Goal: Task Accomplishment & Management: Manage account settings

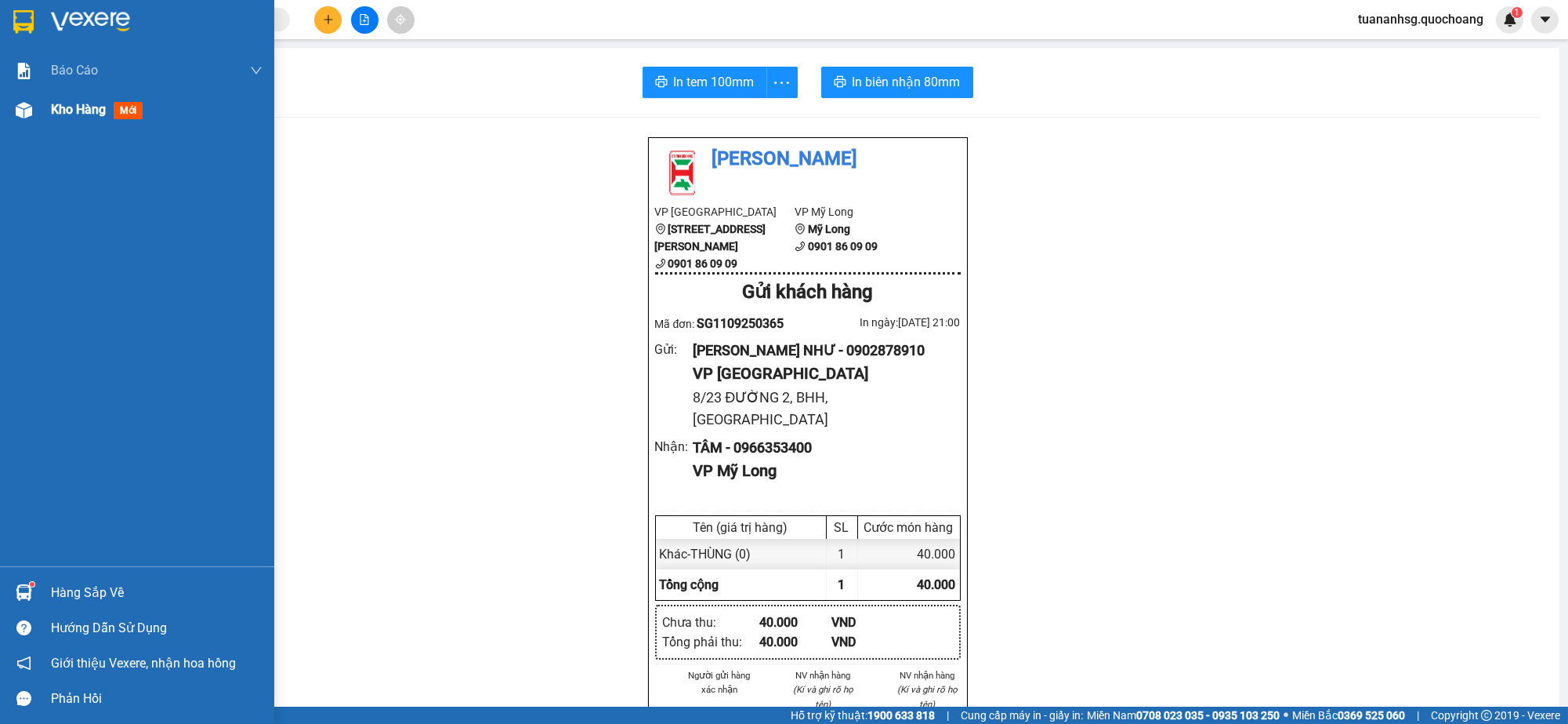
click at [90, 104] on span "Kho hàng" at bounding box center [79, 109] width 55 height 15
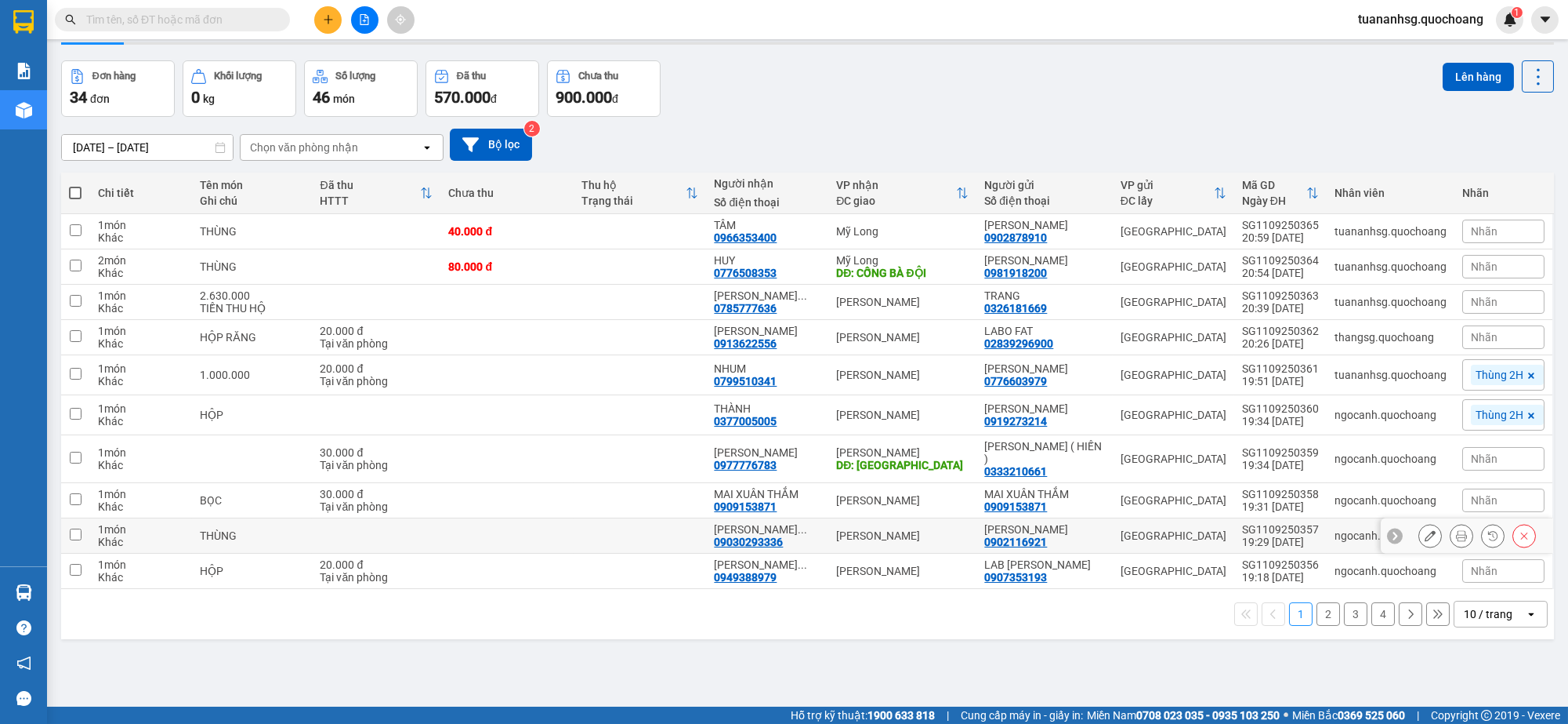
scroll to position [71, 0]
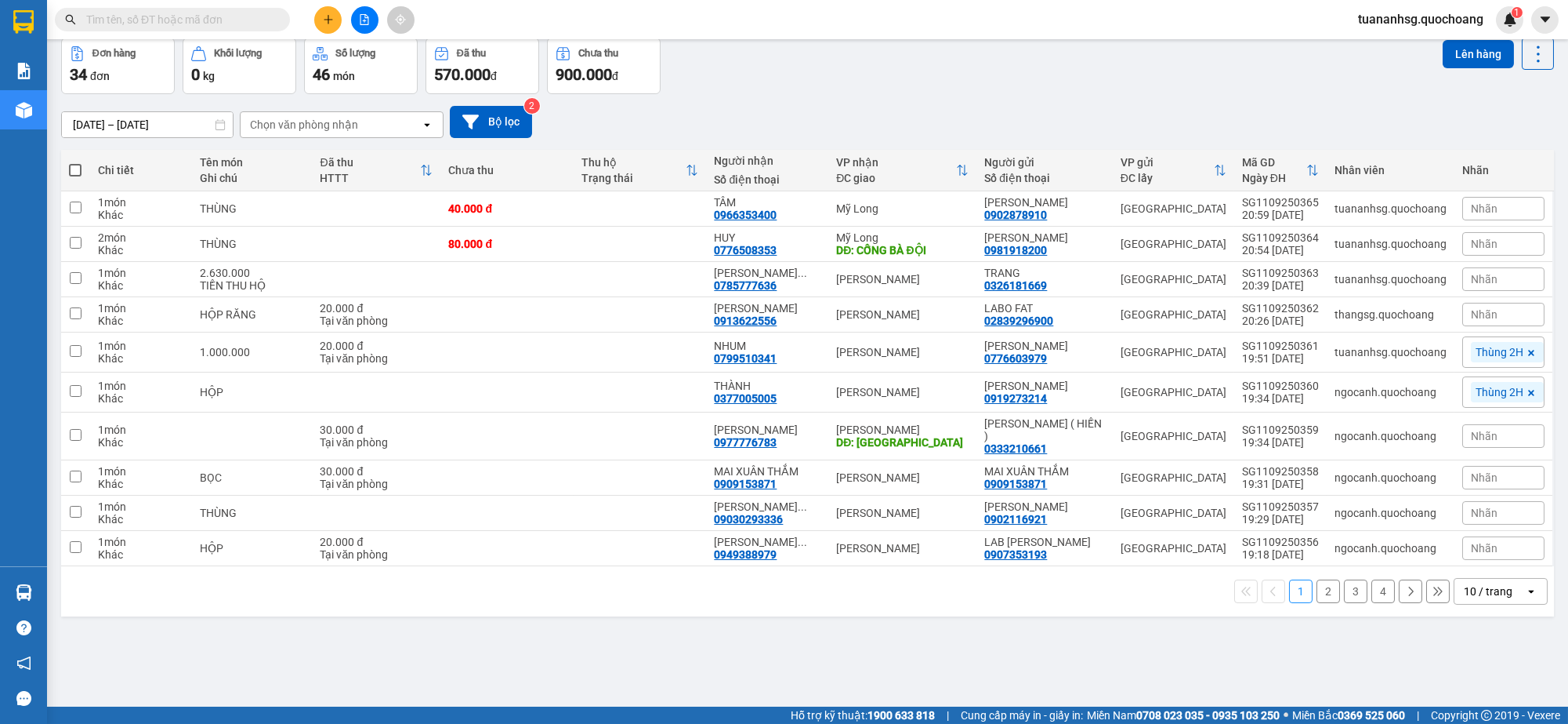
click at [1499, 604] on div "10 / trang" at bounding box center [1489, 591] width 71 height 25
click at [1473, 575] on span "100 / trang" at bounding box center [1480, 570] width 57 height 16
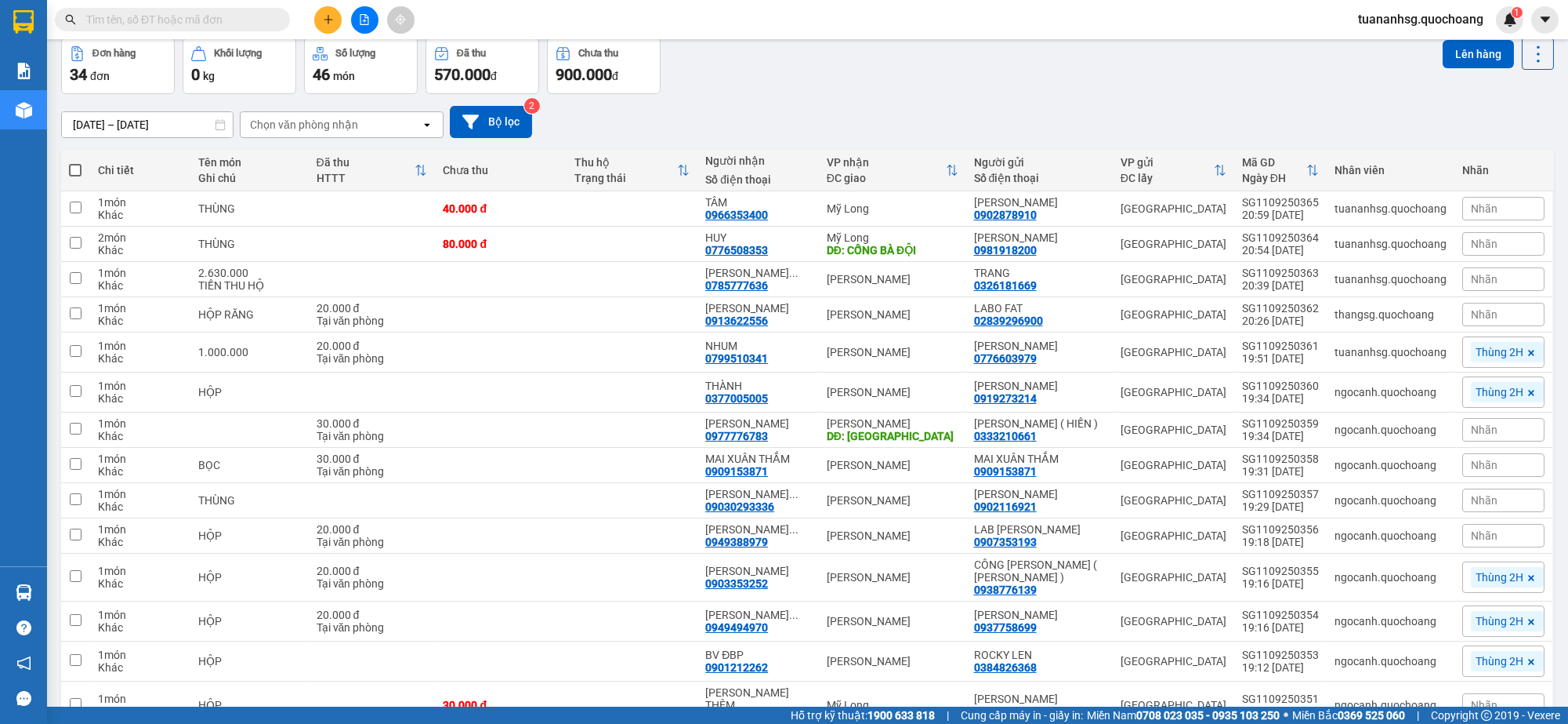
click at [77, 170] on span at bounding box center [75, 170] width 13 height 13
click at [75, 162] on input "checkbox" at bounding box center [75, 162] width 0 height 0
checkbox input "true"
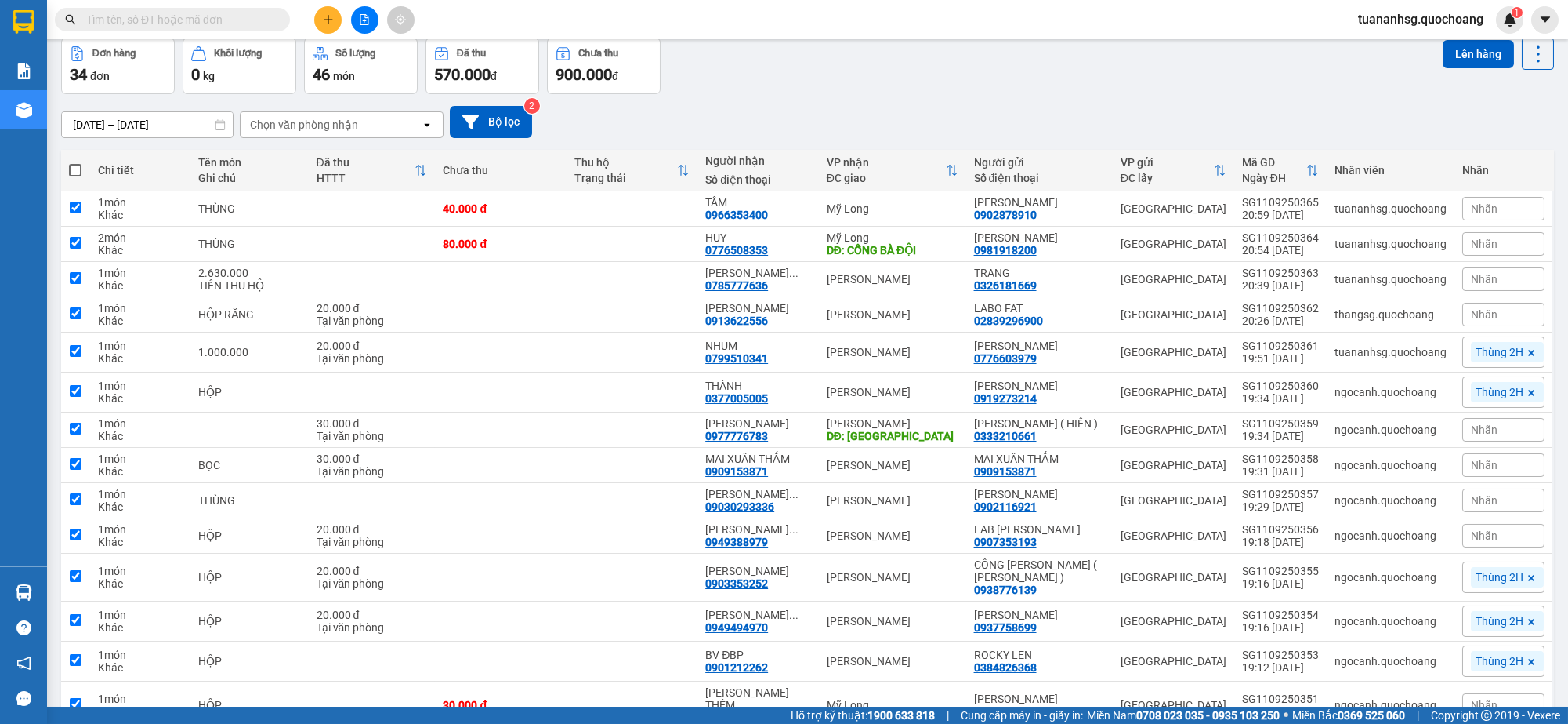
checkbox input "true"
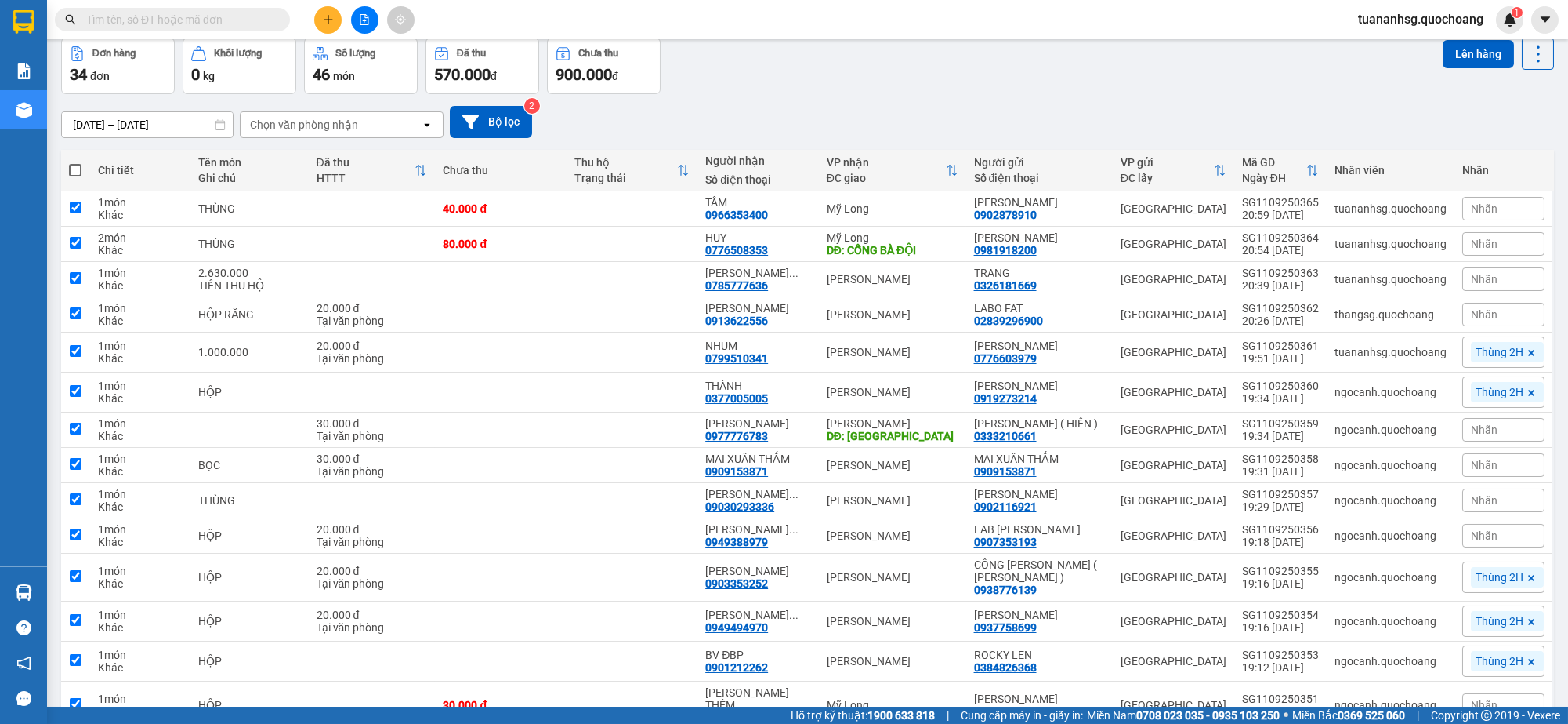
checkbox input "true"
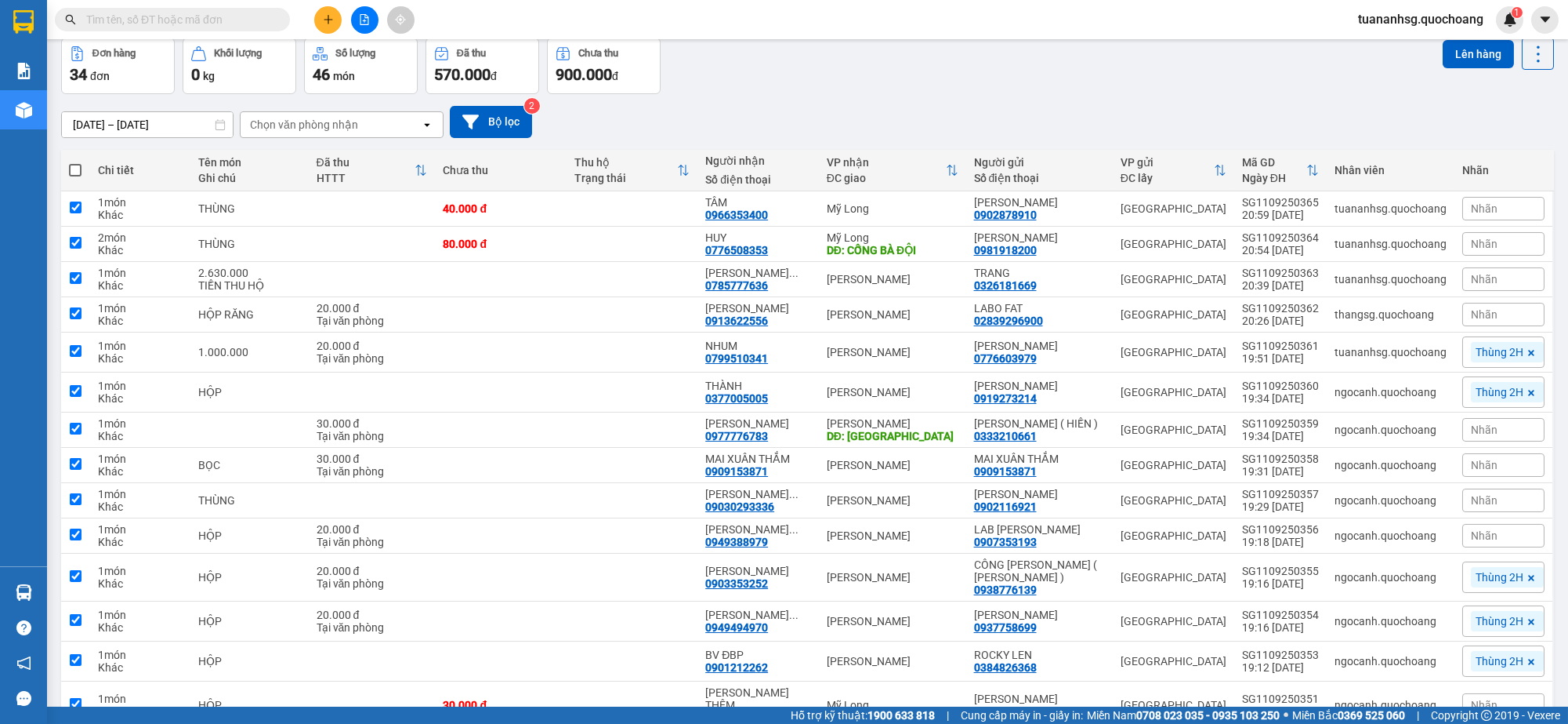
checkbox input "true"
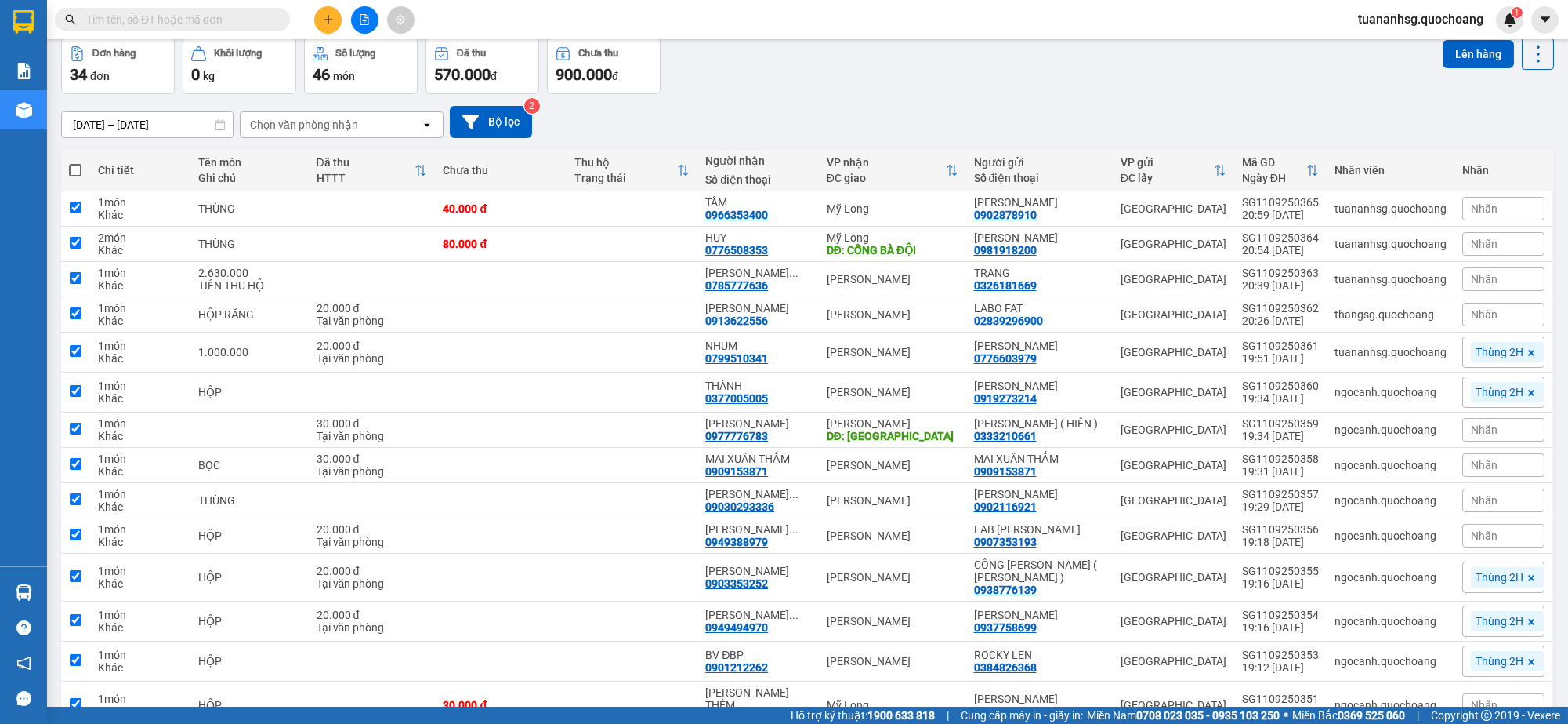
checkbox input "true"
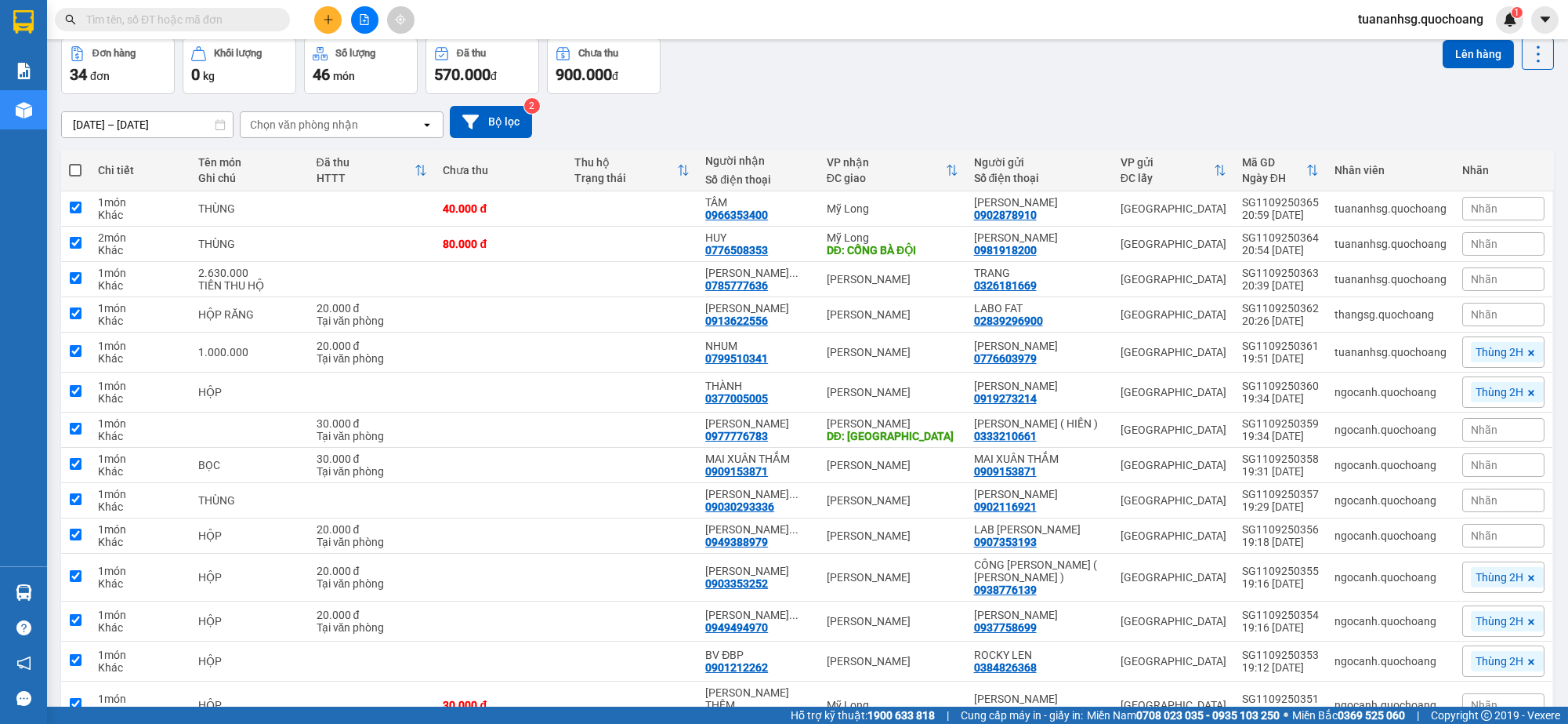
checkbox input "true"
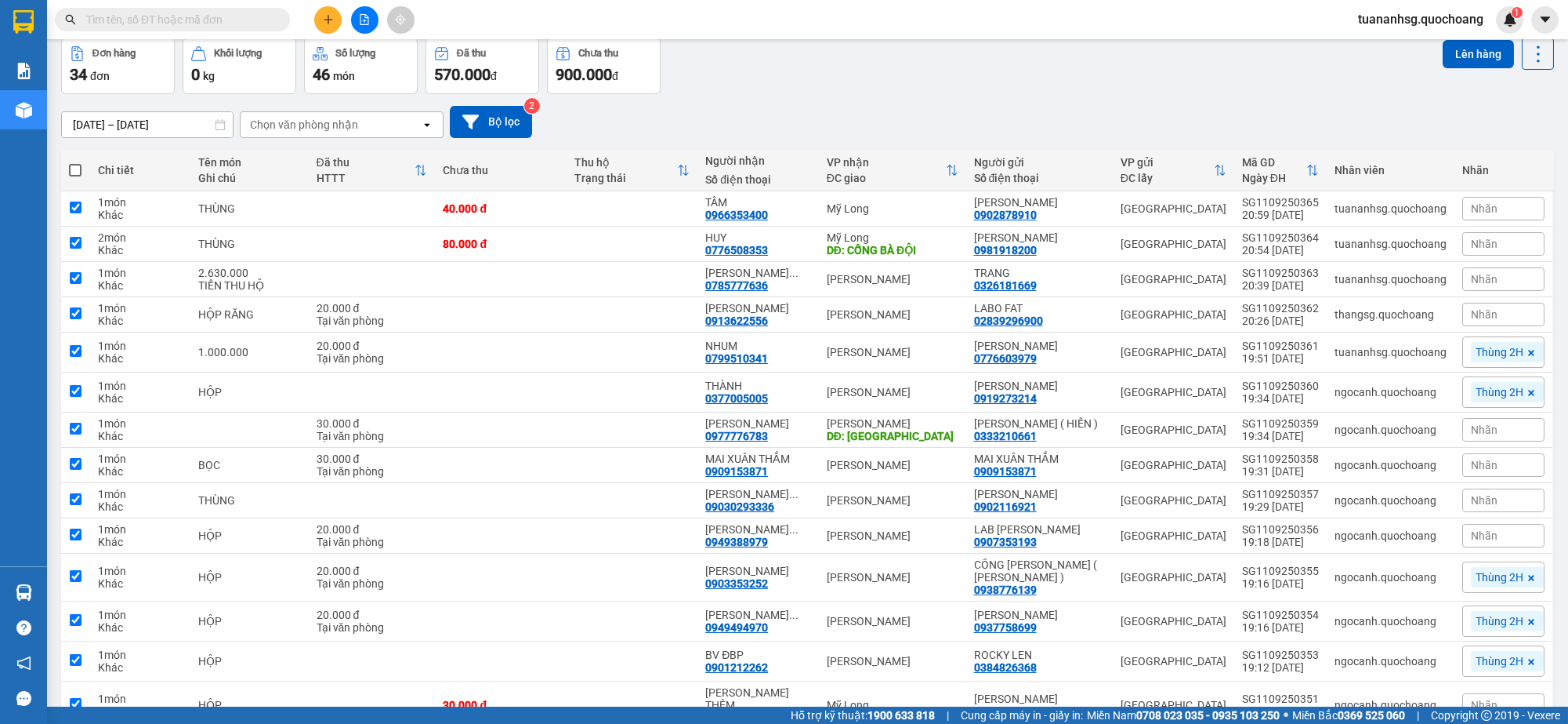
checkbox input "true"
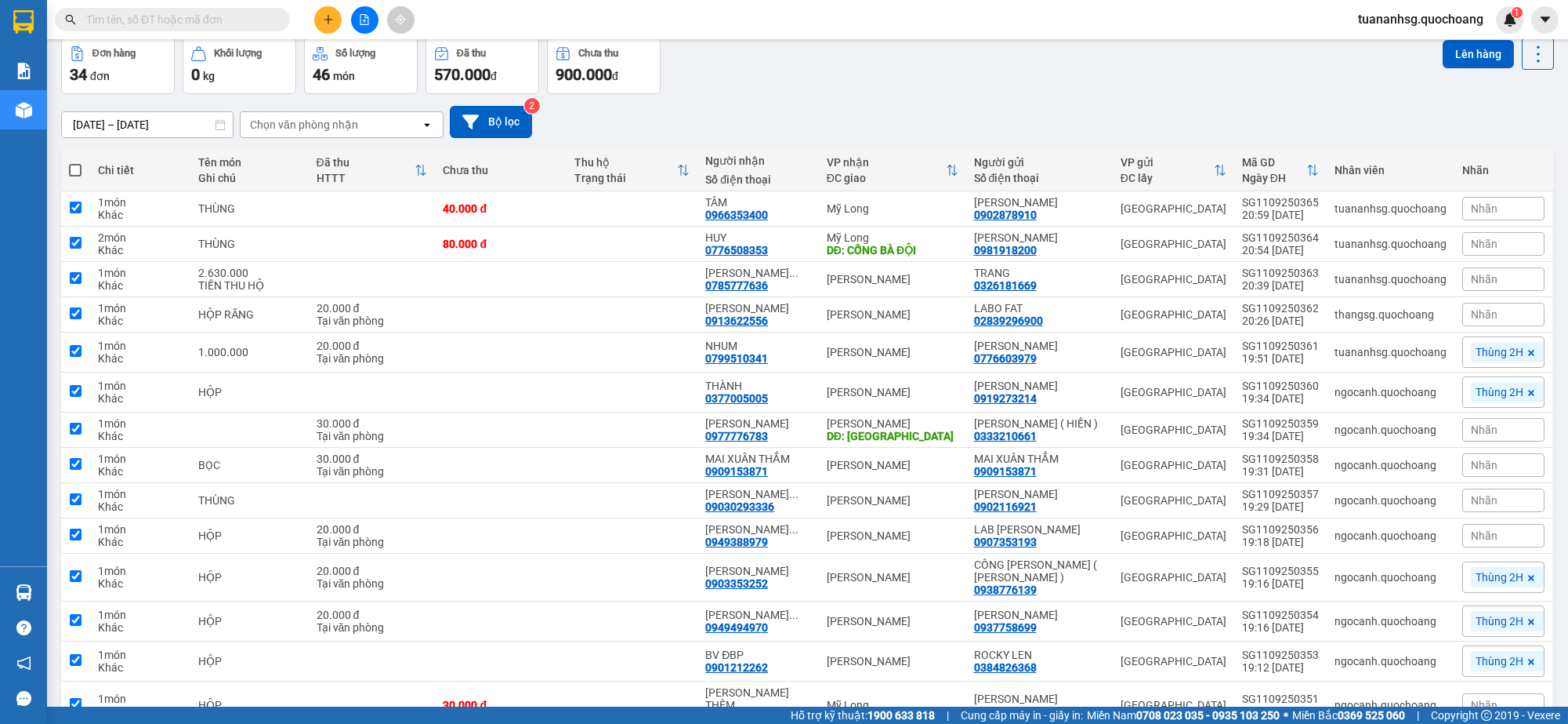
checkbox input "true"
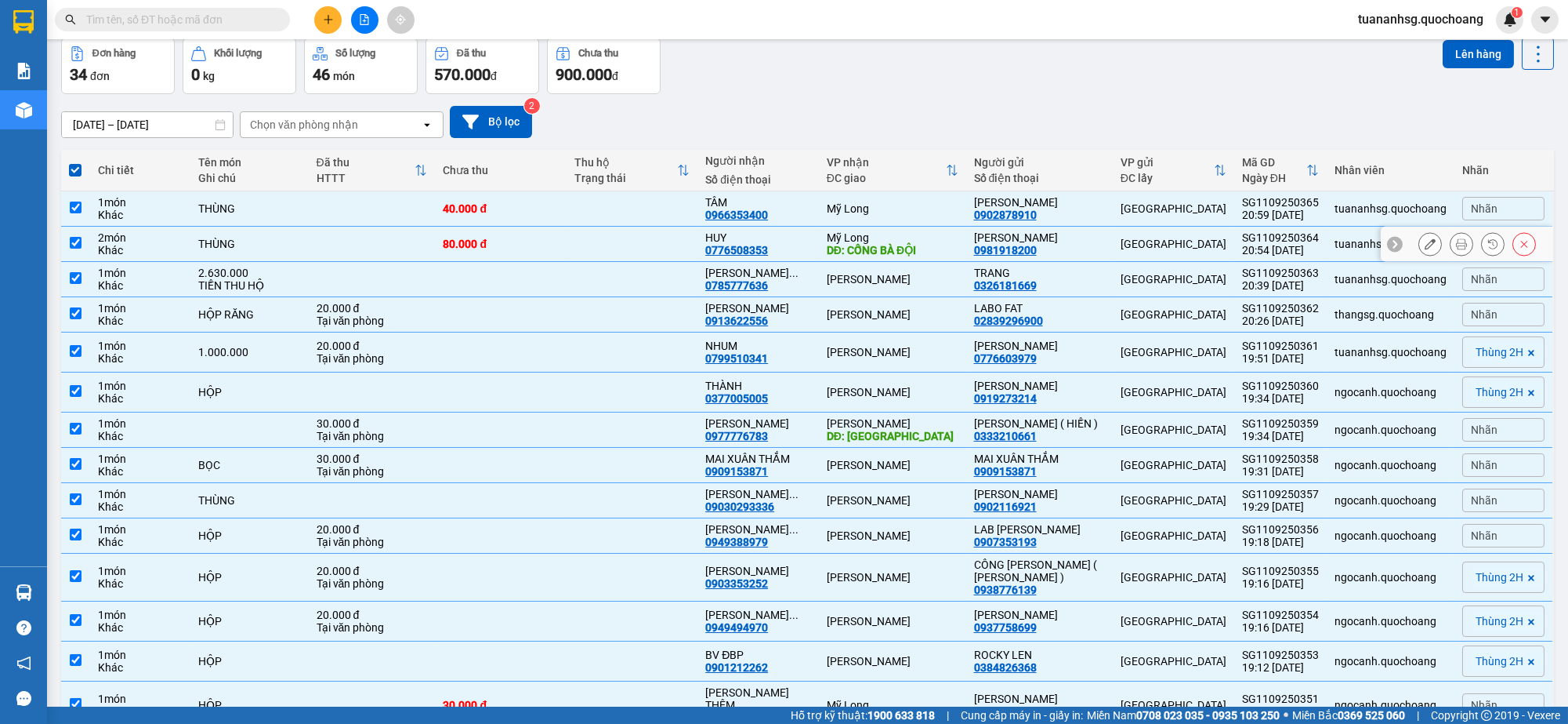
click at [70, 248] on input "checkbox" at bounding box center [75, 242] width 12 height 12
checkbox input "false"
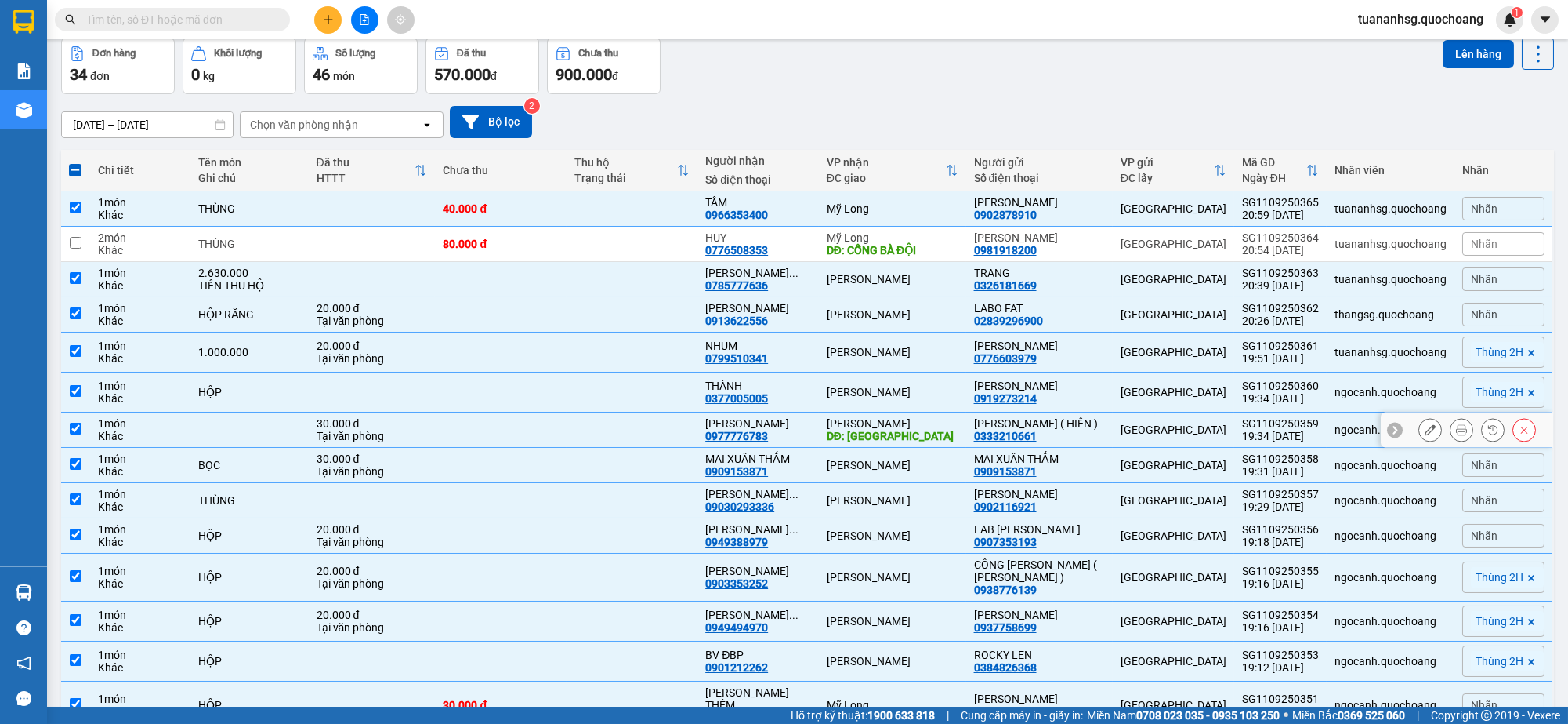
click at [71, 434] on input "checkbox" at bounding box center [75, 428] width 12 height 12
checkbox input "false"
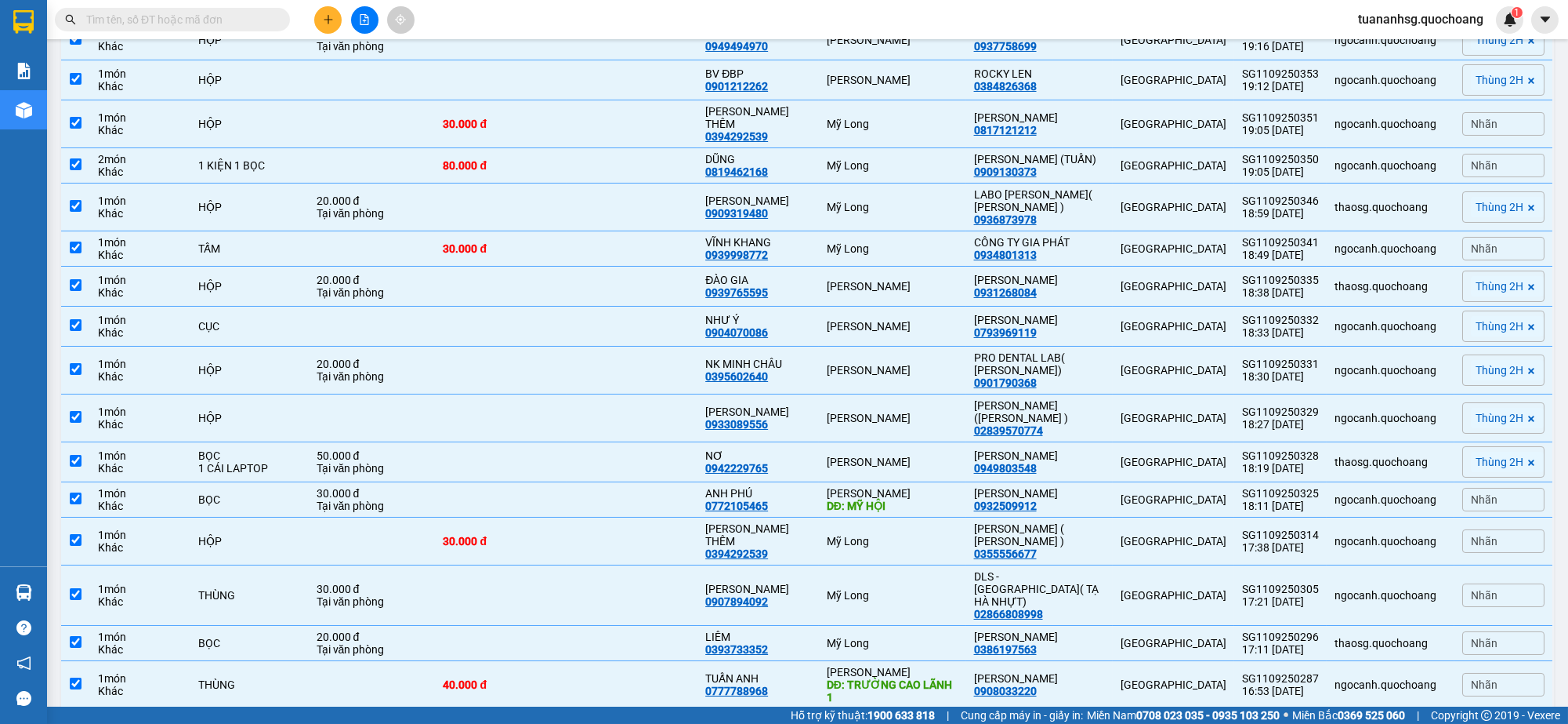
scroll to position [660, 0]
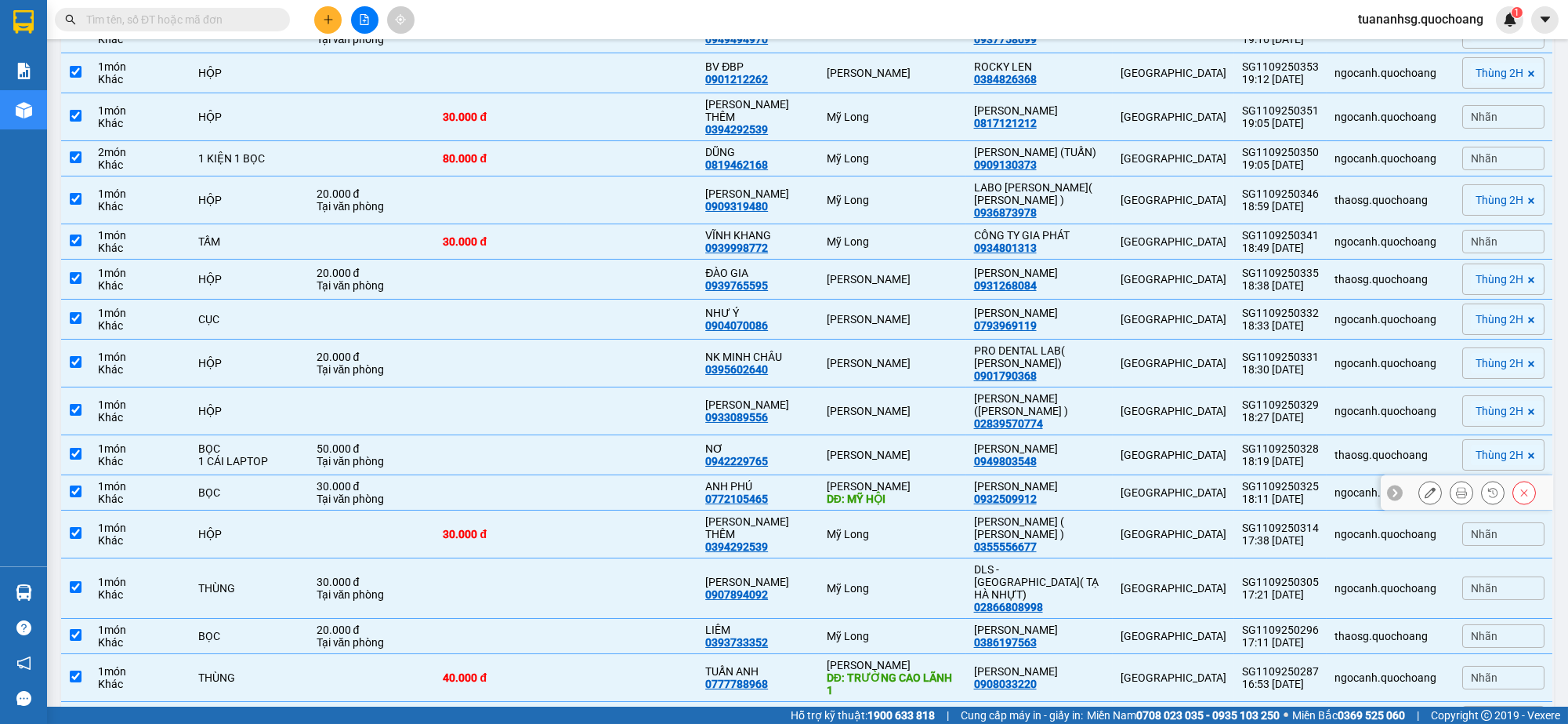
click at [82, 509] on td at bounding box center [76, 493] width 29 height 36
checkbox input "false"
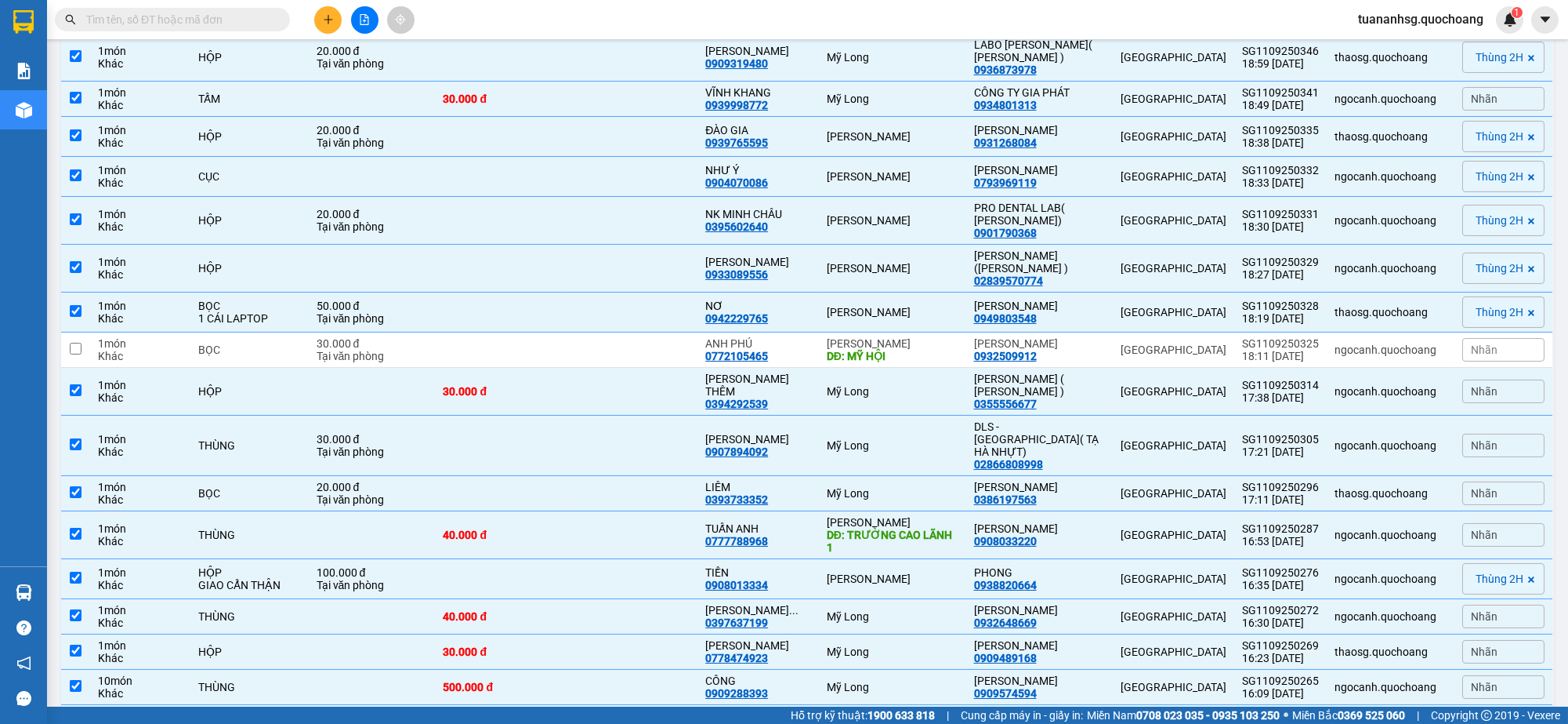
scroll to position [856, 0]
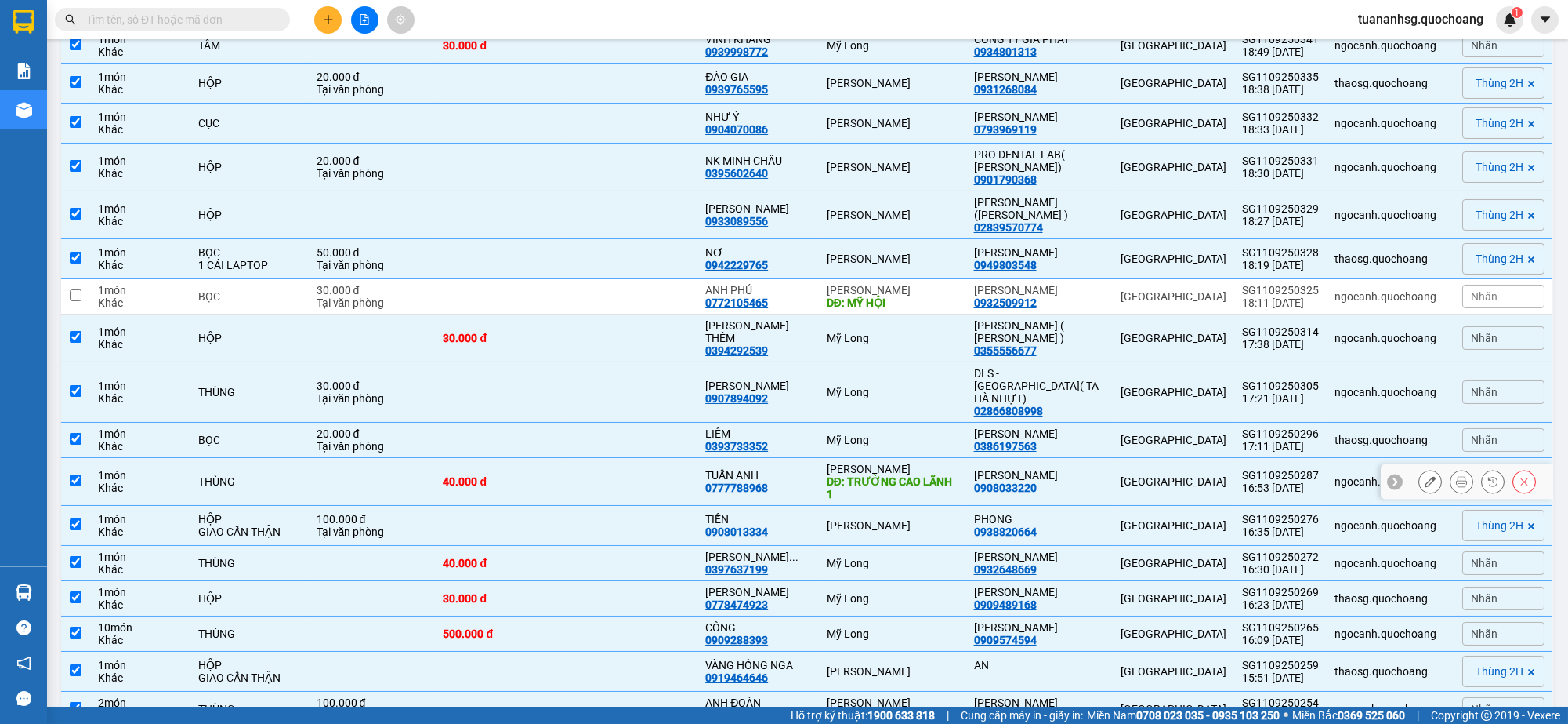
click at [79, 487] on input "checkbox" at bounding box center [75, 480] width 12 height 12
checkbox input "false"
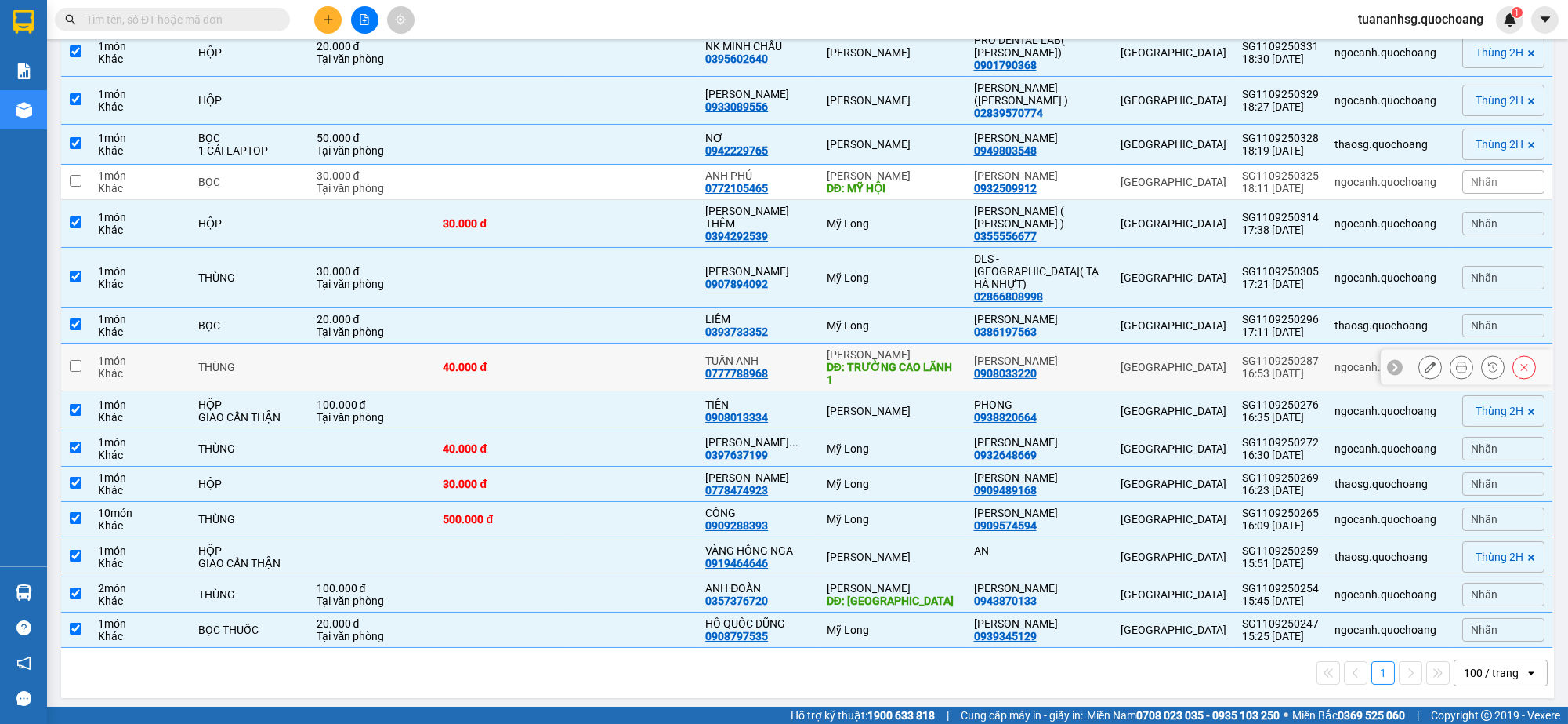
scroll to position [993, 0]
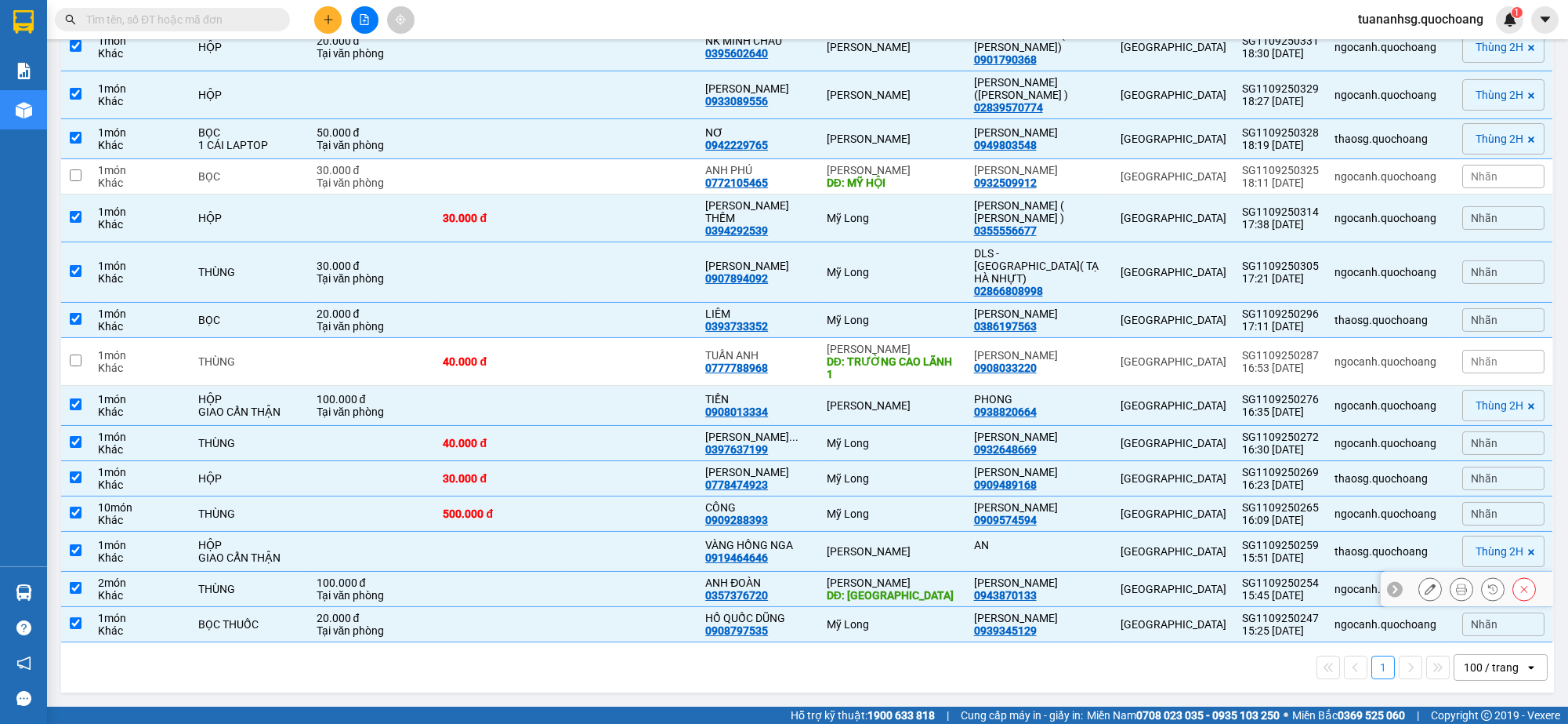
click at [76, 585] on input "checkbox" at bounding box center [75, 587] width 12 height 12
checkbox input "false"
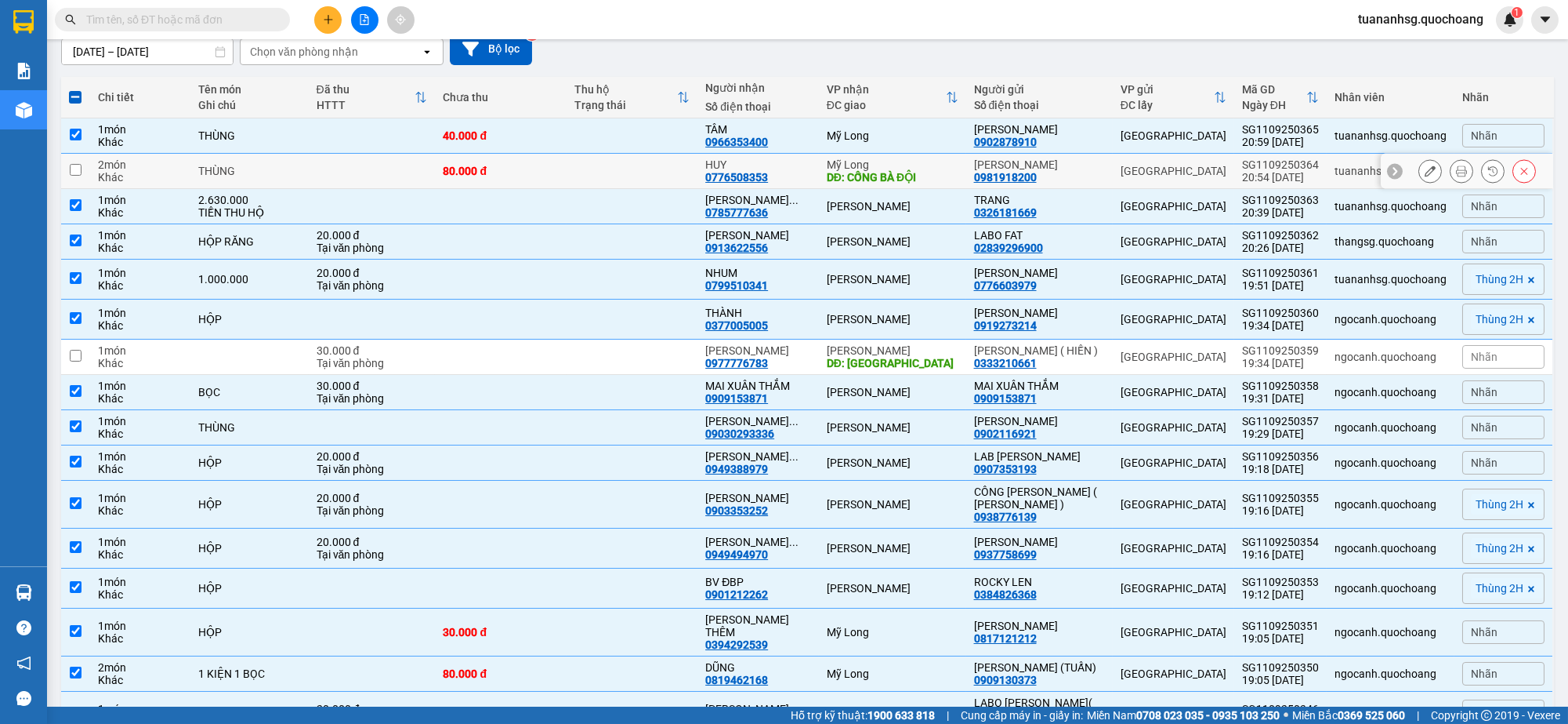
scroll to position [0, 0]
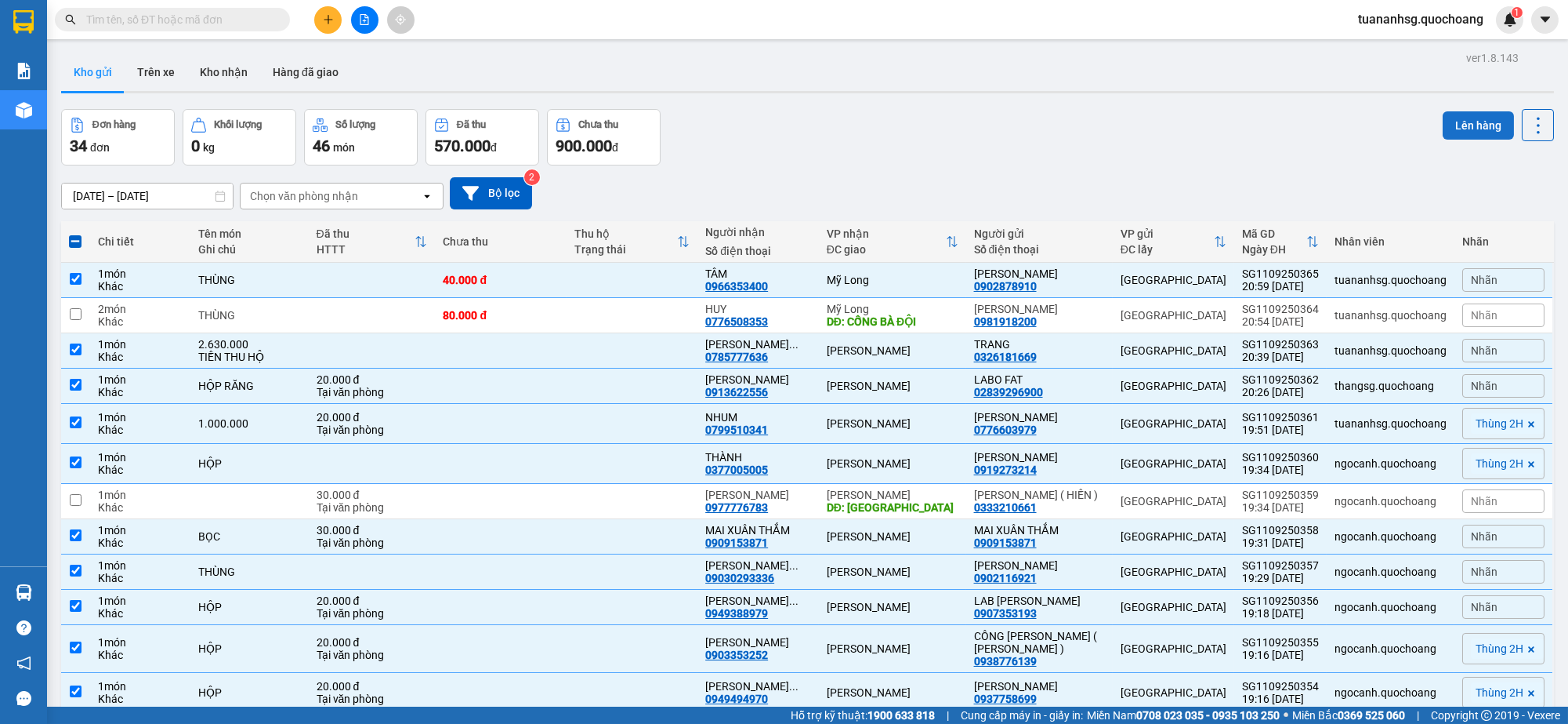
click at [1462, 119] on button "Lên hàng" at bounding box center [1478, 126] width 71 height 28
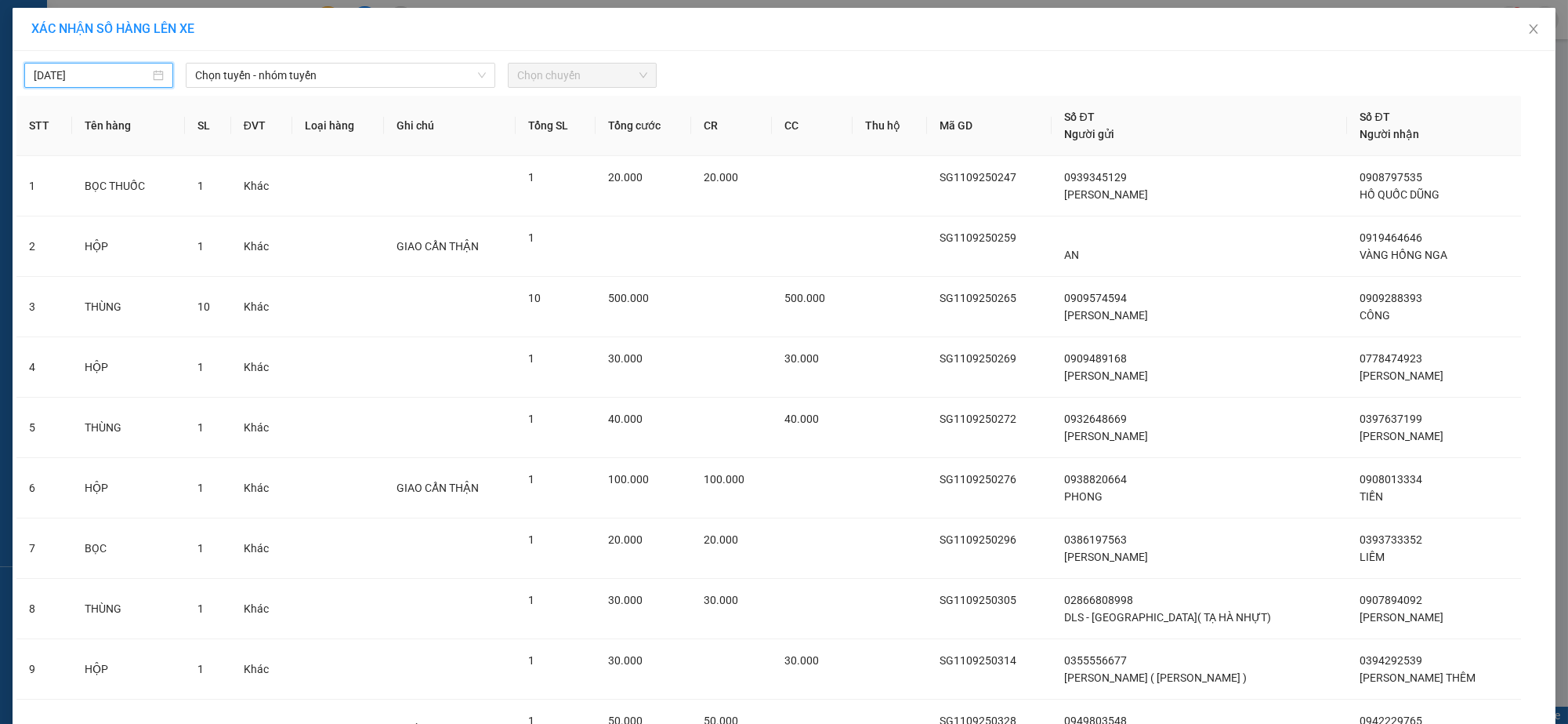
click at [116, 72] on input "12/09/2025" at bounding box center [92, 75] width 116 height 17
type input "12/09/2025"
click at [247, 76] on span "Chọn tuyến - nhóm tuyến" at bounding box center [341, 75] width 291 height 24
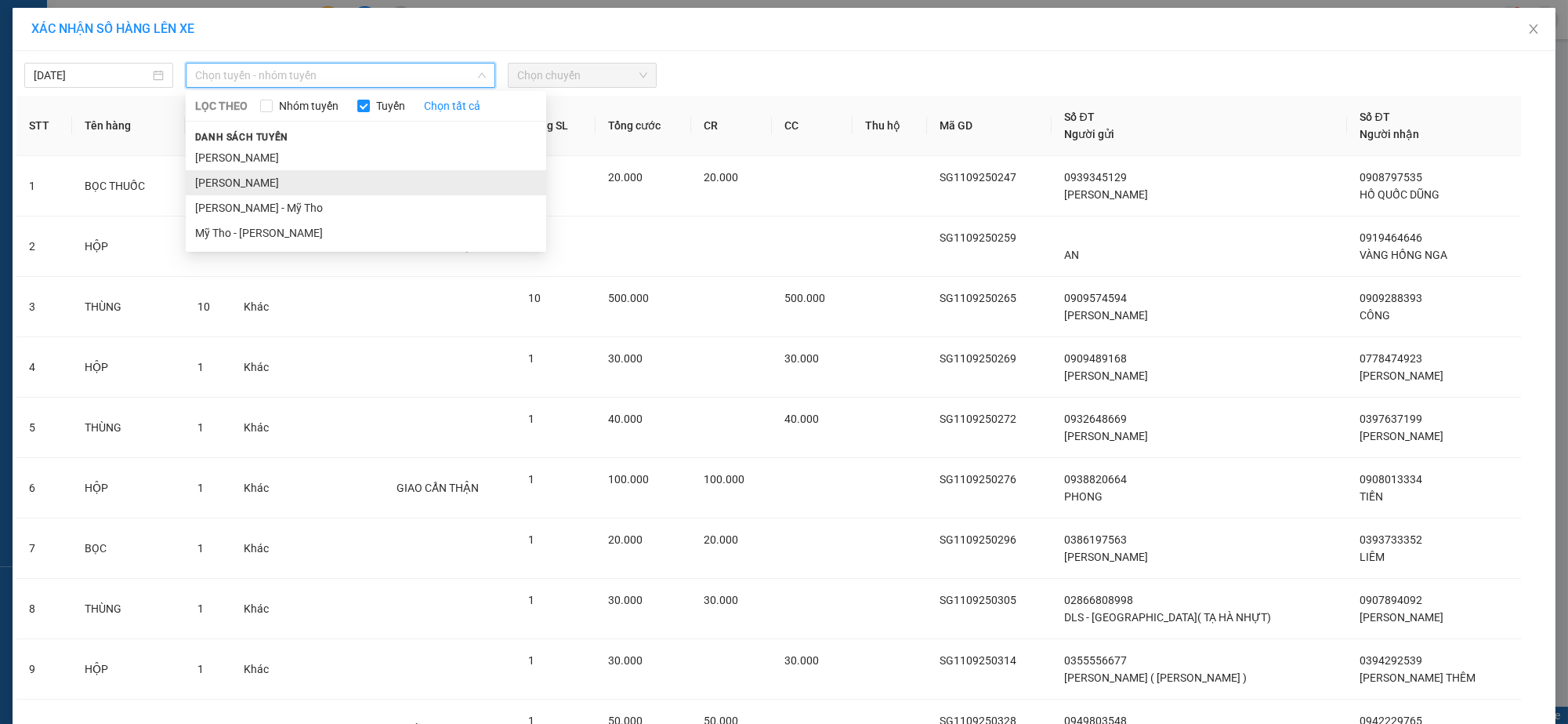
click at [275, 176] on li "Hồ Chí Minh - Cao Lãnh" at bounding box center [366, 182] width 361 height 25
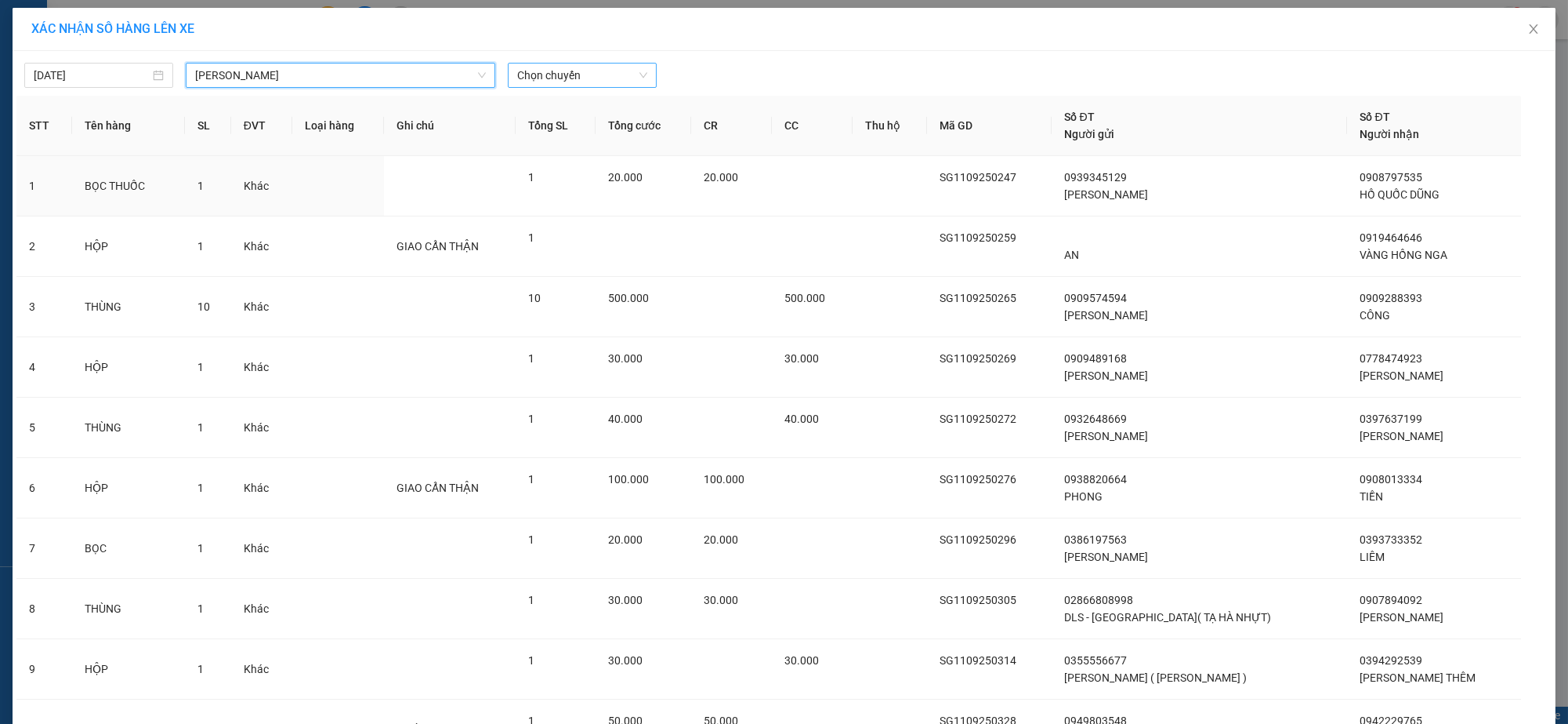
click at [524, 84] on span "Chọn chuyến" at bounding box center [583, 75] width 130 height 24
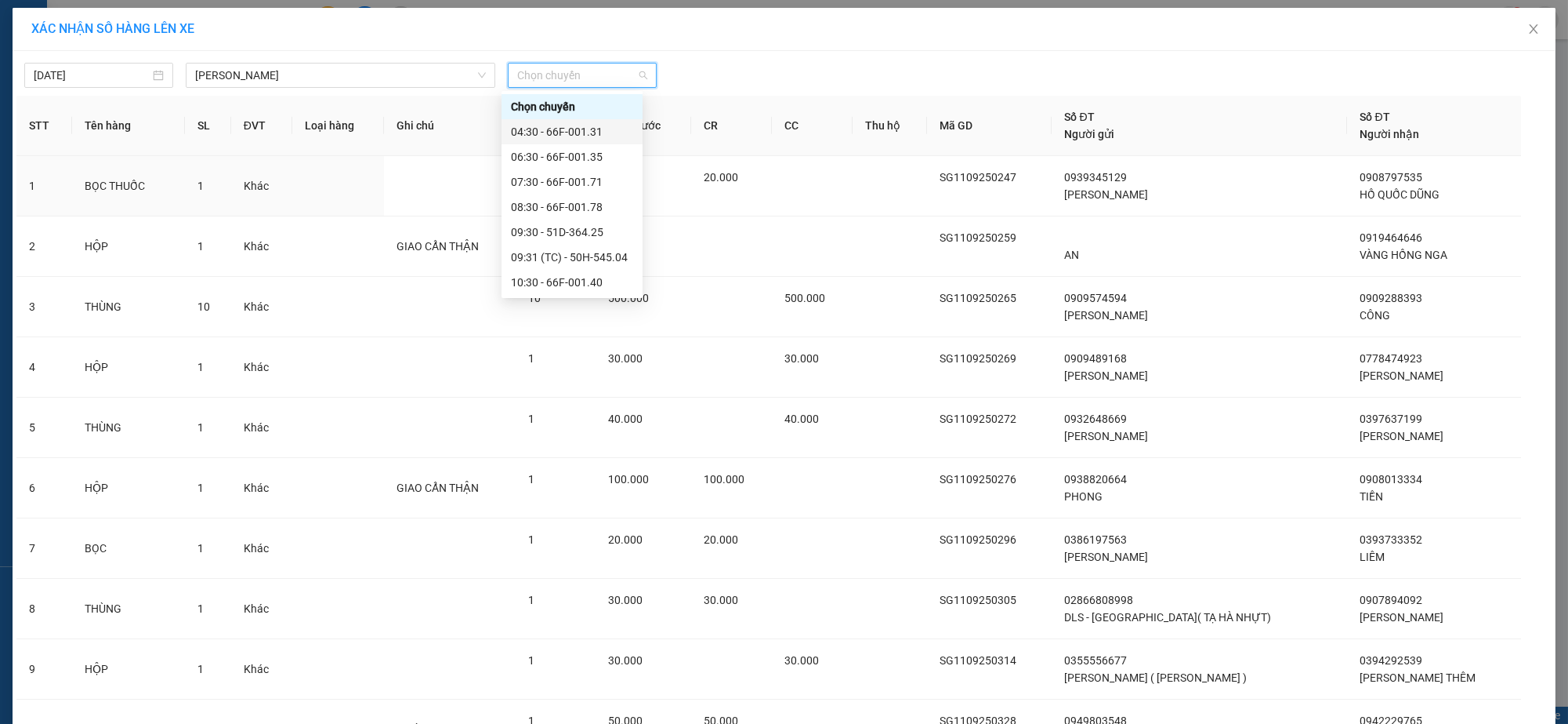
click at [544, 126] on div "04:30 - 66F-001.31" at bounding box center [572, 131] width 122 height 17
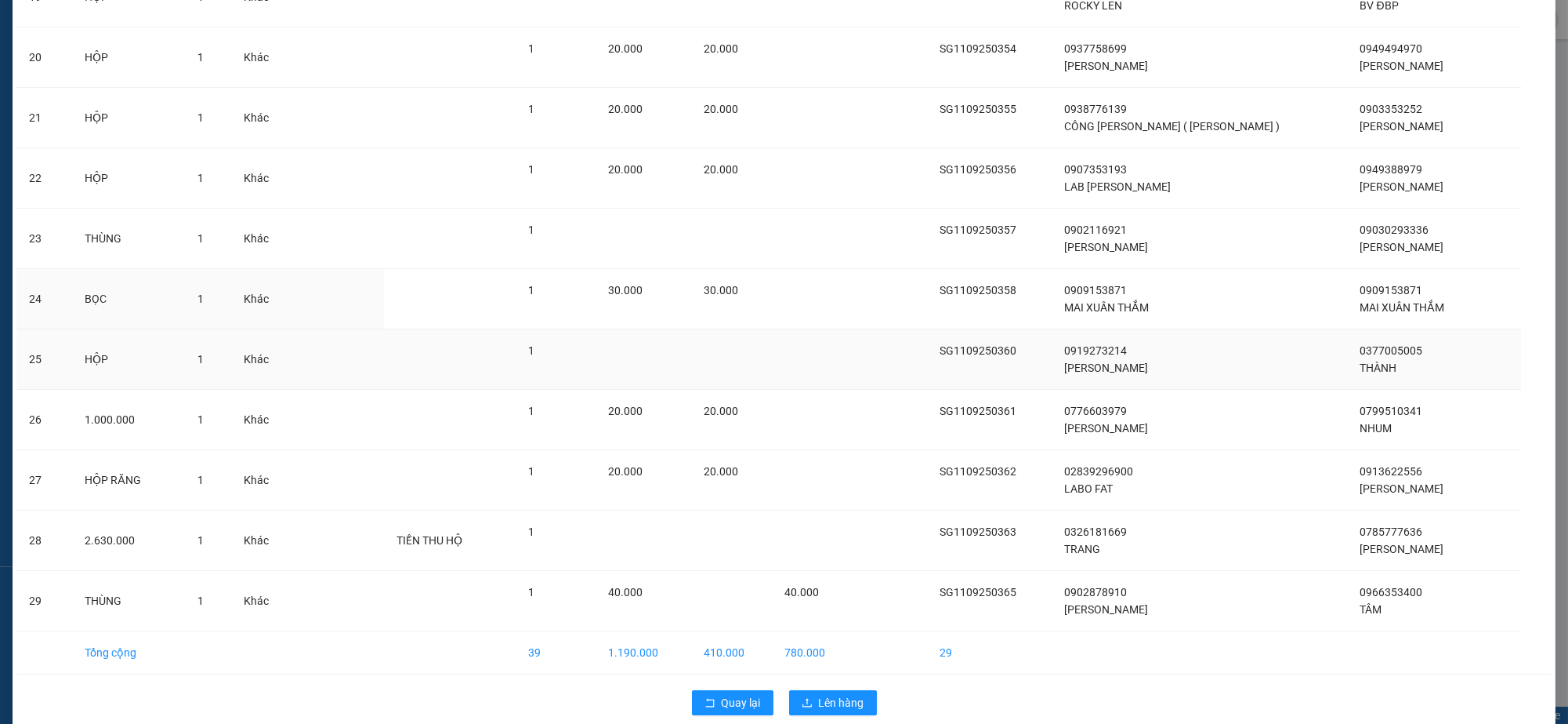
scroll to position [1307, 0]
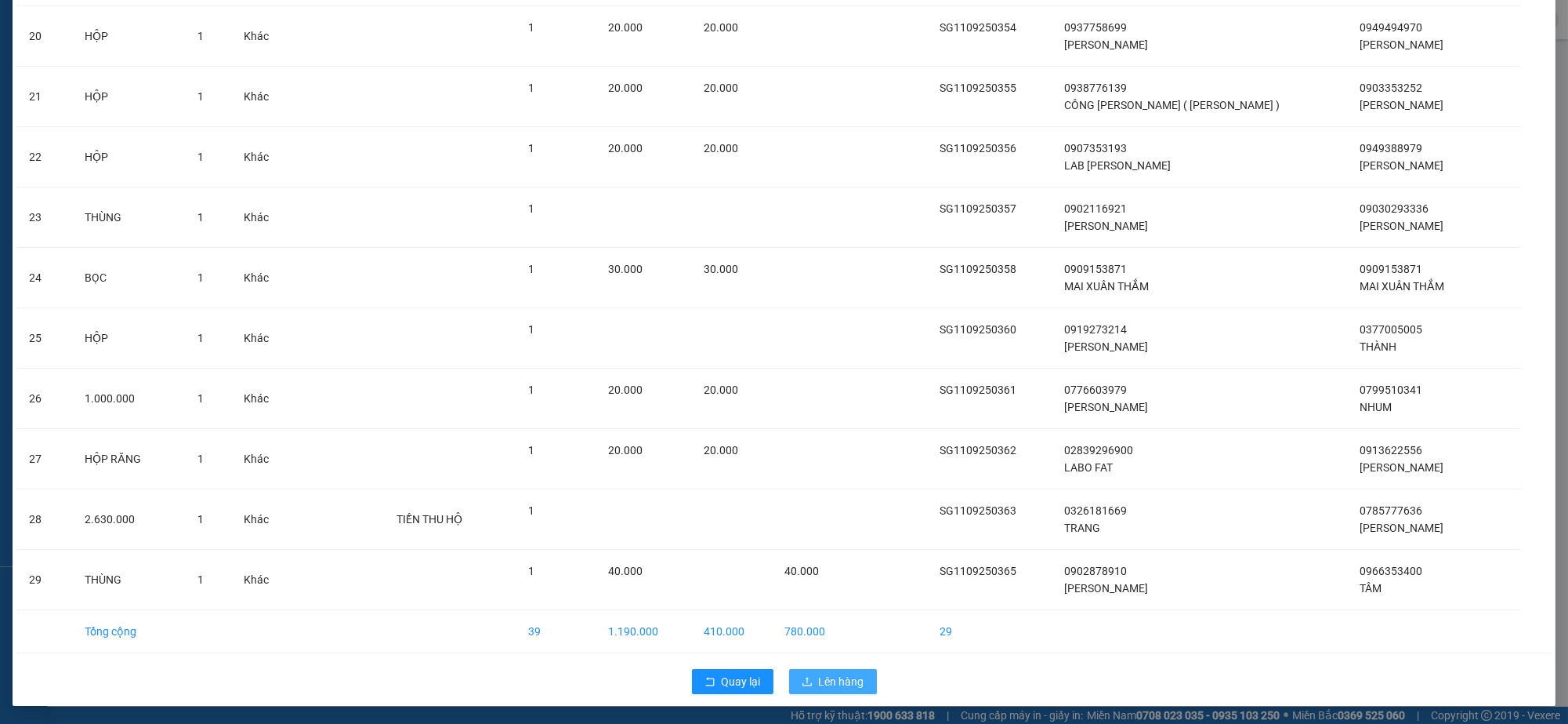
click at [821, 679] on span "Lên hàng" at bounding box center [842, 681] width 46 height 17
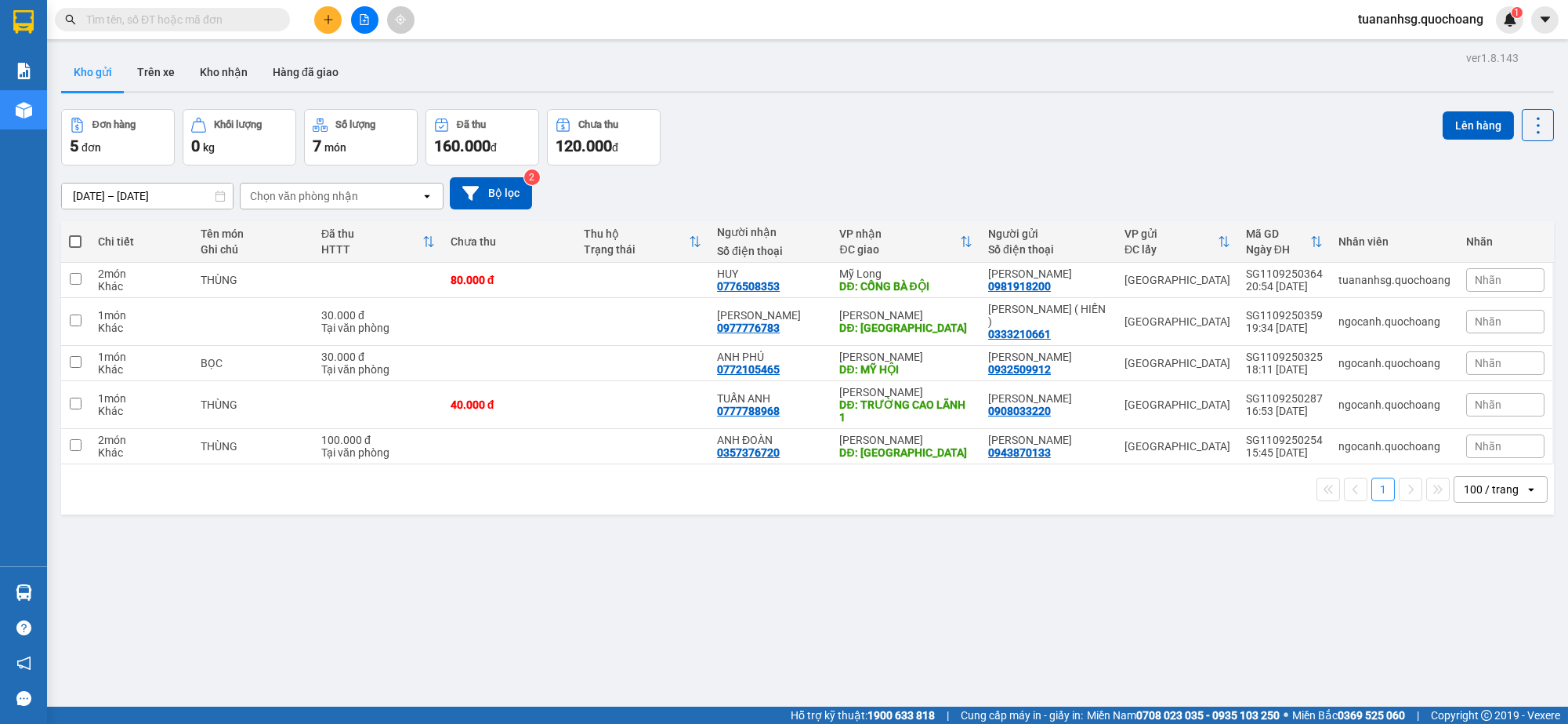
click at [249, 21] on input "text" at bounding box center [179, 19] width 185 height 17
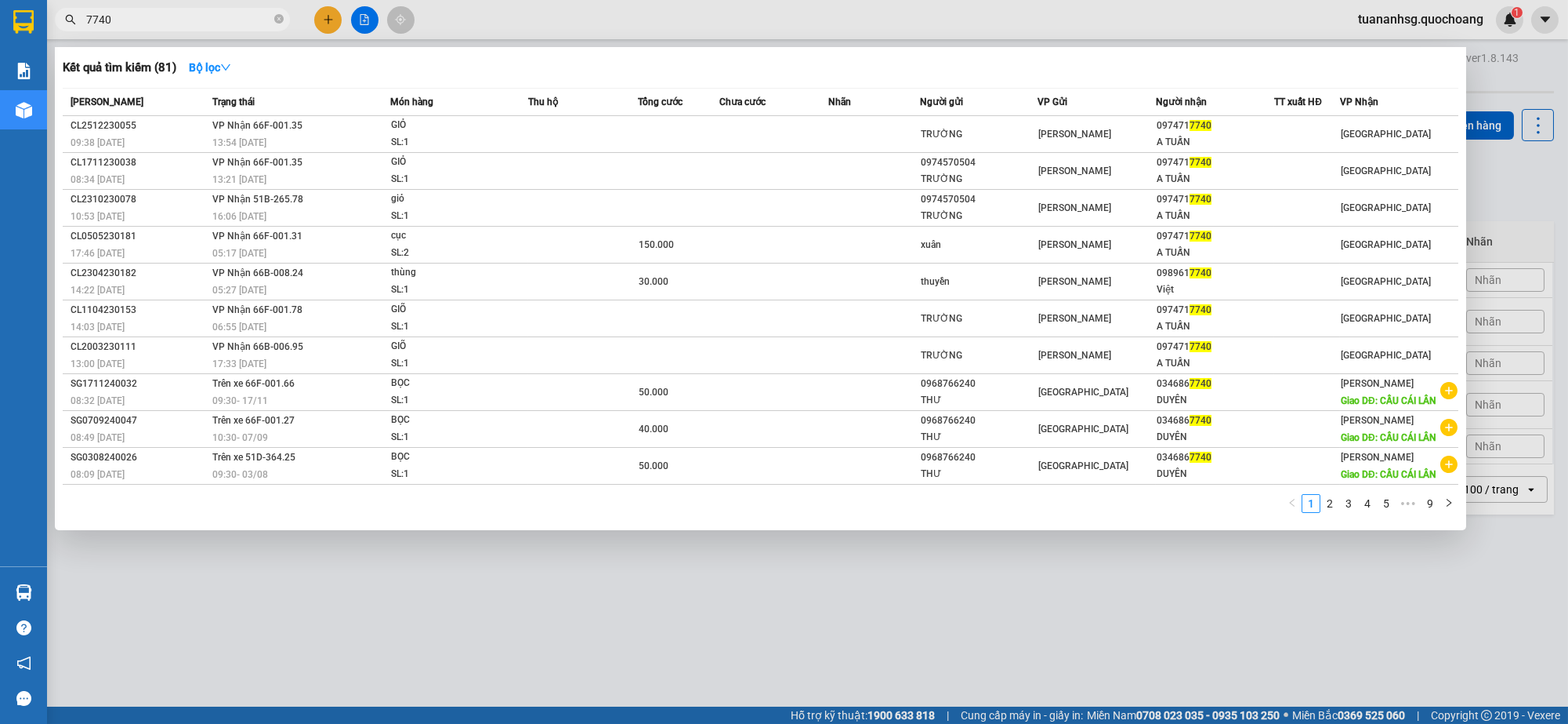
click at [91, 590] on div at bounding box center [784, 362] width 1568 height 724
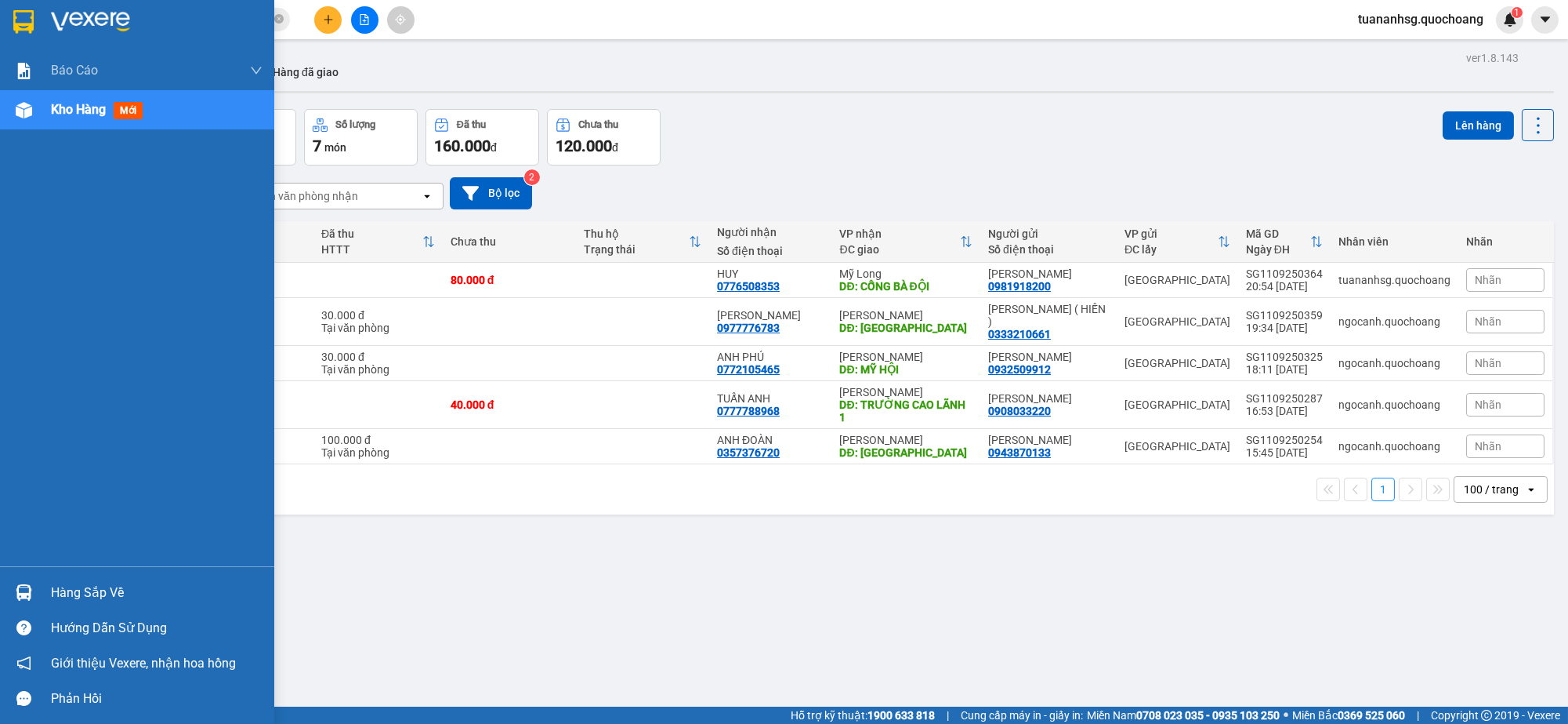
click at [73, 599] on div "Hàng sắp về" at bounding box center [157, 593] width 212 height 24
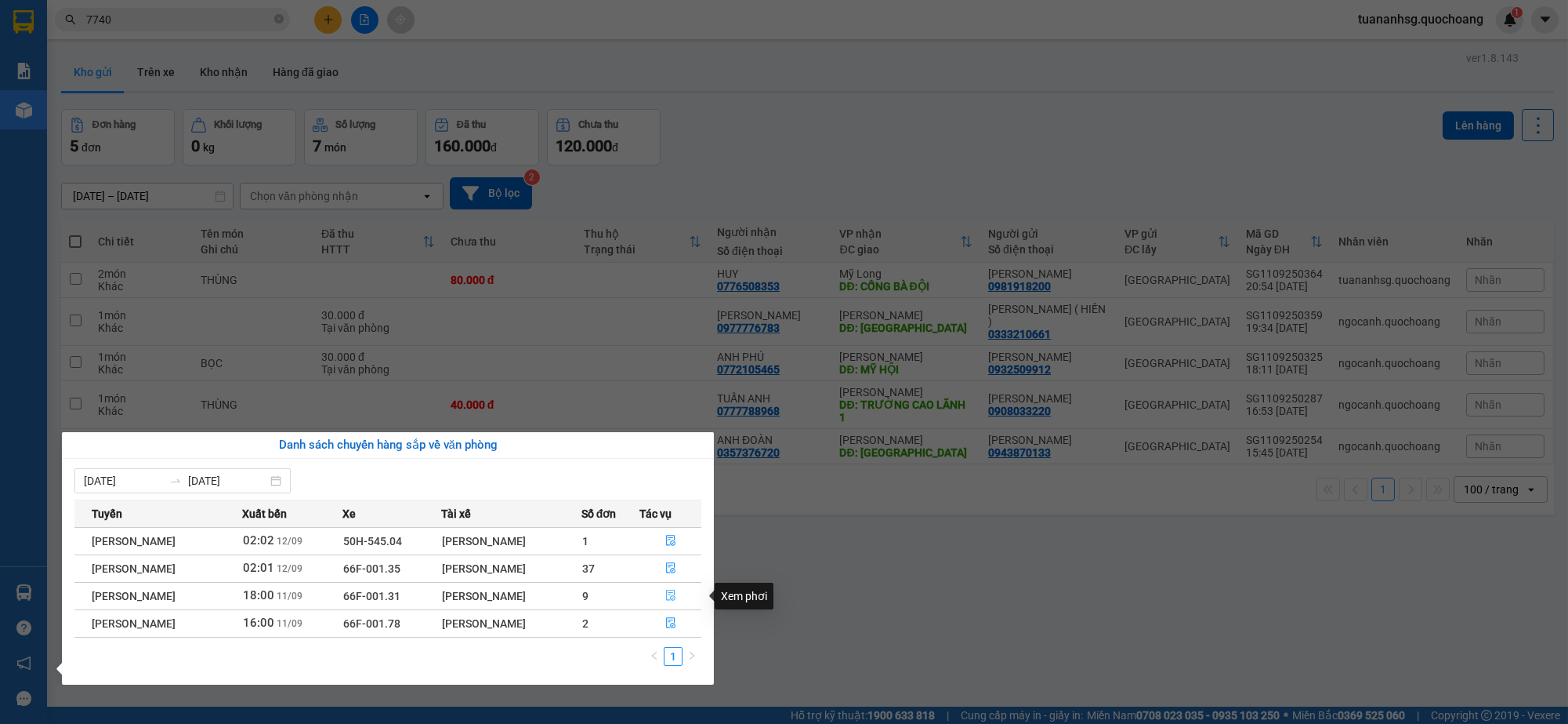
click at [670, 593] on icon "file-done" at bounding box center [670, 596] width 9 height 11
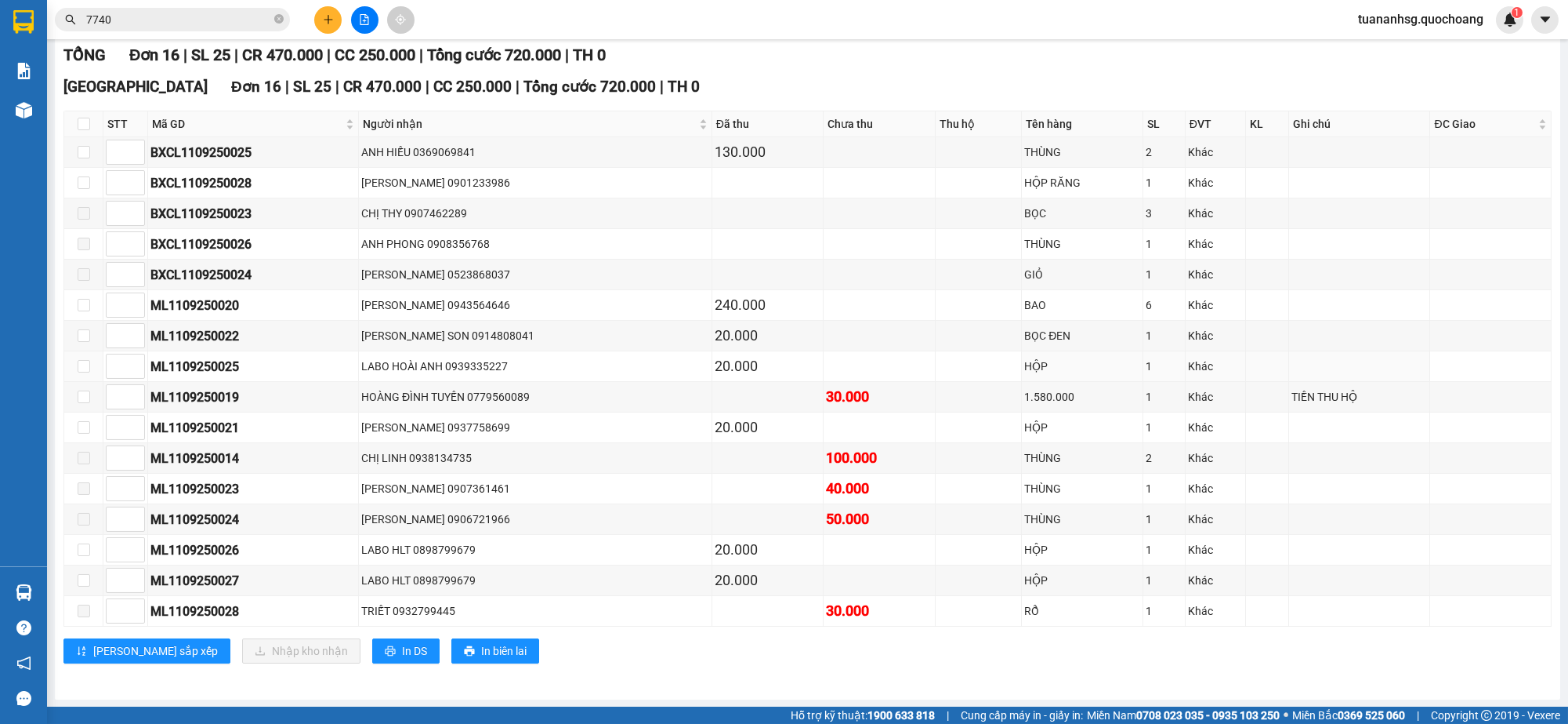
scroll to position [219, 0]
click at [148, 17] on input "7740" at bounding box center [179, 19] width 185 height 17
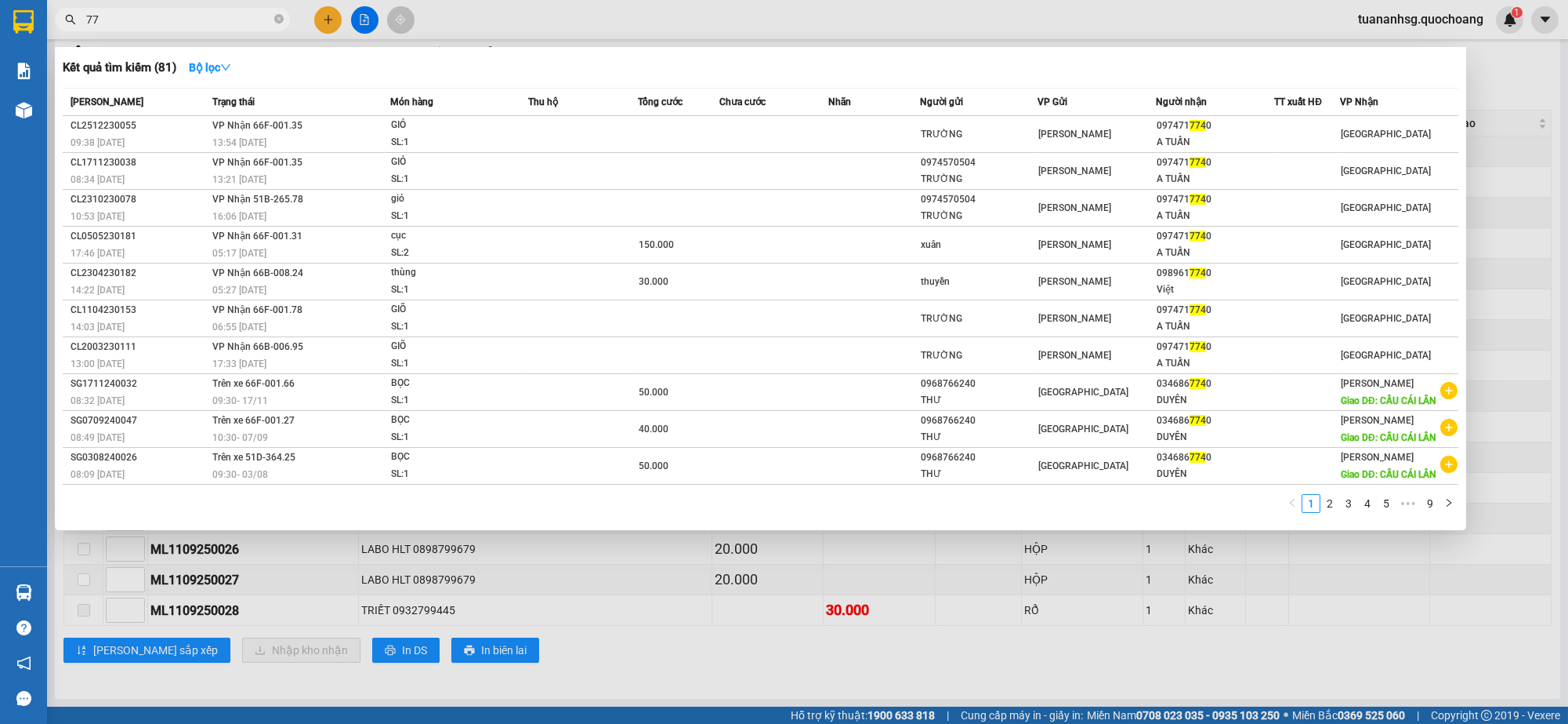
type input "7"
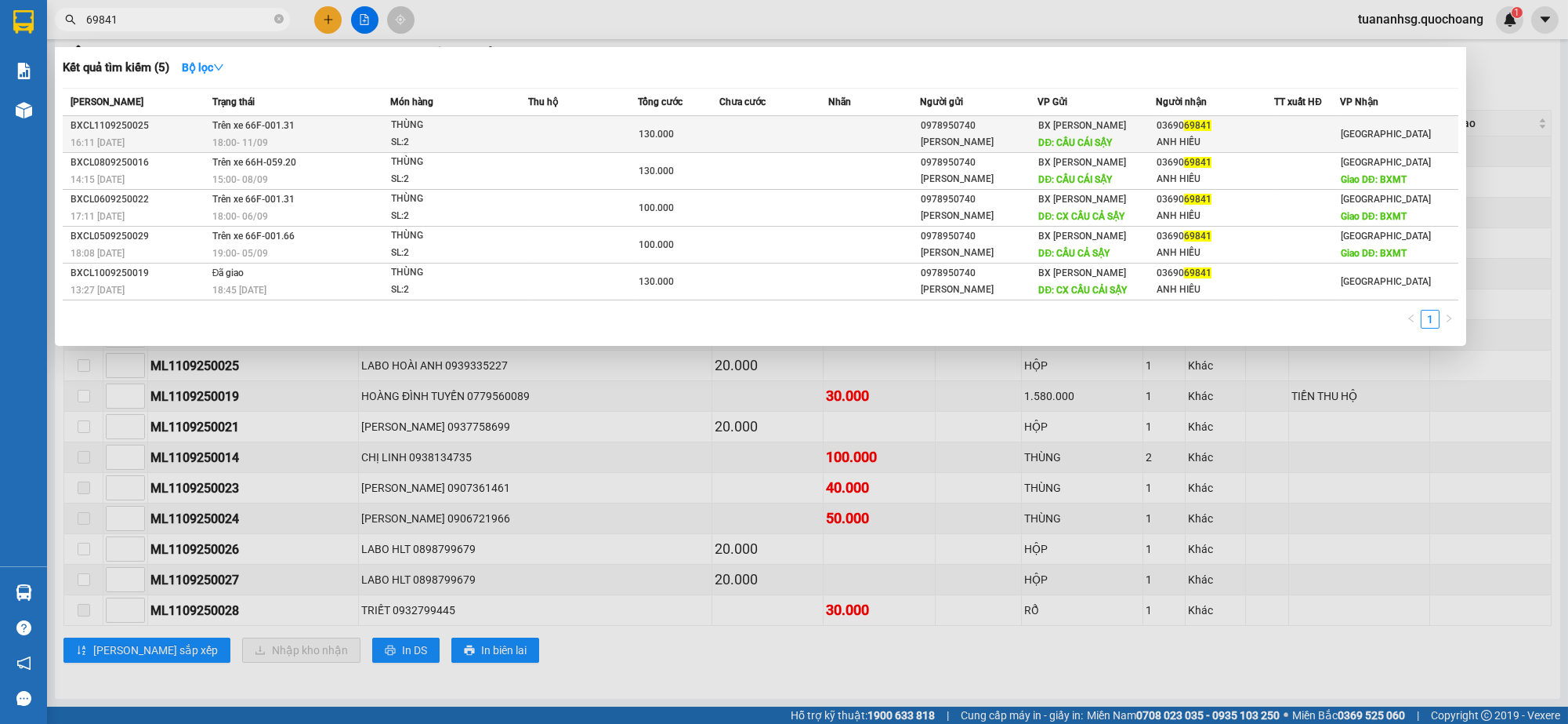
type input "69841"
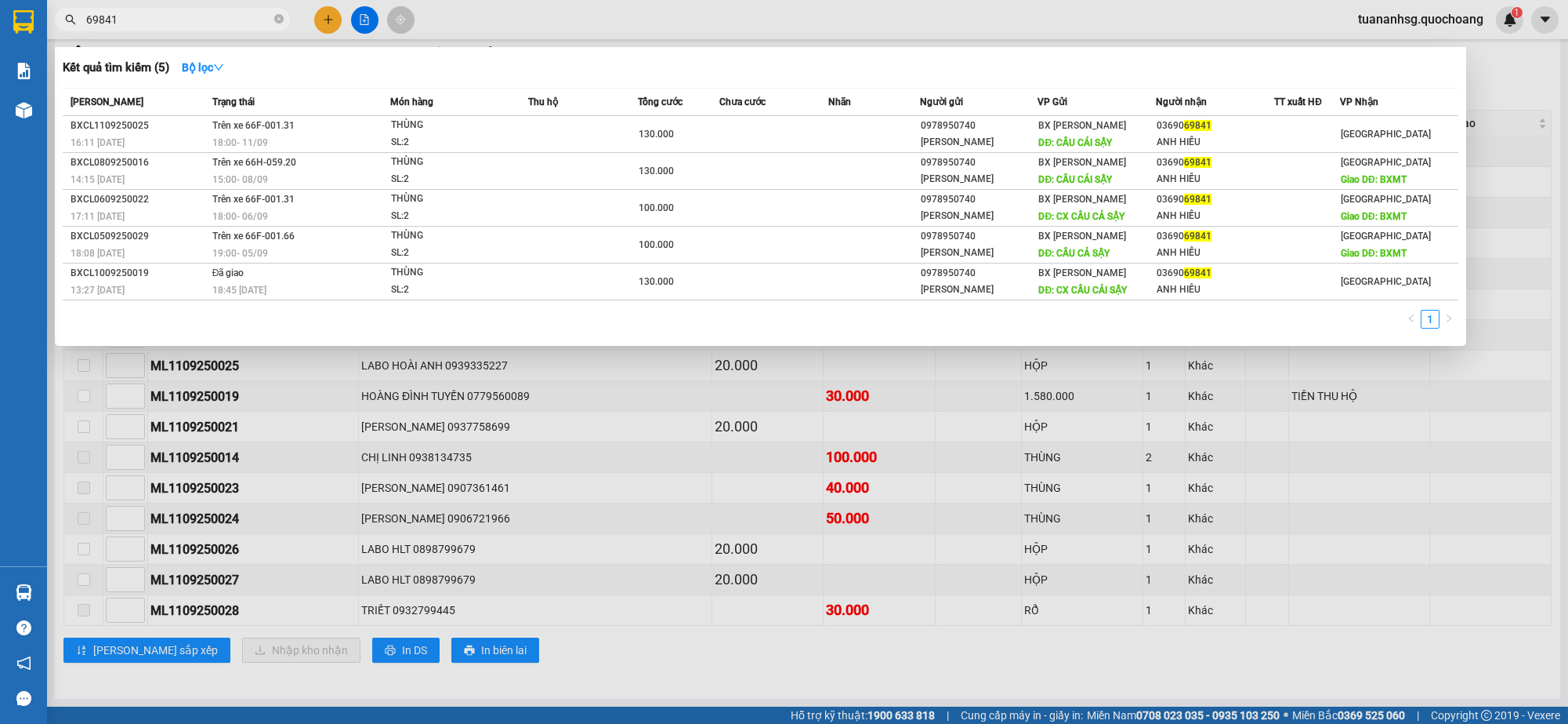
click at [793, 144] on td at bounding box center [774, 135] width 109 height 37
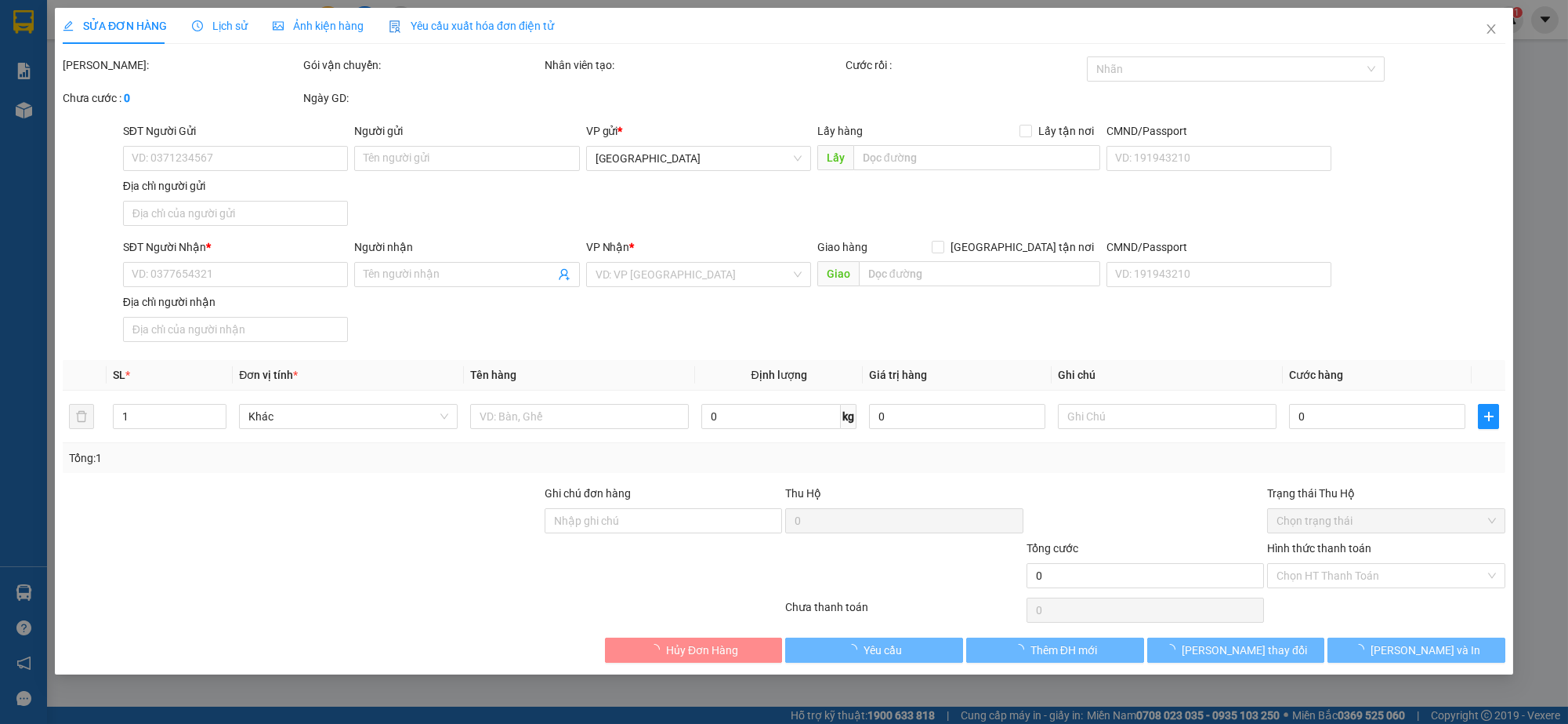
type input "0978950740"
type input "ANH MINH"
type input "CẦU CÁI SẬY"
type input "0369069841"
type input "ANH HIẾU"
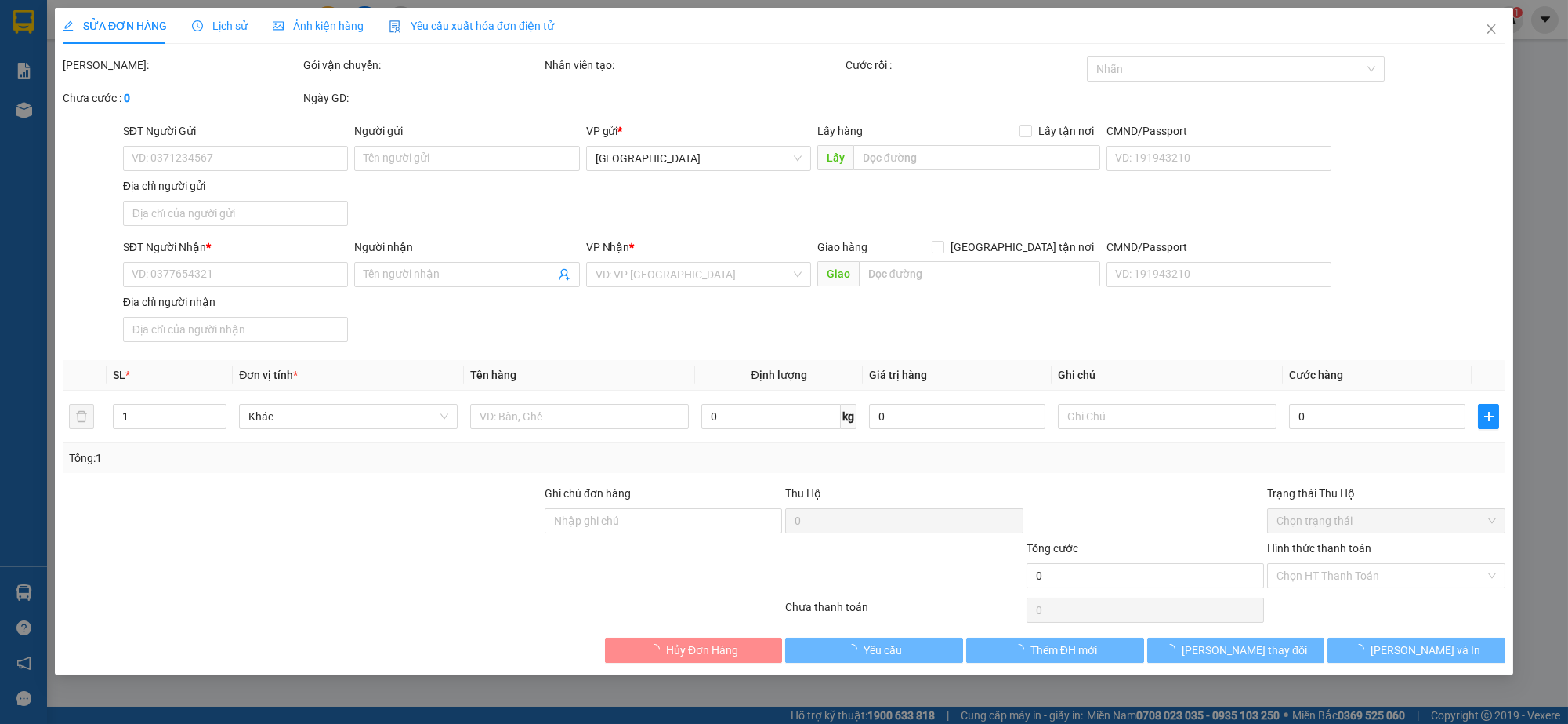
type input "130.000"
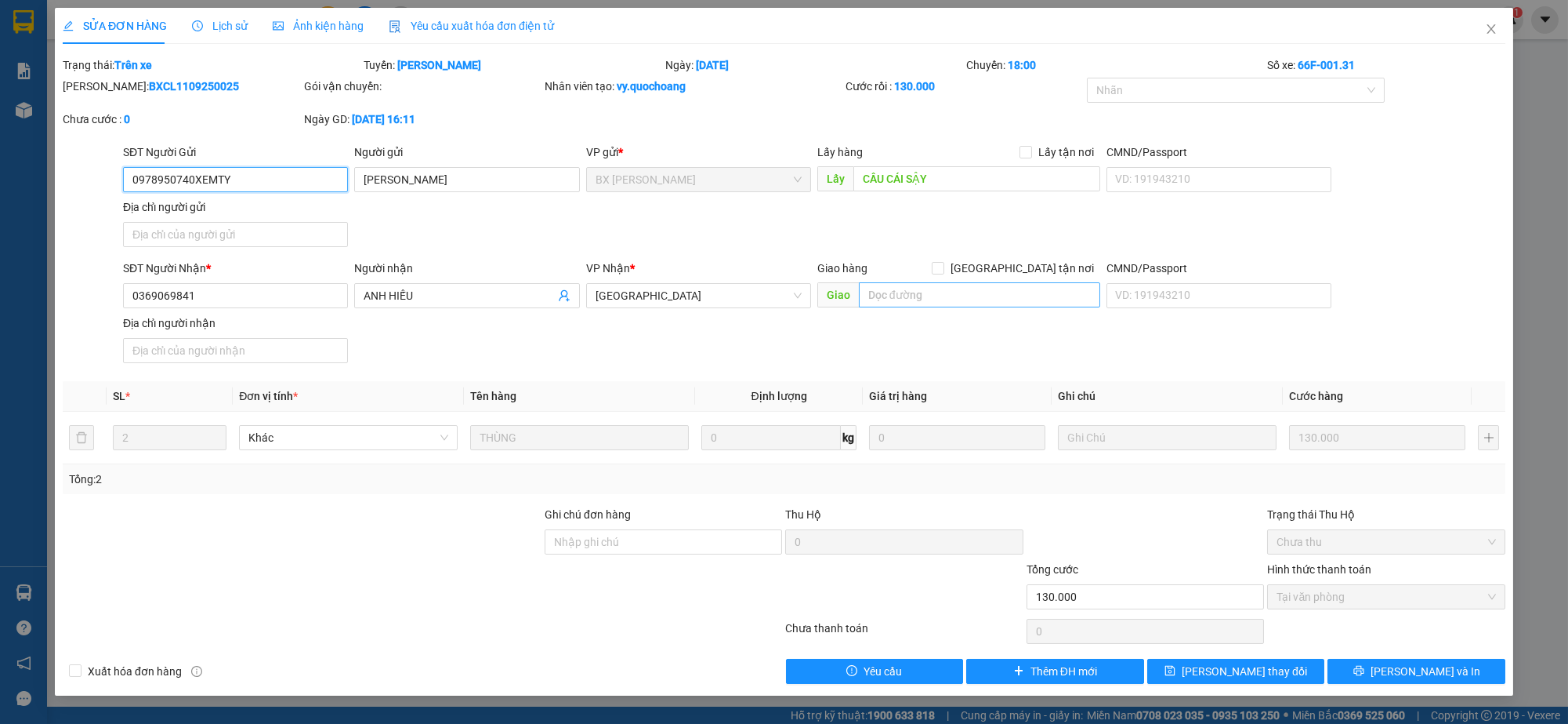
type input "0978950740XEMTY"
click at [905, 298] on input "text" at bounding box center [980, 294] width 242 height 25
drag, startPoint x: 1002, startPoint y: 289, endPoint x: 814, endPoint y: 290, distance: 188.0
click at [814, 290] on div "Giao hàng Giao tận nơi Giao ẾN XE M TYÂỀNÊÊ" at bounding box center [959, 287] width 289 height 55
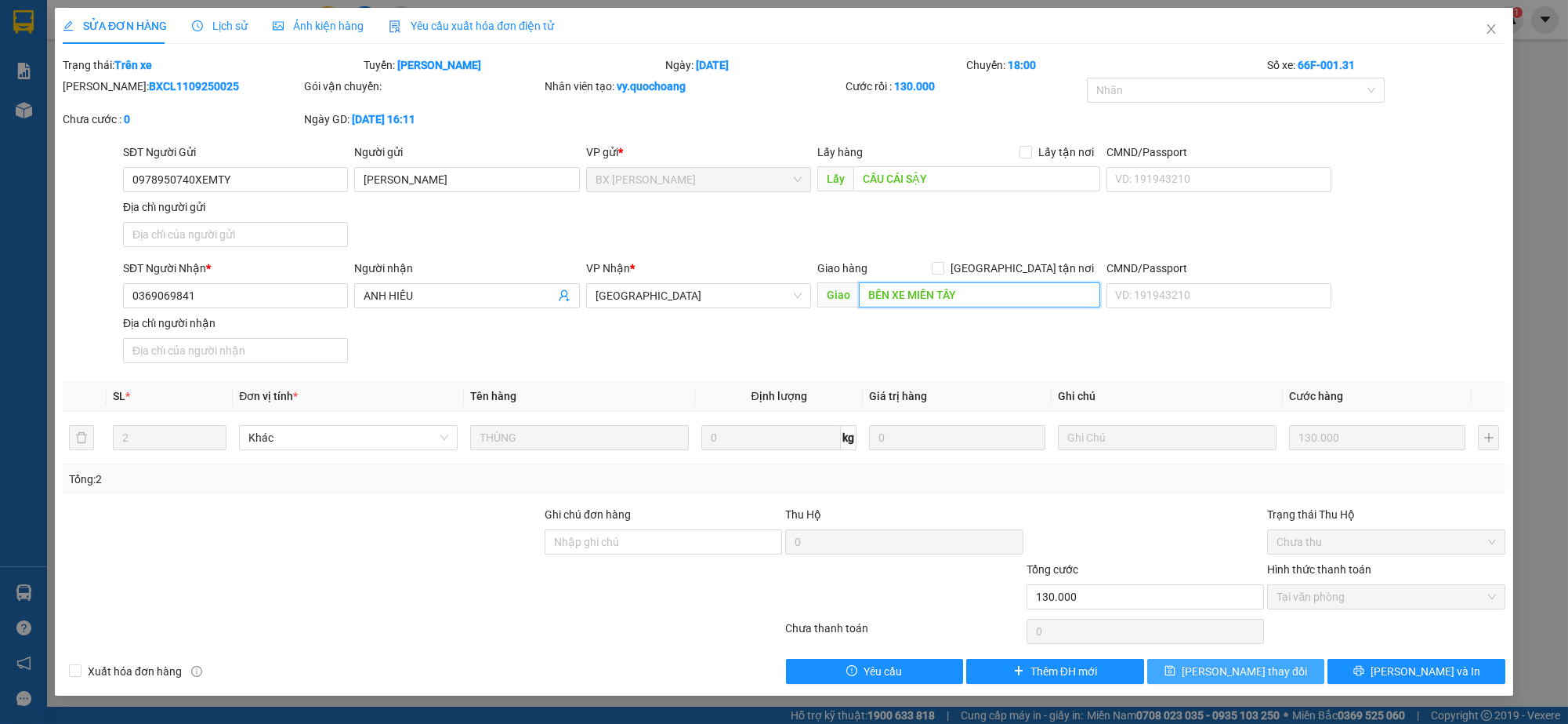
type input "BẾN XE MIỀN TÂY"
click at [1223, 676] on span "Lưu thay đổi" at bounding box center [1244, 671] width 125 height 17
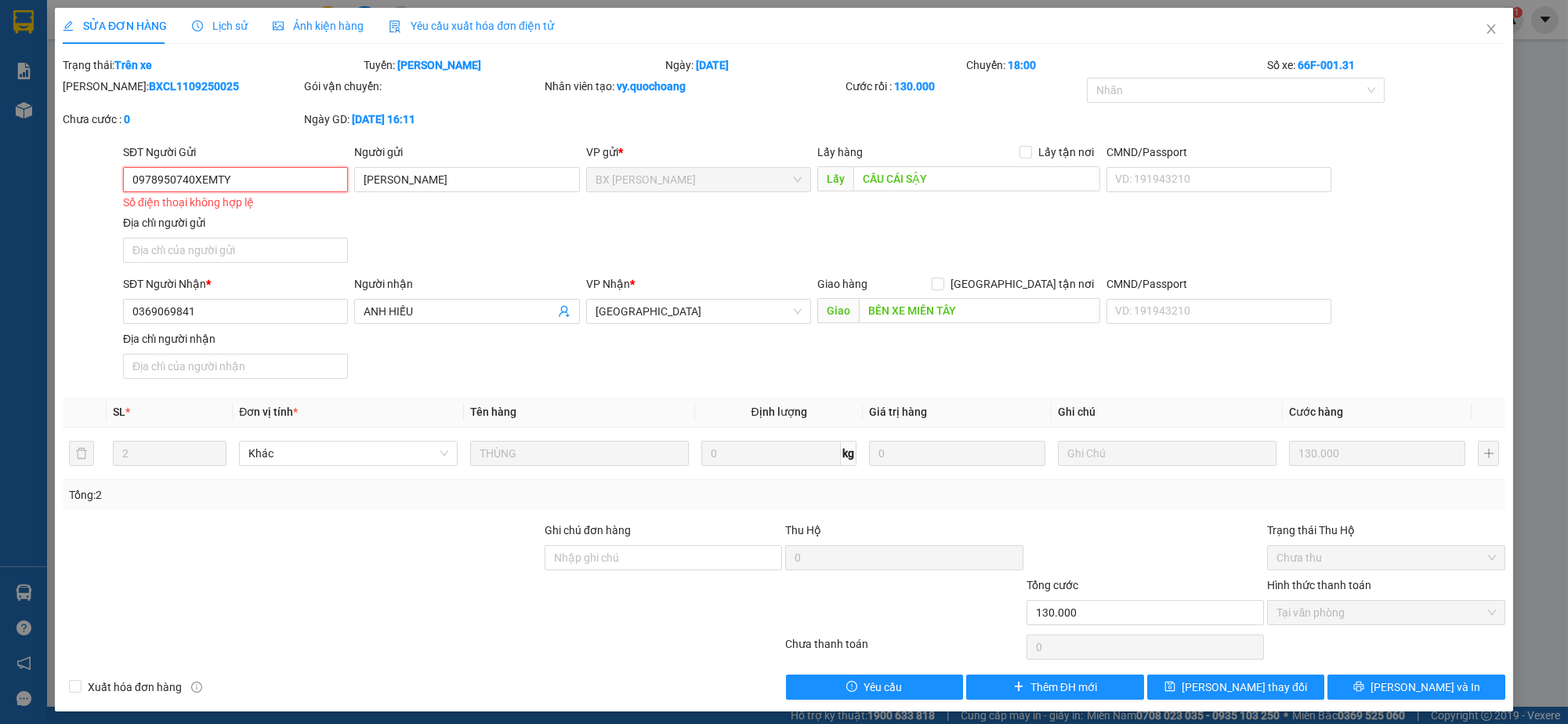
click at [267, 185] on input "0978950740XEMTY" at bounding box center [235, 179] width 225 height 25
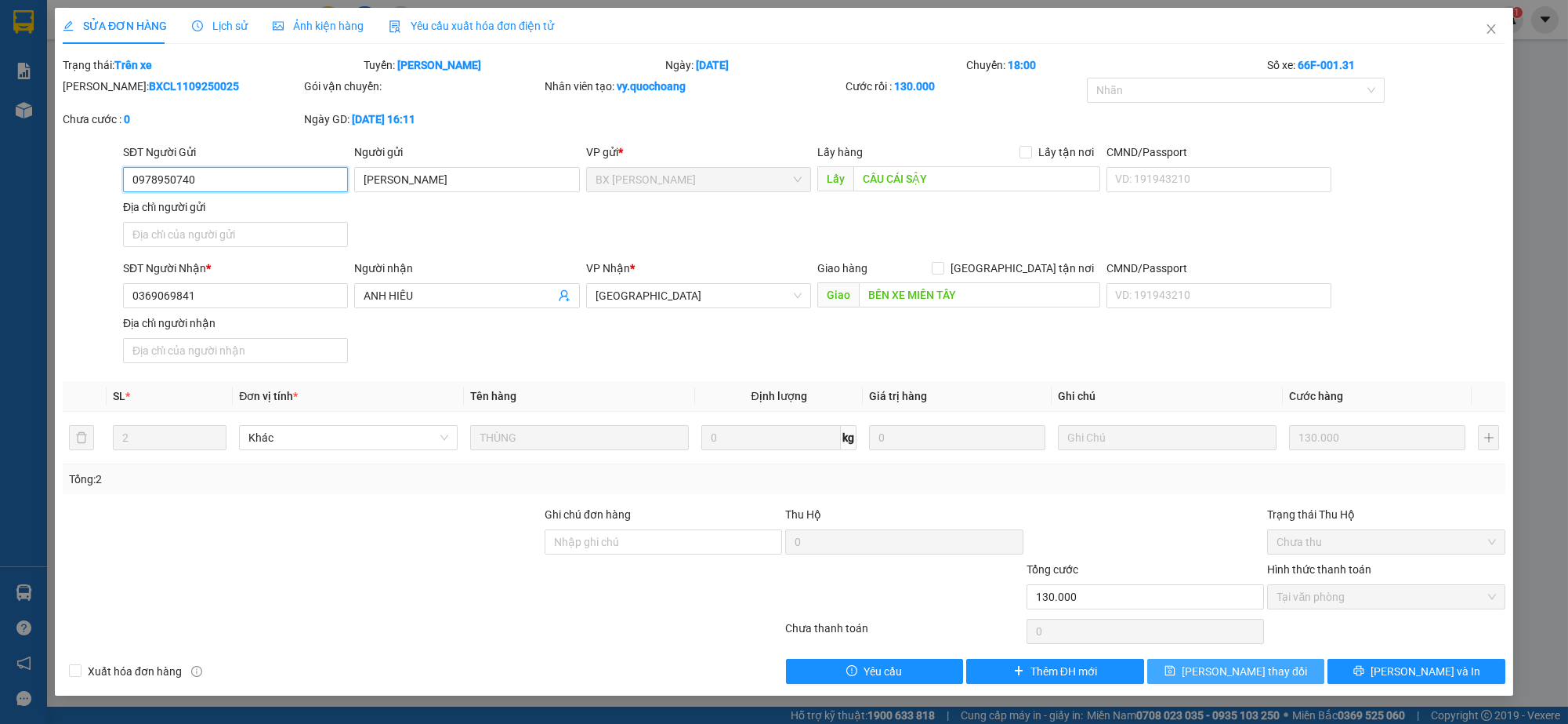
type input "0978950740"
click at [1245, 679] on span "Lưu thay đổi" at bounding box center [1244, 671] width 125 height 17
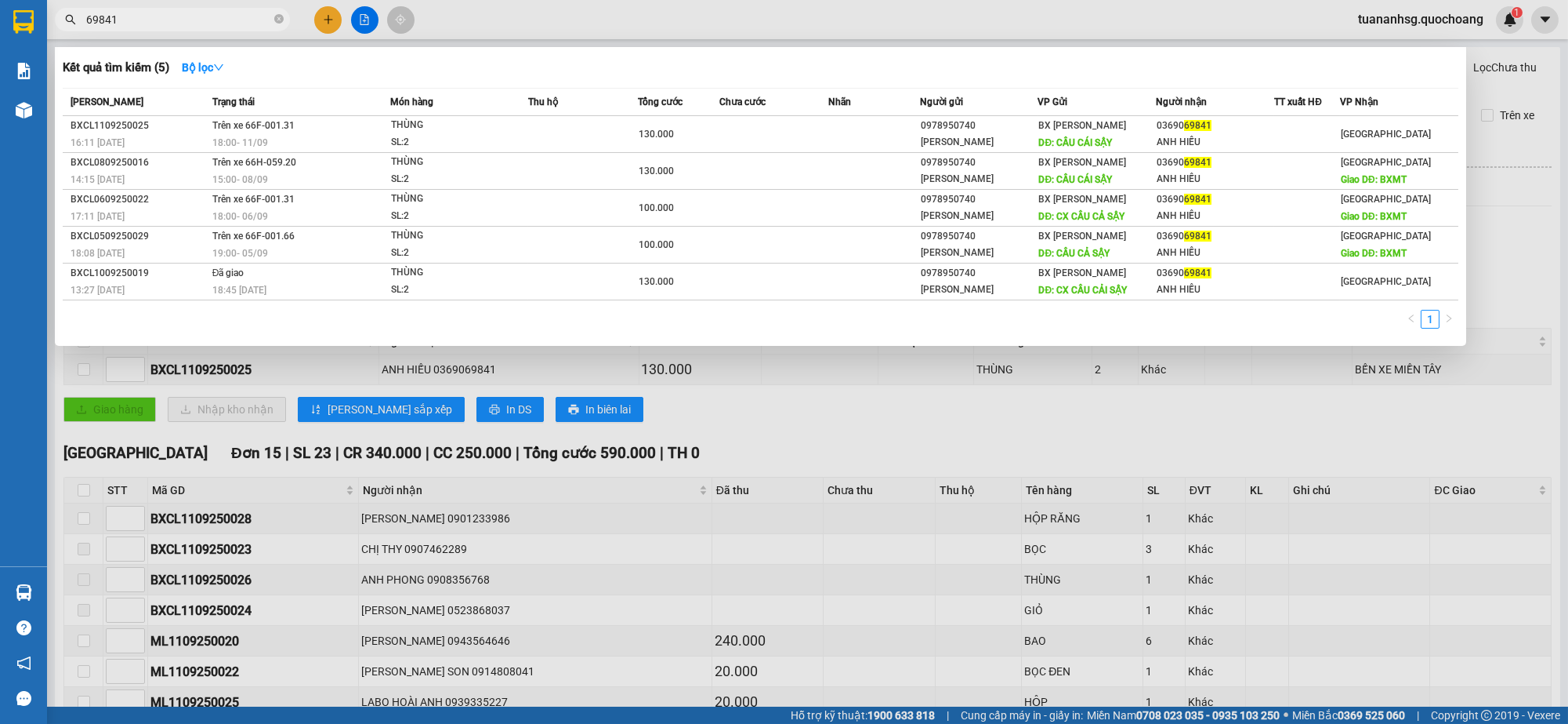
click at [140, 15] on input "69841" at bounding box center [179, 19] width 185 height 17
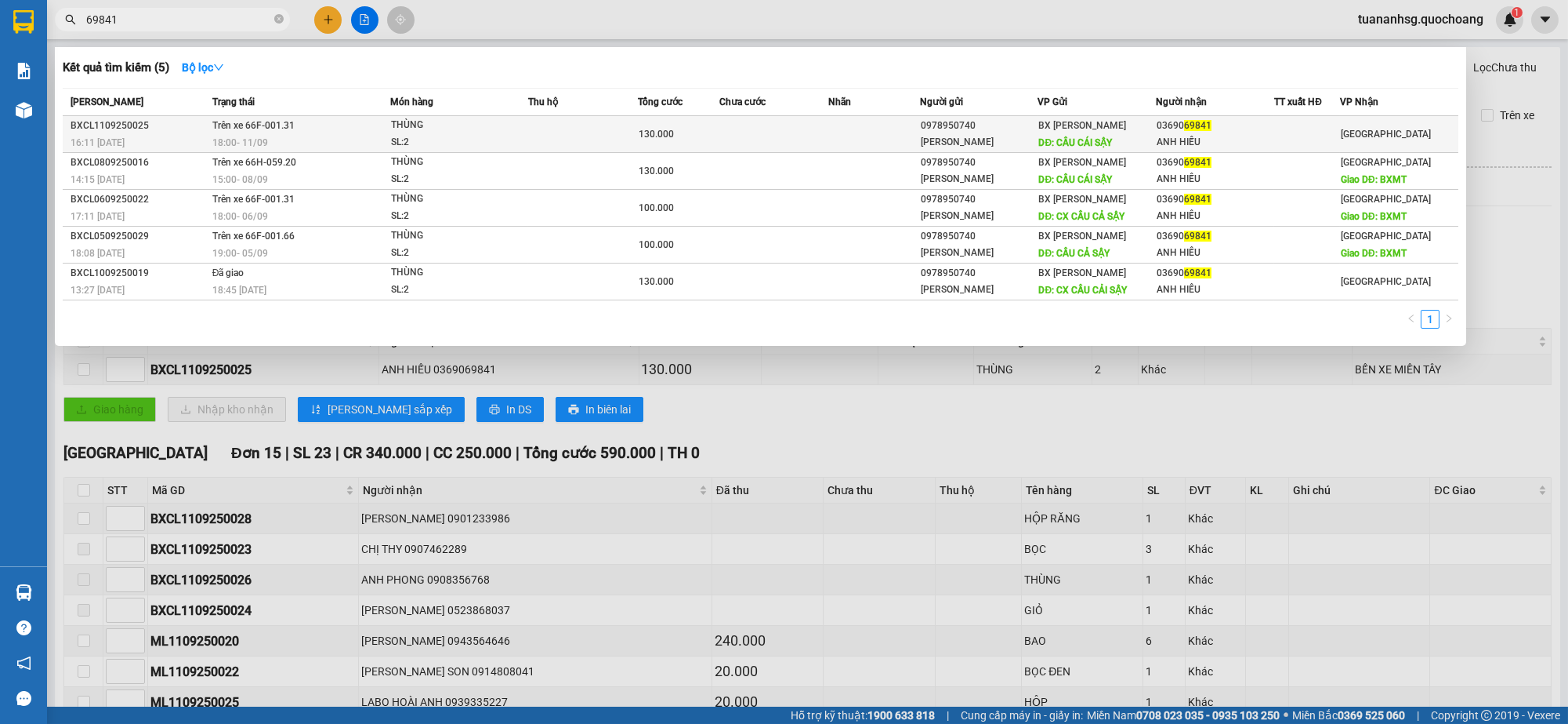
click at [885, 133] on td at bounding box center [874, 135] width 91 height 37
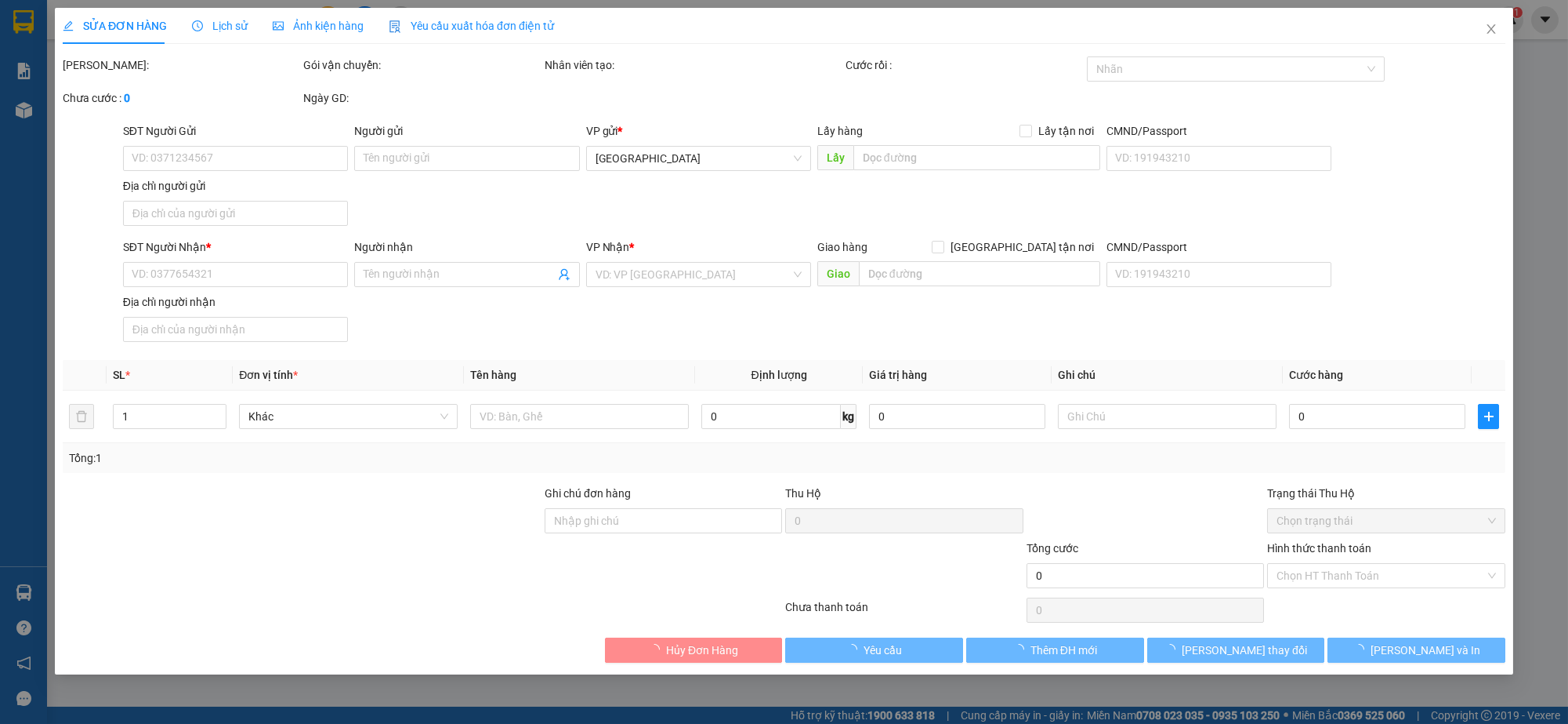
type input "0978950740"
type input "ANH MINH"
type input "CẦU CÁI SẬY"
type input "0369069841"
type input "ANH HIẾU"
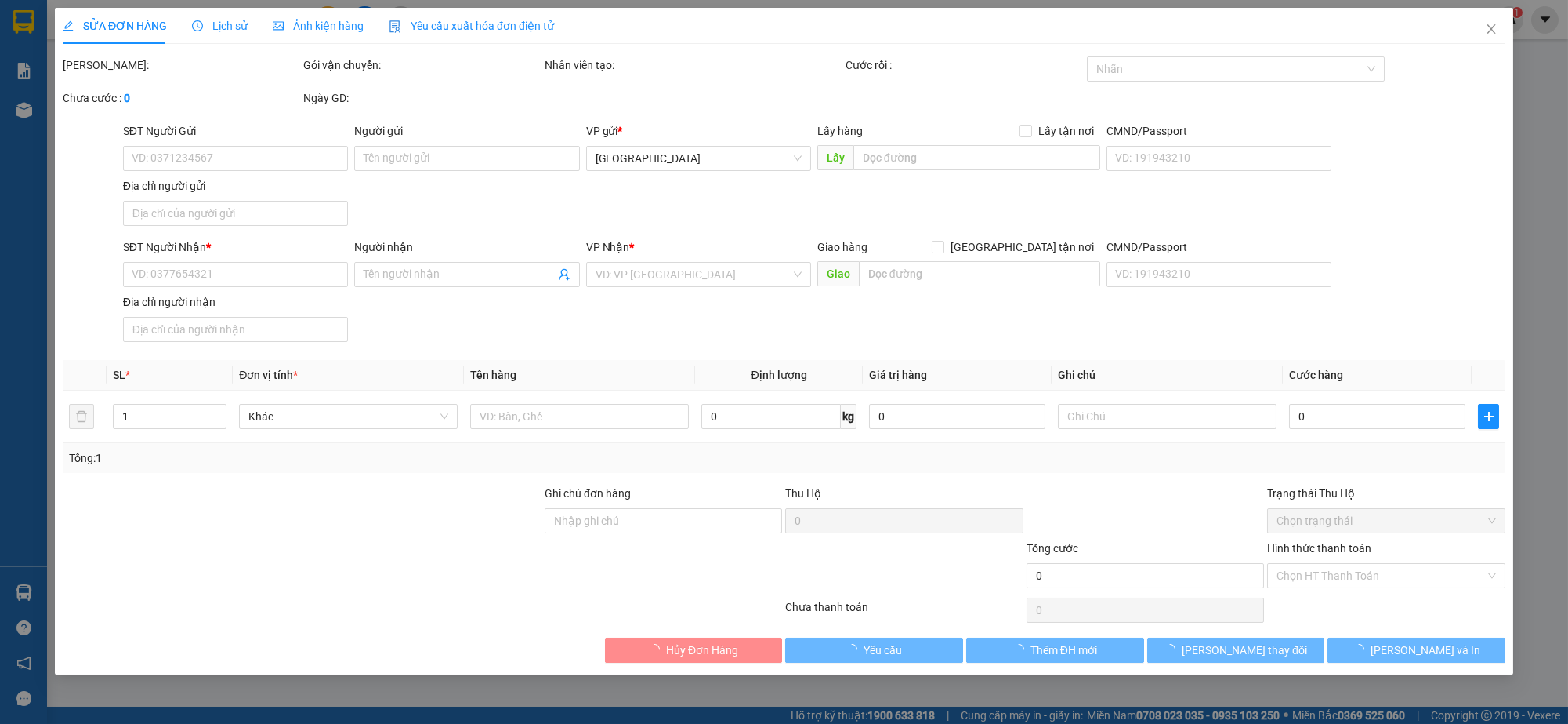
type input "BẾN XE MIỀN TÂY"
type input "130.000"
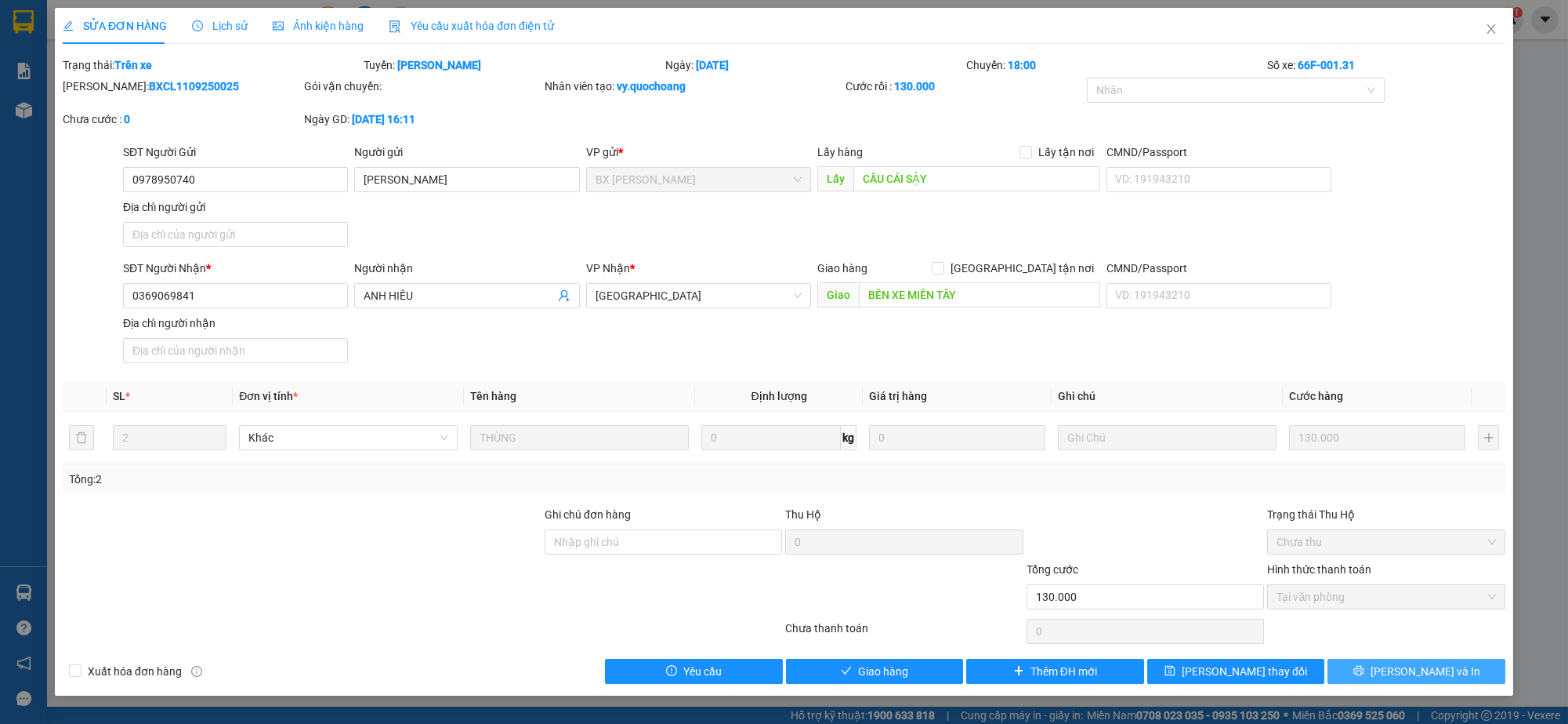
click at [1403, 669] on span "Lưu và In" at bounding box center [1426, 671] width 110 height 17
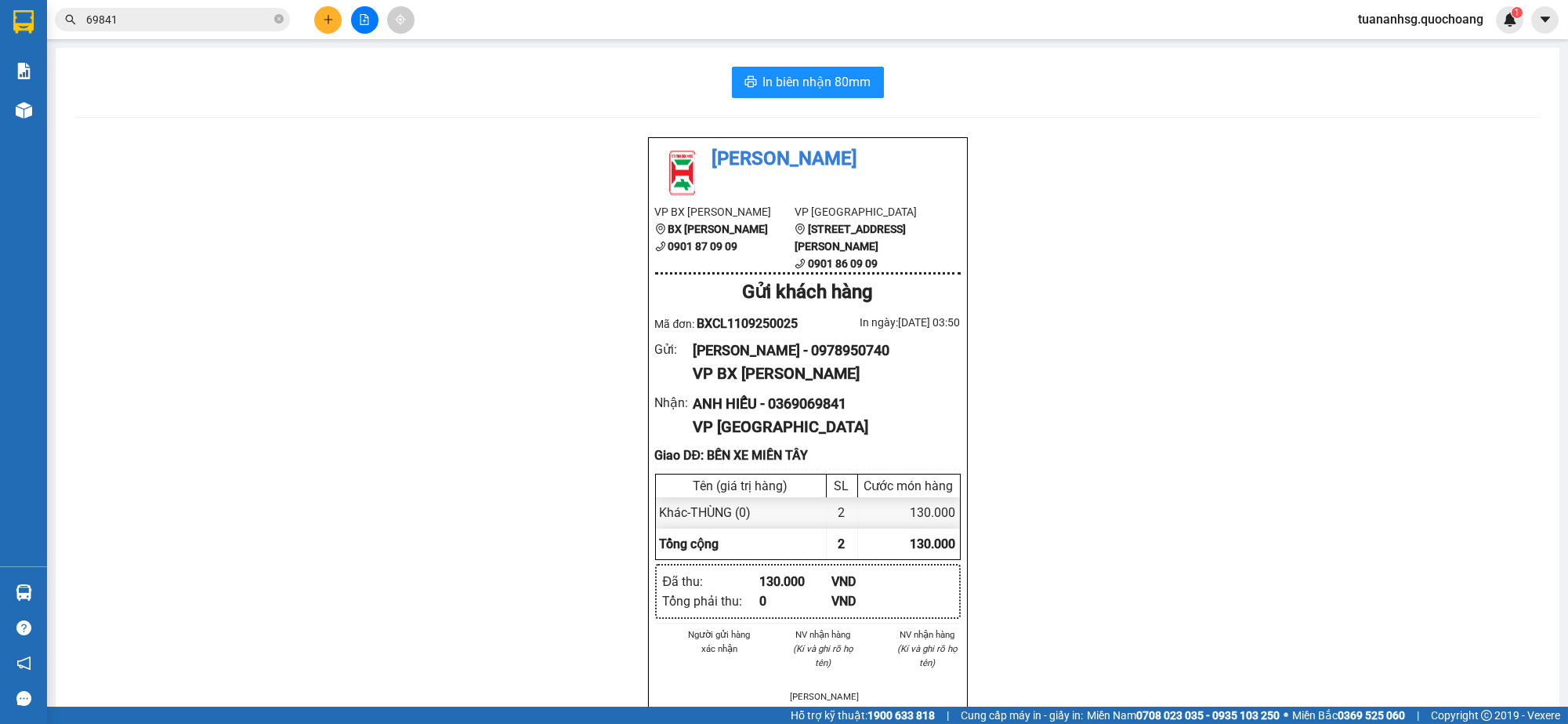
click at [245, 210] on div "Quốc Hoàng VP BX Cao Lãnh BX Cao Lãnh 0901 87 09 09 VP Sài Gòn 45 Phạm Hữu Chí,…" at bounding box center [807, 490] width 1466 height 708
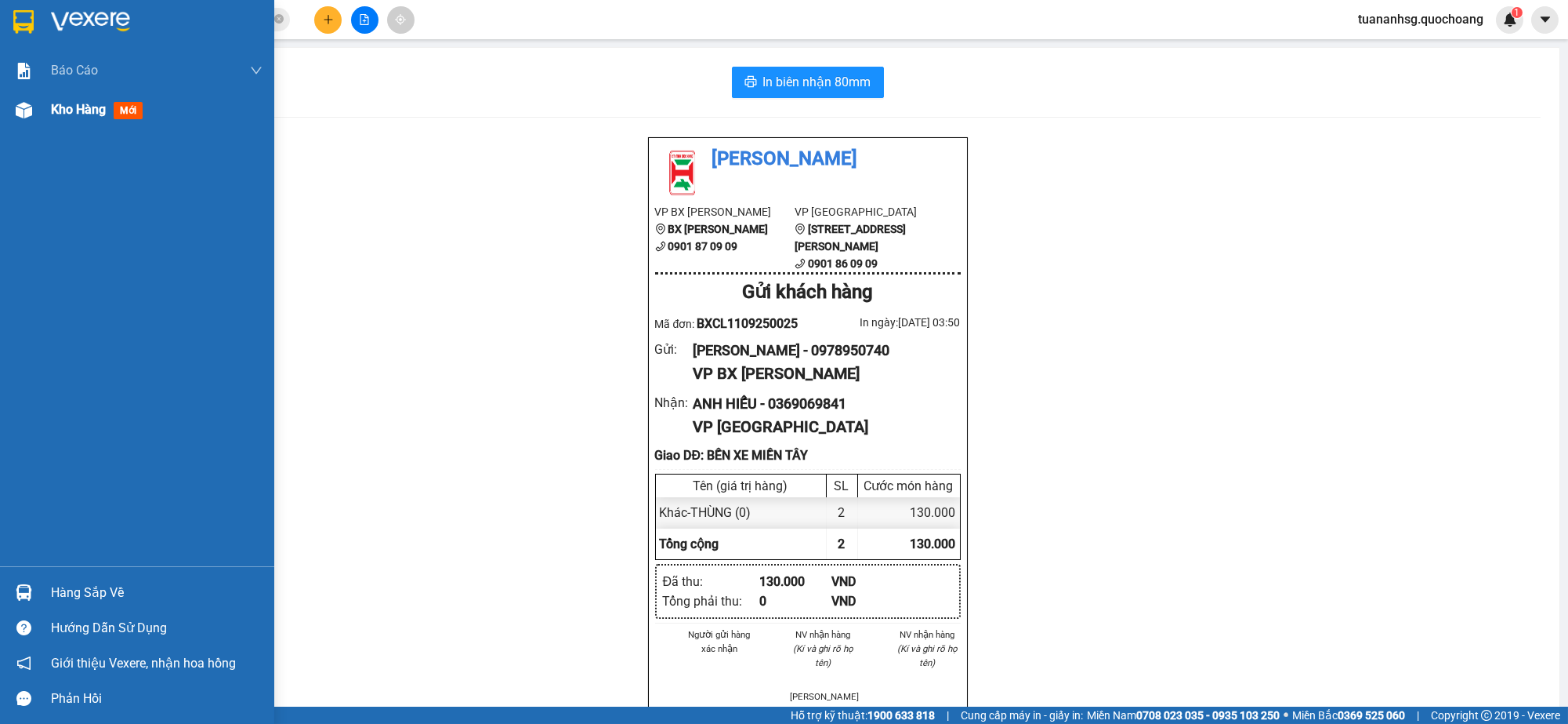
click at [79, 120] on div "Kho hàng mới" at bounding box center [157, 109] width 212 height 39
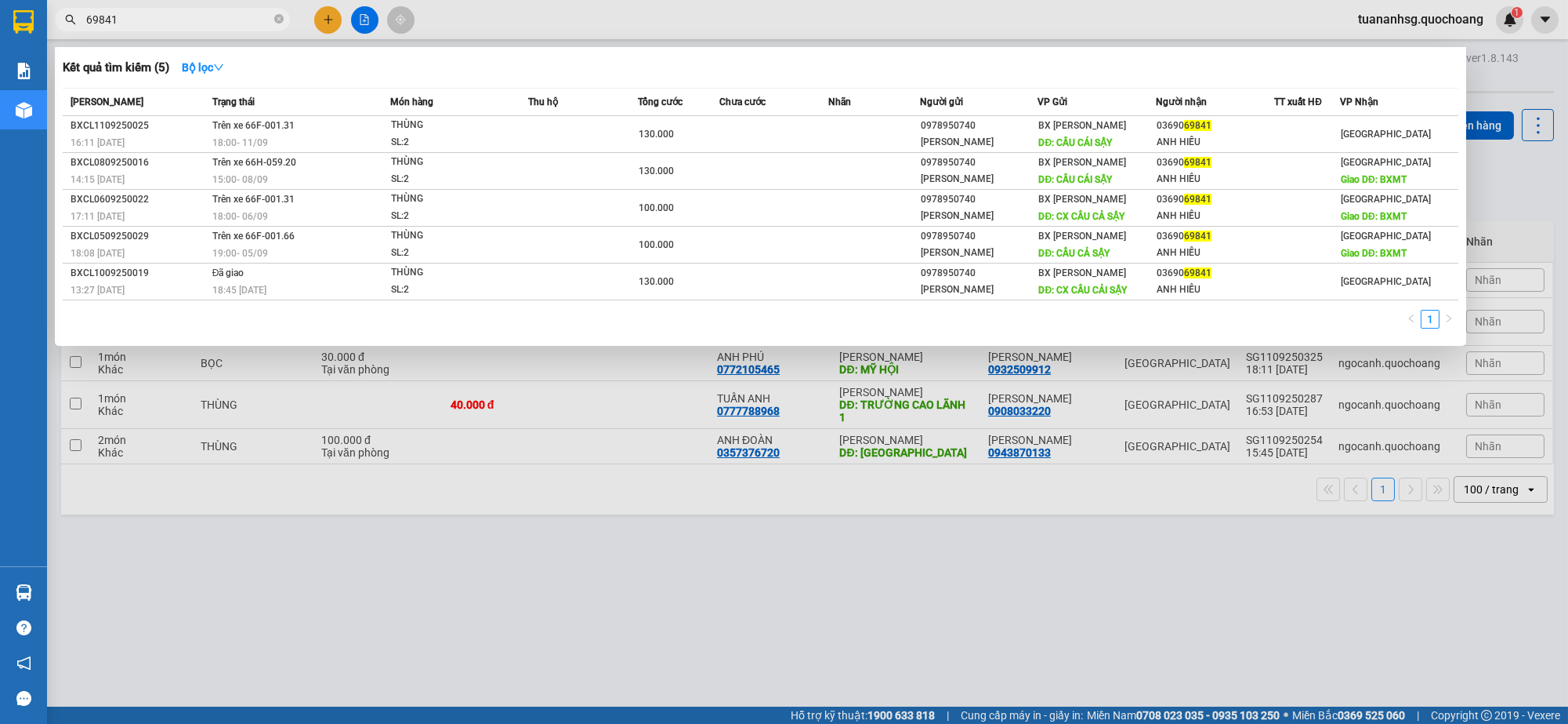
click at [192, 30] on span "69841" at bounding box center [172, 20] width 235 height 24
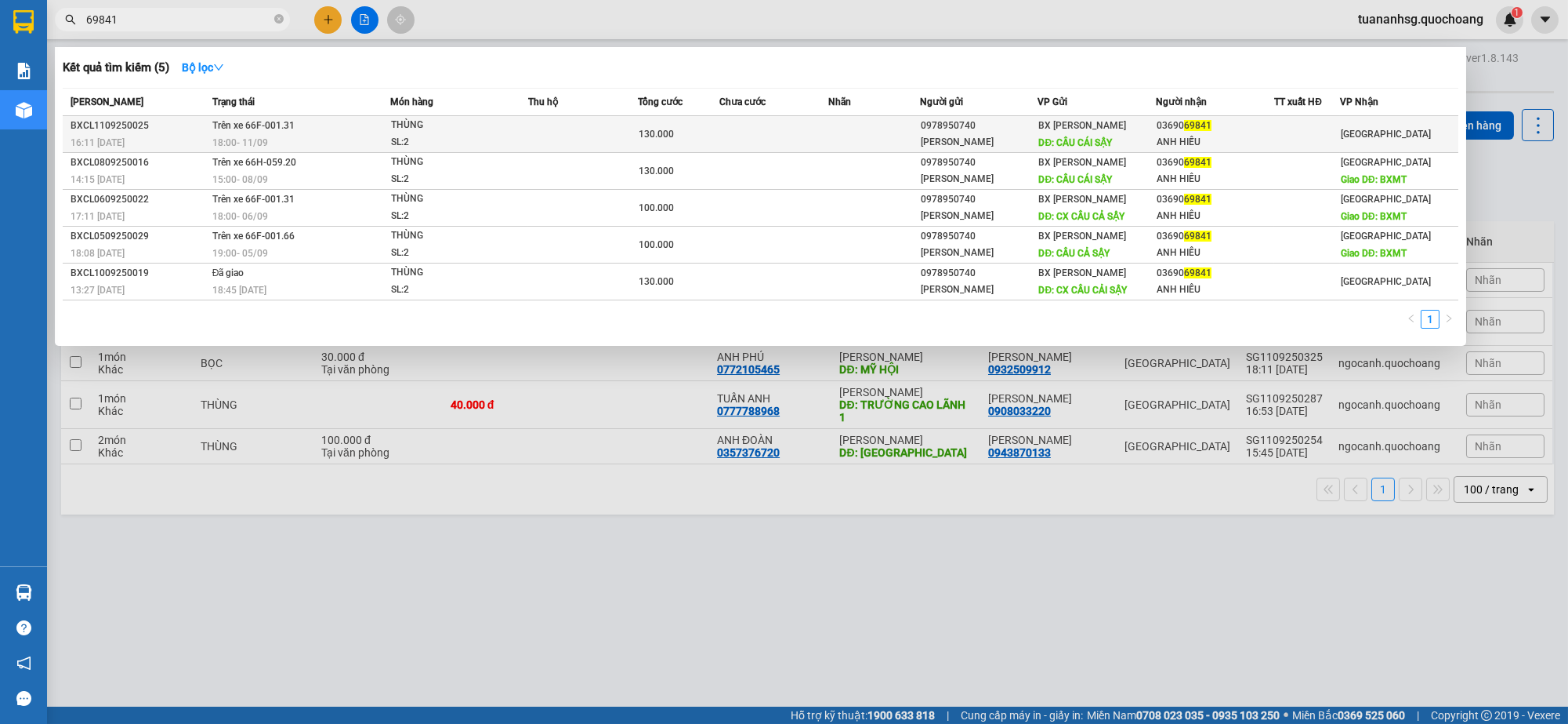
click at [324, 141] on div "18:00 - 11/09" at bounding box center [300, 142] width 177 height 17
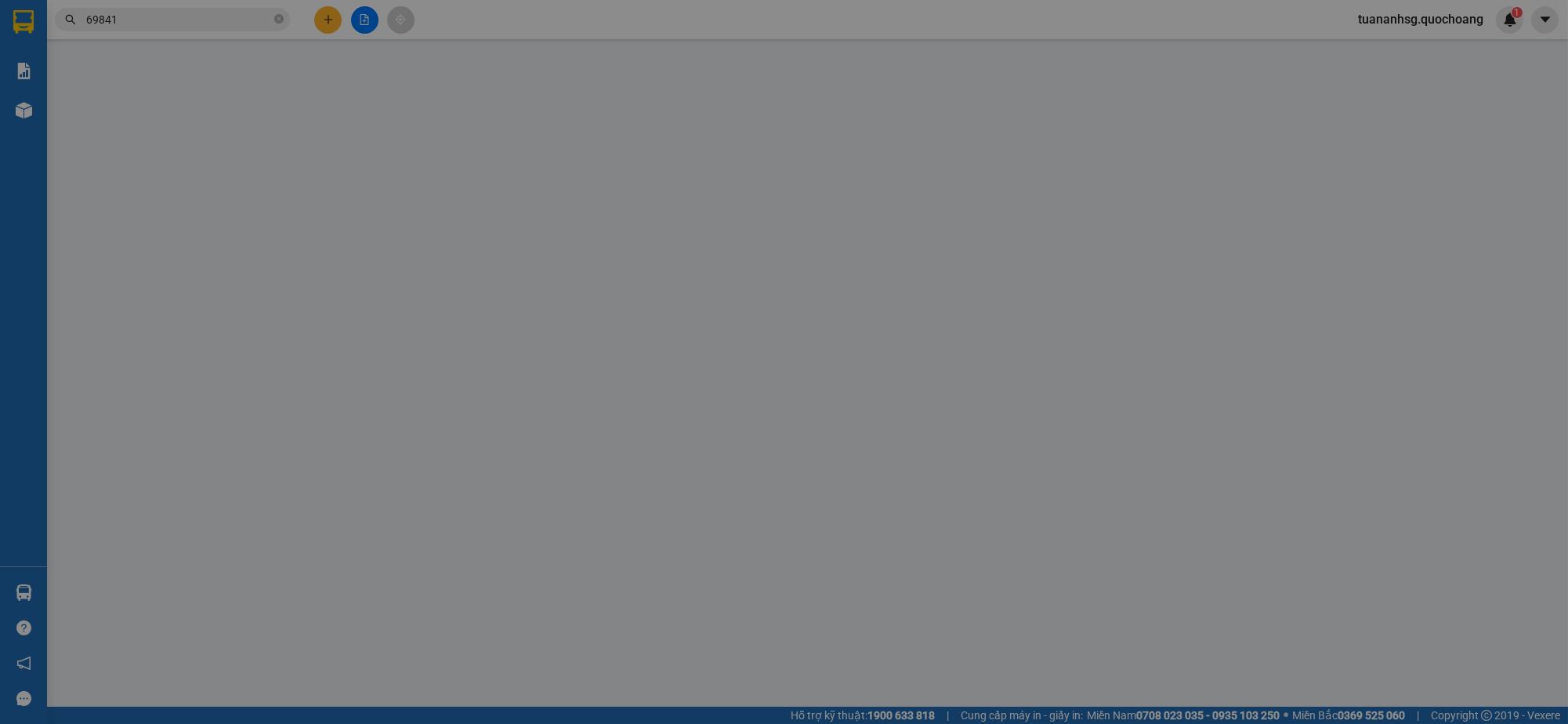
type input "0978950740"
type input "ANH MINH"
type input "CẦU CÁI SẬY"
type input "0369069841"
type input "ANH HIẾU"
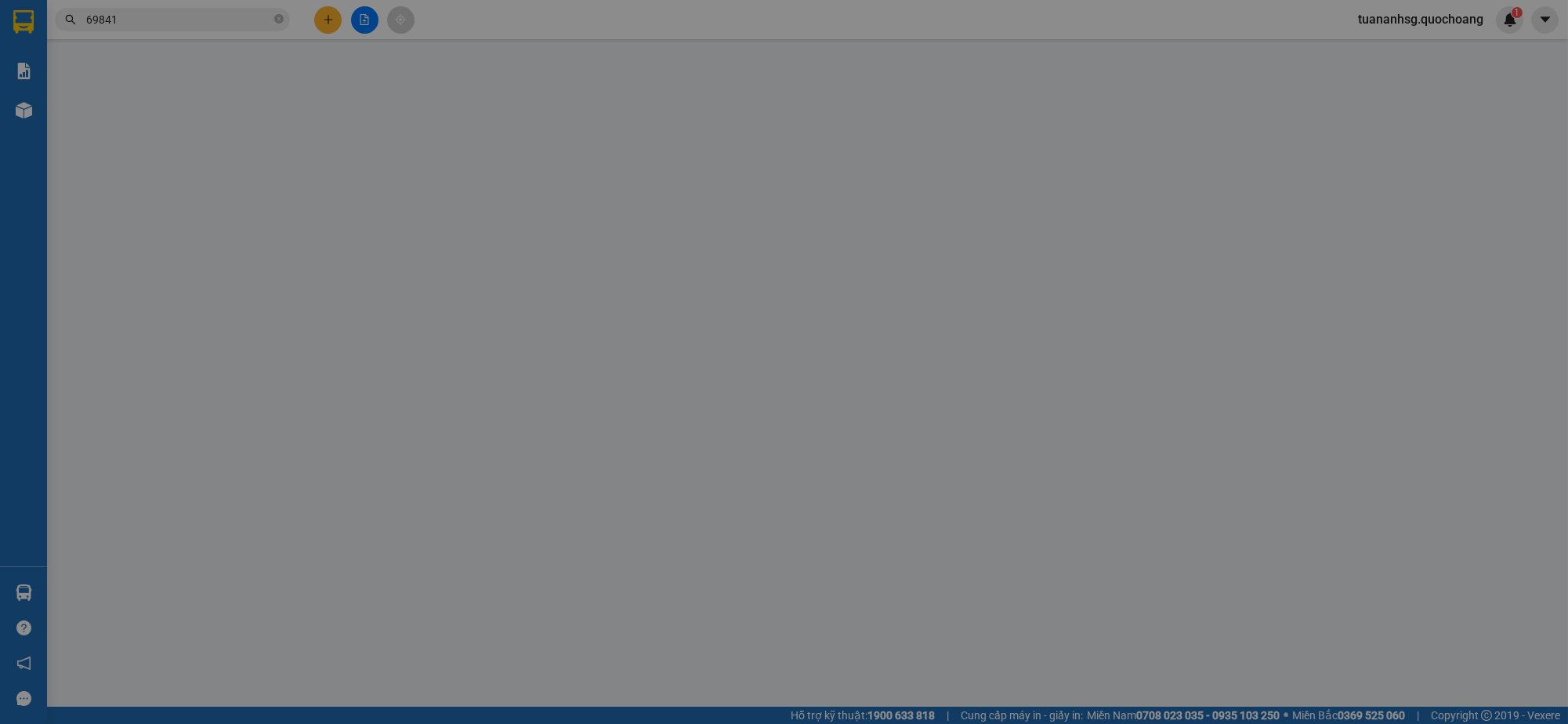
type input "BẾN XE MIỀN TÂY"
type input "130.000"
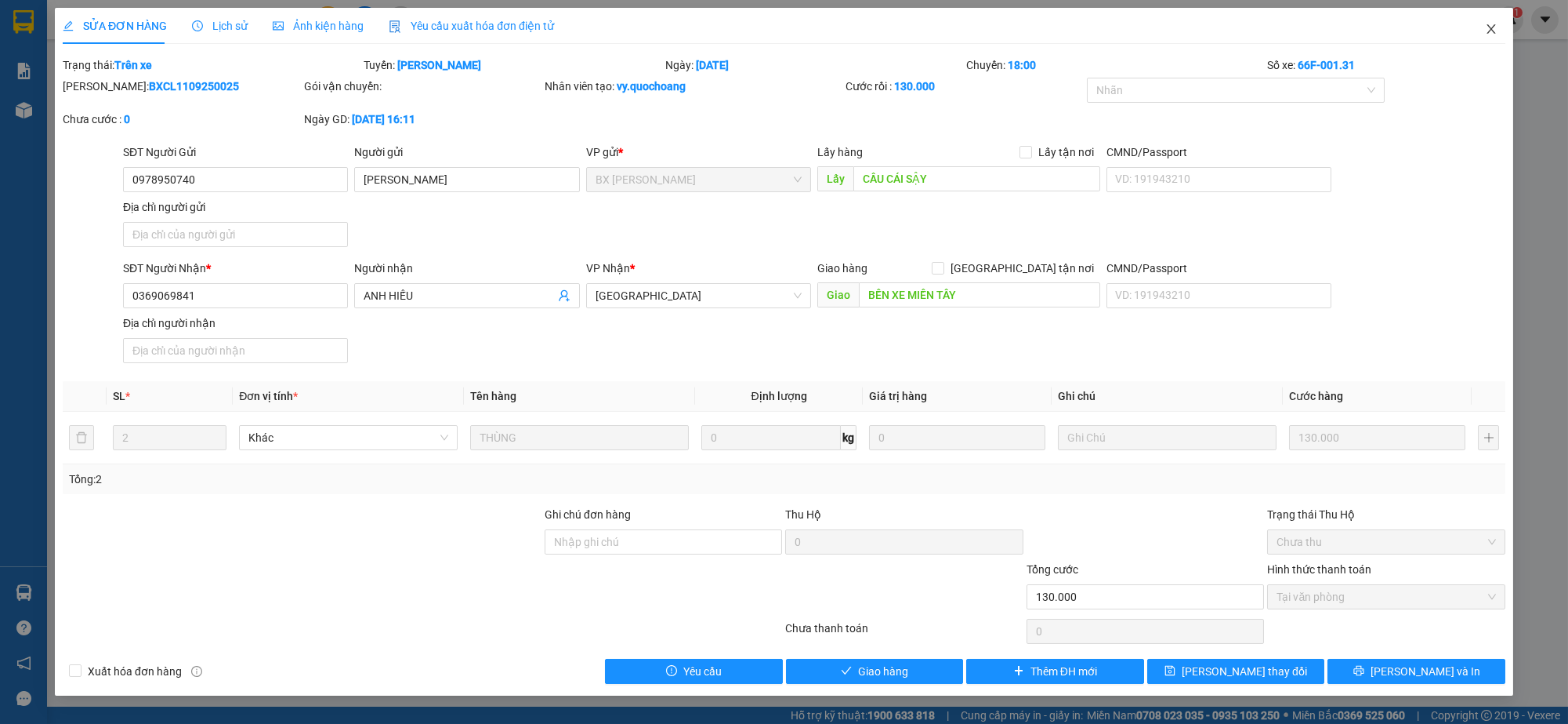
click at [1492, 30] on icon "close" at bounding box center [1490, 29] width 8 height 9
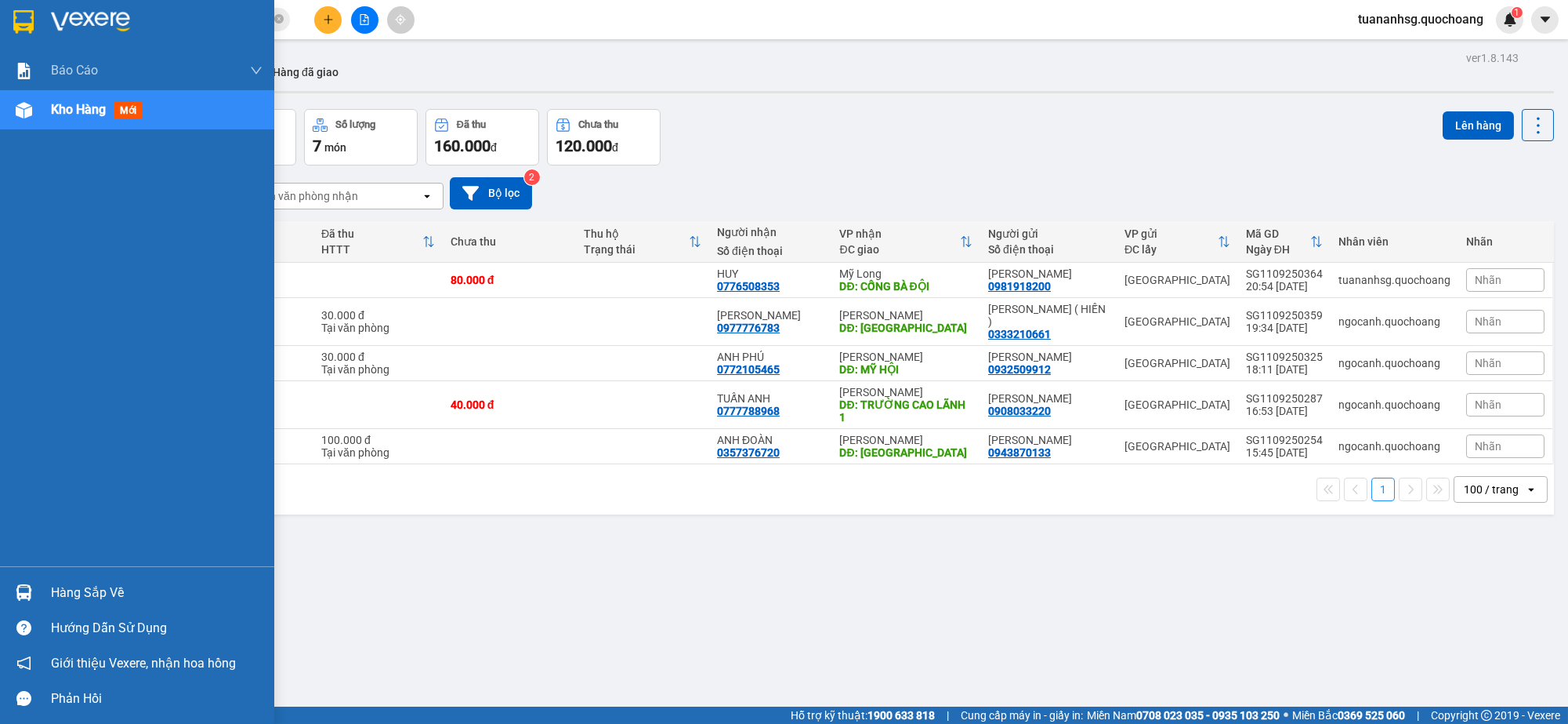
click at [101, 587] on div "Hàng sắp về" at bounding box center [157, 593] width 212 height 24
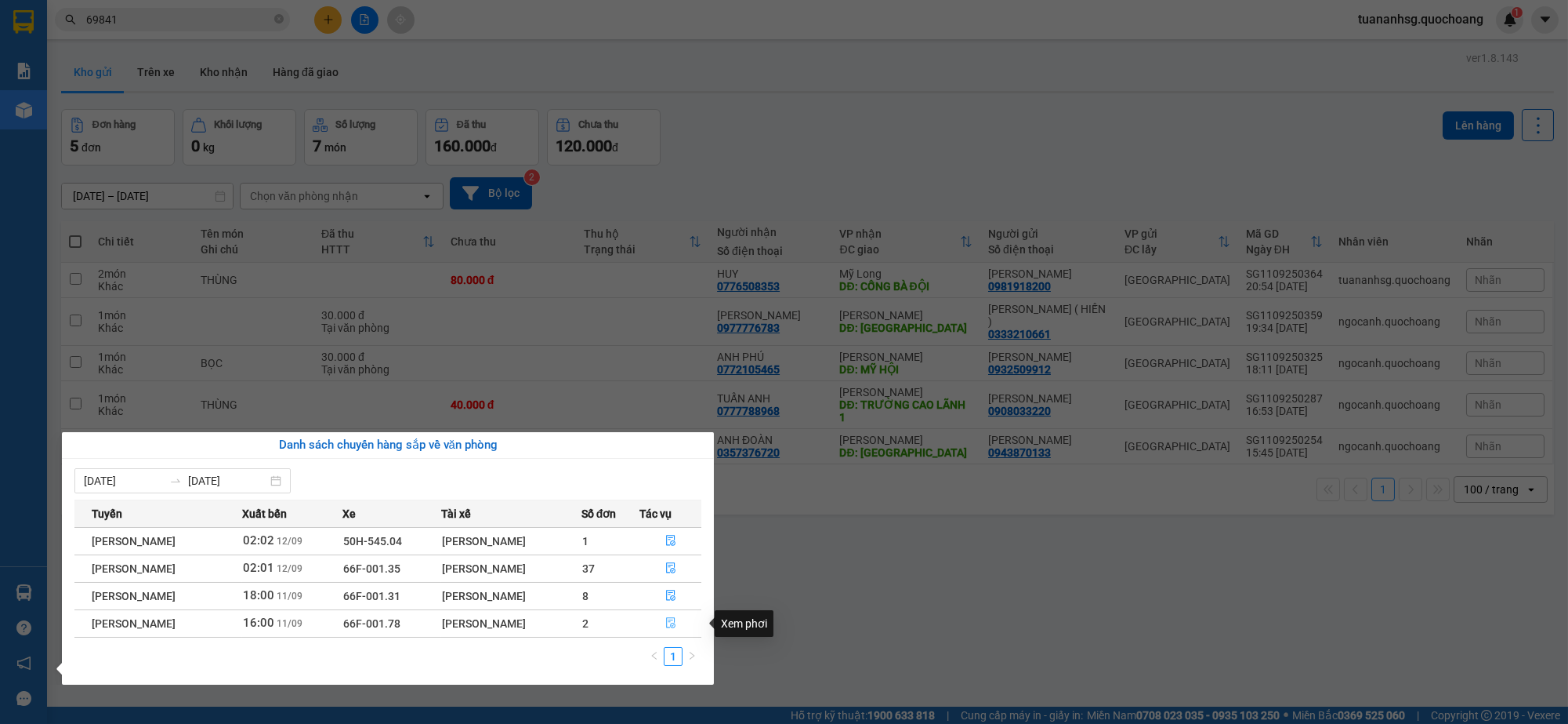
click at [662, 613] on button "button" at bounding box center [670, 623] width 60 height 25
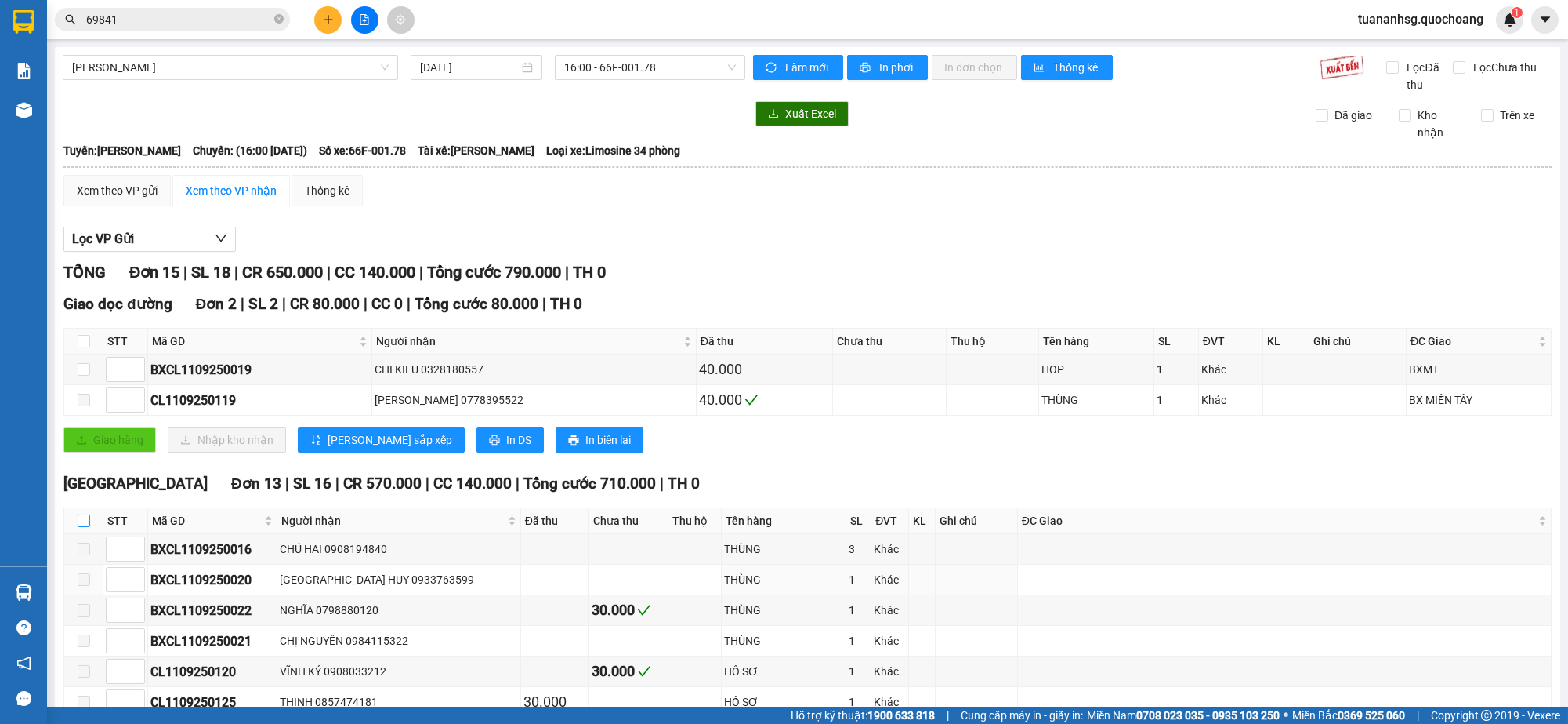
click at [79, 522] on input "checkbox" at bounding box center [84, 521] width 13 height 13
checkbox input "true"
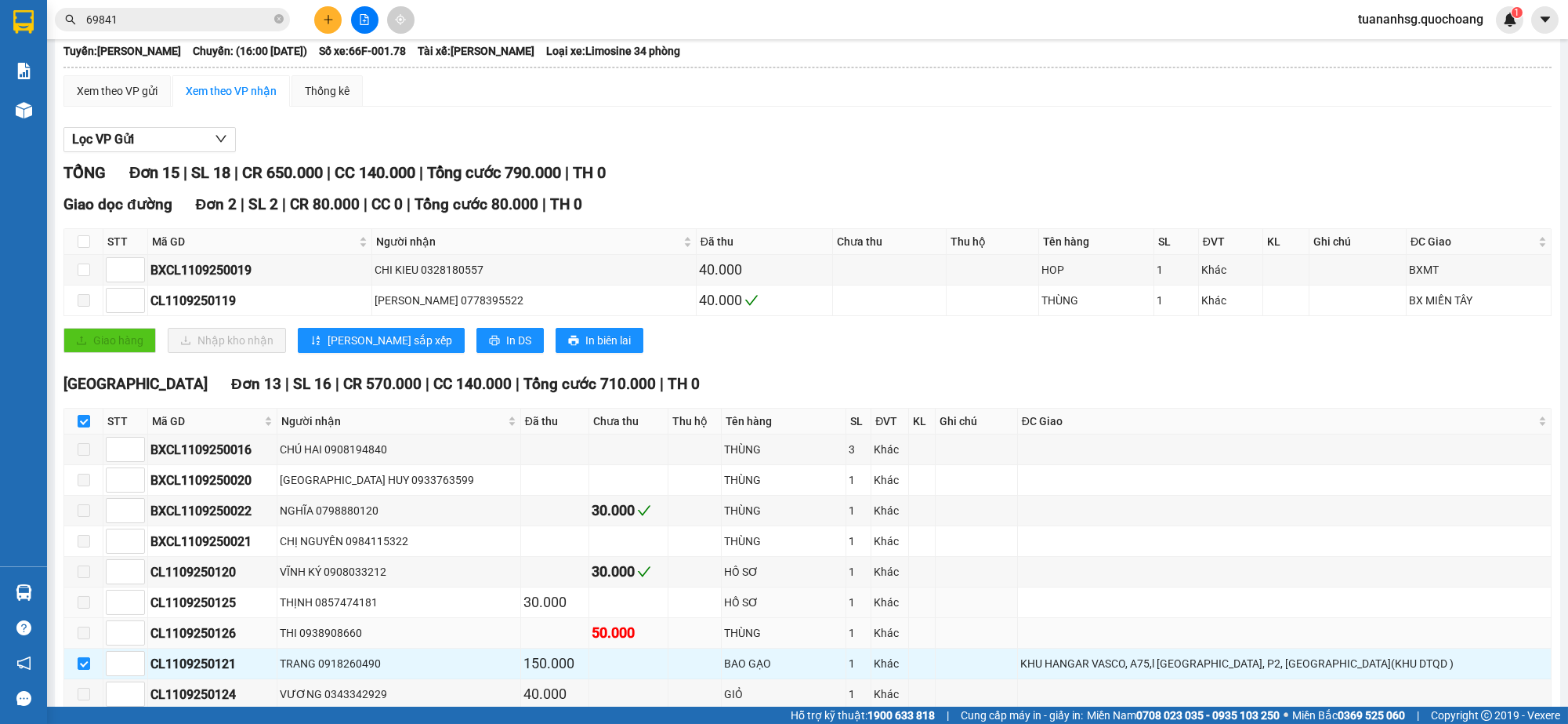
scroll to position [306, 0]
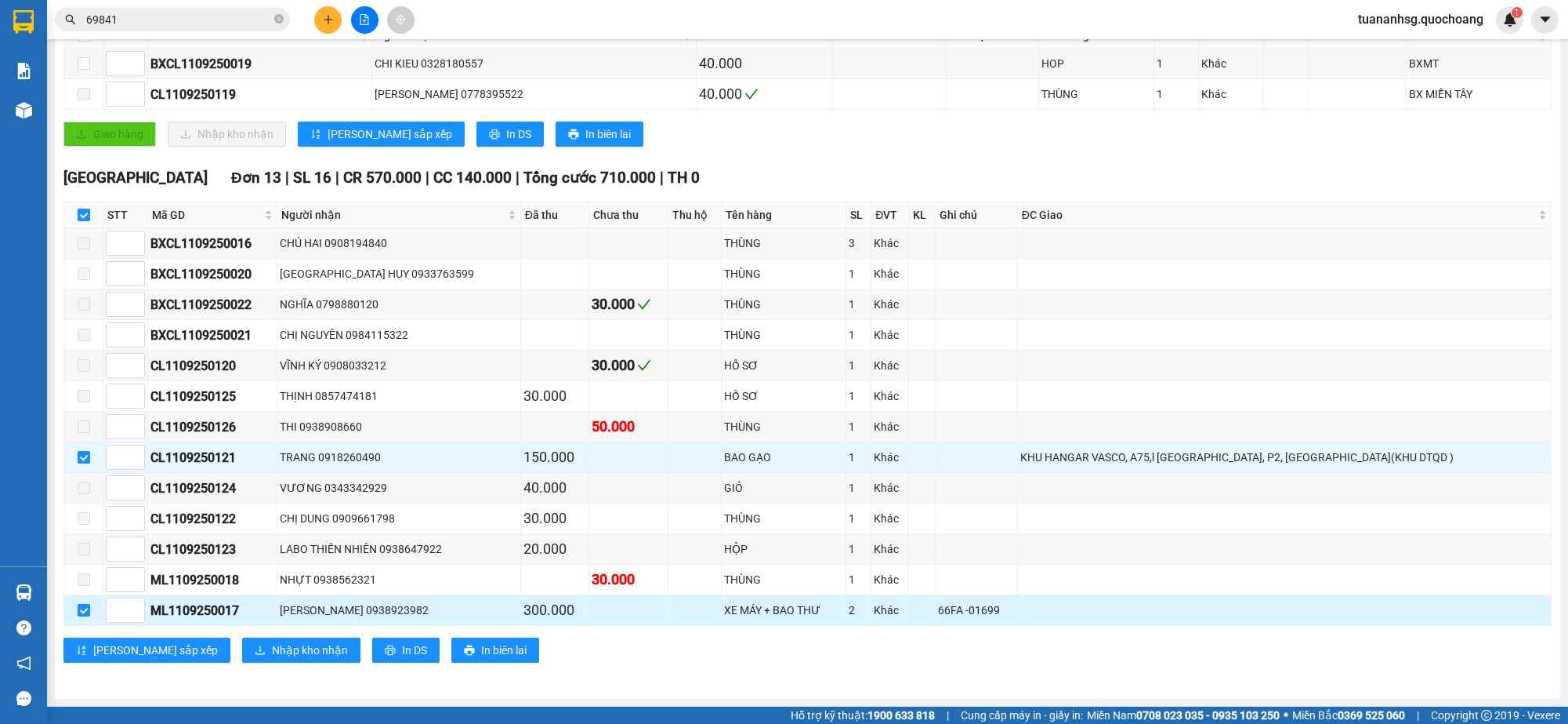
click at [79, 605] on input "checkbox" at bounding box center [84, 610] width 13 height 13
checkbox input "false"
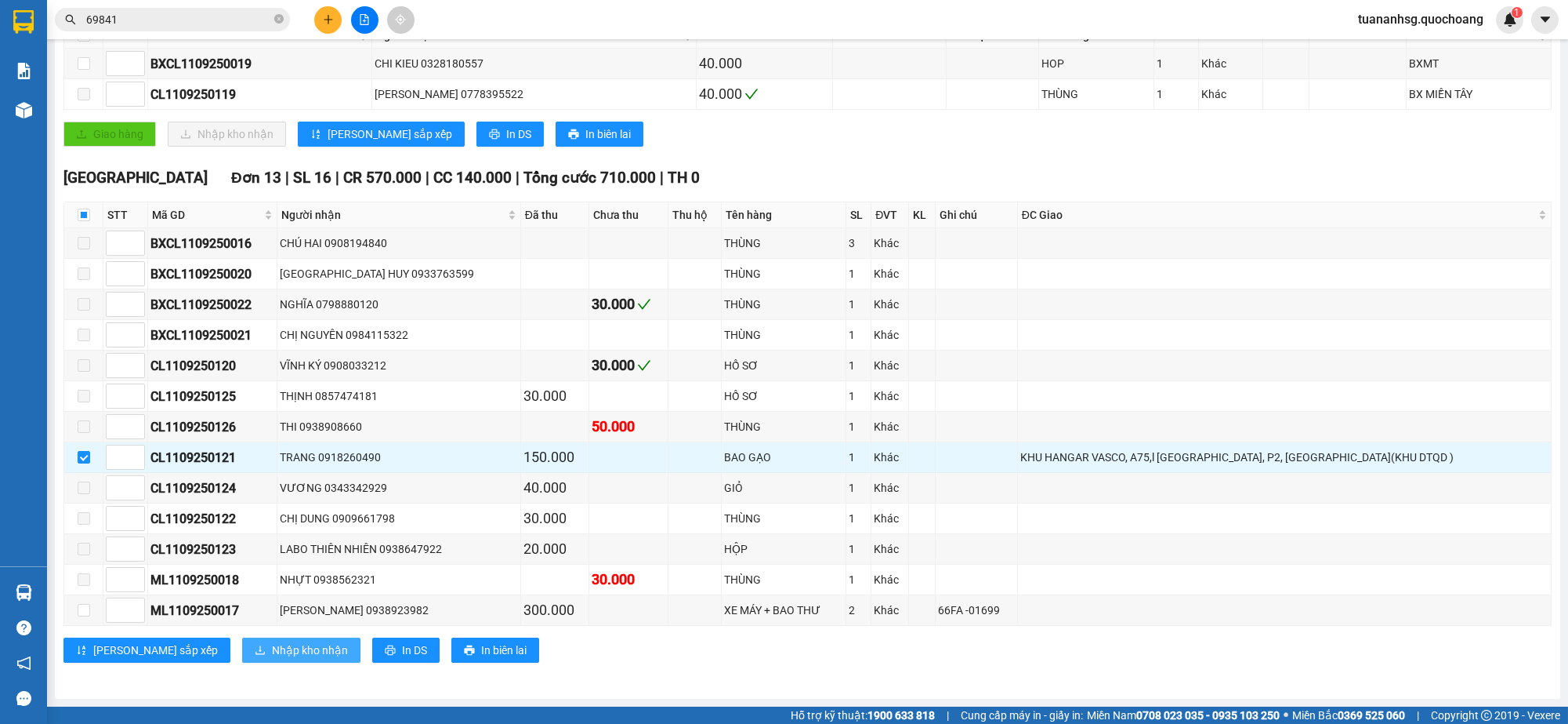
click at [272, 644] on span "Nhập kho nhận" at bounding box center [310, 650] width 76 height 17
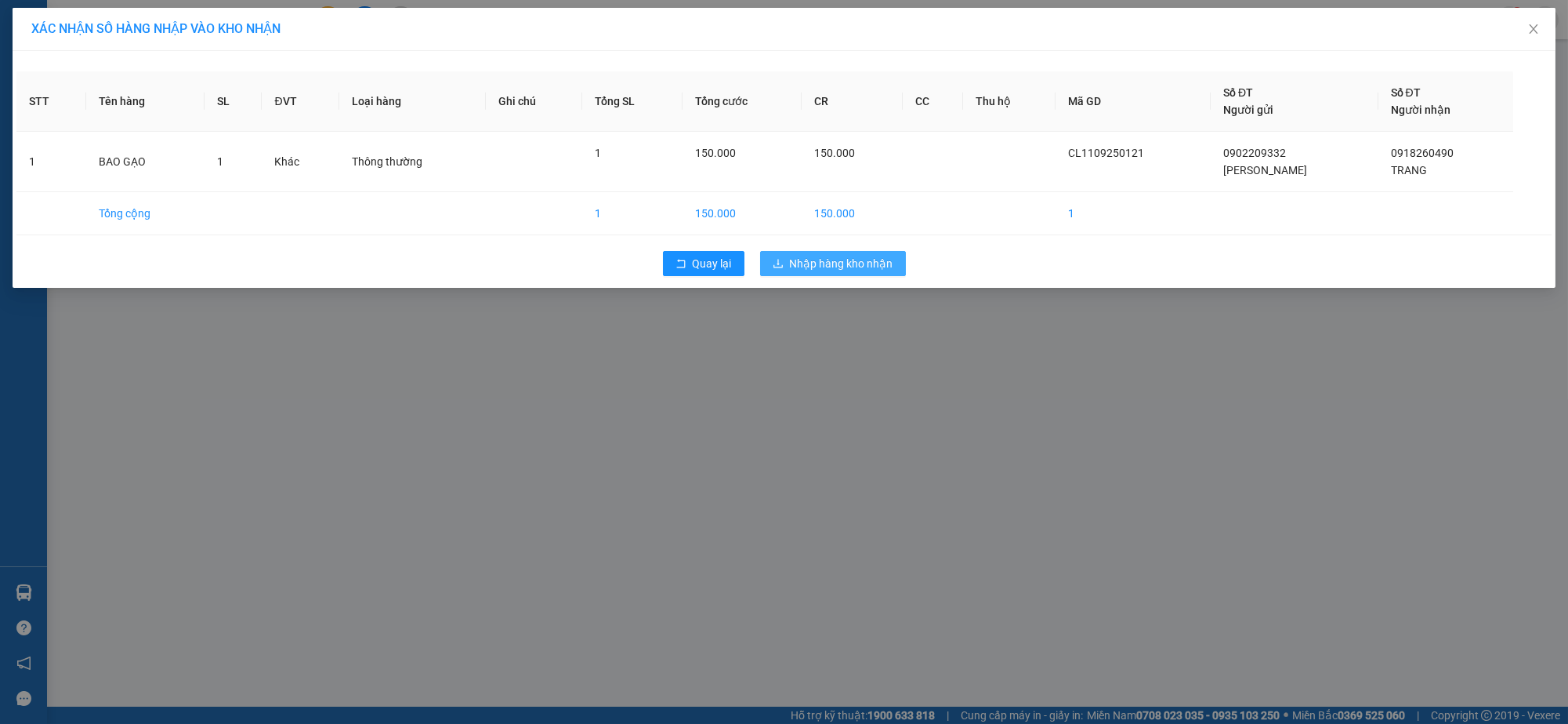
click at [875, 268] on span "Nhập hàng kho nhận" at bounding box center [842, 263] width 103 height 17
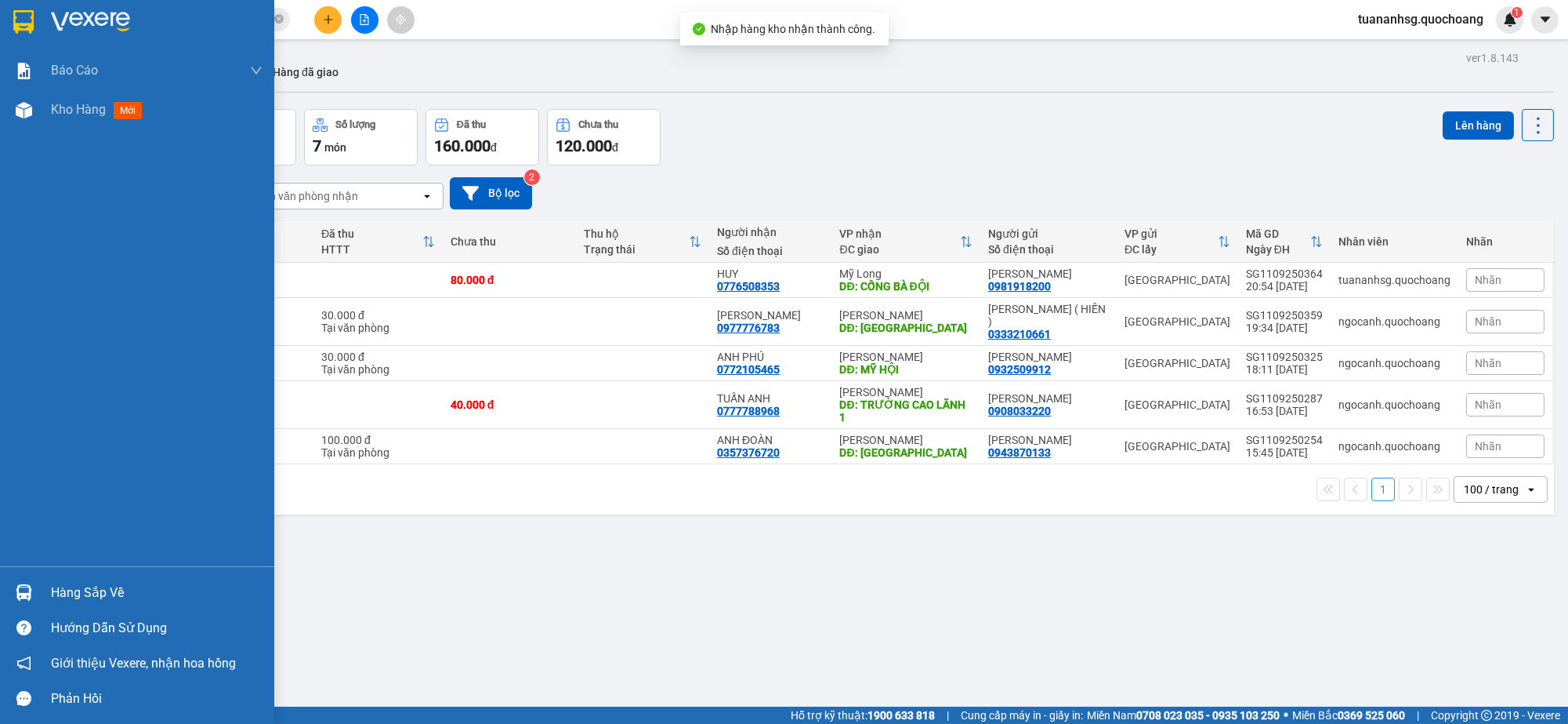
click at [57, 590] on div "Hàng sắp về" at bounding box center [157, 593] width 212 height 24
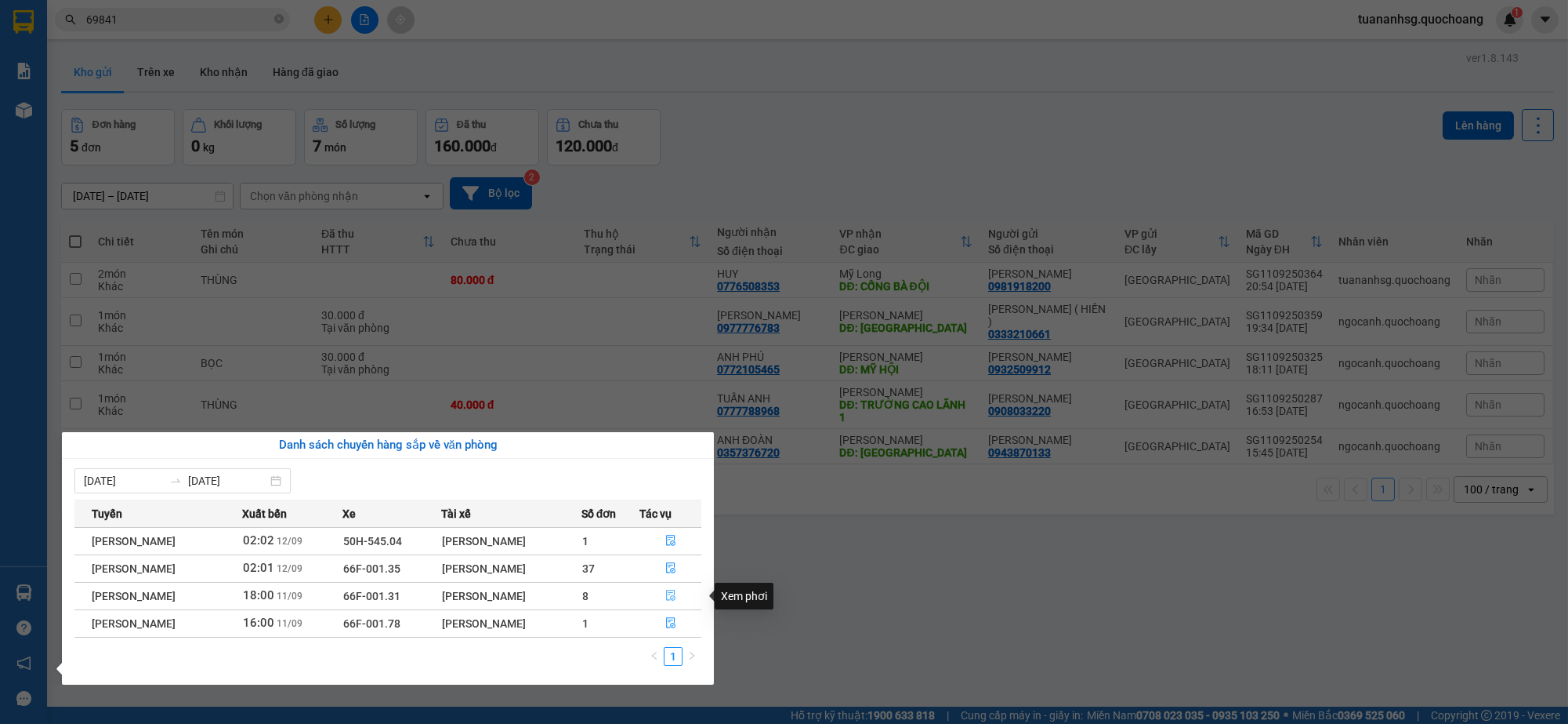
click at [682, 597] on button "button" at bounding box center [670, 596] width 60 height 25
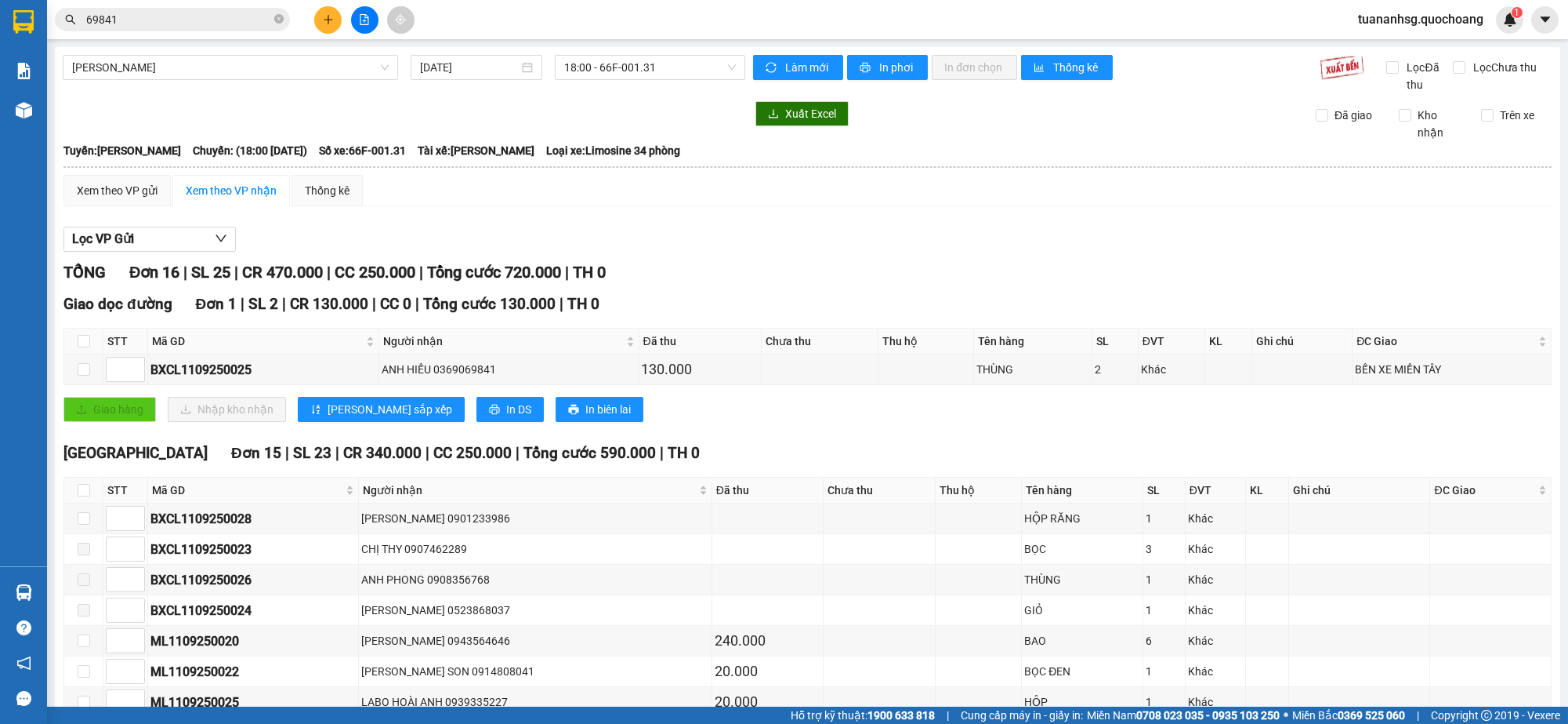
click at [90, 489] on th at bounding box center [83, 490] width 39 height 26
click at [85, 489] on input "checkbox" at bounding box center [84, 490] width 13 height 13
checkbox input "true"
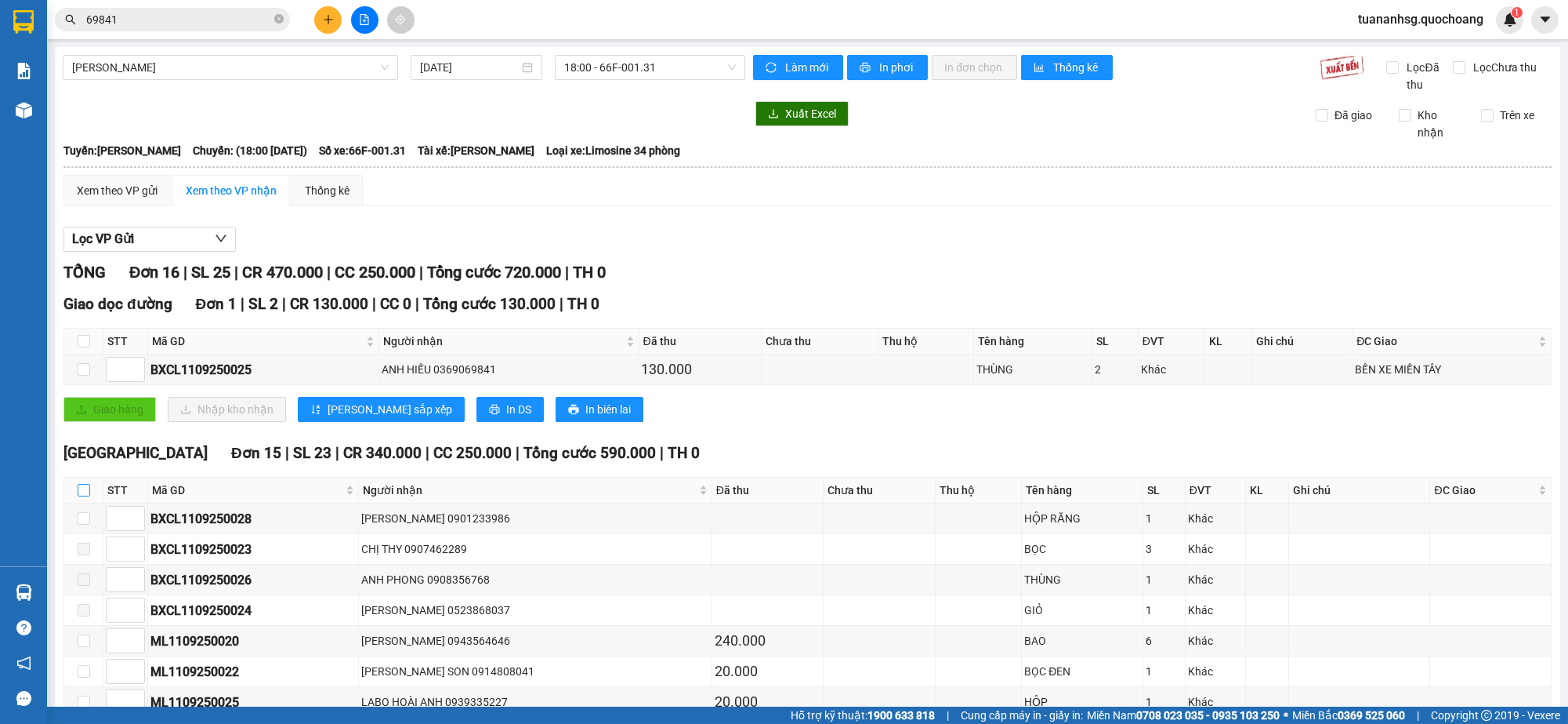
checkbox input "true"
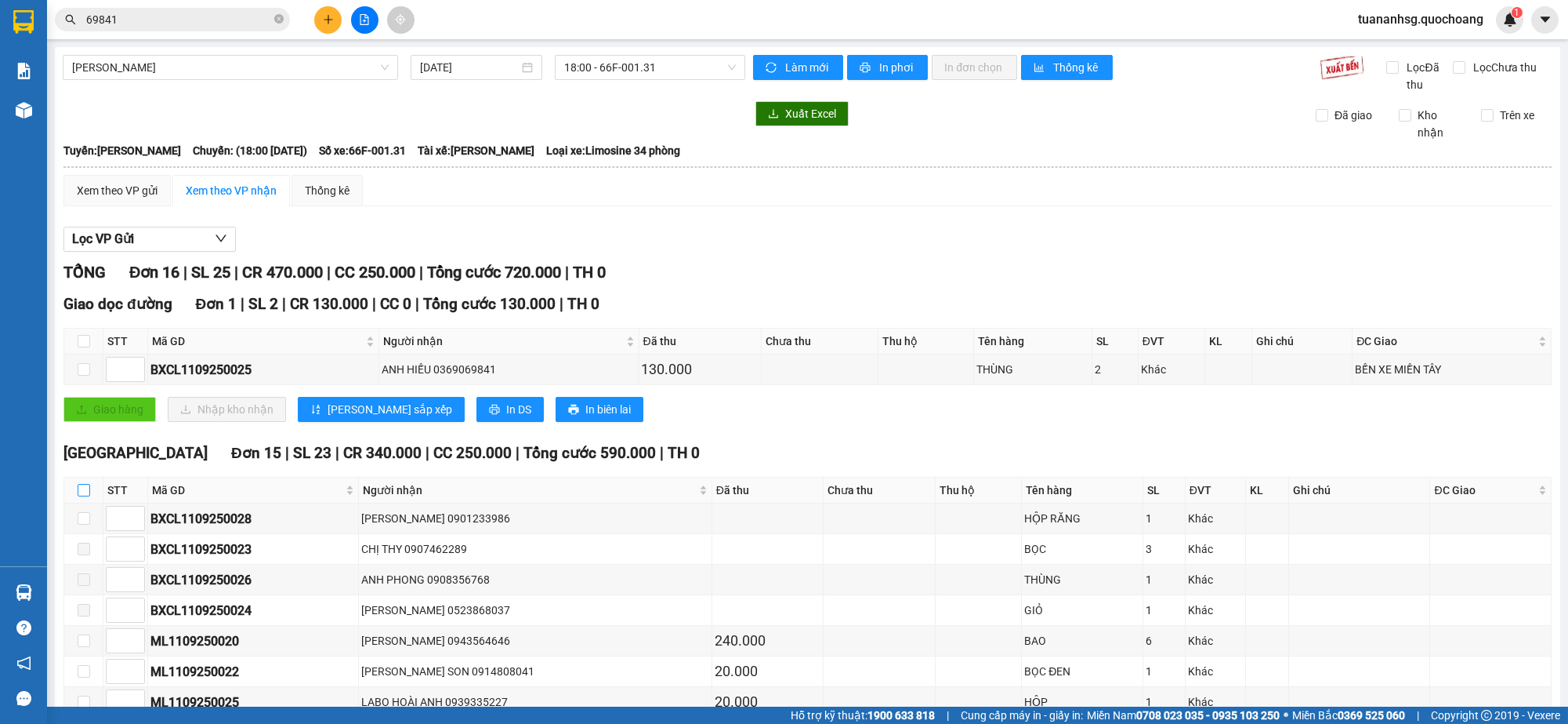
checkbox input "true"
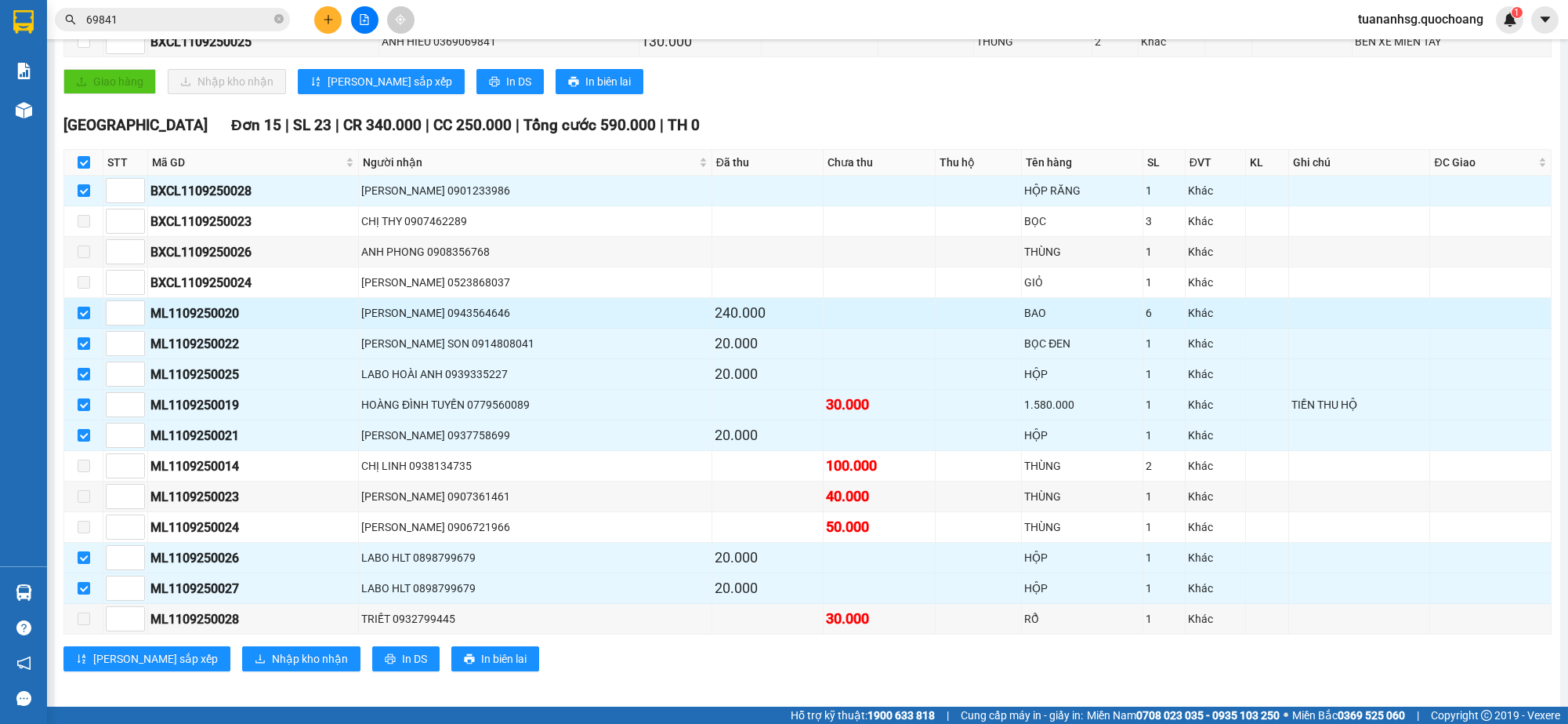
scroll to position [337, 0]
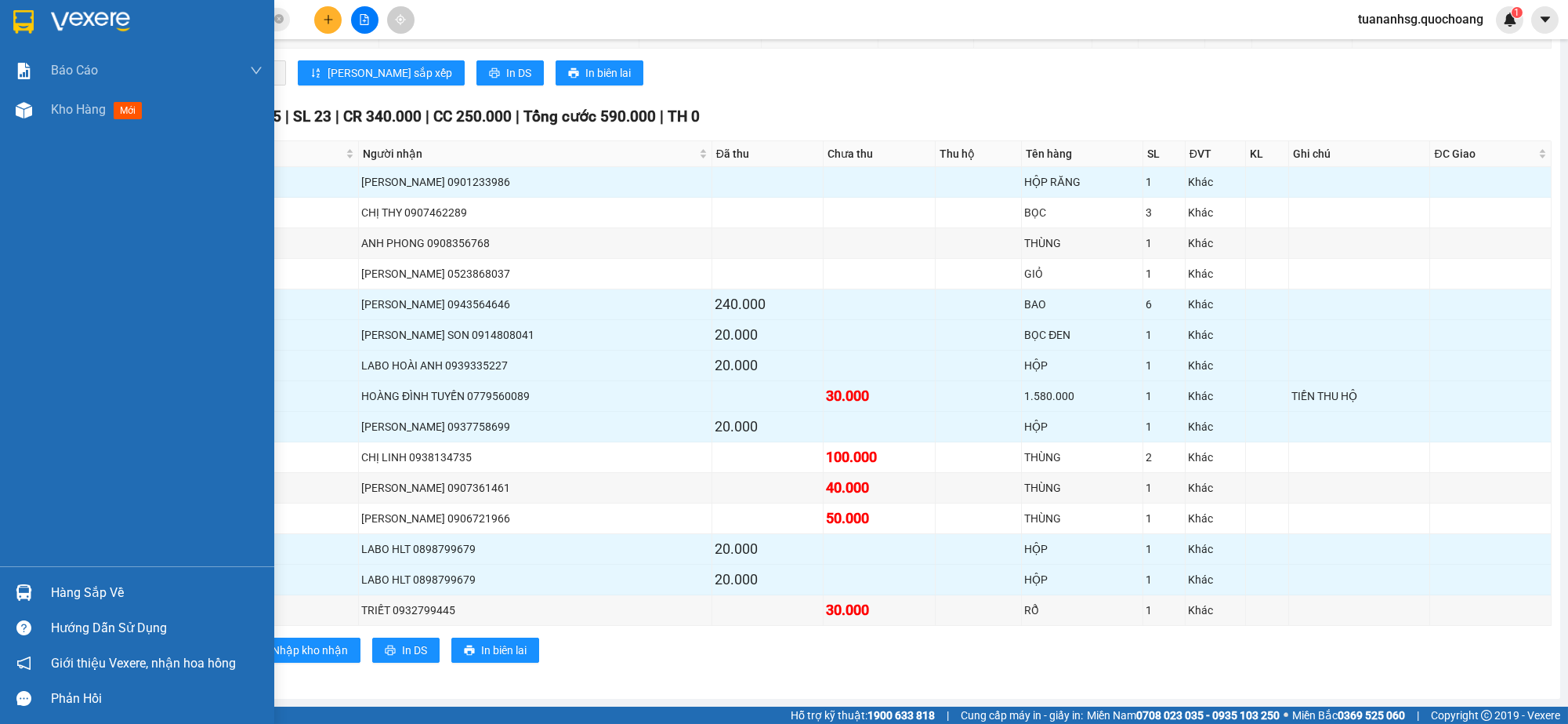
click at [93, 587] on div "Hàng sắp về" at bounding box center [157, 593] width 212 height 24
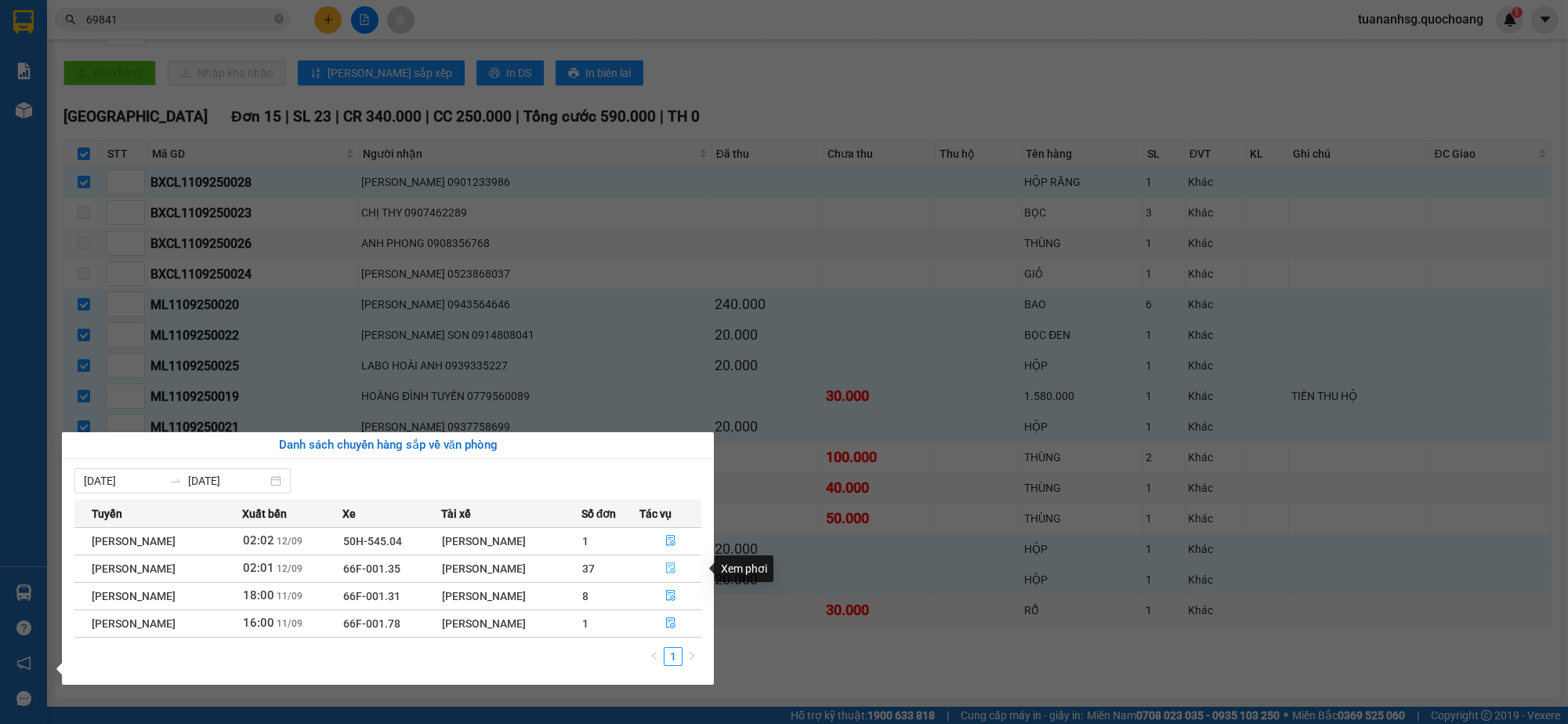
click at [675, 564] on icon "file-done" at bounding box center [671, 568] width 11 height 11
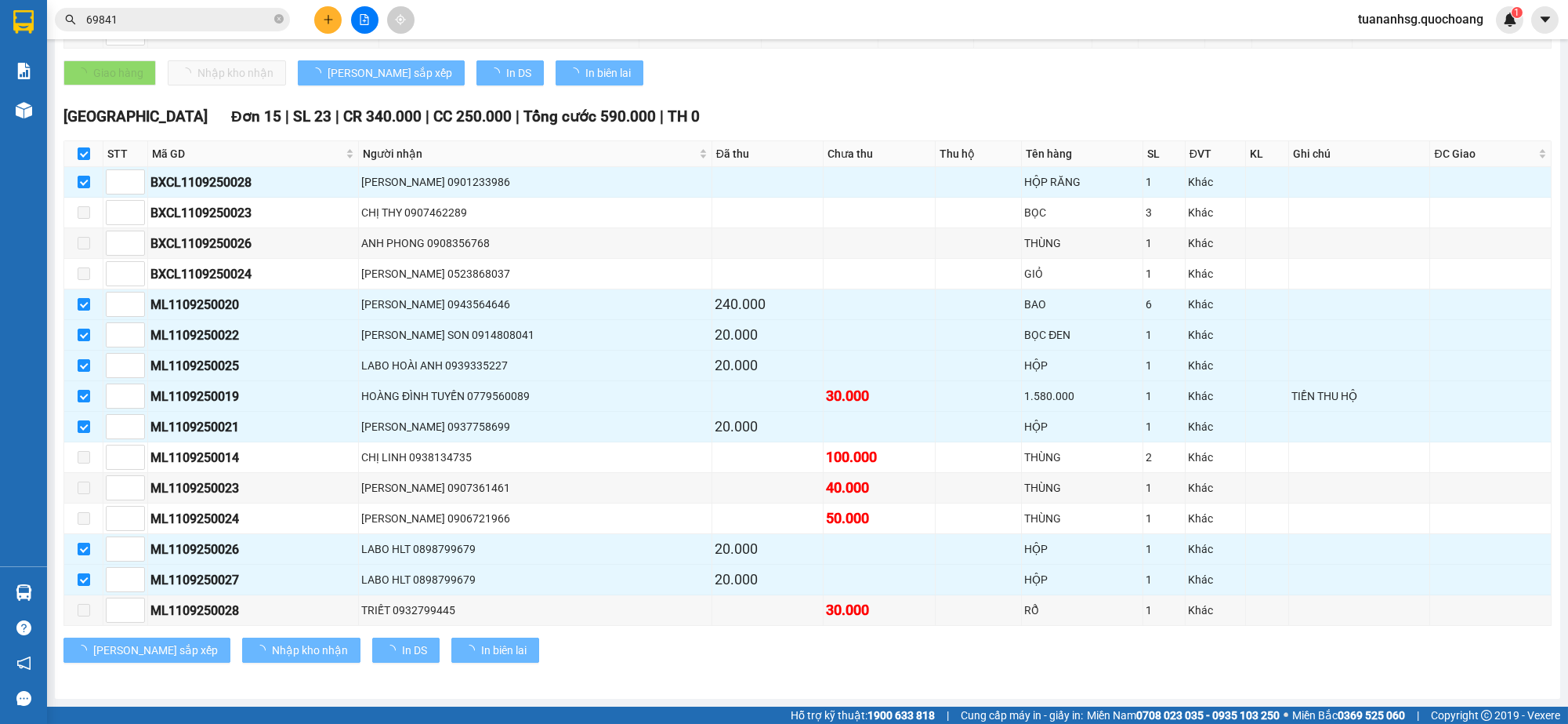
checkbox input "false"
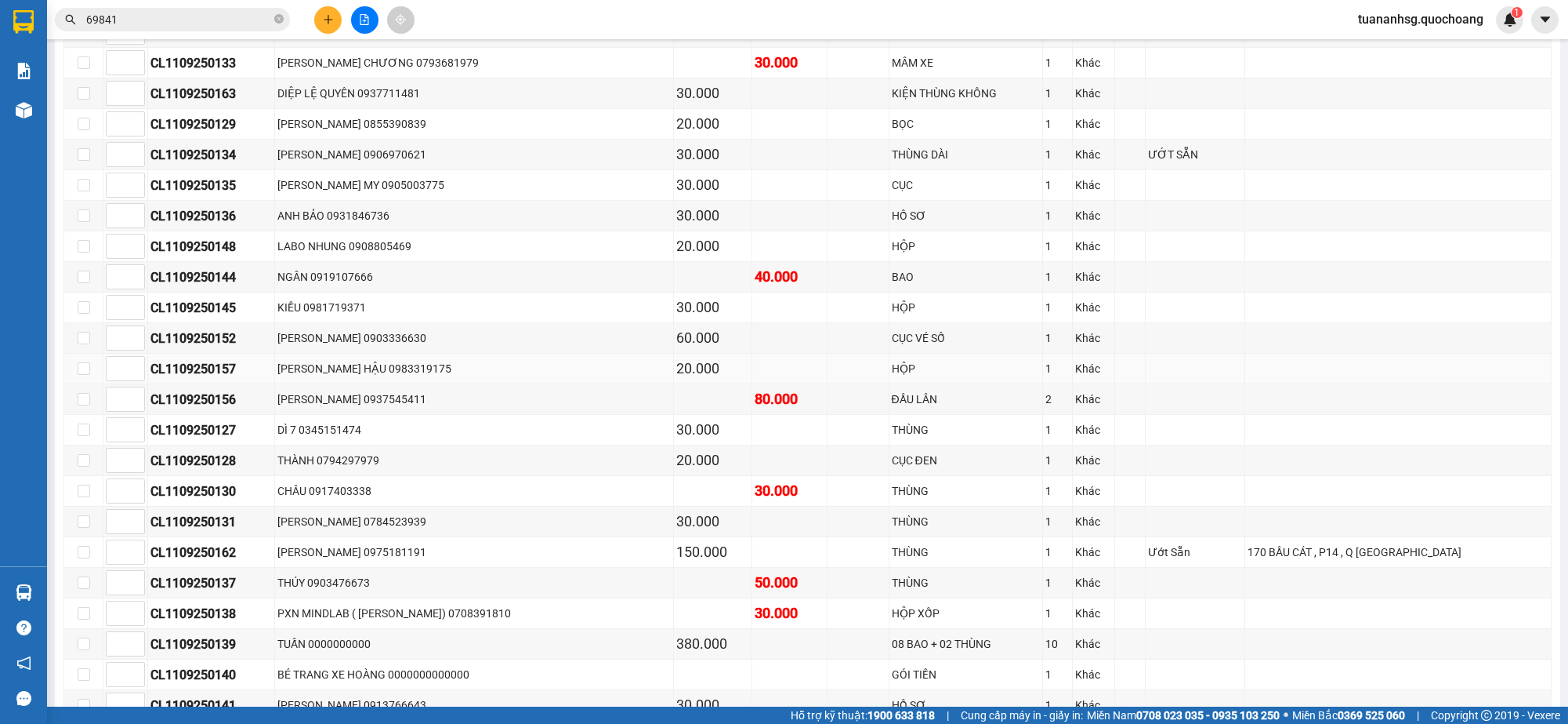
scroll to position [188, 0]
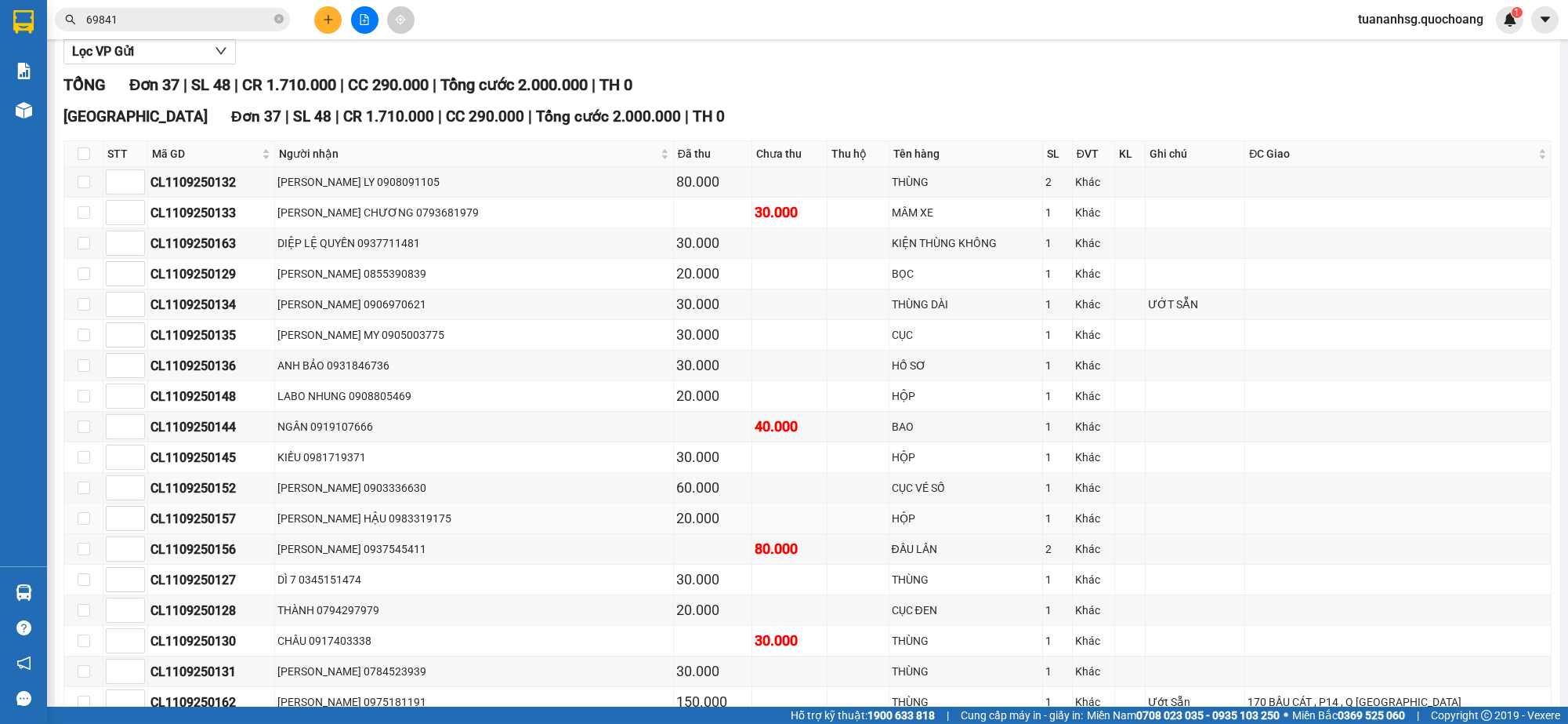
type input "12/09/2025"
click at [84, 152] on input "checkbox" at bounding box center [84, 154] width 13 height 13
checkbox input "true"
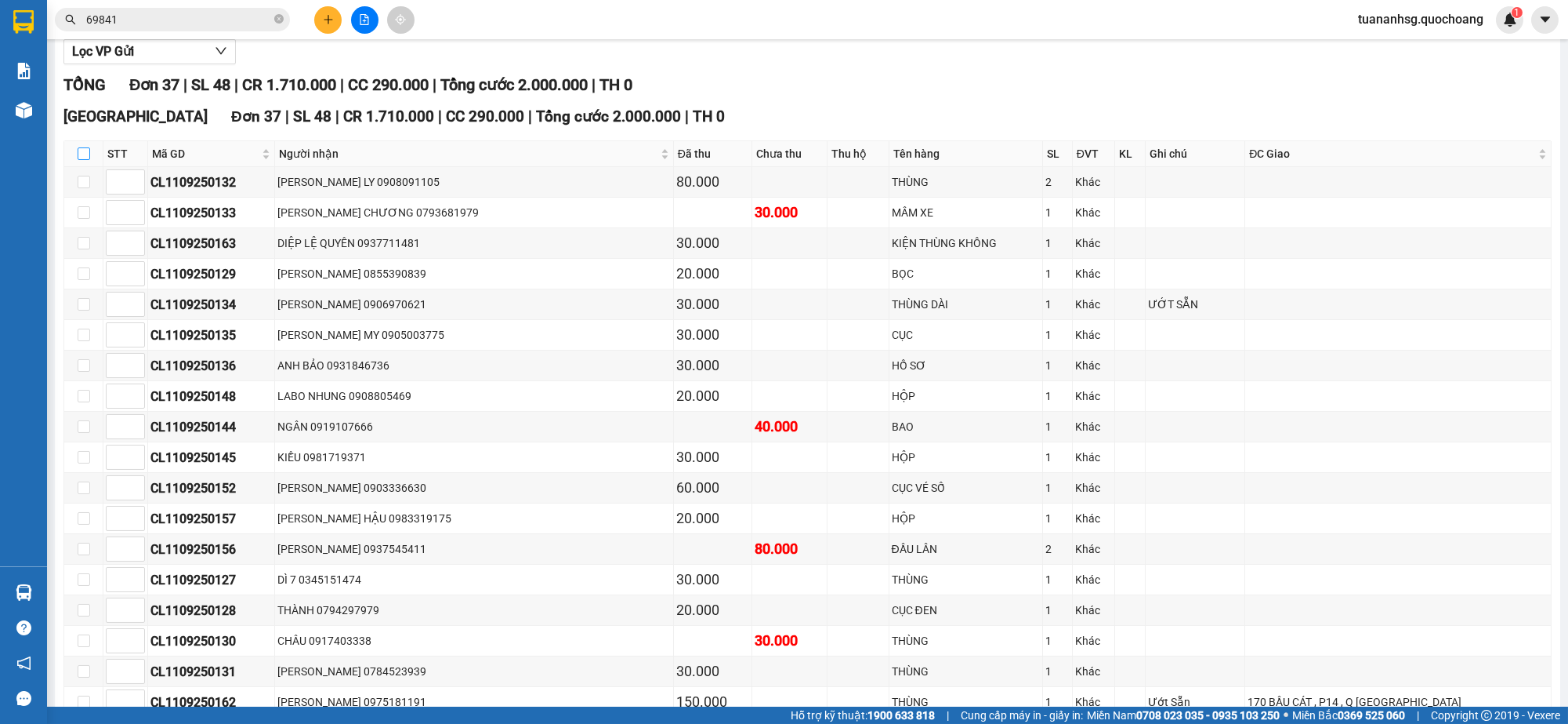
checkbox input "true"
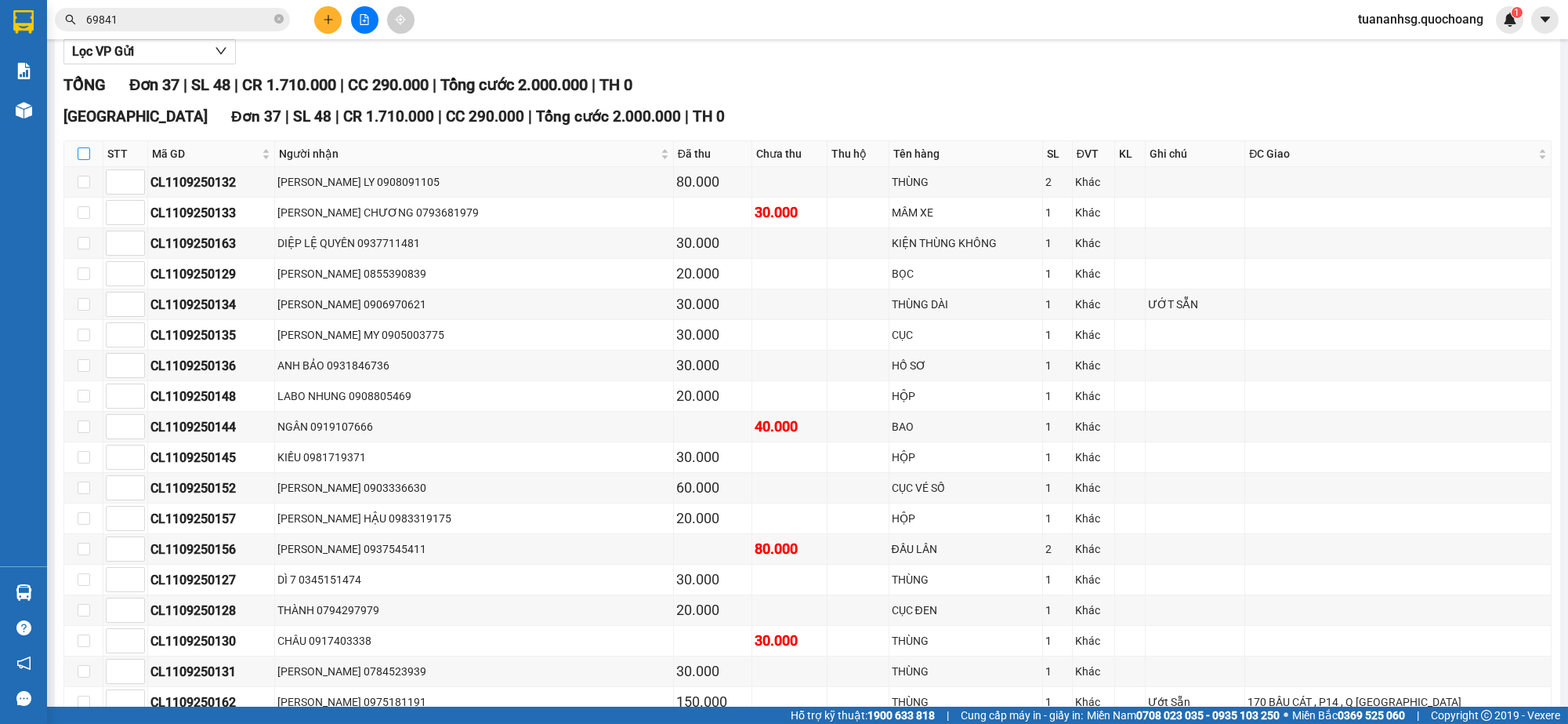
checkbox input "true"
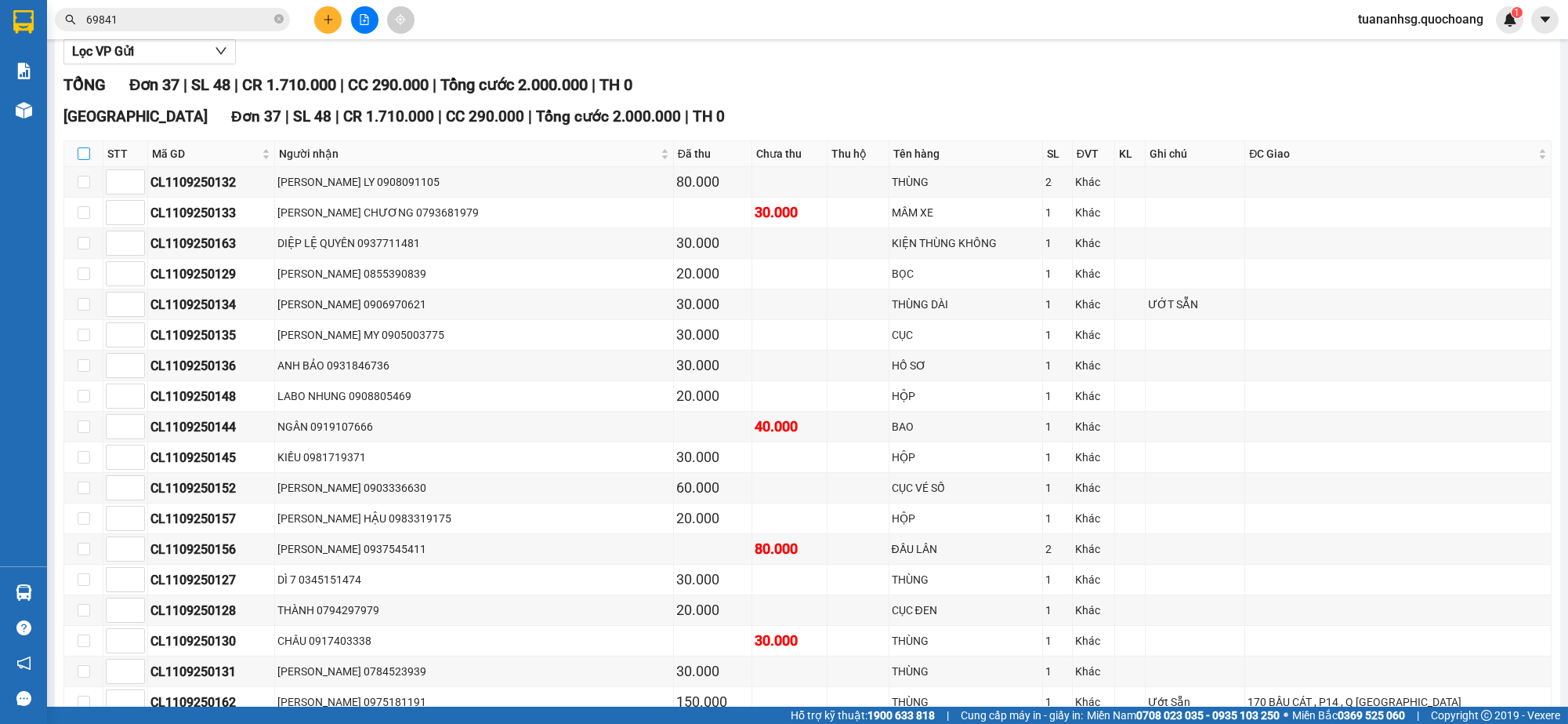
checkbox input "true"
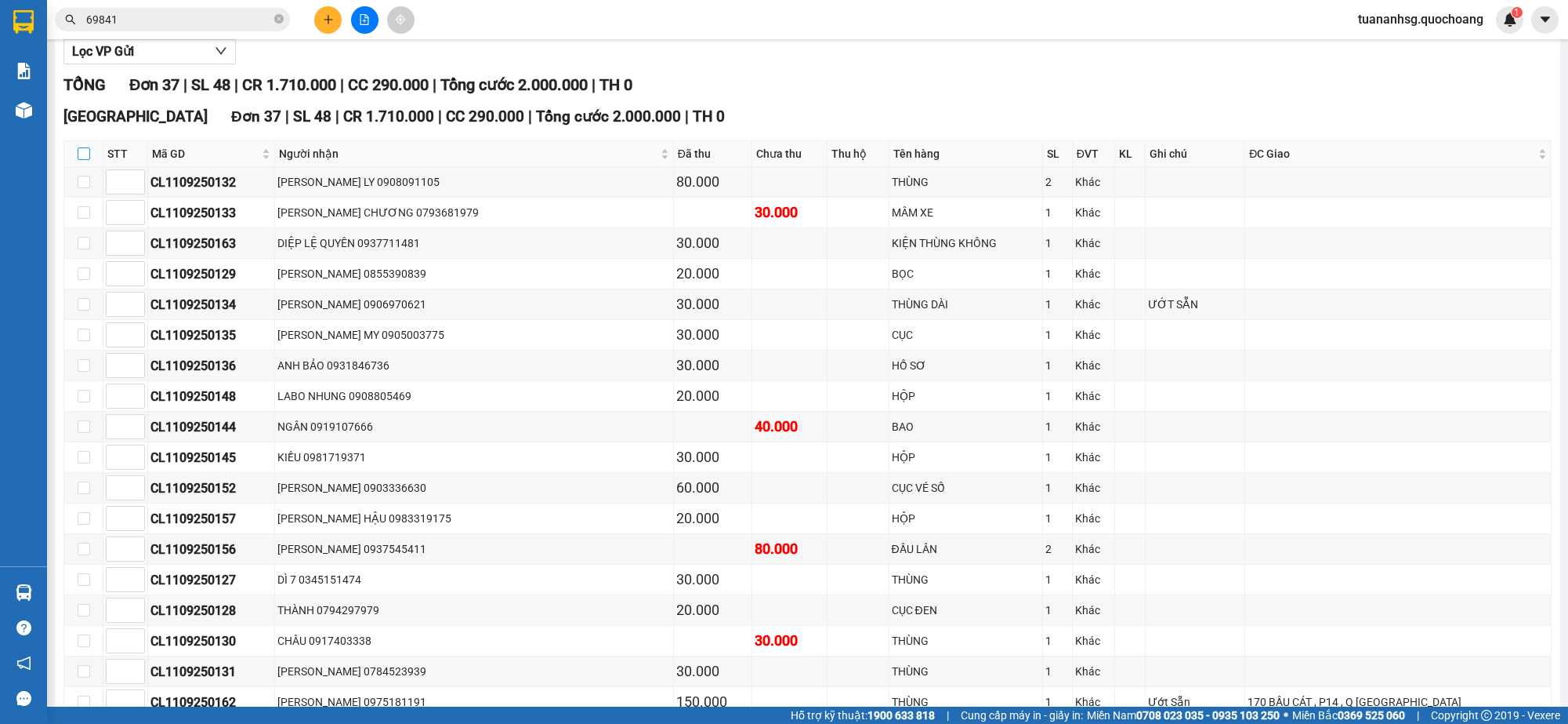
checkbox input "true"
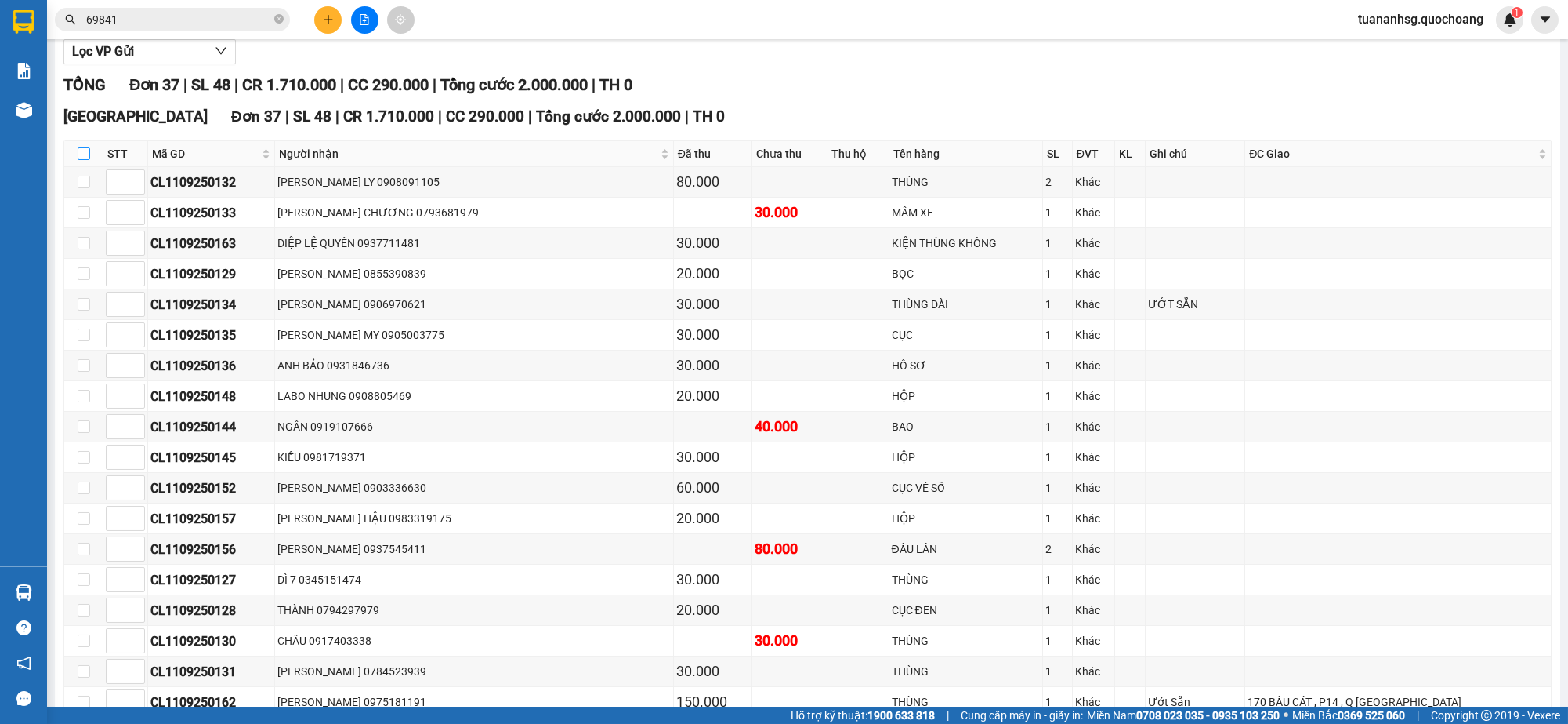
checkbox input "true"
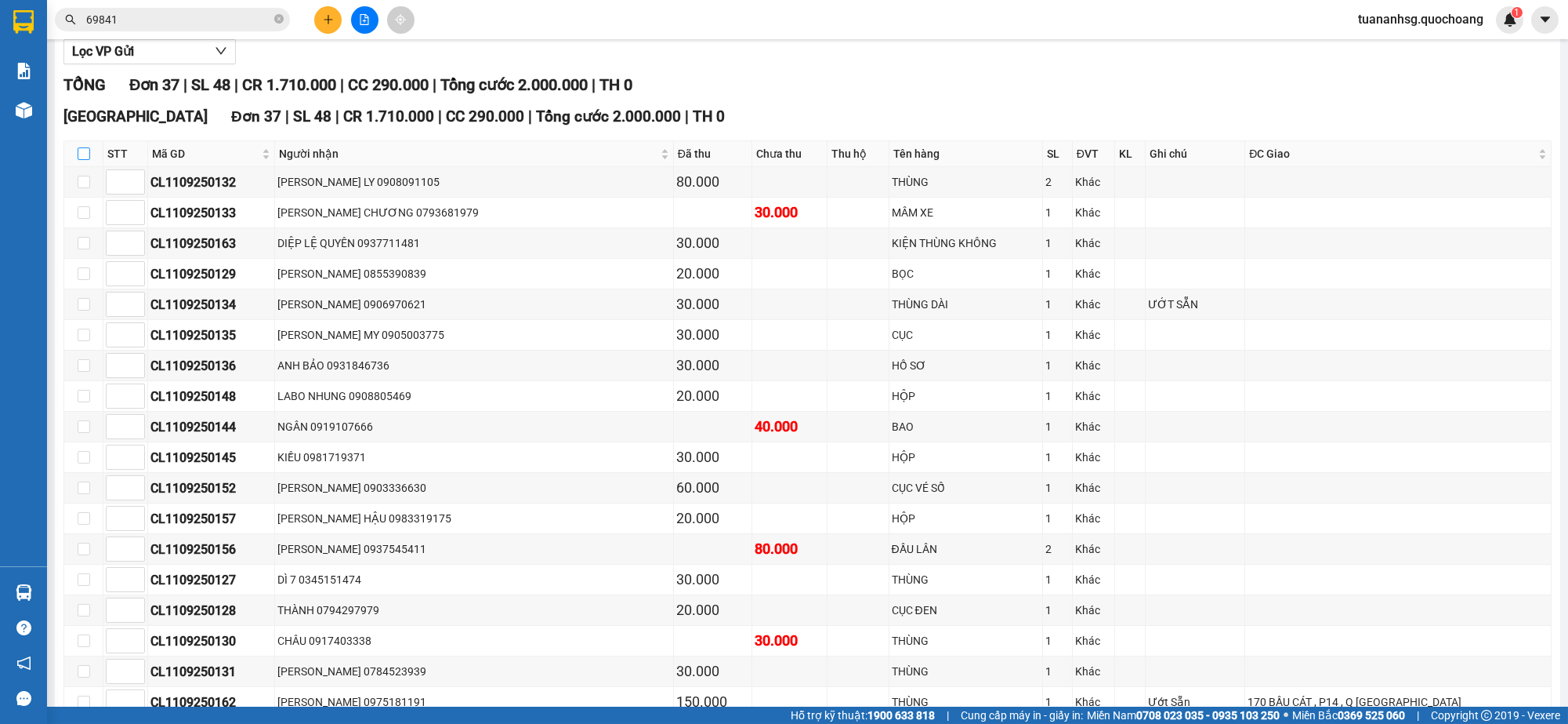
checkbox input "true"
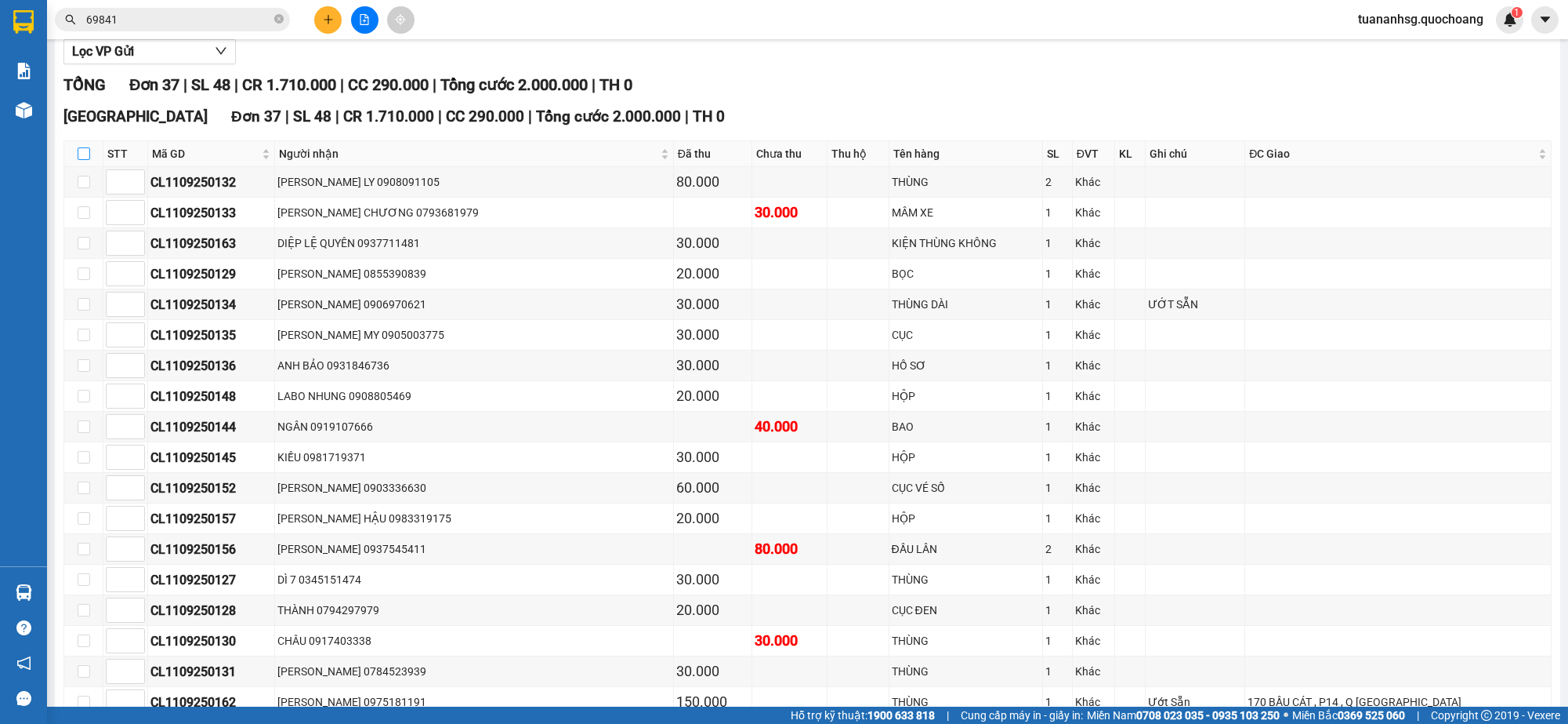
checkbox input "true"
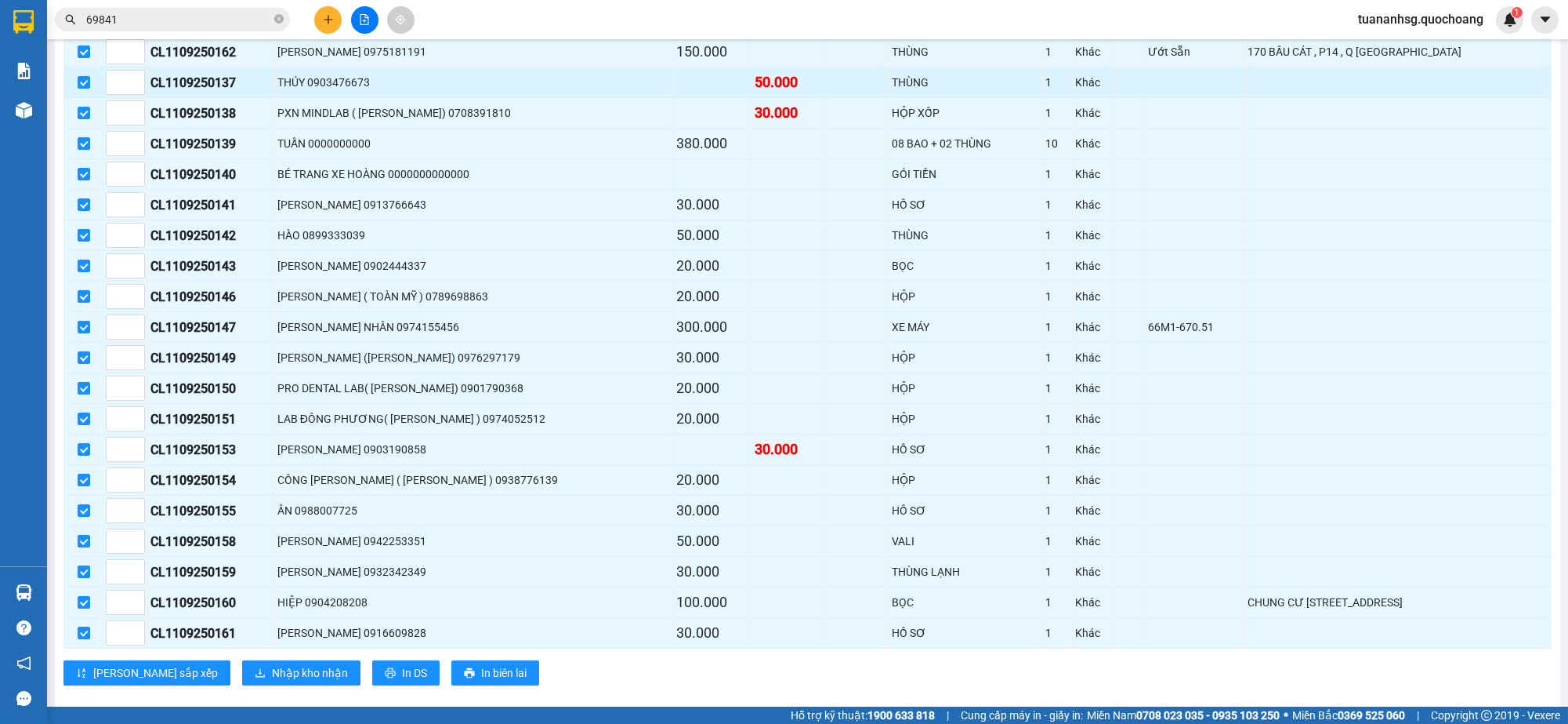
scroll to position [862, 0]
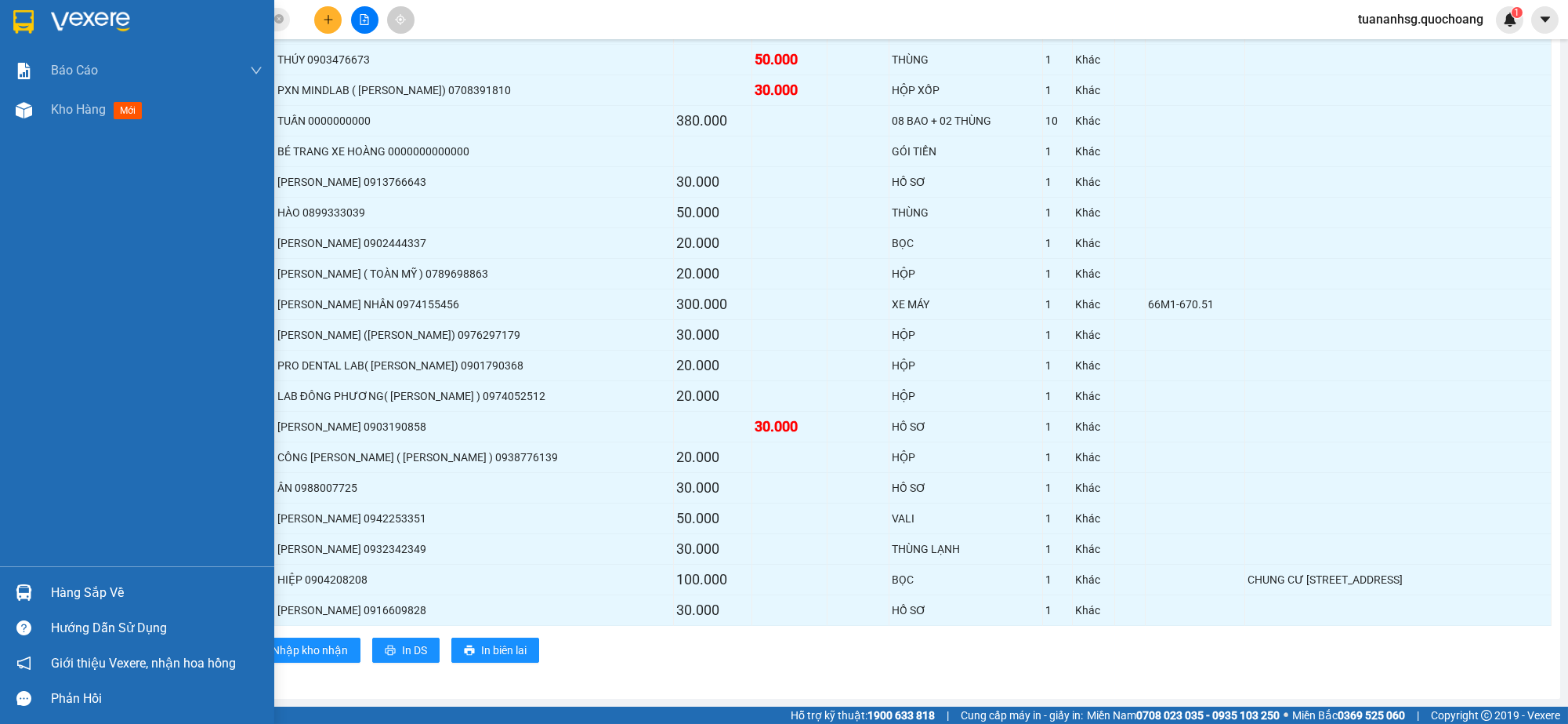
click at [68, 600] on div "Hàng sắp về" at bounding box center [157, 593] width 212 height 24
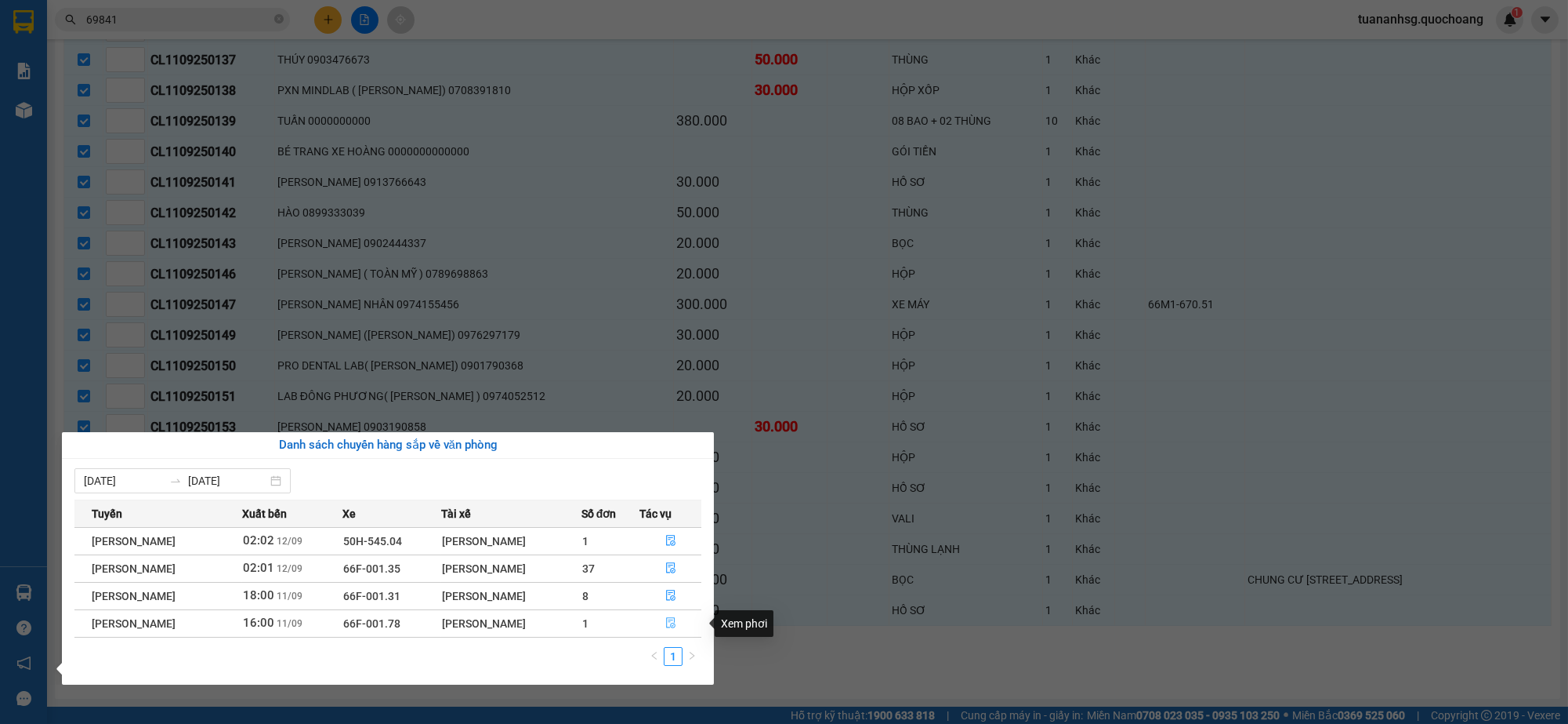
click at [677, 621] on icon "file-done" at bounding box center [671, 622] width 11 height 11
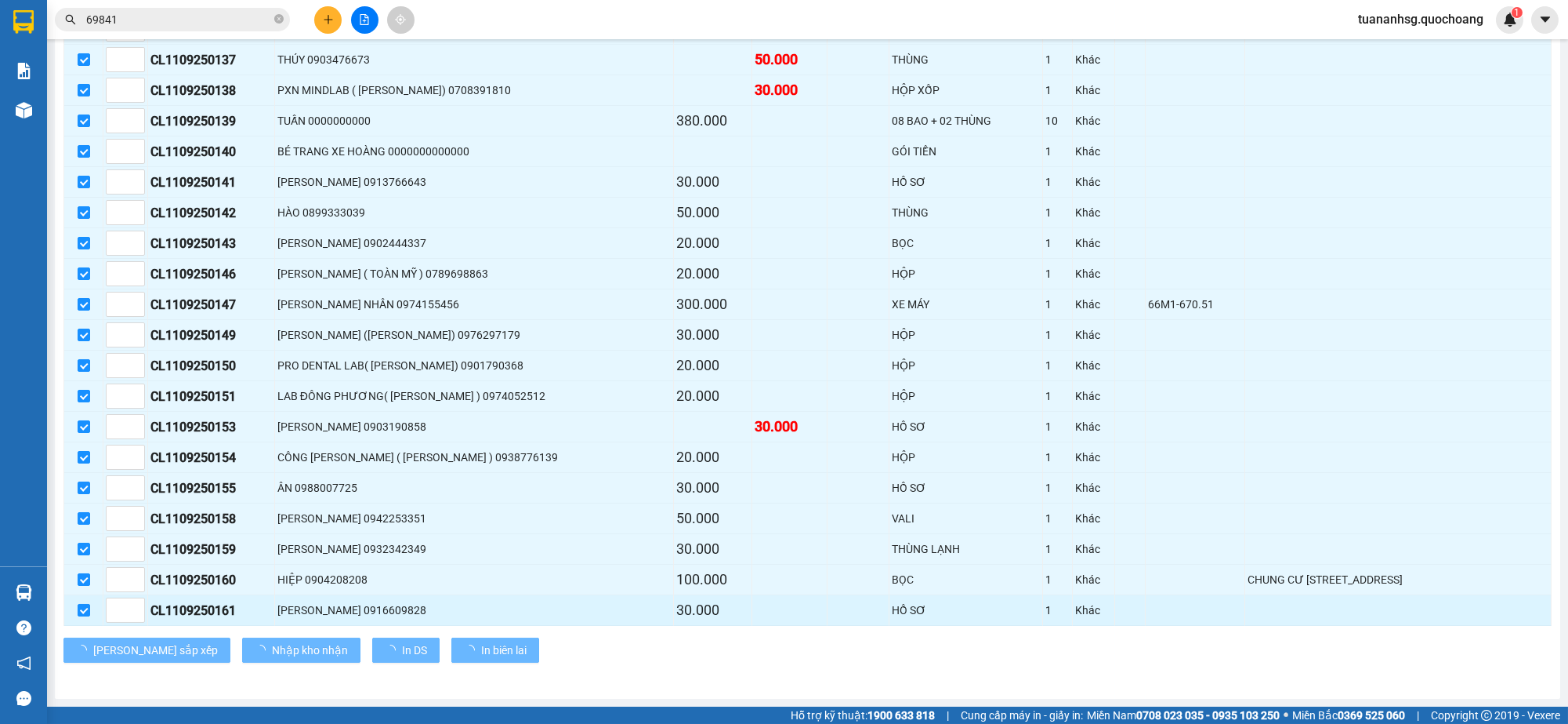
checkbox input "false"
type input "[DATE]"
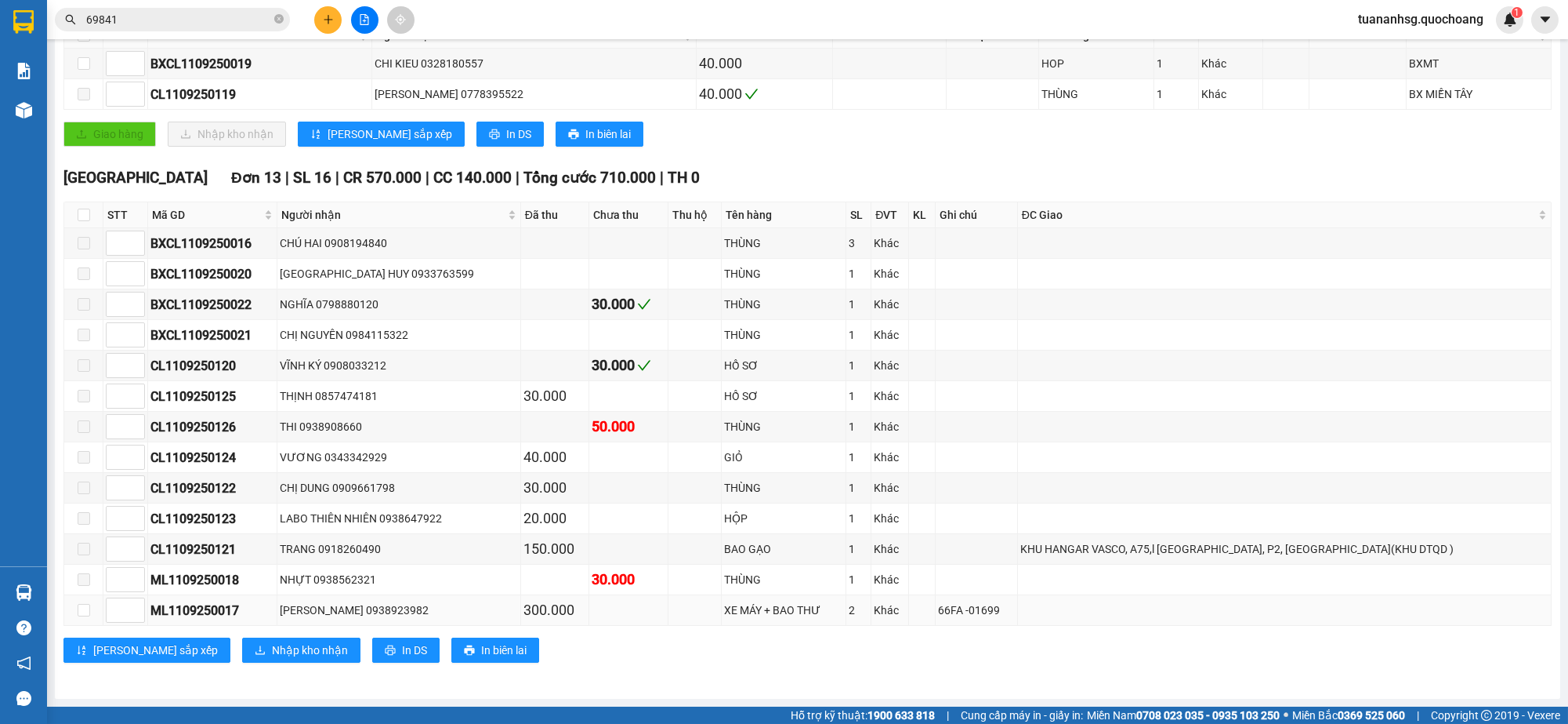
scroll to position [306, 0]
click at [87, 611] on input "checkbox" at bounding box center [84, 610] width 13 height 13
checkbox input "true"
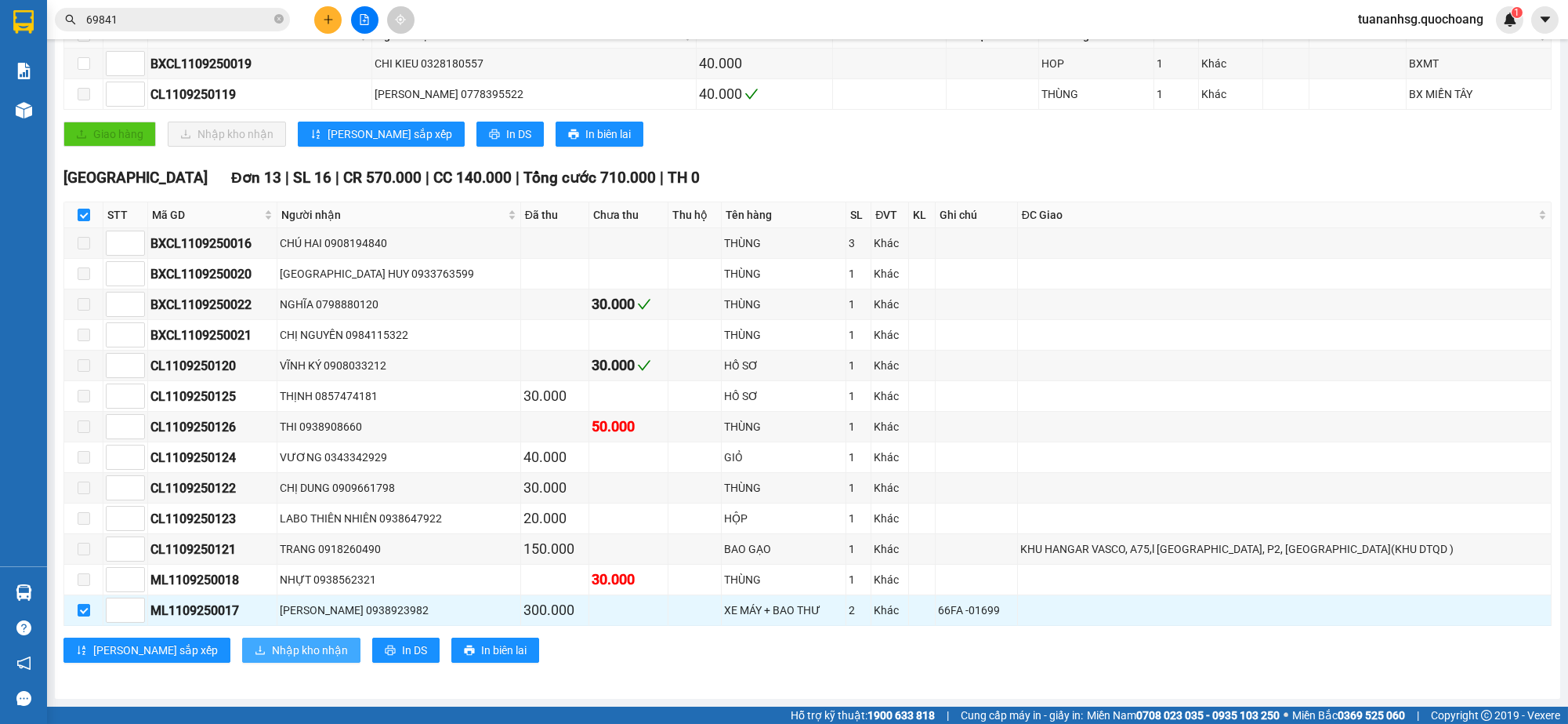
click at [272, 651] on span "Nhập kho nhận" at bounding box center [310, 650] width 76 height 17
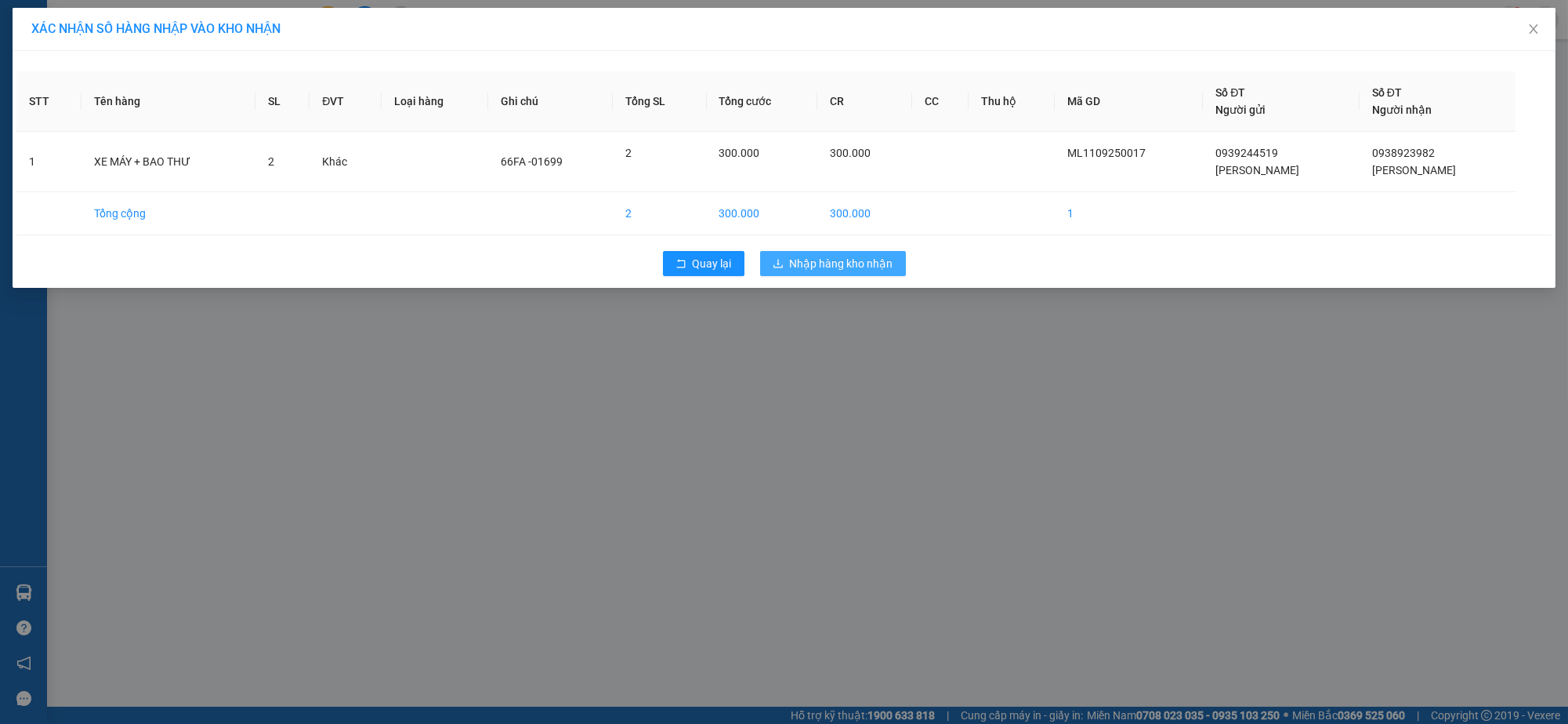
click at [807, 253] on button "Nhập hàng kho nhận" at bounding box center [833, 263] width 146 height 25
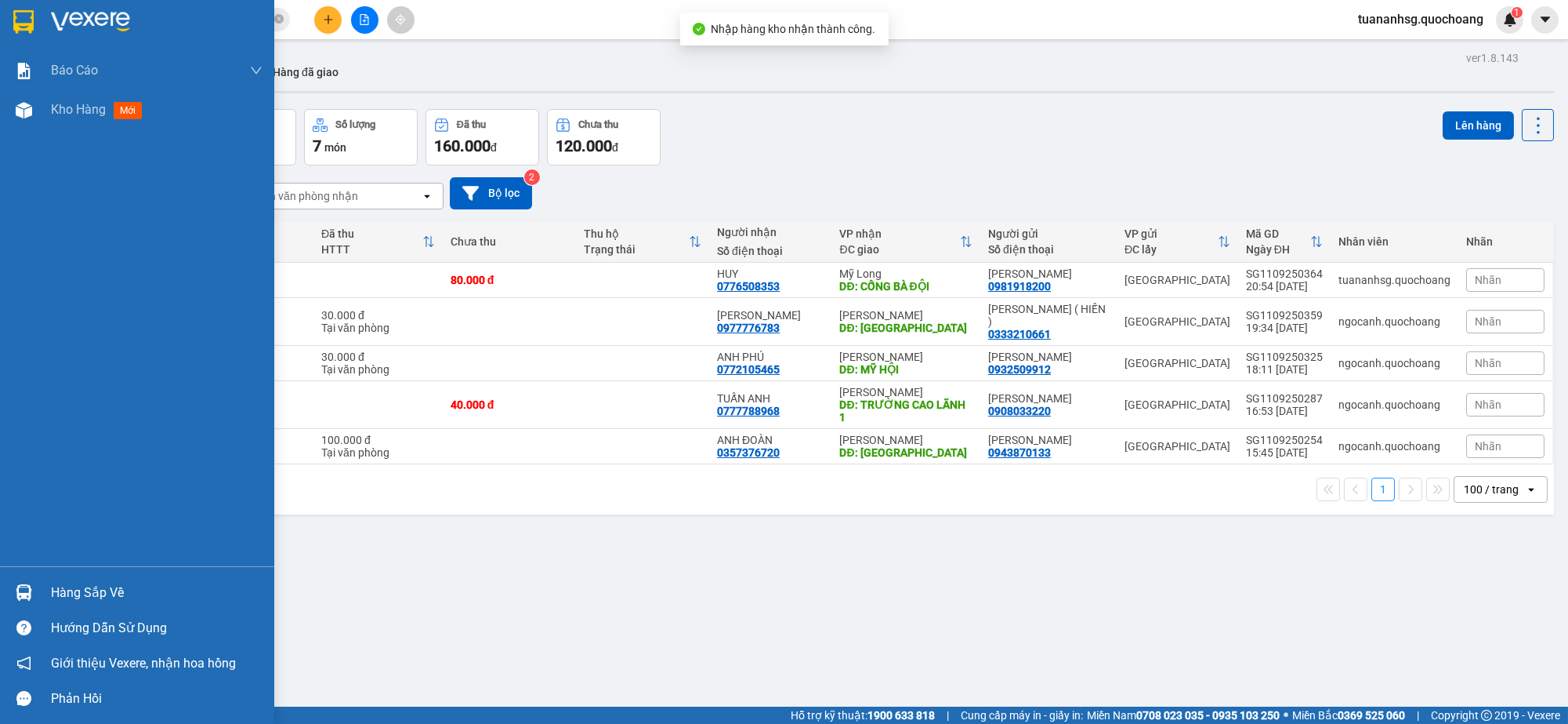
drag, startPoint x: 68, startPoint y: 592, endPoint x: 87, endPoint y: 589, distance: 19.2
click at [68, 590] on div "Hàng sắp về" at bounding box center [157, 593] width 212 height 24
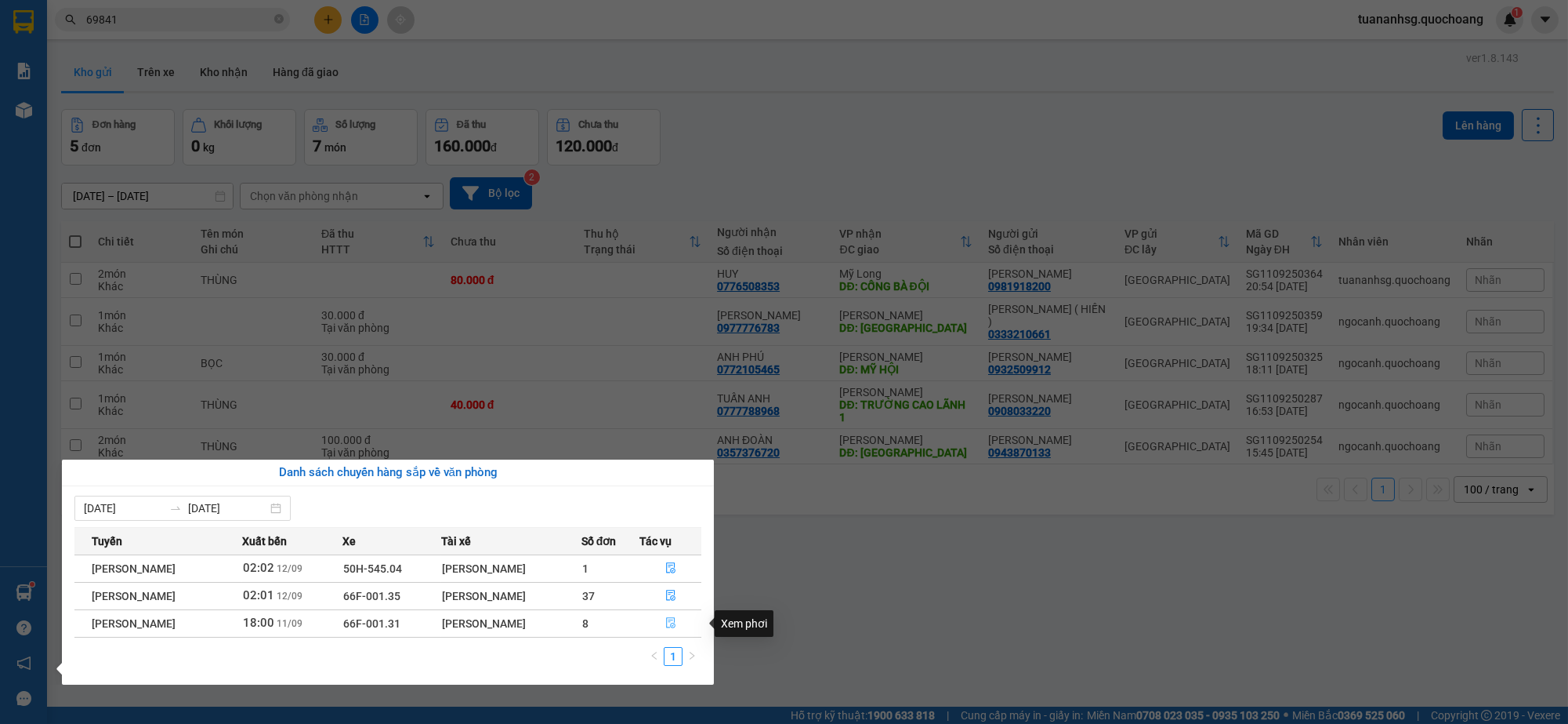
click at [674, 628] on icon "file-done" at bounding box center [670, 622] width 9 height 11
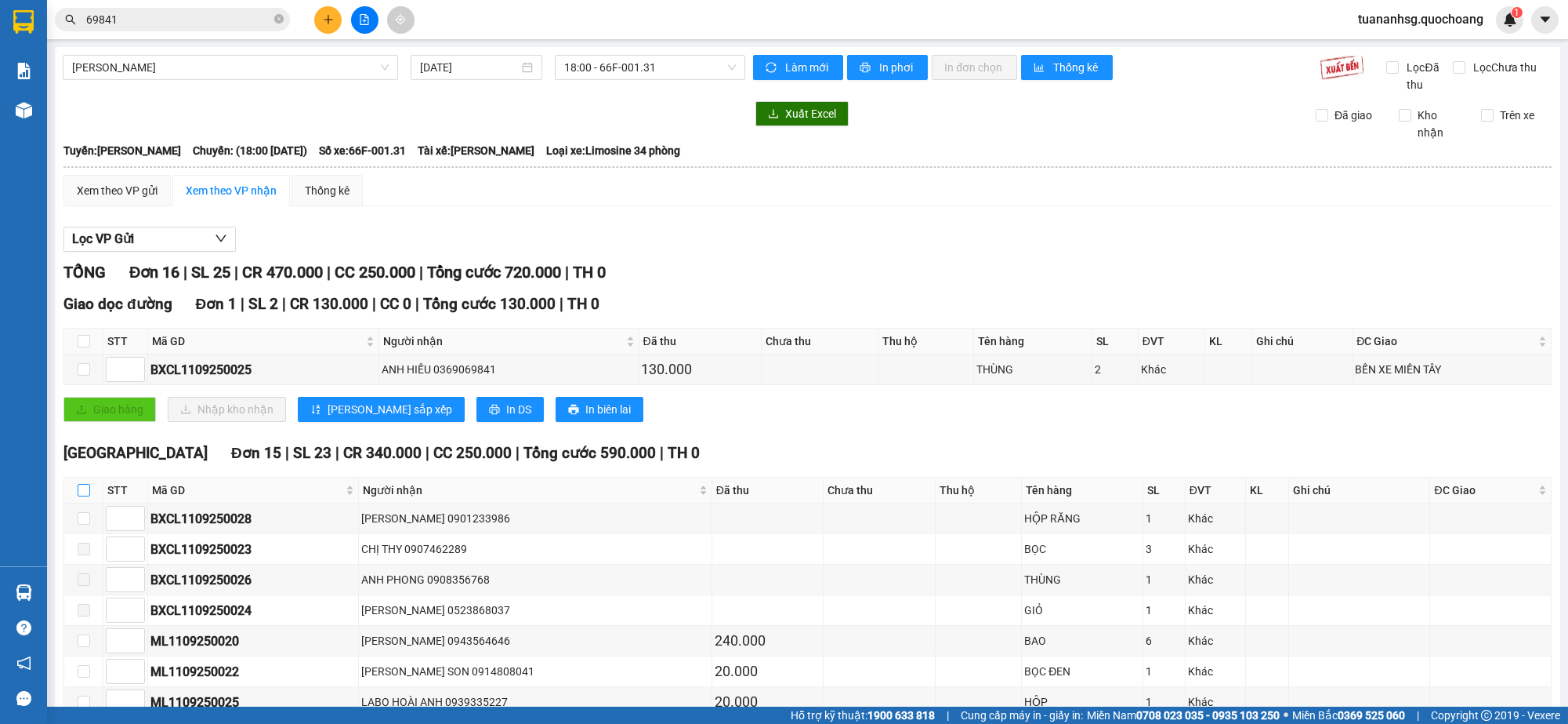
click at [83, 490] on input "checkbox" at bounding box center [84, 490] width 13 height 13
checkbox input "true"
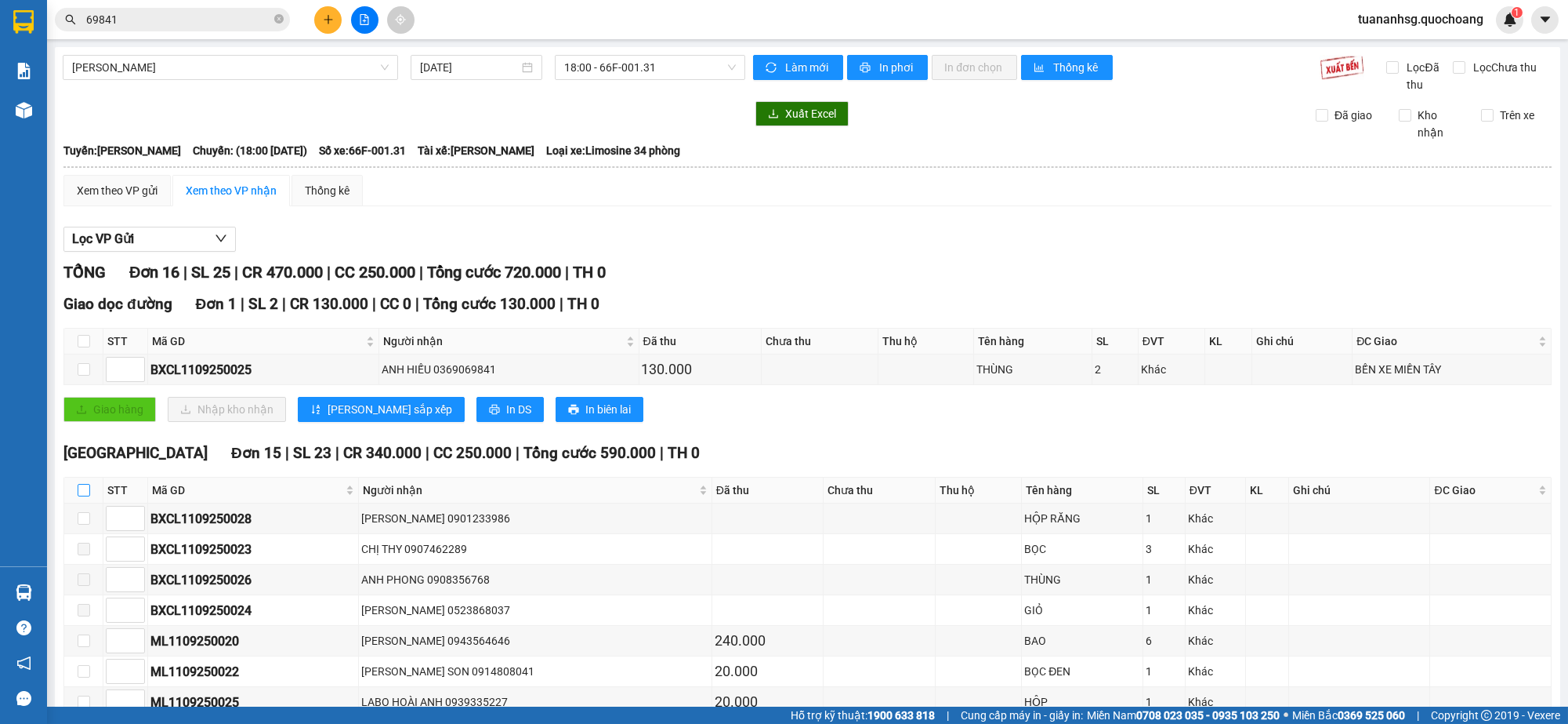
checkbox input "true"
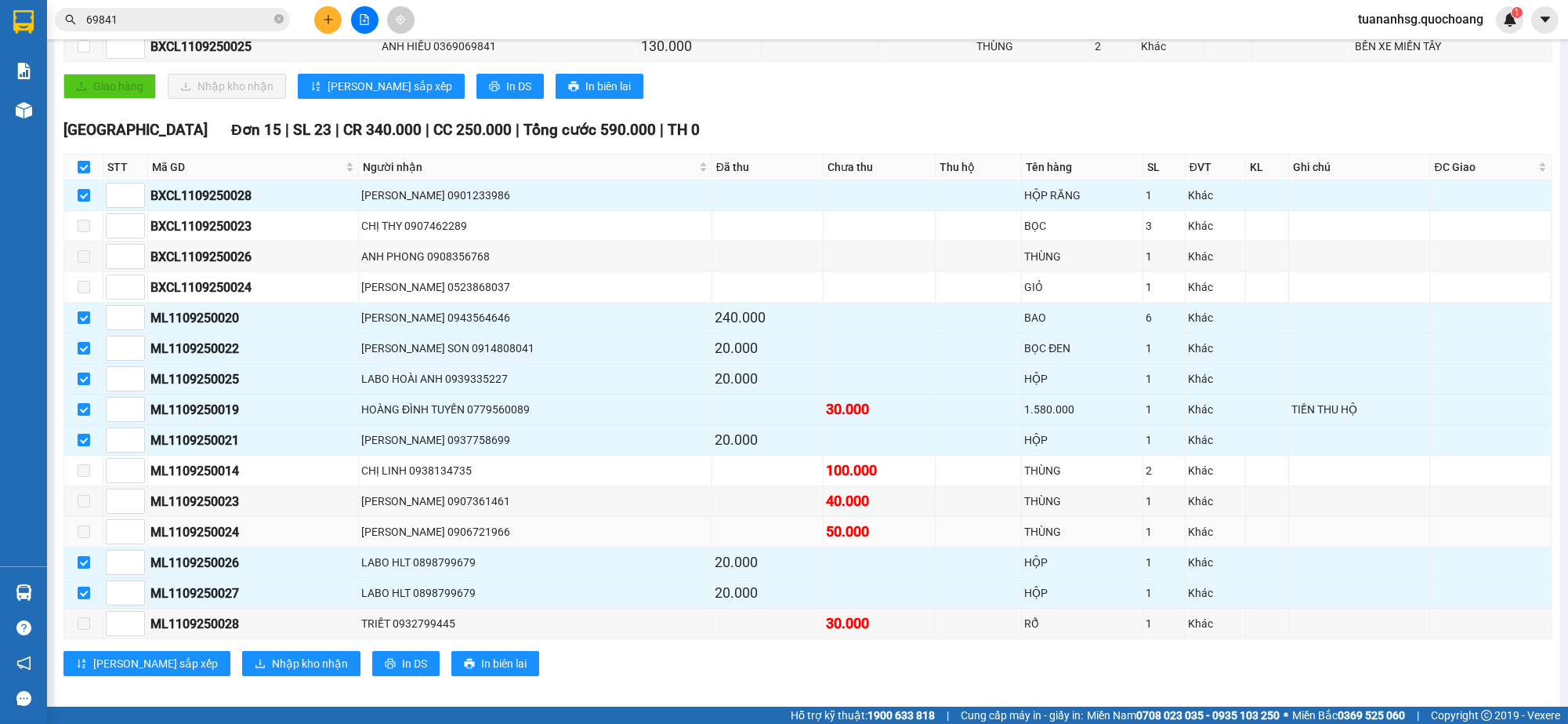
scroll to position [337, 0]
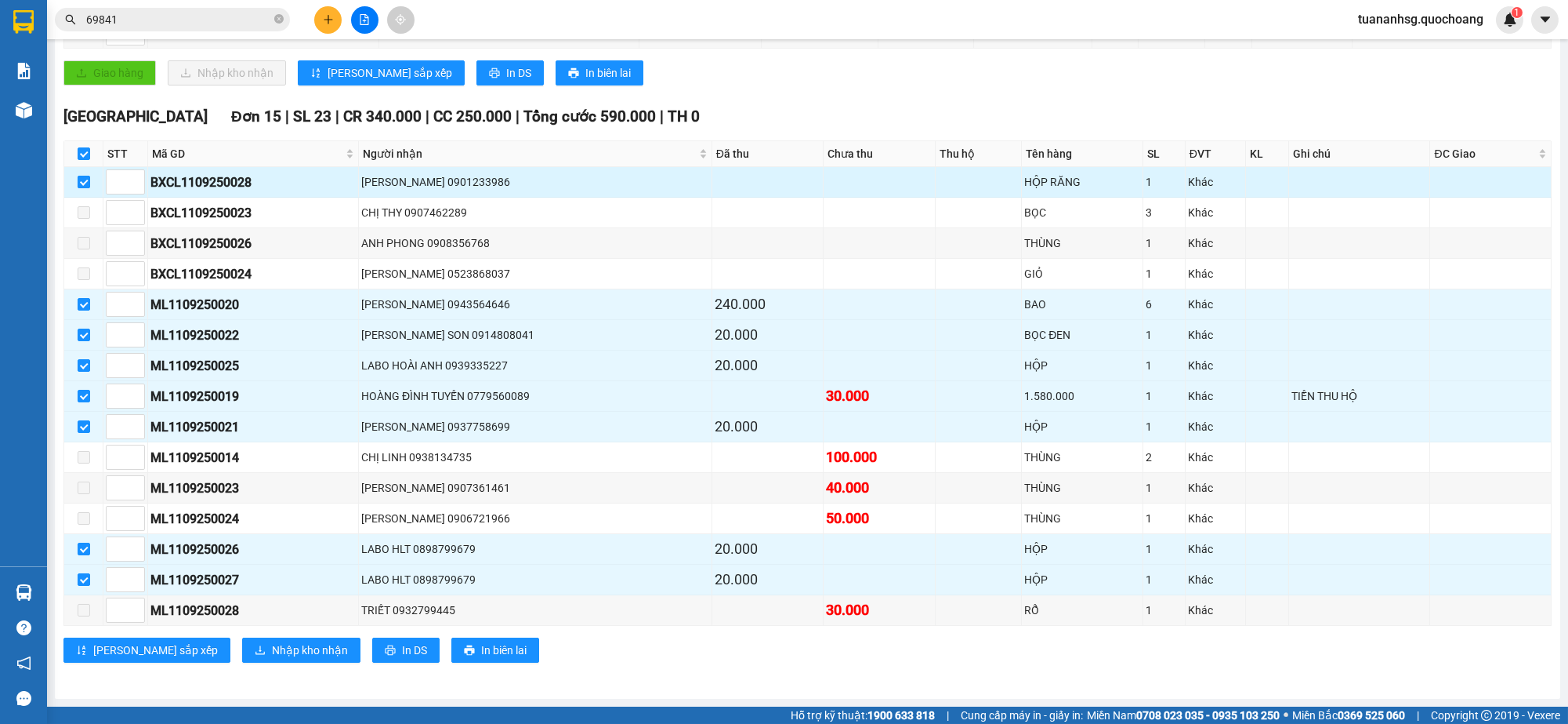
click at [82, 181] on input "checkbox" at bounding box center [84, 182] width 13 height 13
checkbox input "false"
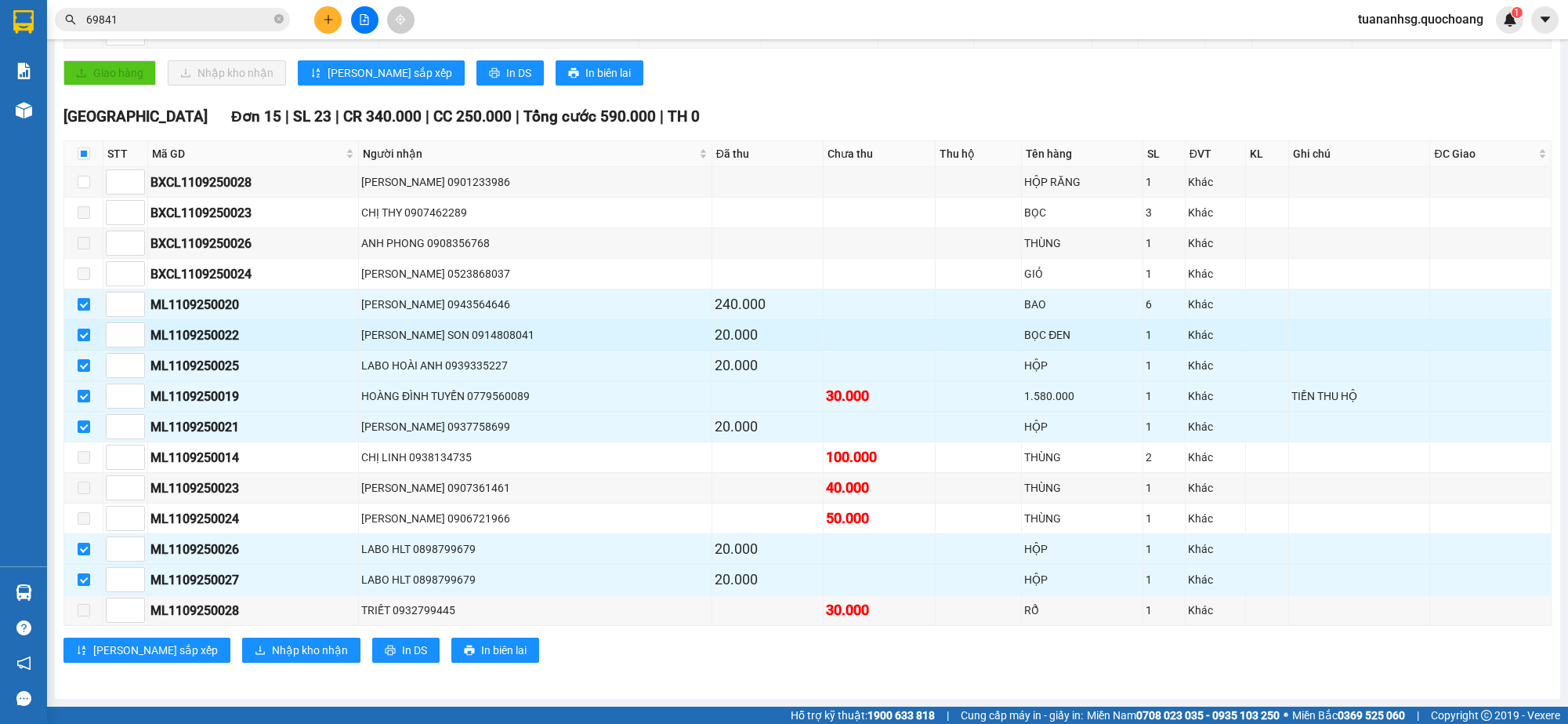
click at [84, 326] on label at bounding box center [84, 335] width 13 height 17
click at [84, 329] on input "checkbox" at bounding box center [84, 335] width 13 height 13
checkbox input "false"
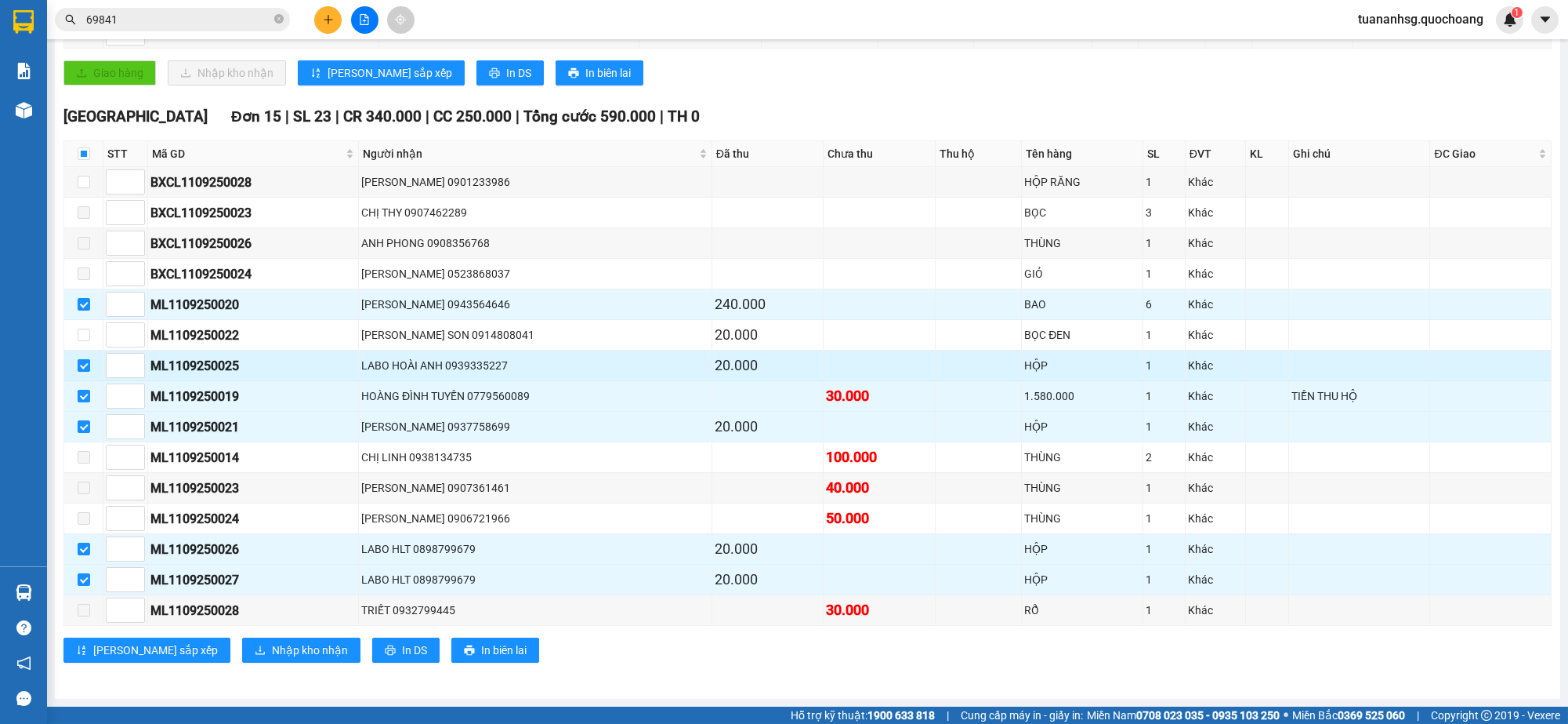
click at [79, 364] on input "checkbox" at bounding box center [84, 366] width 13 height 13
checkbox input "false"
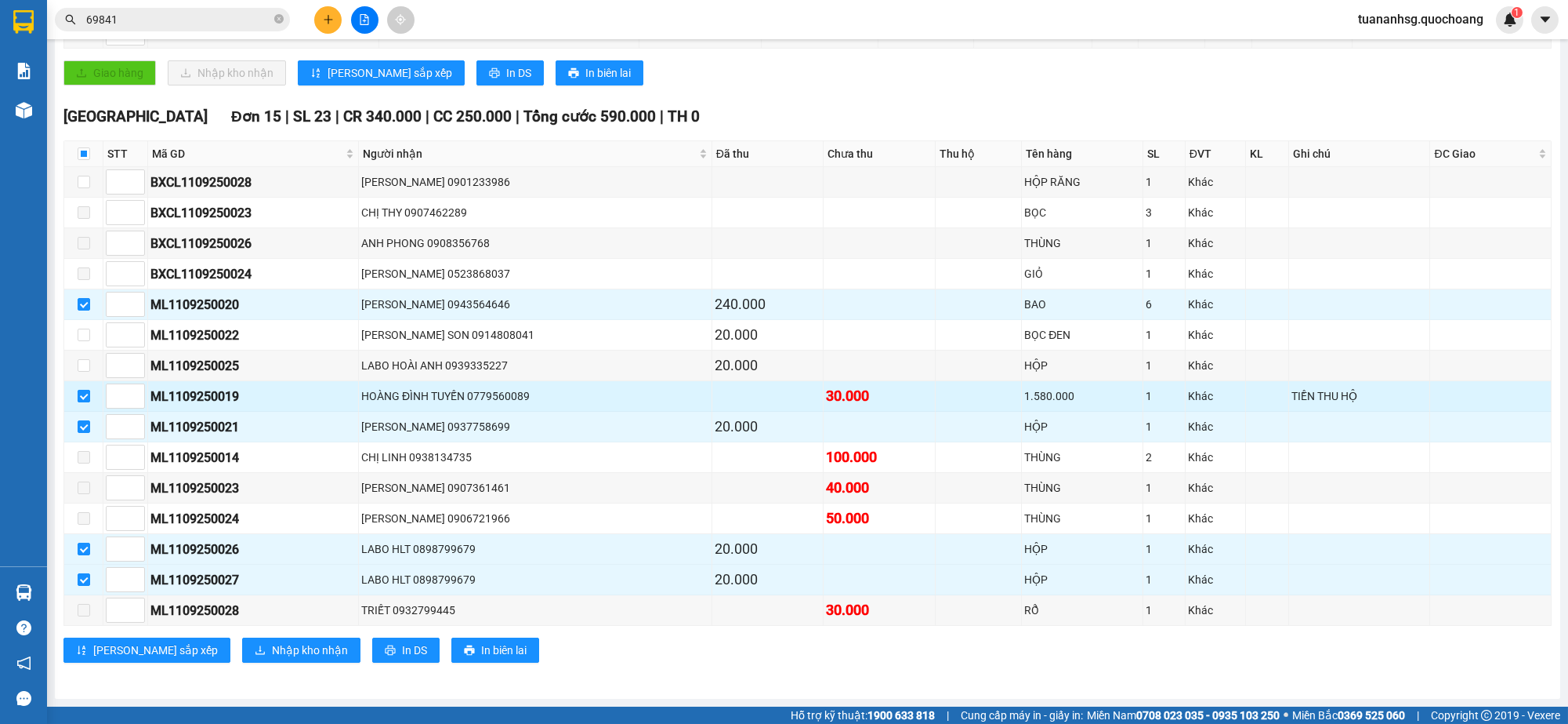
click at [89, 393] on input "checkbox" at bounding box center [84, 396] width 13 height 13
checkbox input "false"
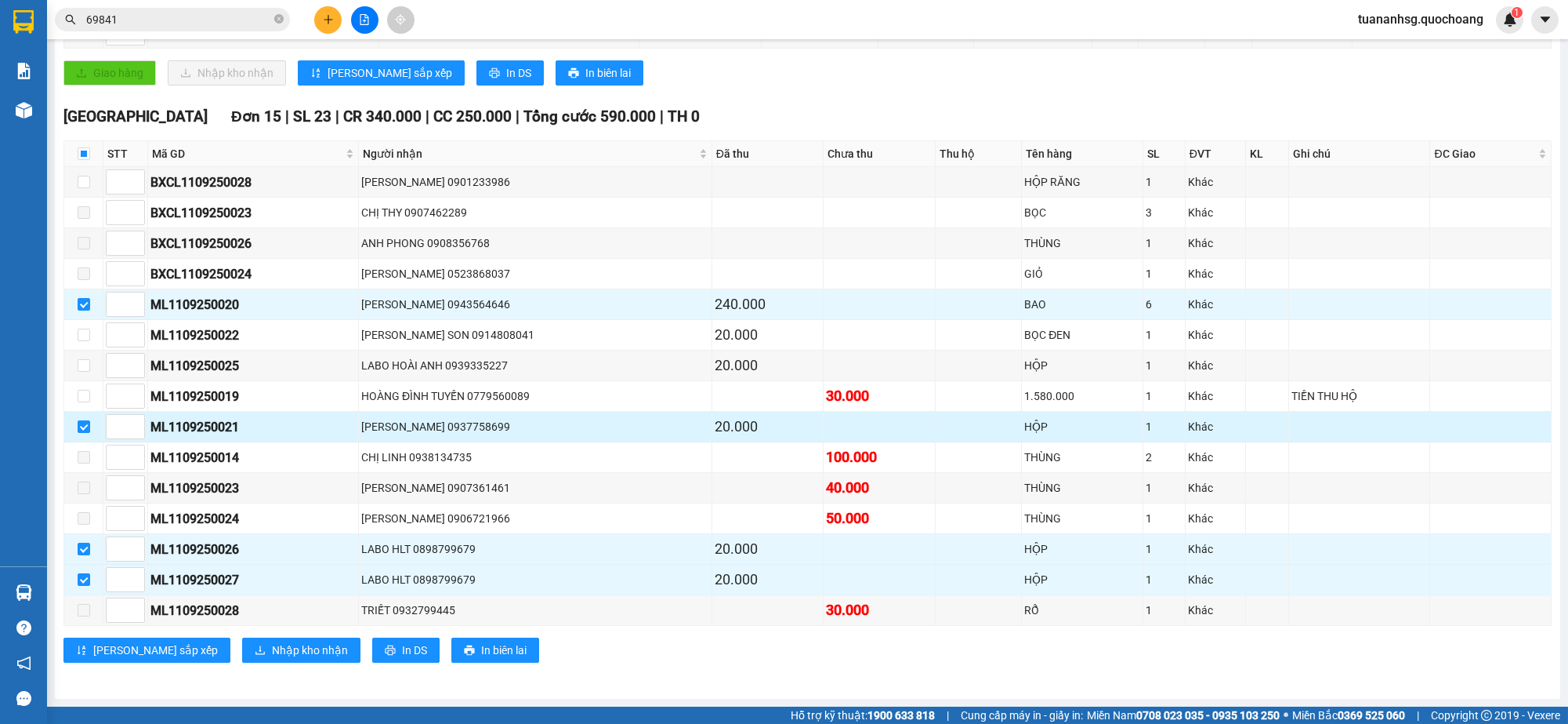
click at [85, 439] on td at bounding box center [83, 426] width 39 height 30
click at [78, 432] on input "checkbox" at bounding box center [84, 427] width 13 height 13
checkbox input "false"
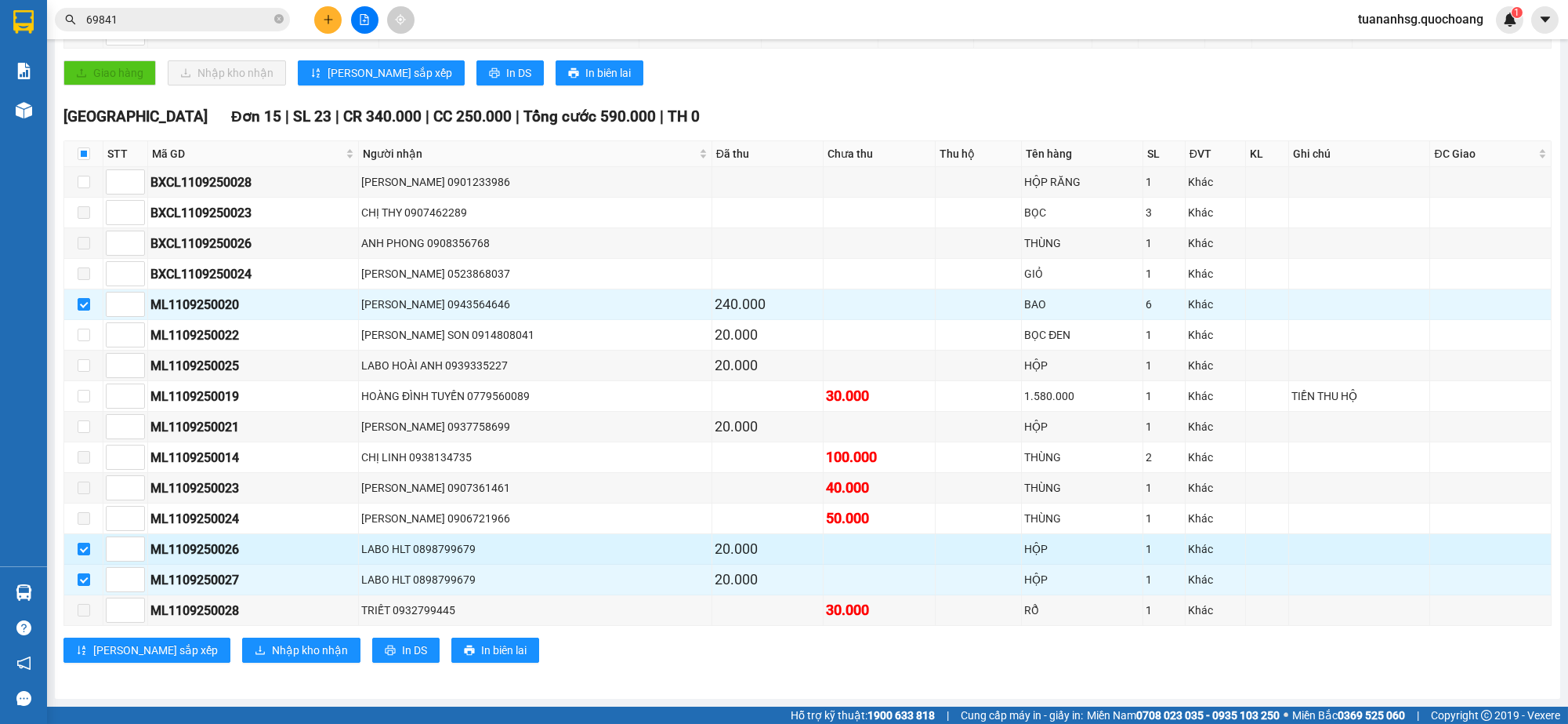
click at [88, 553] on input "checkbox" at bounding box center [84, 549] width 13 height 13
checkbox input "false"
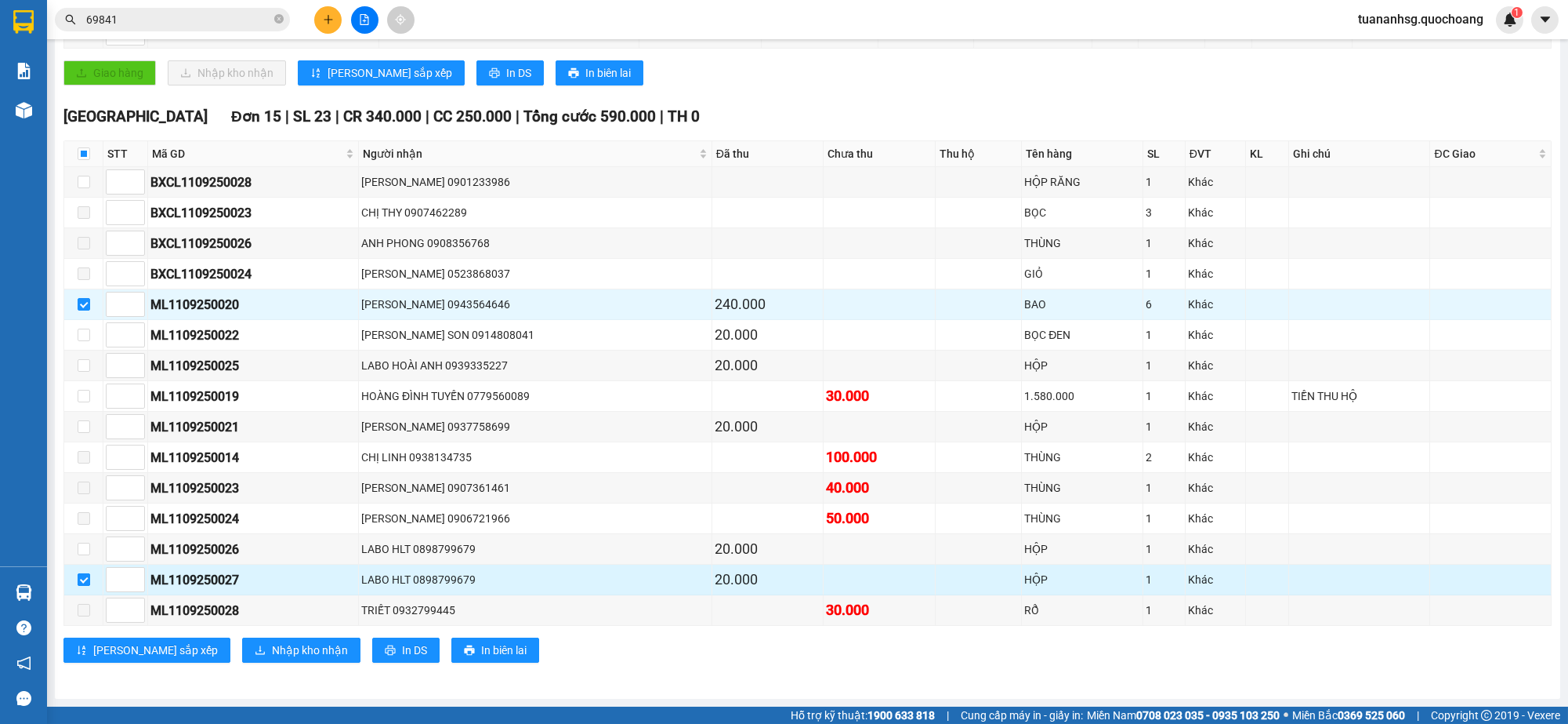
click at [87, 575] on input "checkbox" at bounding box center [84, 580] width 13 height 13
checkbox input "false"
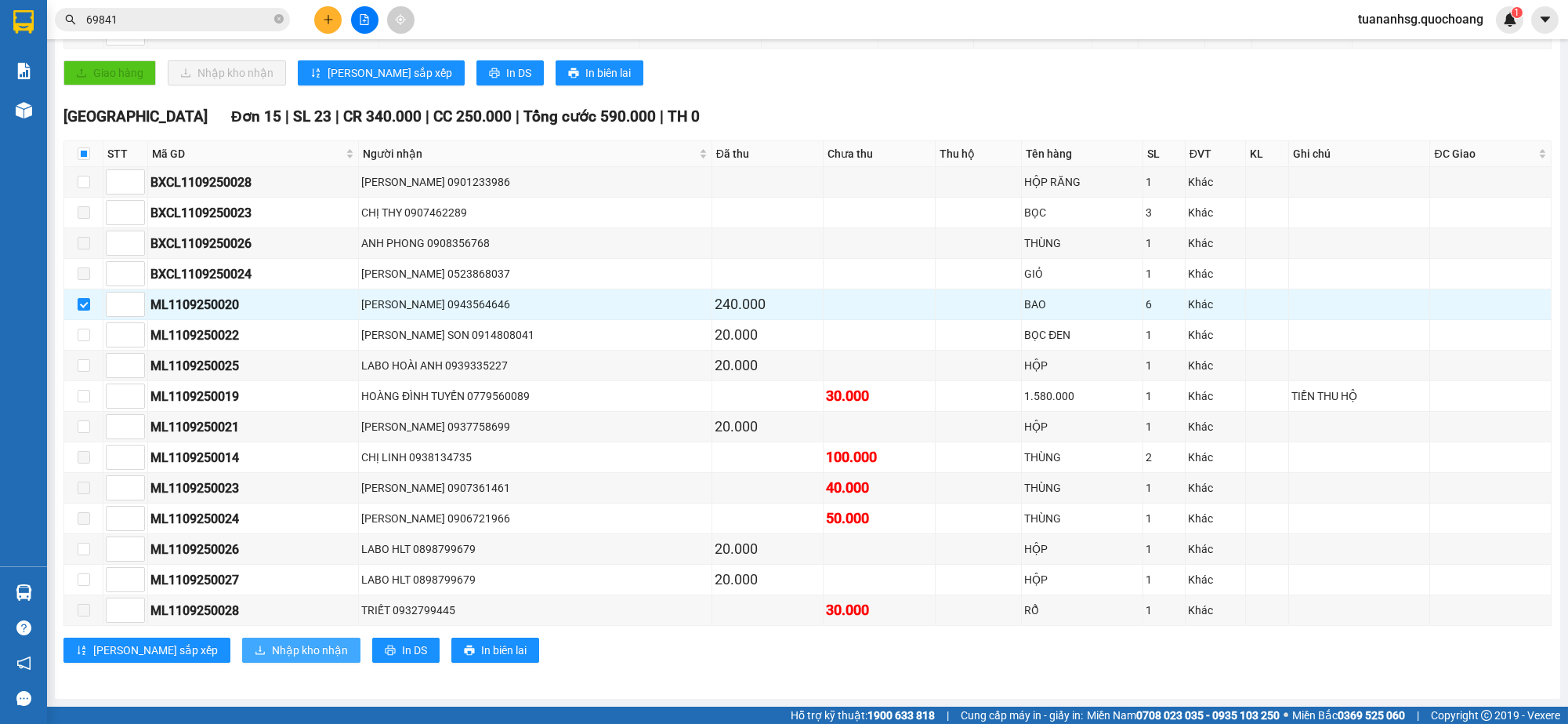
click at [272, 648] on span "Nhập kho nhận" at bounding box center [310, 650] width 76 height 17
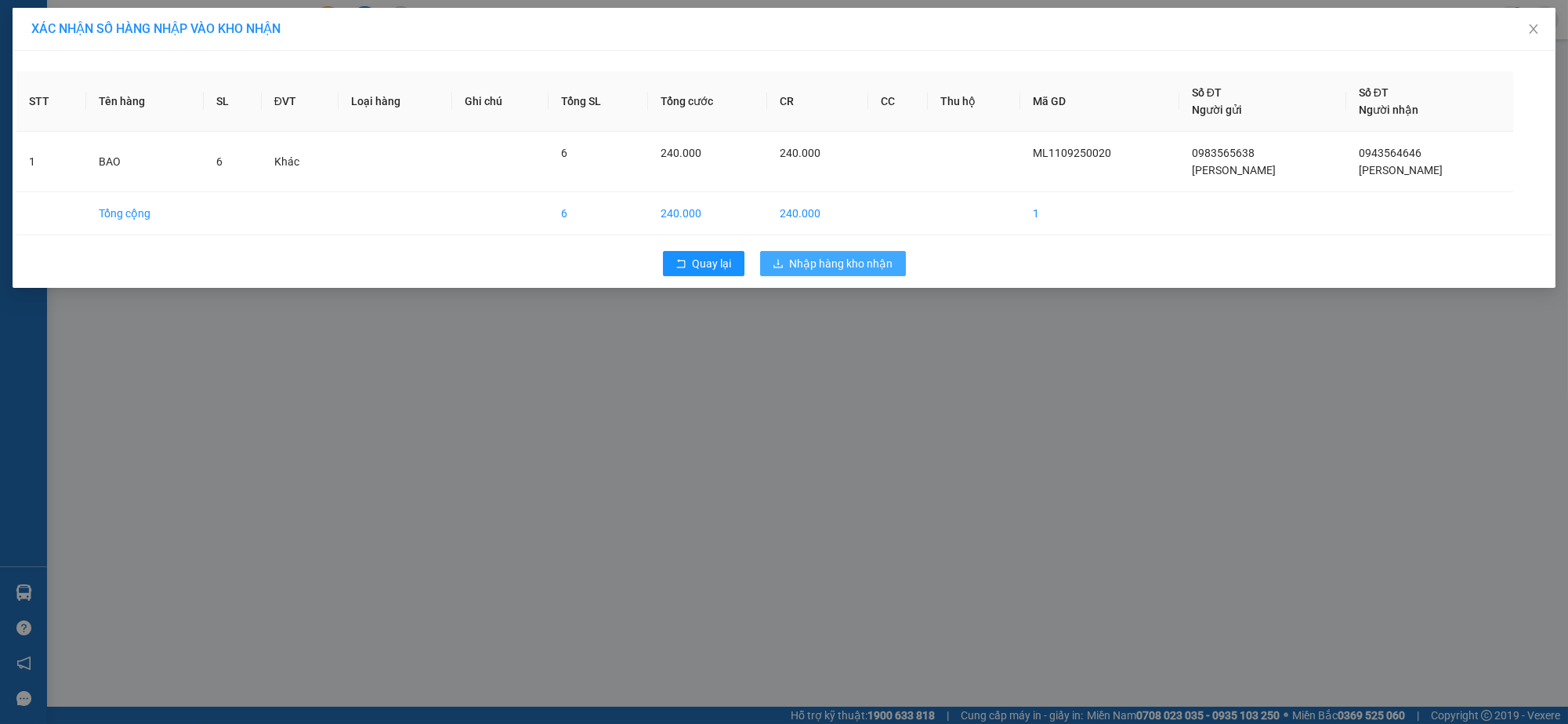
click at [857, 262] on span "Nhập hàng kho nhận" at bounding box center [842, 263] width 103 height 17
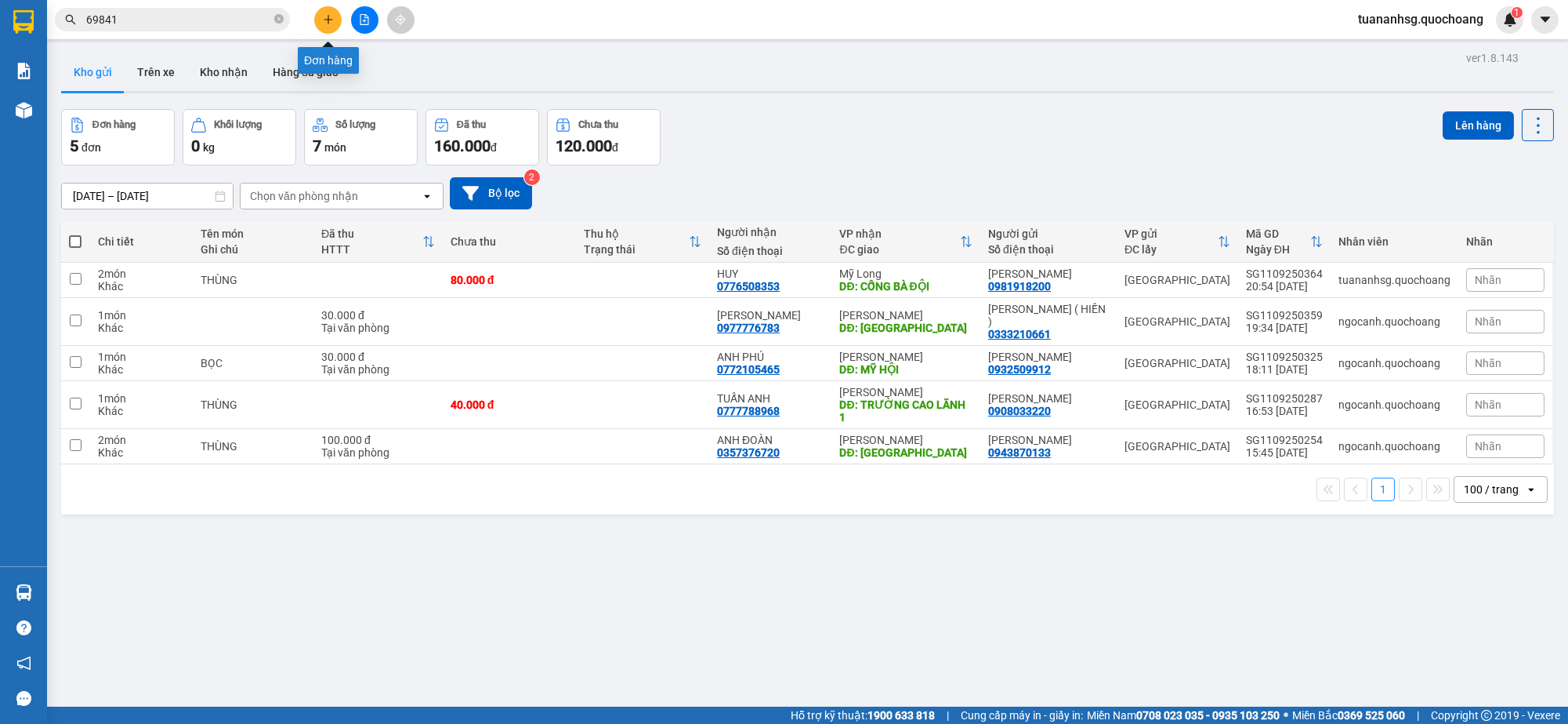
click at [323, 25] on icon "plus" at bounding box center [329, 19] width 11 height 11
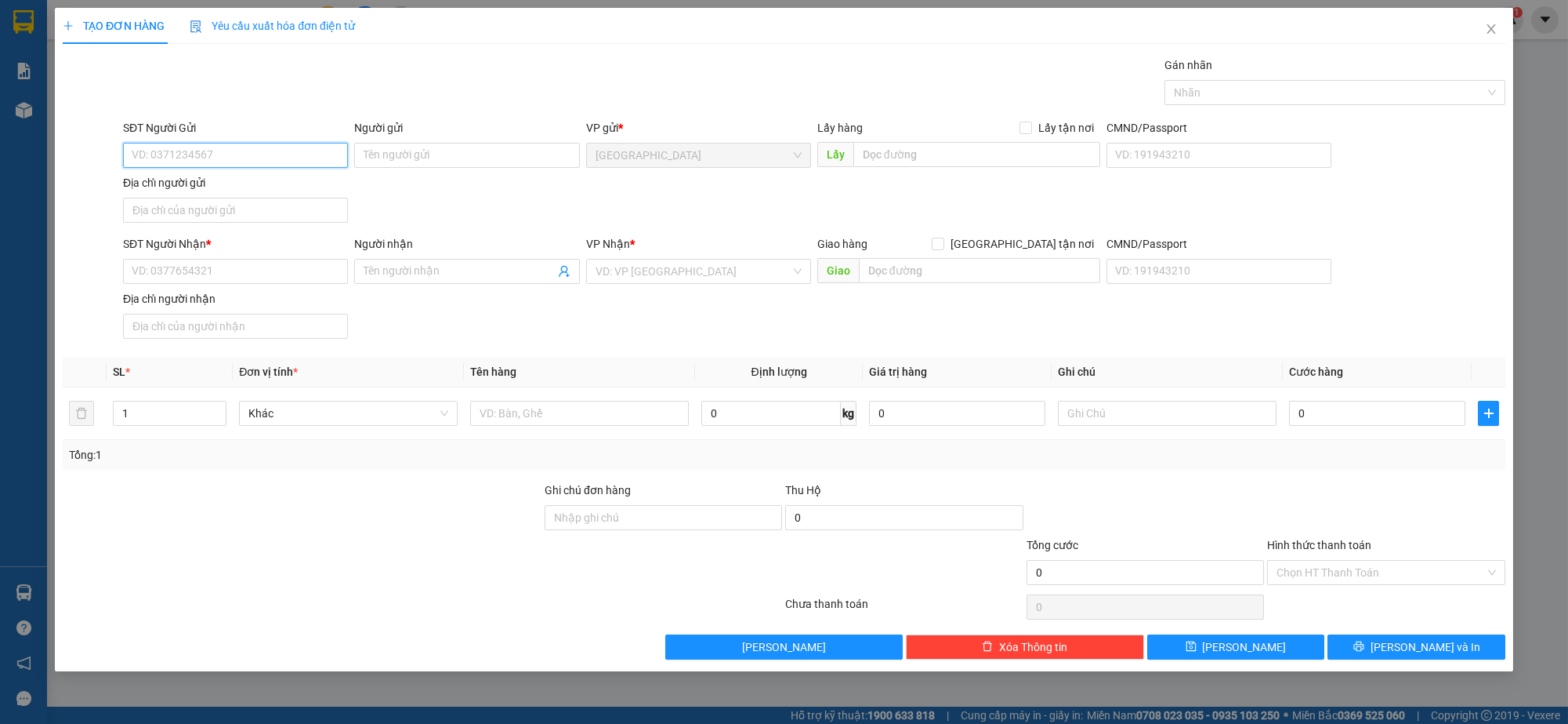
click at [269, 157] on input "SĐT Người Gửi" at bounding box center [235, 155] width 225 height 25
type input "0988737839"
click at [267, 186] on div "0988737839 - HUỲNH THANH NHÂN" at bounding box center [235, 186] width 206 height 17
type input "HUỲNH THANH NHÂN"
type input "0988737839"
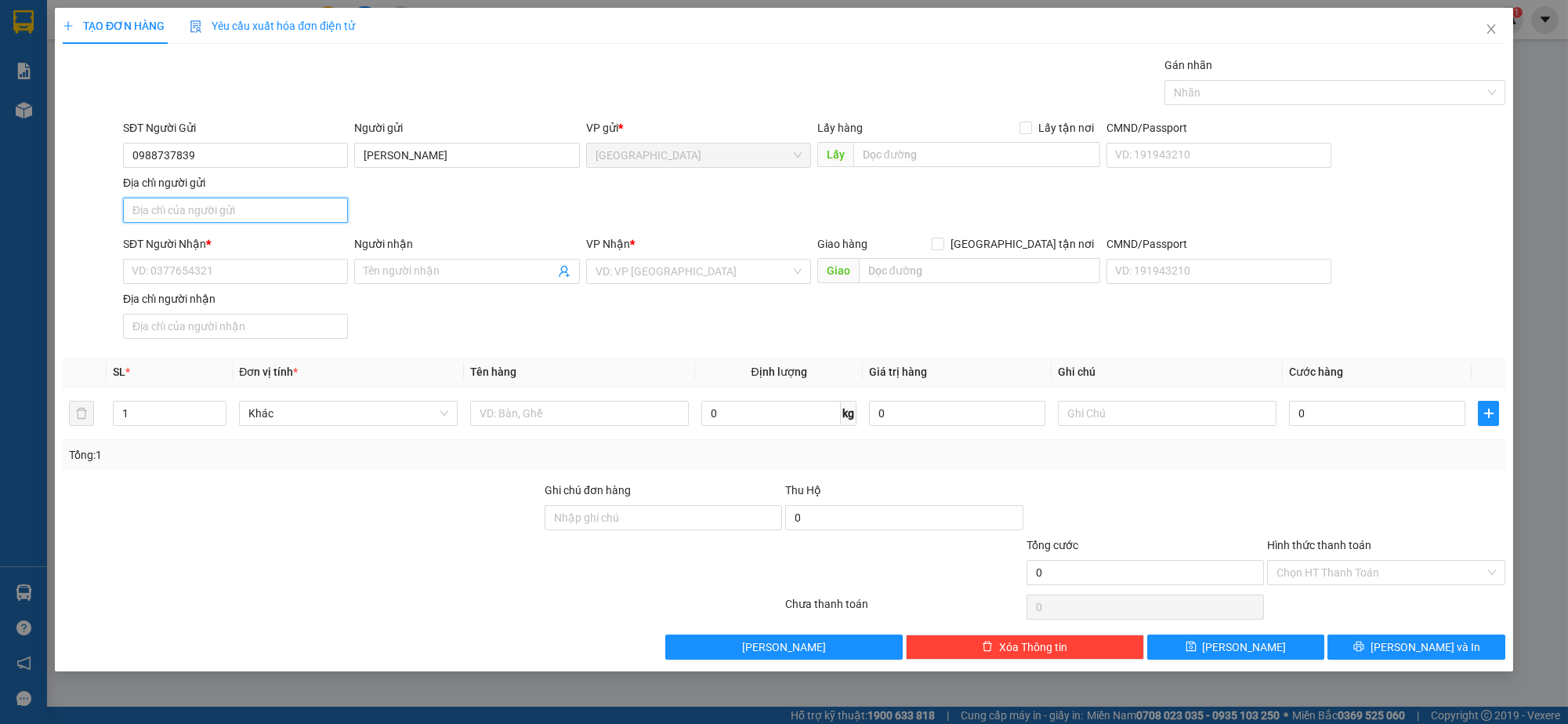
click at [253, 204] on input "Địa chỉ người gửi" at bounding box center [235, 210] width 225 height 25
type input "39 NGUYỄN VĂN PHÚ, P5,Q11"
click at [225, 277] on input "SĐT Người Nhận *" at bounding box center [235, 270] width 225 height 25
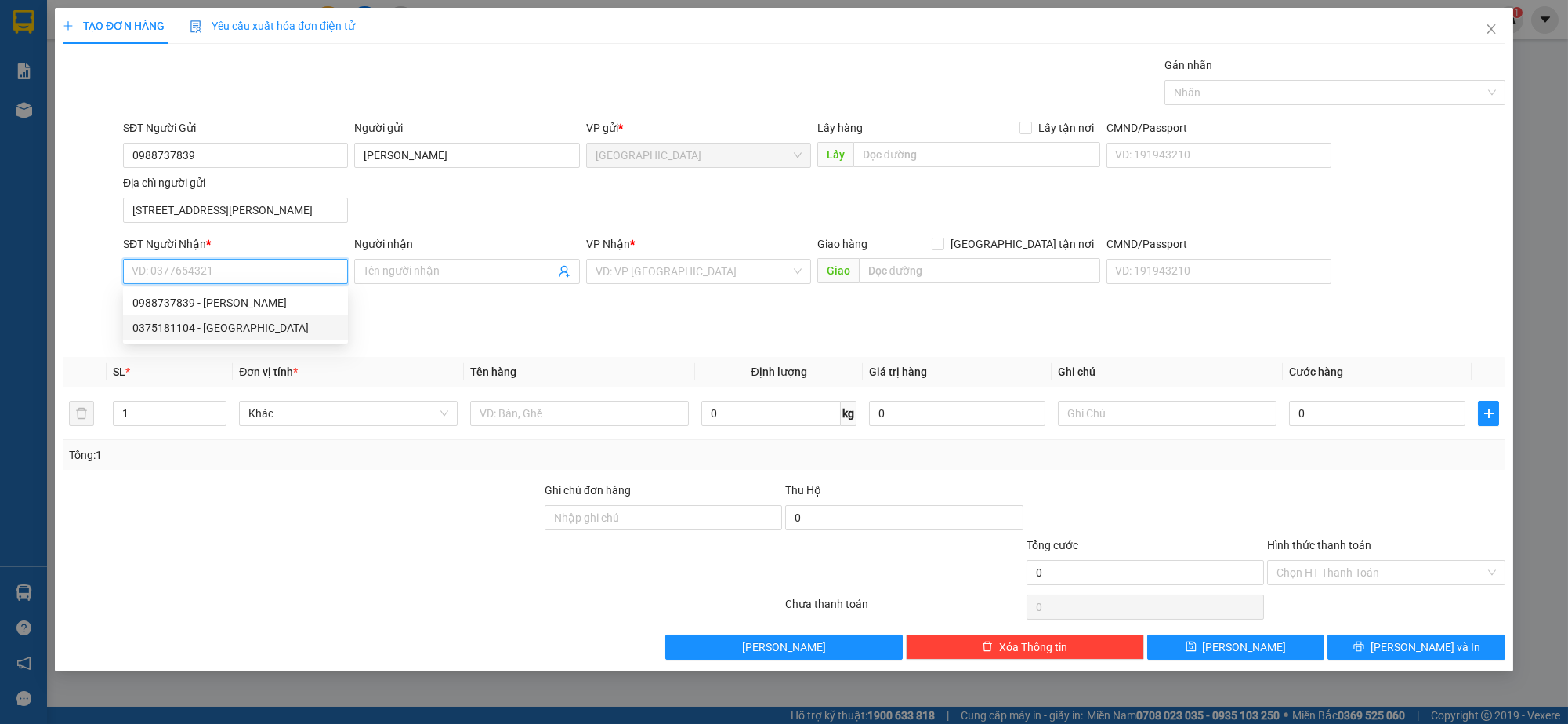
click at [212, 327] on div "0375181104 - ĐỨC HUY" at bounding box center [235, 327] width 206 height 17
type input "0375181104"
type input "ĐỨC HUY"
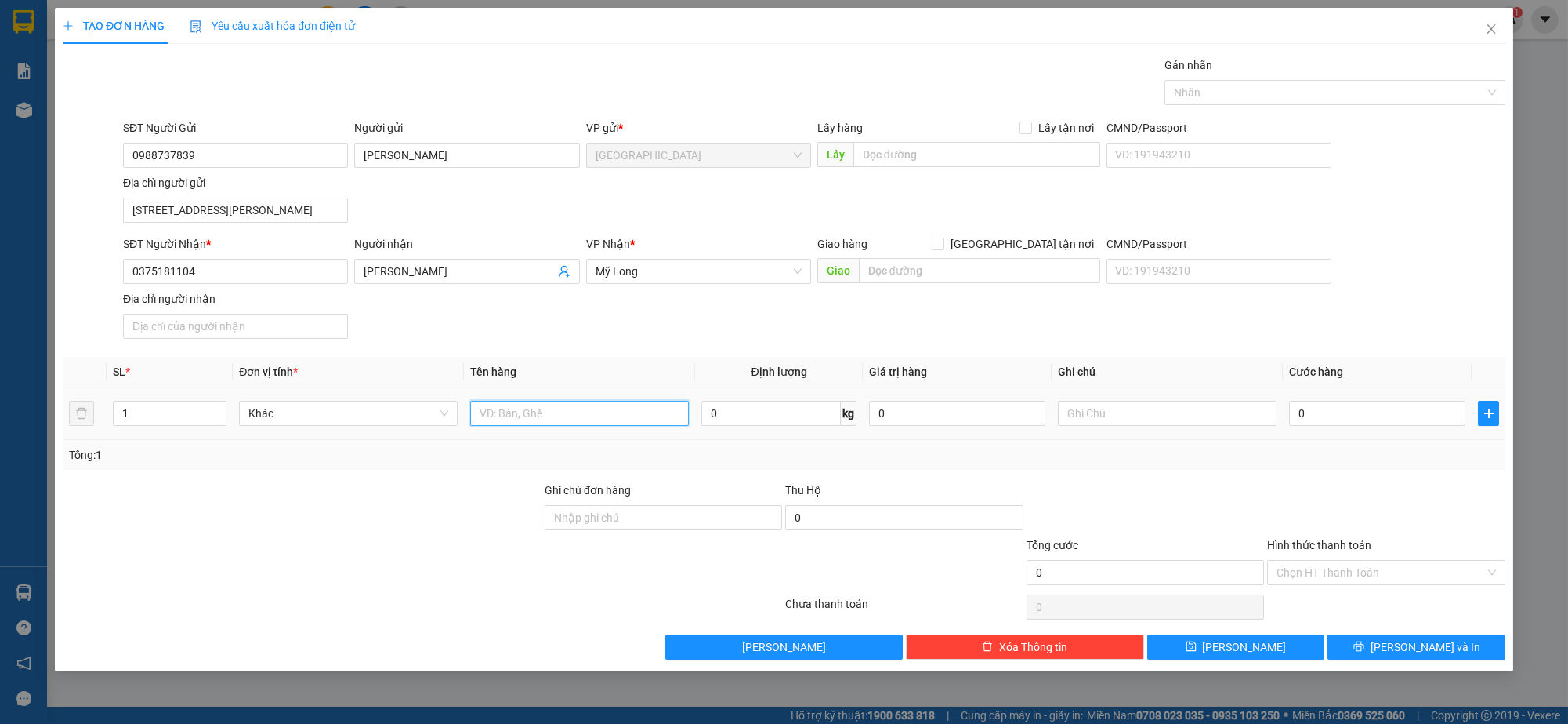
click at [485, 416] on input "text" at bounding box center [579, 412] width 219 height 25
type input "KIỆN"
click at [1350, 411] on input "0" at bounding box center [1377, 412] width 177 height 25
type input "6"
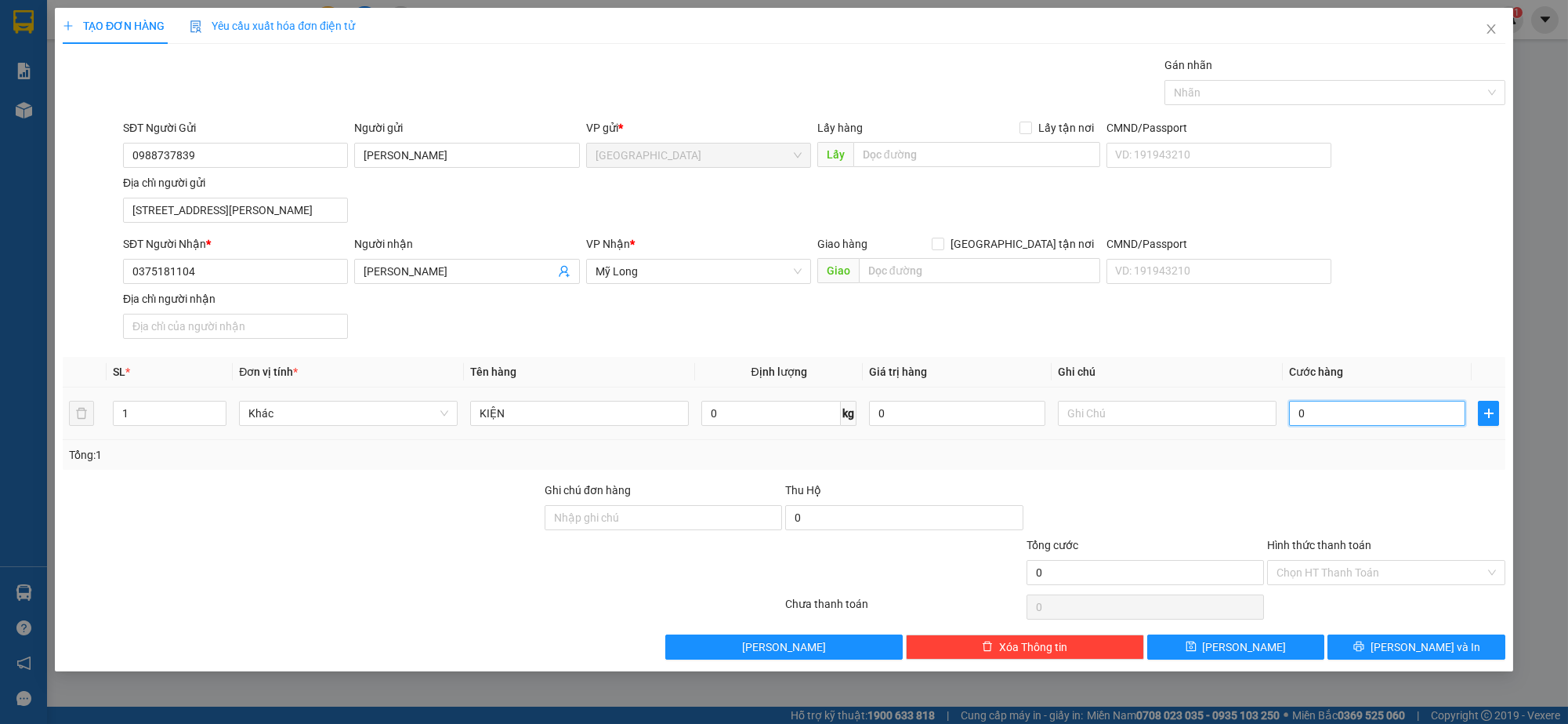
type input "6"
type input "60"
type input "60.000"
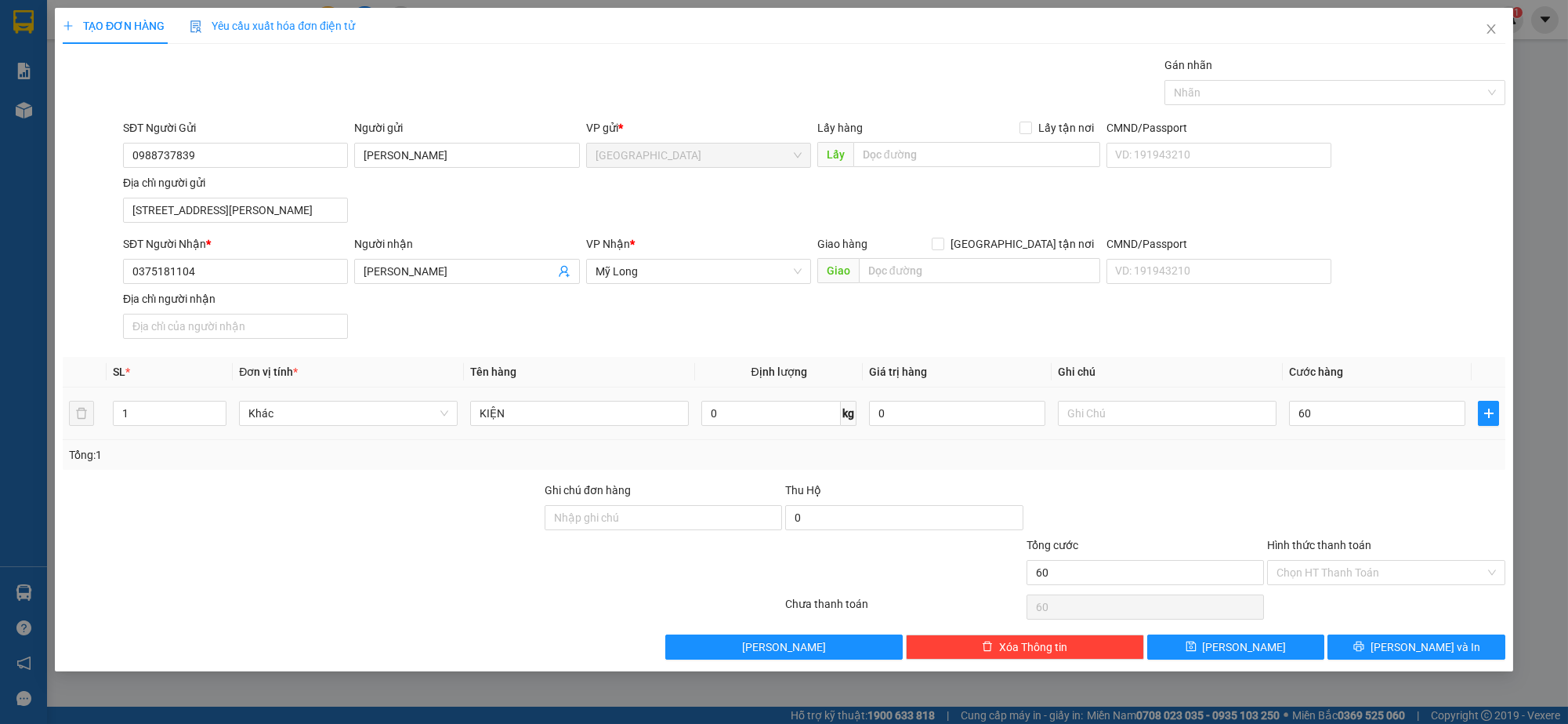
type input "60.000"
click at [1330, 438] on td "60.000" at bounding box center [1377, 413] width 189 height 52
click at [1415, 639] on span "Lưu và In" at bounding box center [1426, 647] width 110 height 17
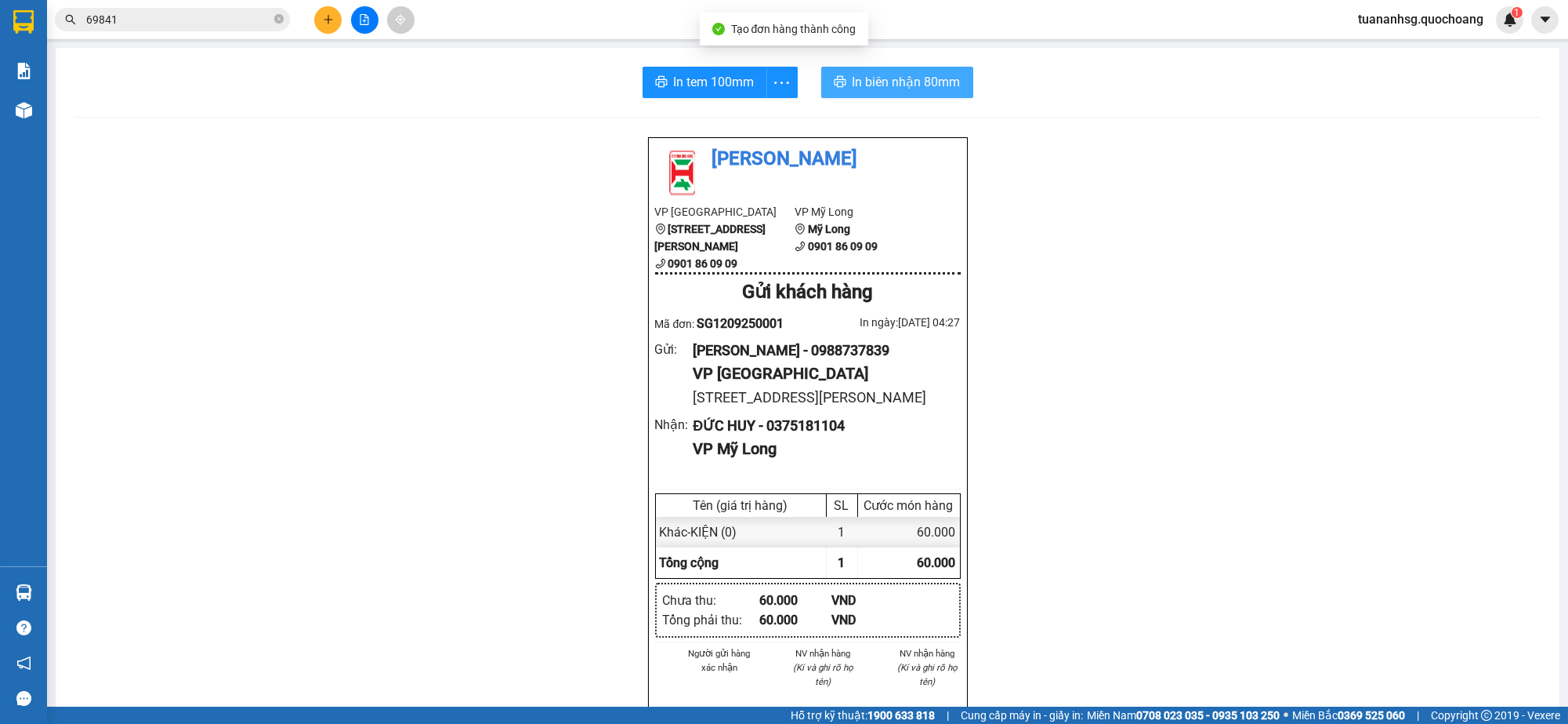
click at [892, 78] on span "In biên nhận 80mm" at bounding box center [907, 82] width 108 height 19
click at [710, 77] on span "In tem 100mm" at bounding box center [714, 82] width 81 height 19
click at [321, 18] on button at bounding box center [328, 20] width 27 height 27
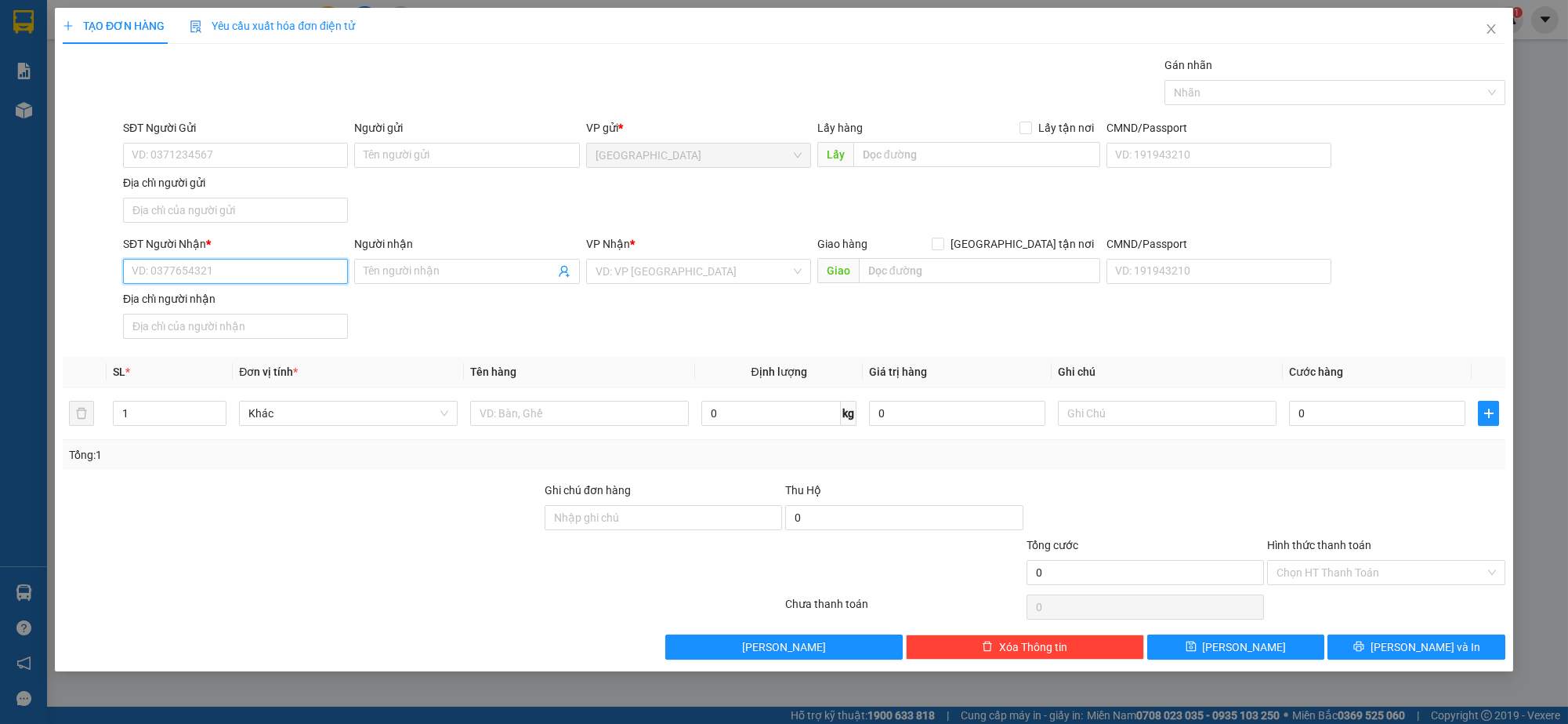
click at [209, 265] on input "SĐT Người Nhận *" at bounding box center [235, 270] width 225 height 25
type input "0945794261"
click at [209, 300] on div "0945794261 - LỢI" at bounding box center [235, 302] width 206 height 17
type input "LỢI"
type input "0945794261"
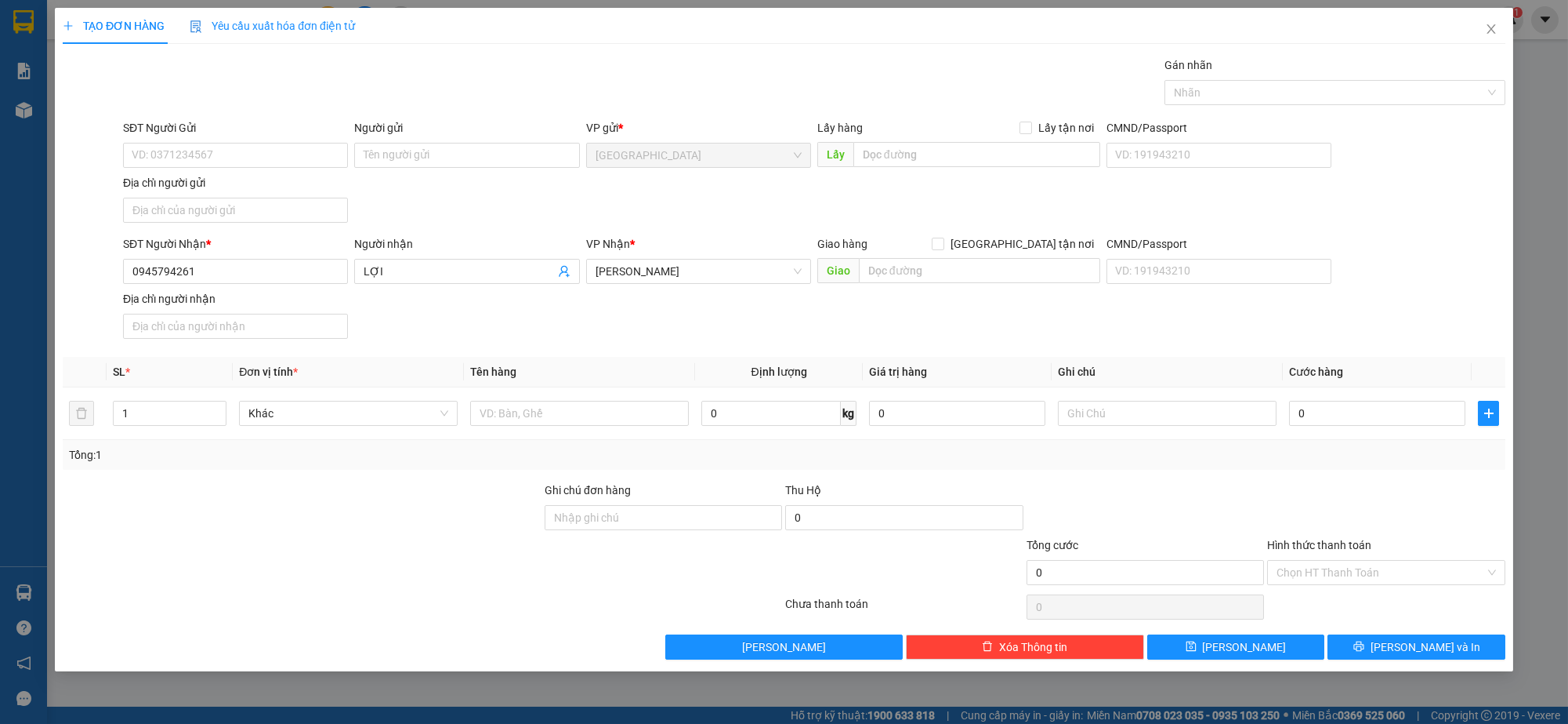
click at [242, 139] on div "SĐT Người Gửi" at bounding box center [235, 131] width 225 height 24
click at [239, 143] on input "SĐT Người Gửi" at bounding box center [235, 155] width 225 height 25
click at [220, 178] on div "0933069114 - VÕ VĂN HÙNG" at bounding box center [235, 186] width 206 height 17
type input "0933069114"
type input "VÕ VĂN HÙNG"
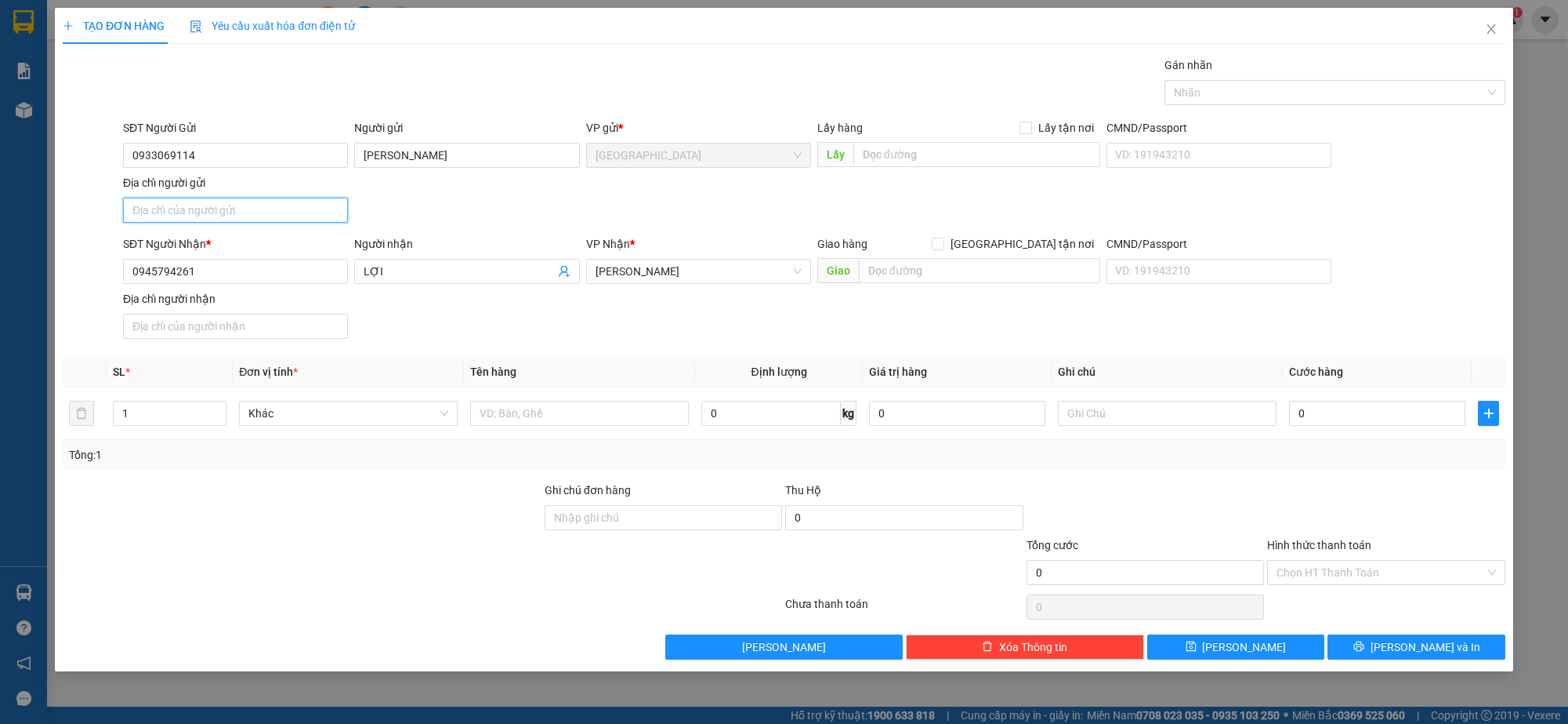
click at [219, 220] on input "Địa chỉ người gửi" at bounding box center [235, 210] width 225 height 25
type input "419/7 PHAN XÍCH LONG,P4, Q PHÚ NHUẬN"
click at [528, 422] on input "text" at bounding box center [579, 412] width 219 height 25
type input "THÙNG"
click at [1455, 655] on button "Lưu và In" at bounding box center [1417, 646] width 178 height 25
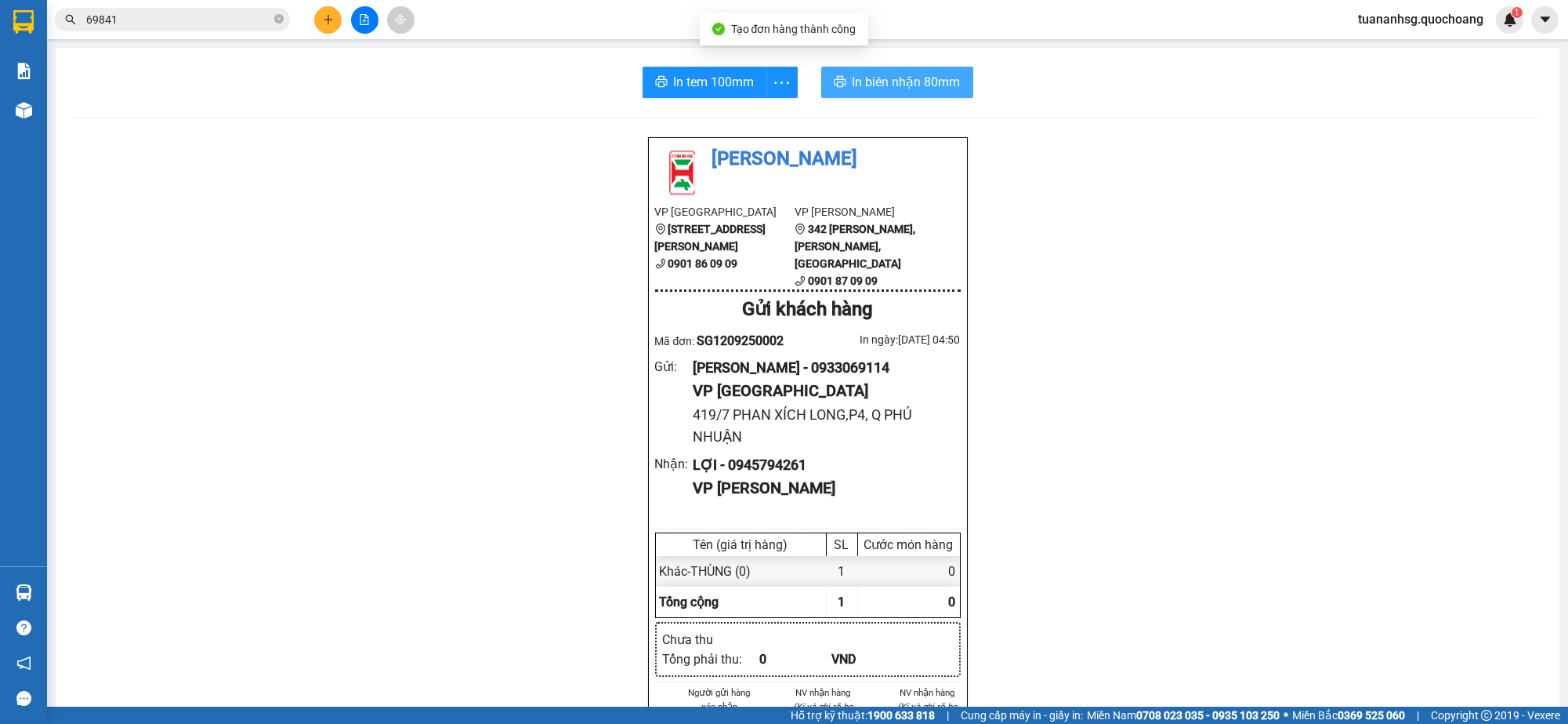
click at [853, 77] on span "In biên nhận 80mm" at bounding box center [907, 82] width 108 height 19
click at [689, 72] on span "In tem 100mm" at bounding box center [714, 82] width 81 height 19
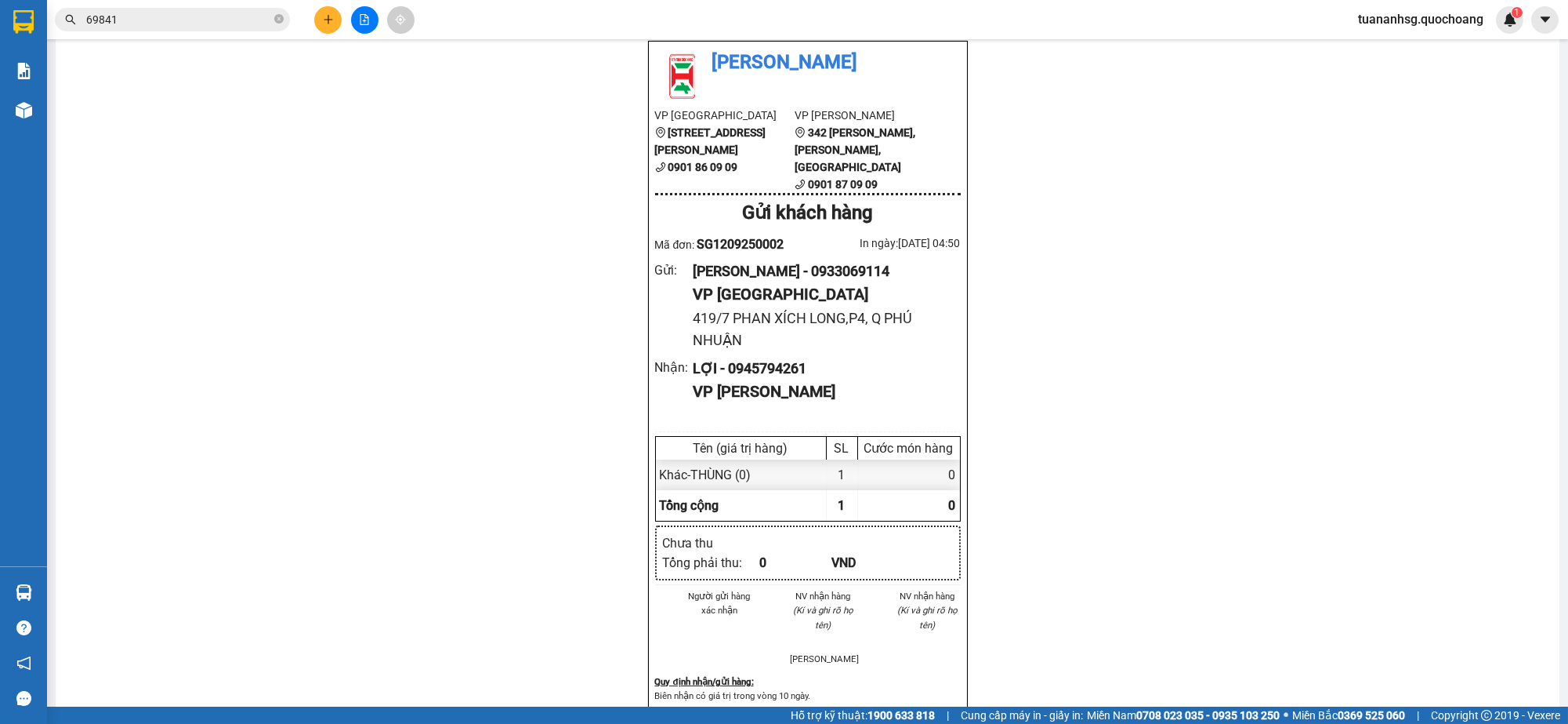
scroll to position [97, 0]
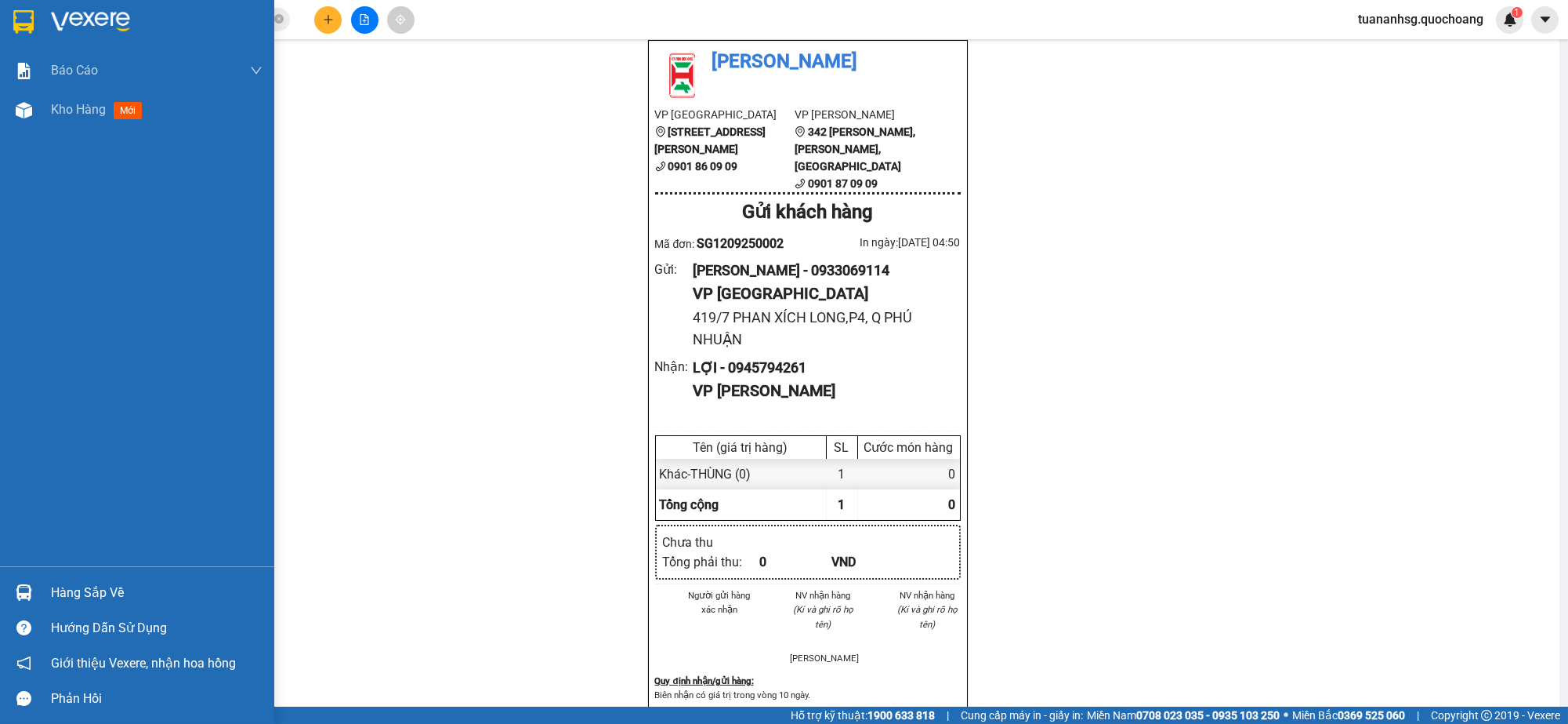
click at [51, 581] on div "Hàng sắp về" at bounding box center [157, 593] width 212 height 24
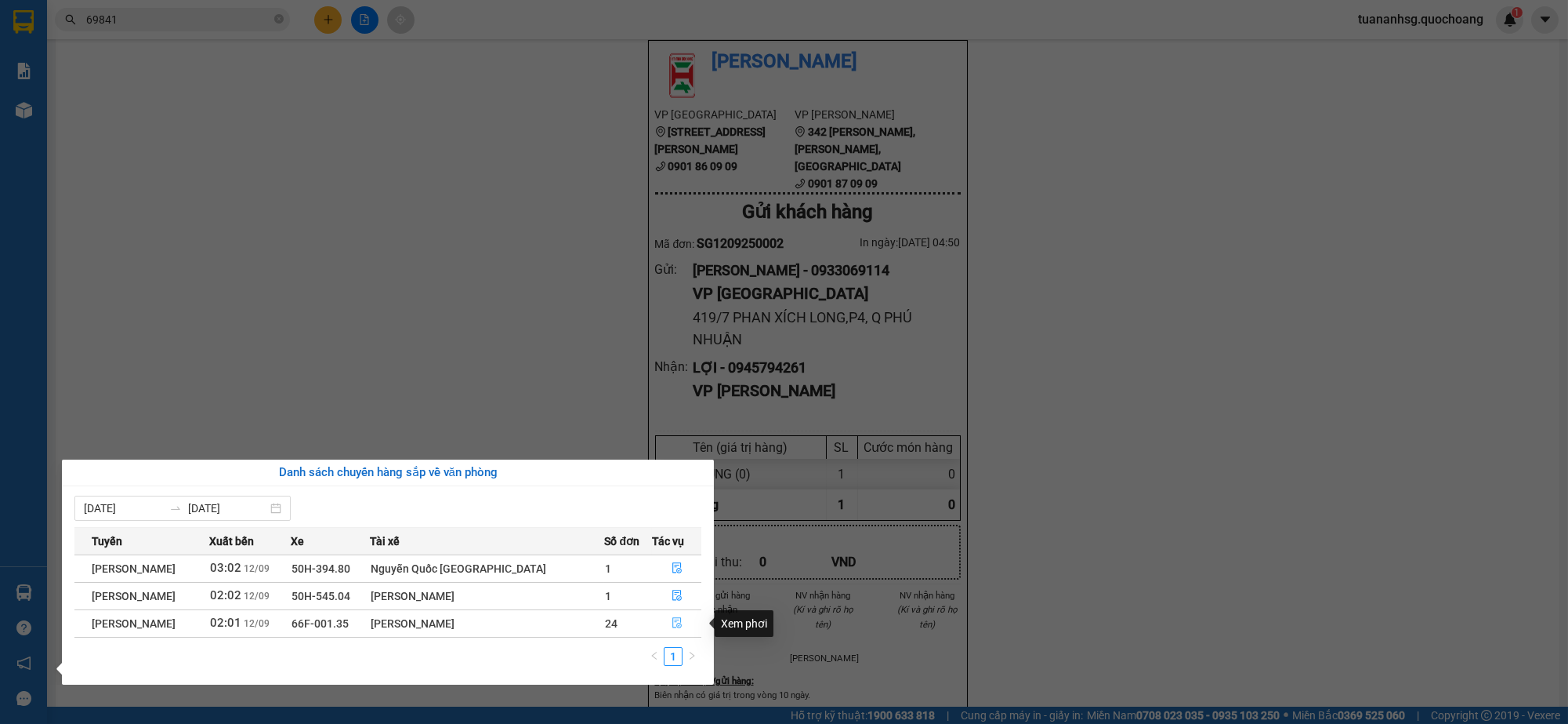
click at [683, 613] on button "button" at bounding box center [677, 623] width 49 height 25
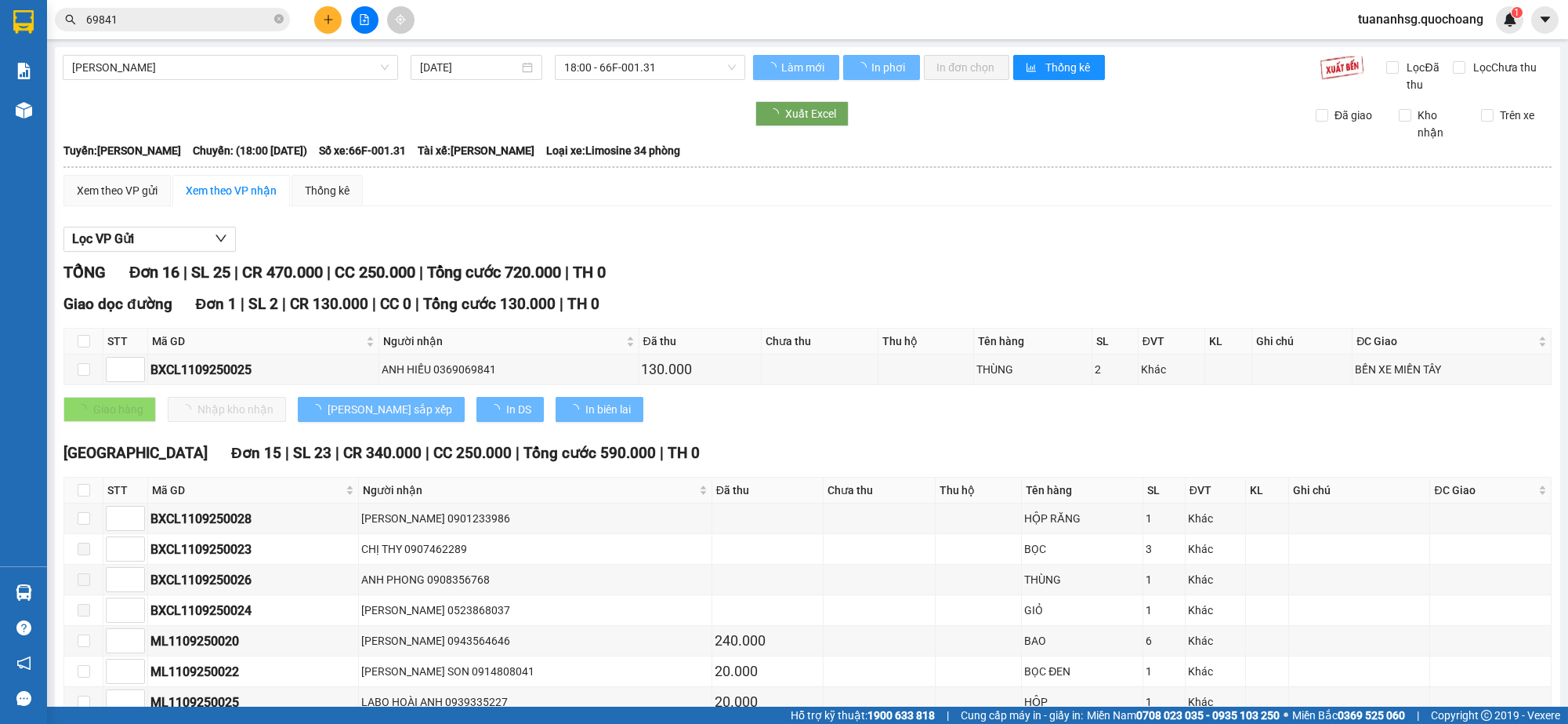
type input "12/09/2025"
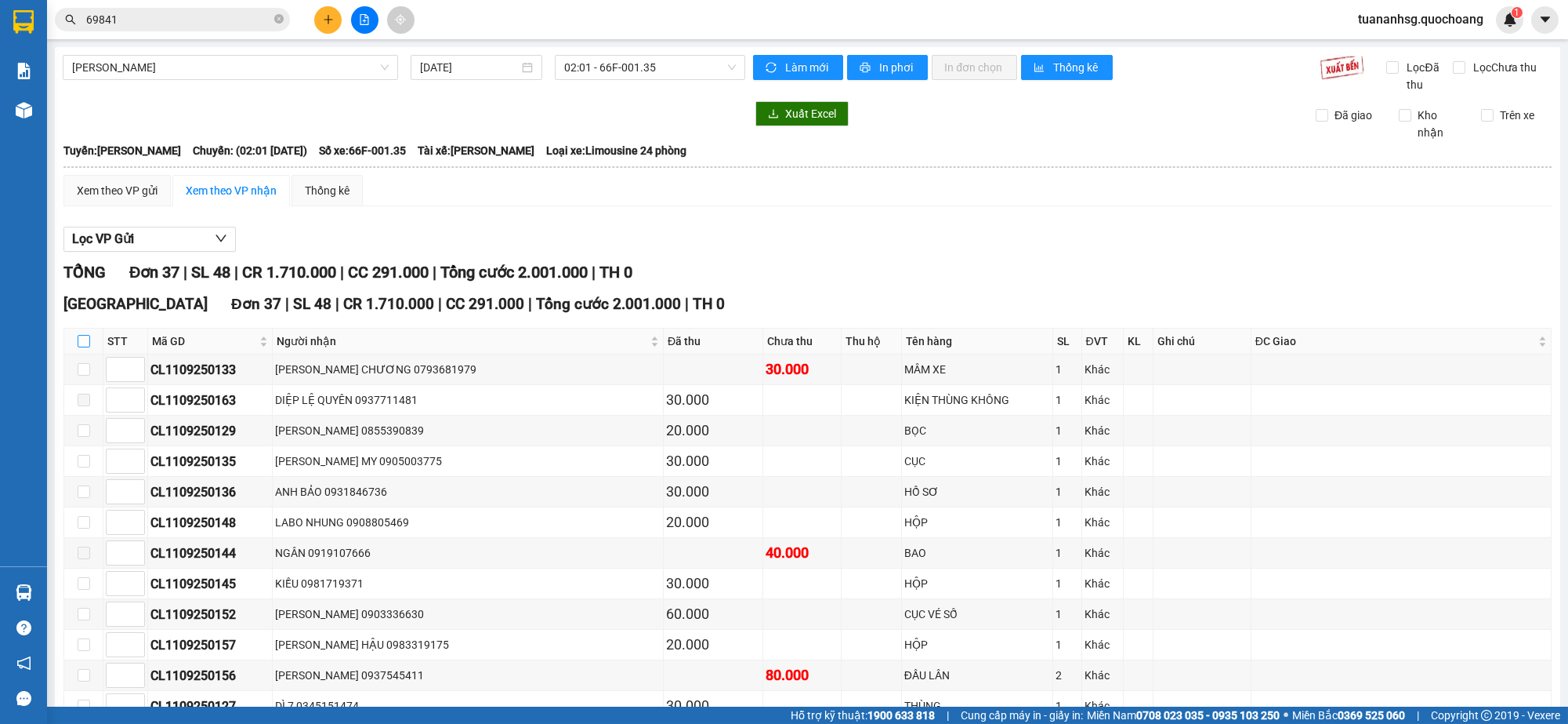
click at [82, 338] on input "checkbox" at bounding box center [84, 341] width 13 height 13
checkbox input "true"
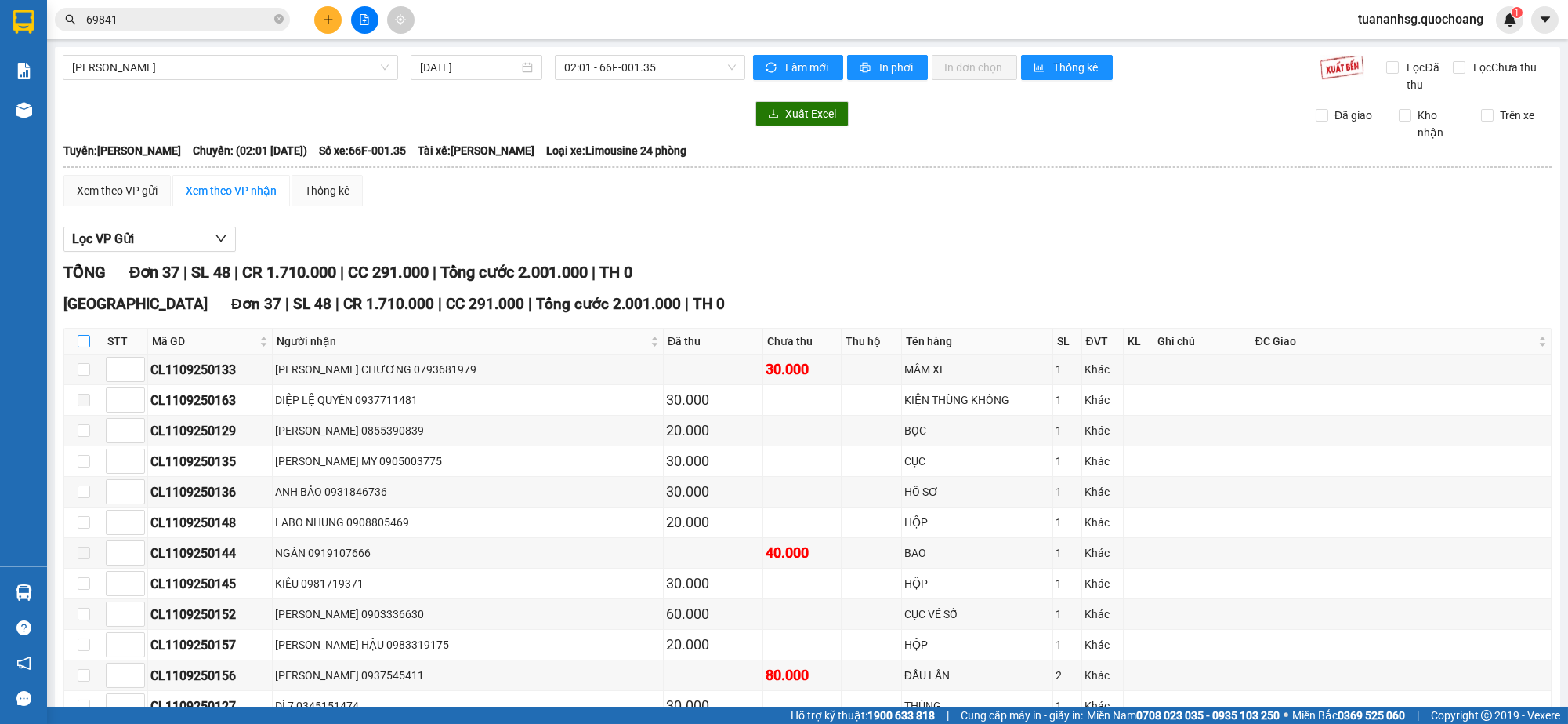
checkbox input "true"
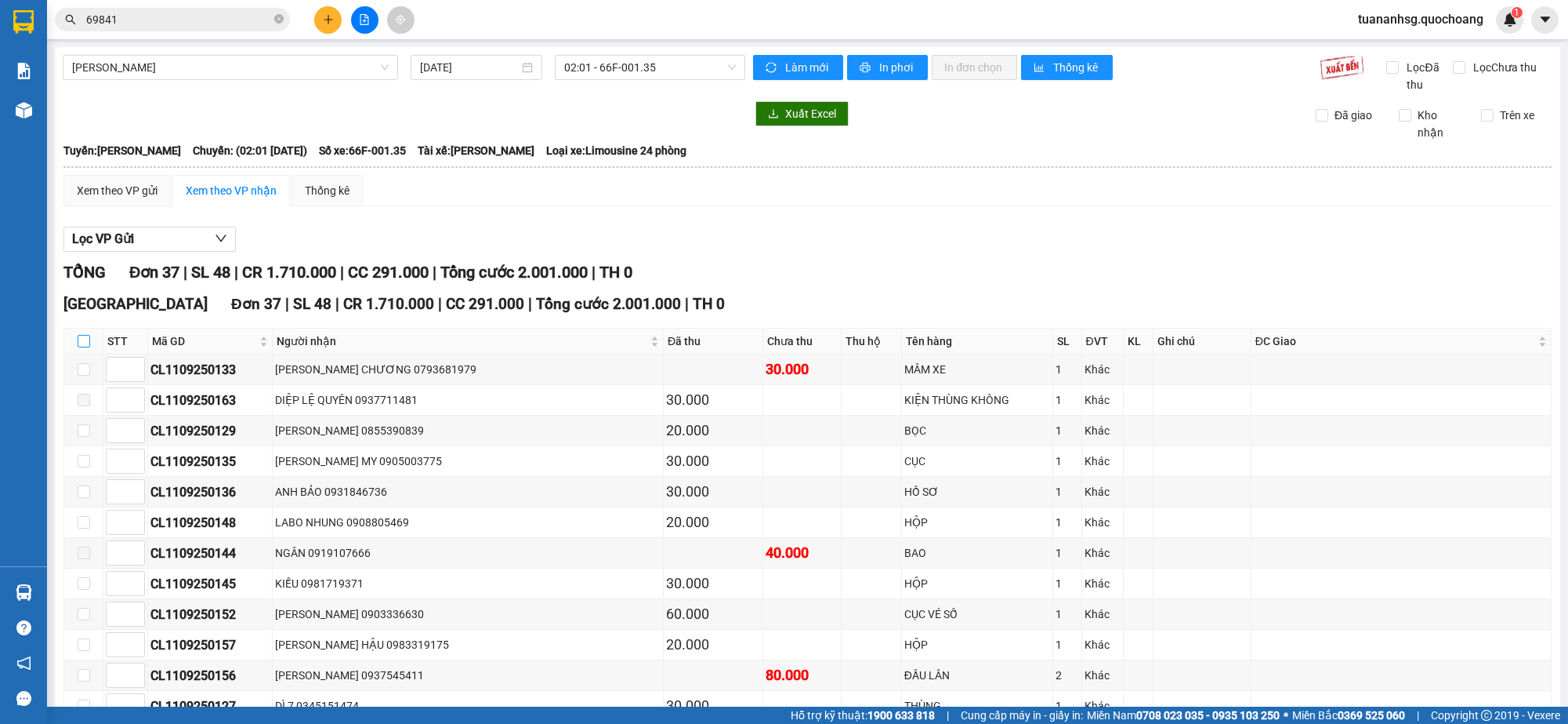
checkbox input "true"
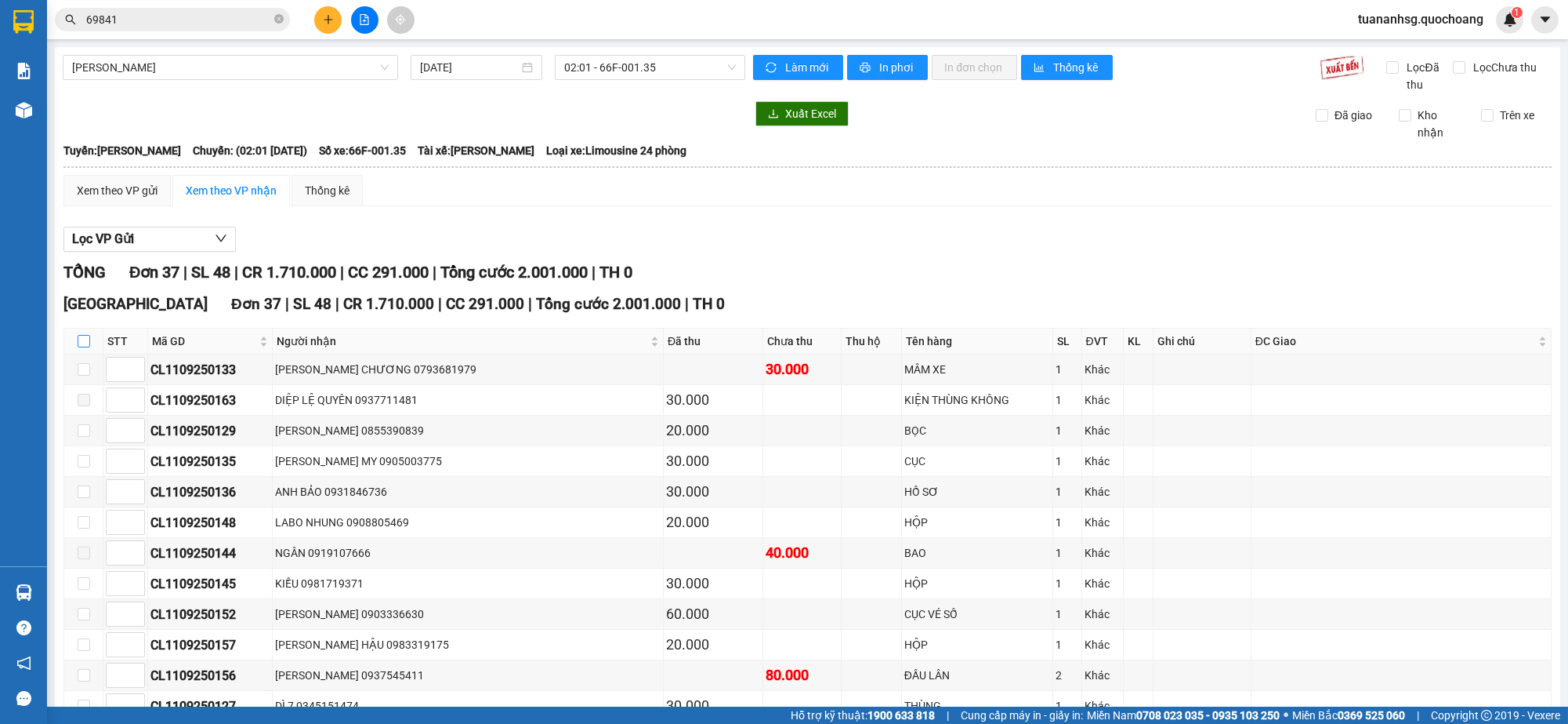
checkbox input "true"
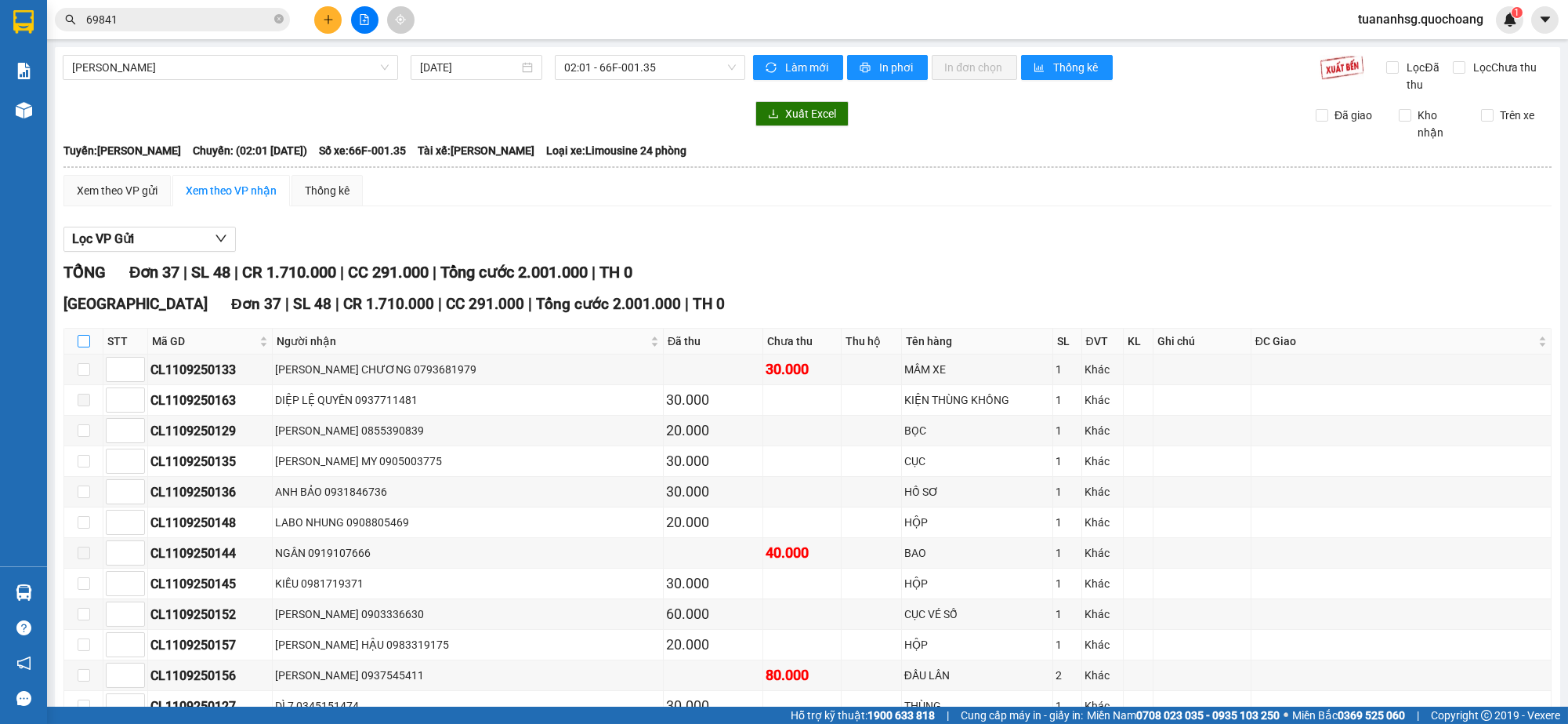
checkbox input "true"
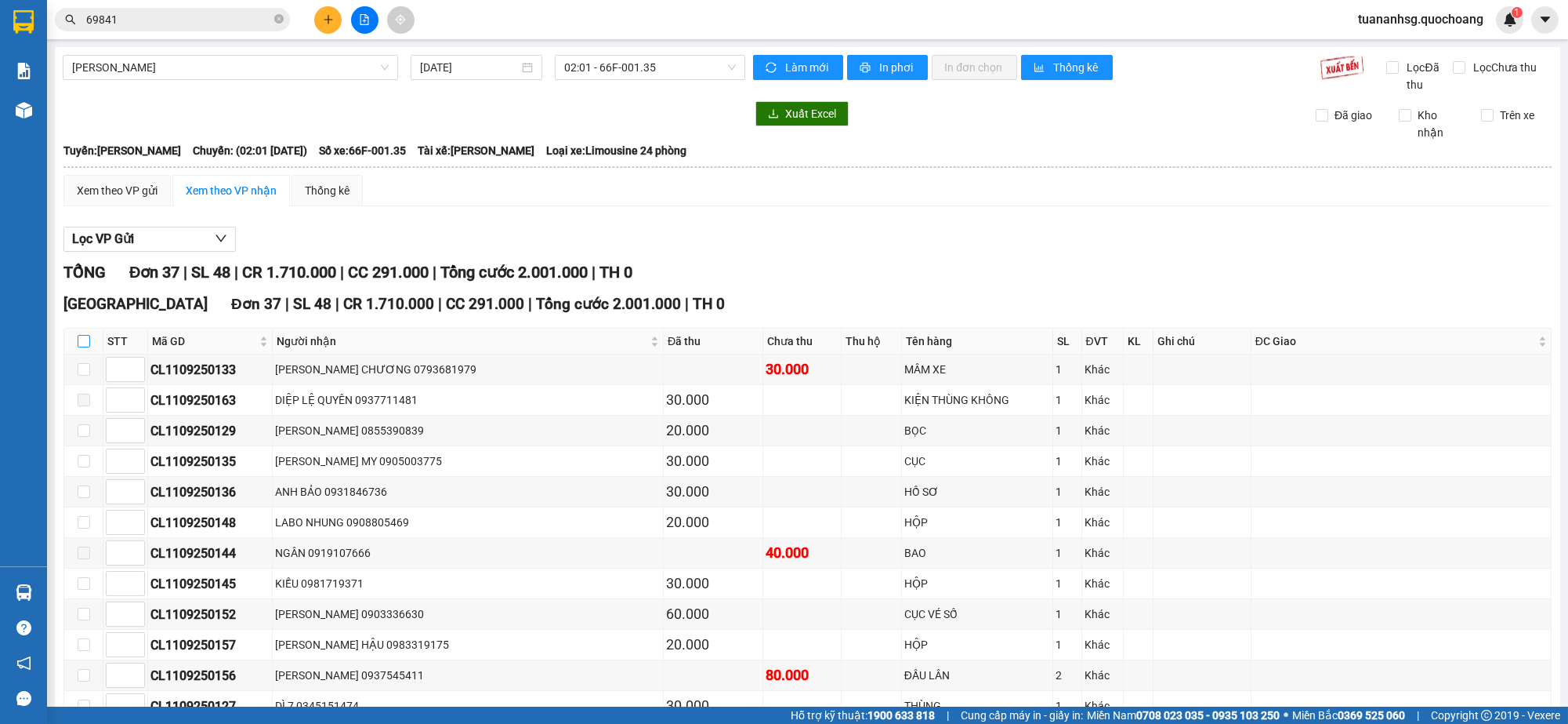
checkbox input "true"
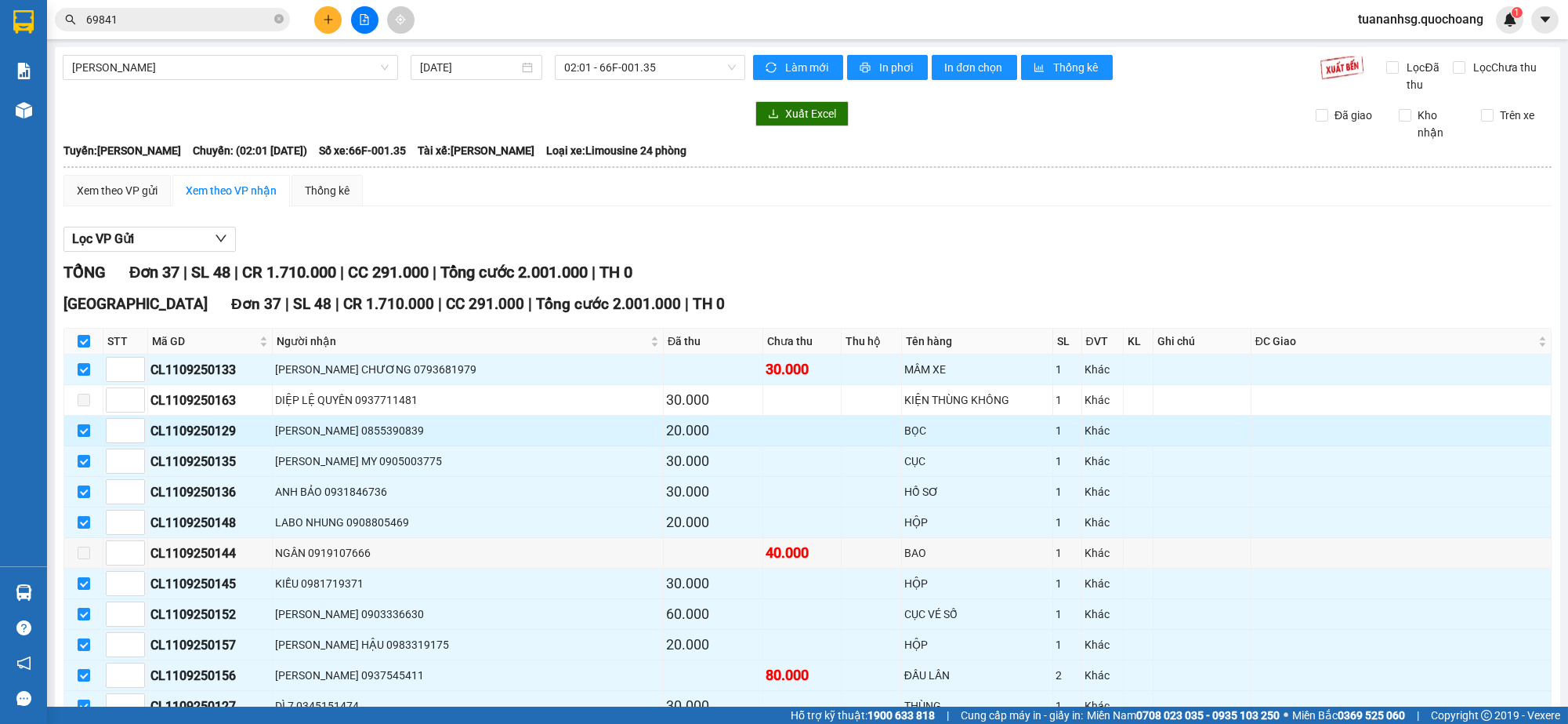
click at [82, 432] on input "checkbox" at bounding box center [84, 431] width 13 height 13
checkbox input "false"
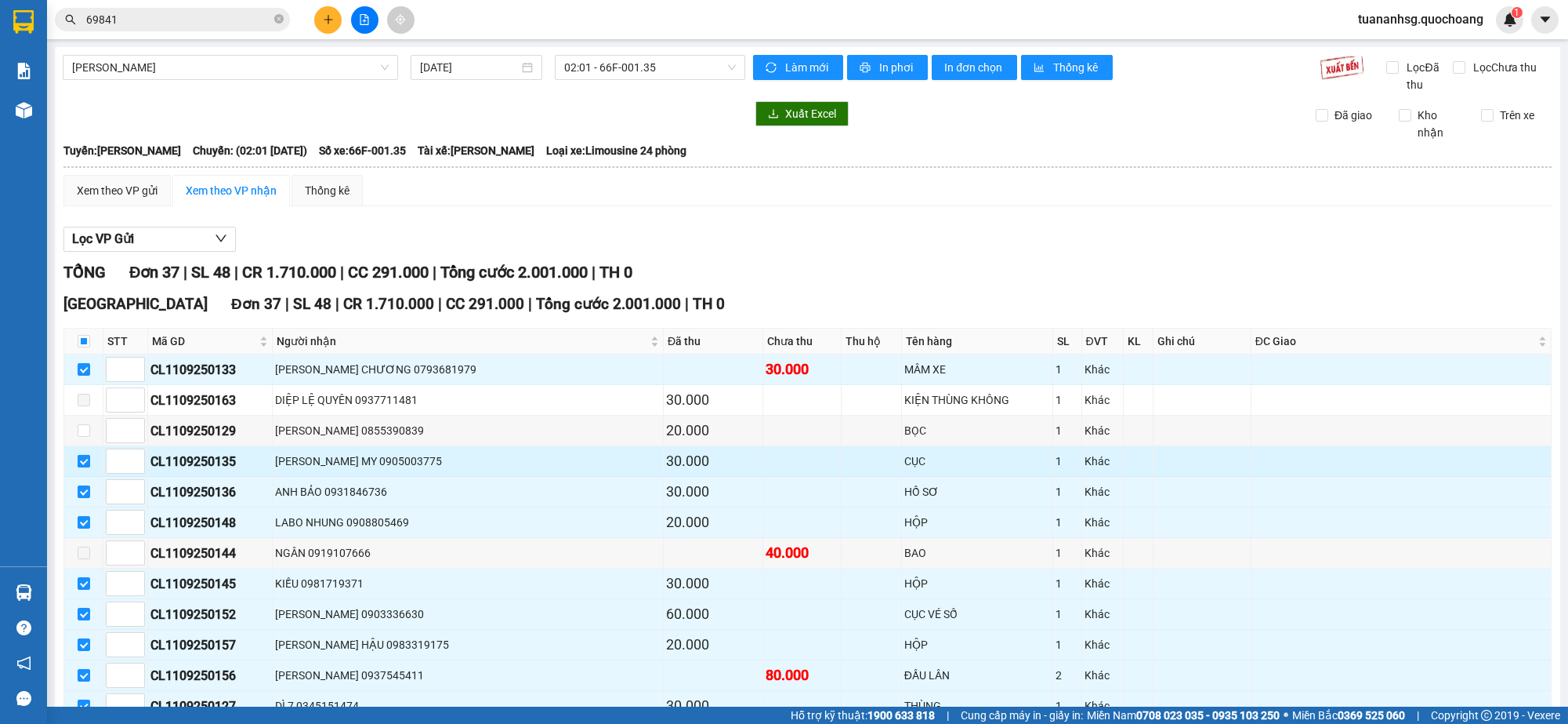
click at [82, 455] on td at bounding box center [83, 461] width 39 height 30
click at [80, 462] on input "checkbox" at bounding box center [84, 461] width 13 height 13
checkbox input "false"
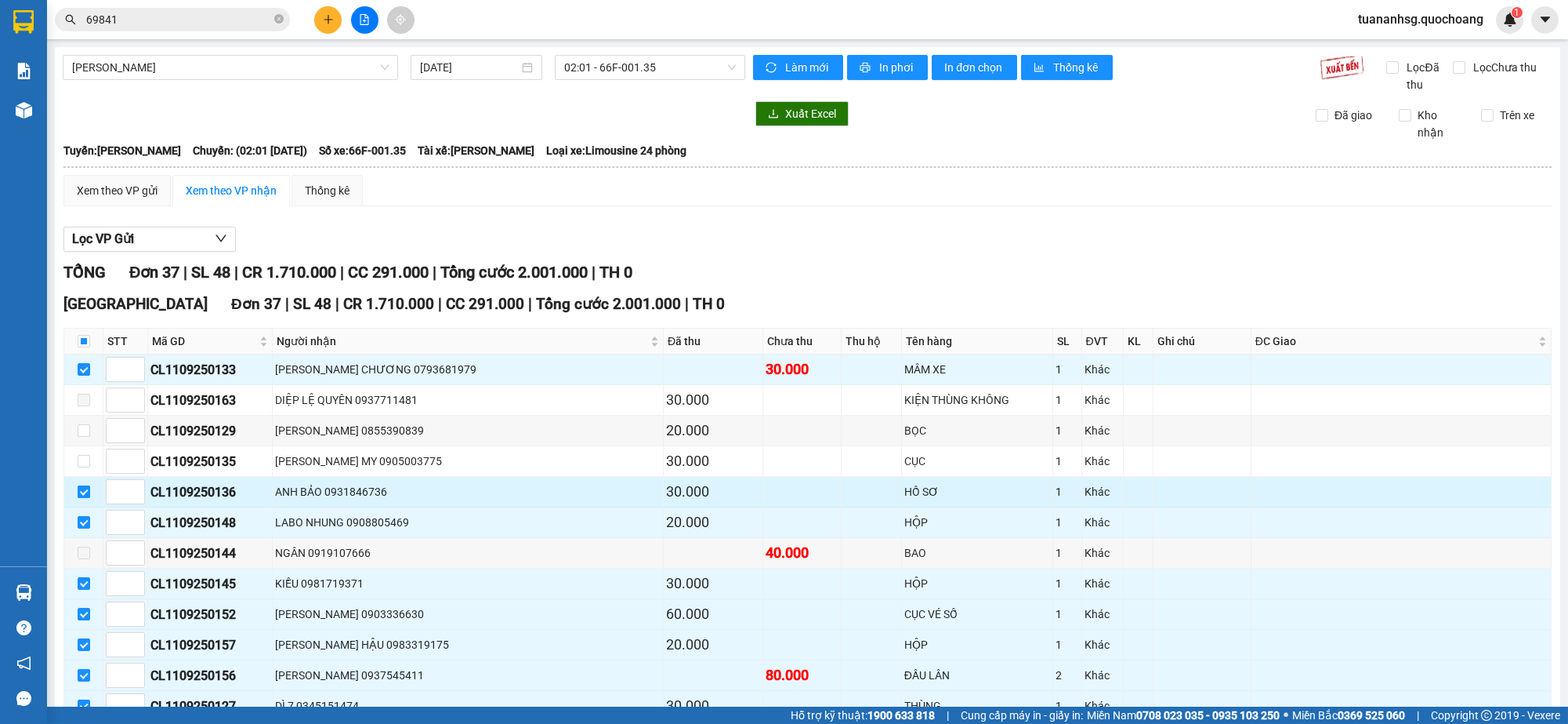
click at [79, 498] on input "checkbox" at bounding box center [84, 492] width 13 height 13
checkbox input "false"
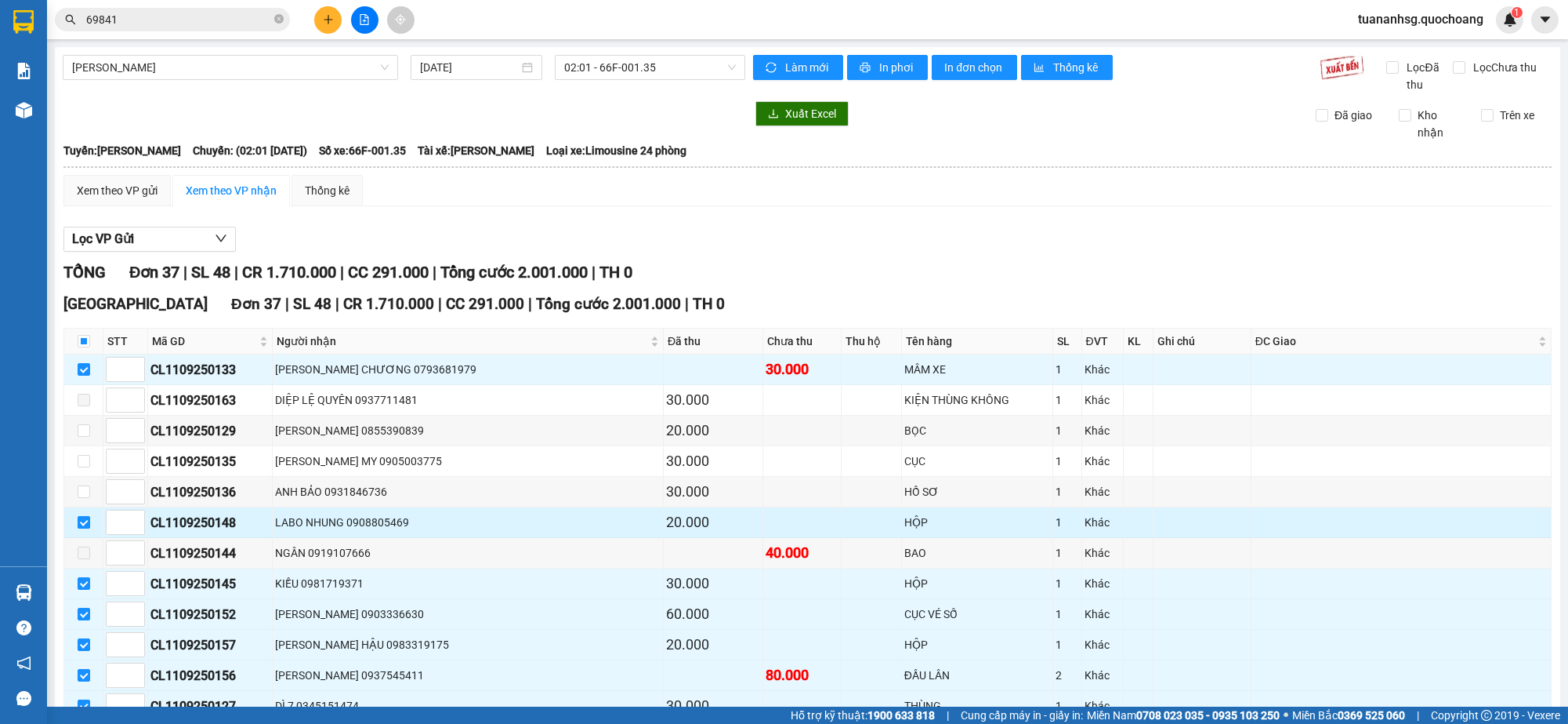
click at [79, 515] on label at bounding box center [84, 522] width 13 height 17
click at [79, 516] on input "checkbox" at bounding box center [84, 522] width 13 height 13
checkbox input "false"
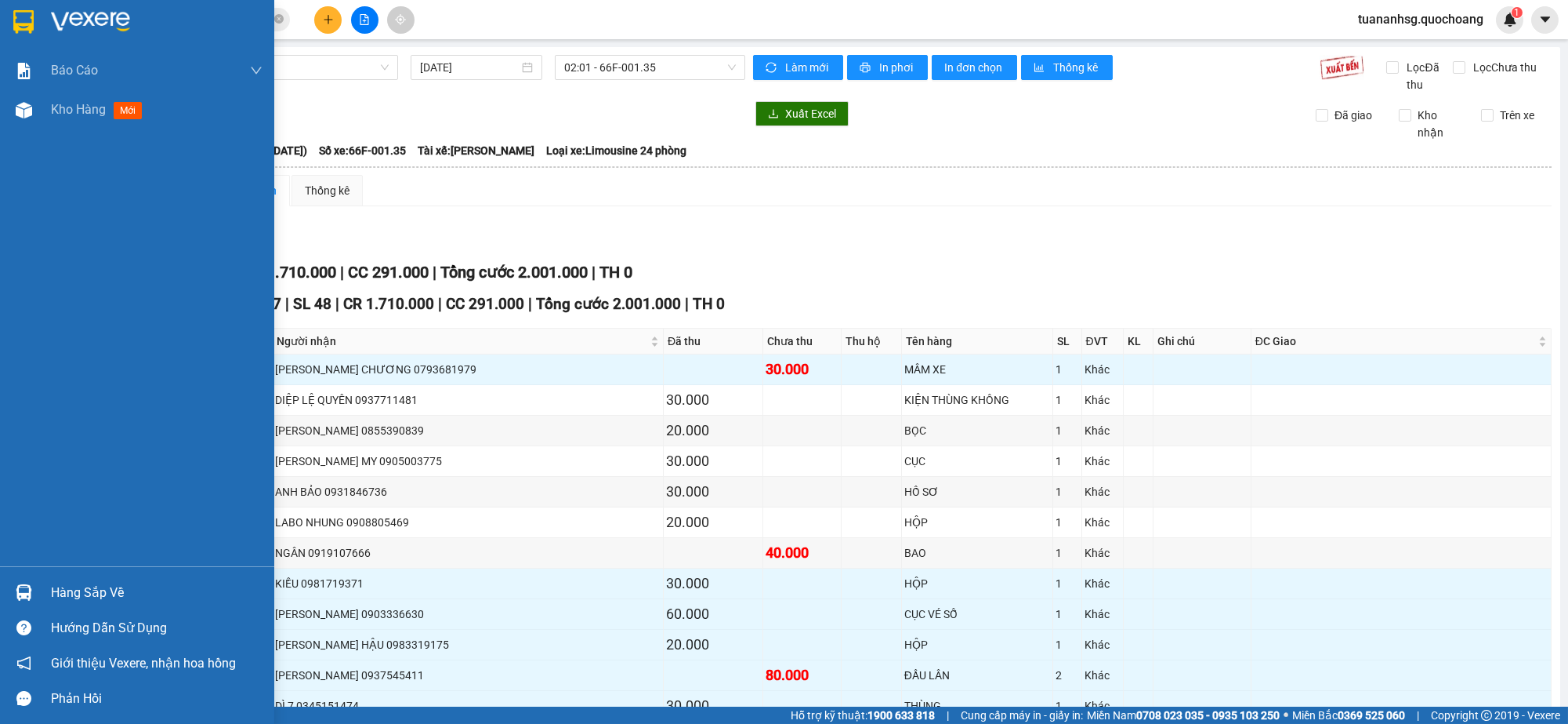
click at [57, 590] on div "Hàng sắp về" at bounding box center [157, 593] width 212 height 24
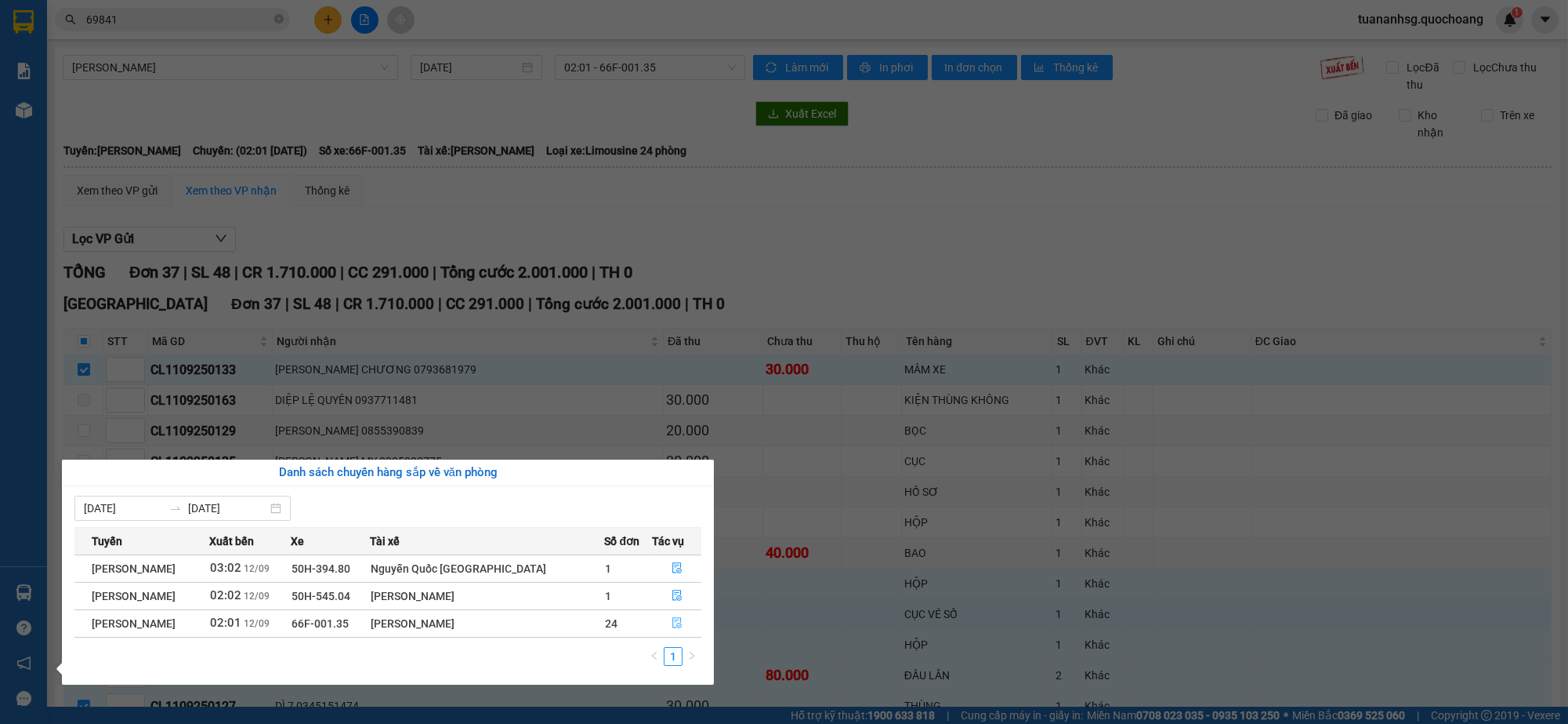
click at [669, 625] on button "button" at bounding box center [677, 623] width 49 height 25
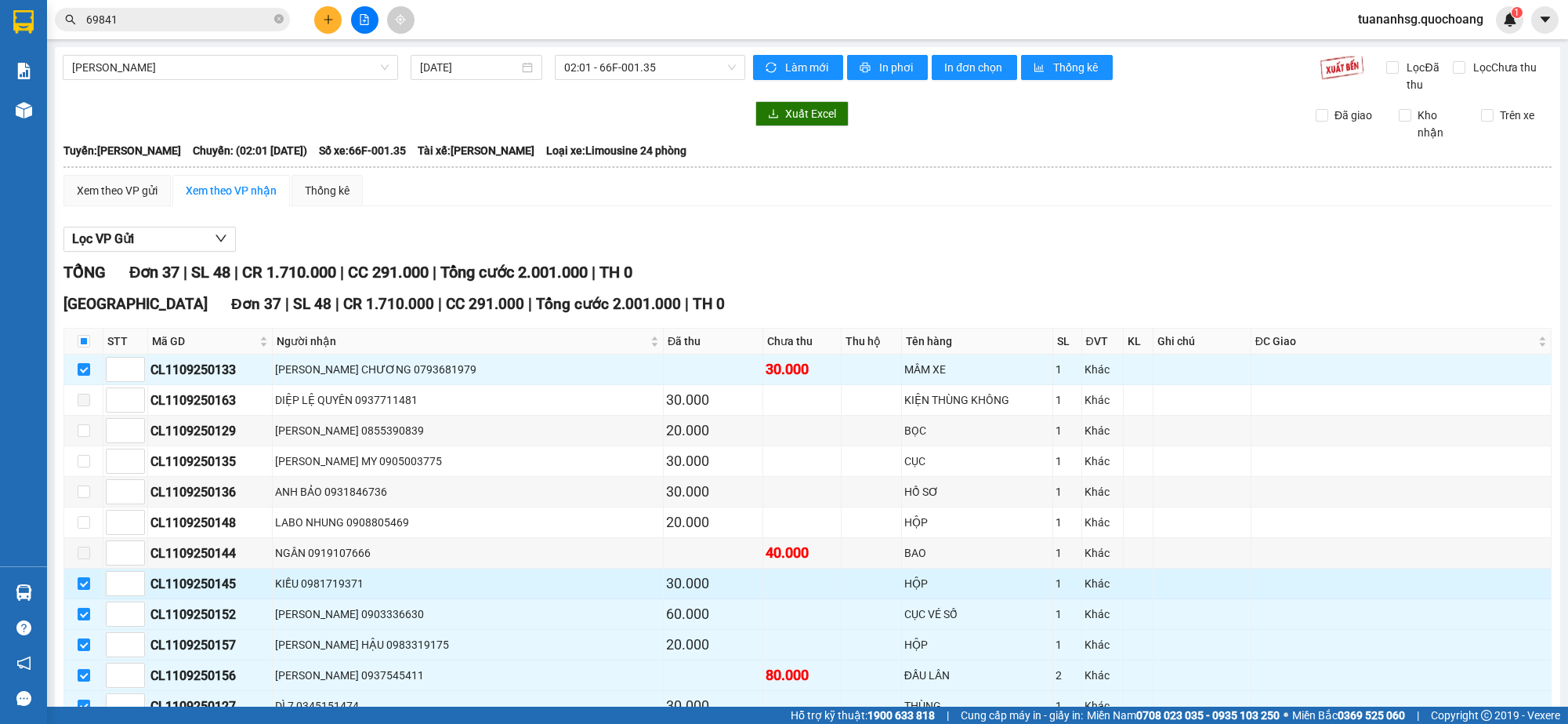
drag, startPoint x: 88, startPoint y: 577, endPoint x: 86, endPoint y: 595, distance: 18.1
click at [88, 579] on input "checkbox" at bounding box center [84, 584] width 13 height 13
checkbox input "false"
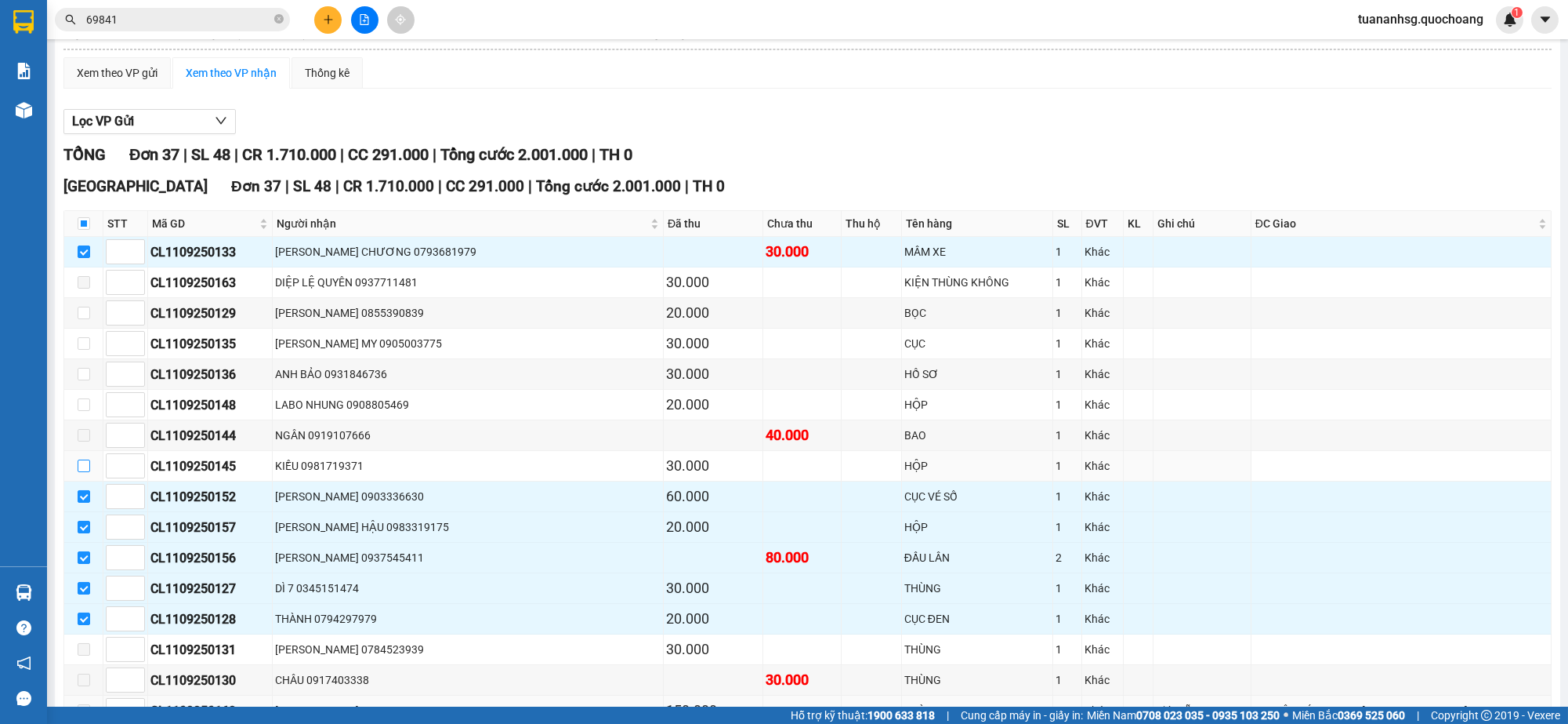
scroll to position [294, 0]
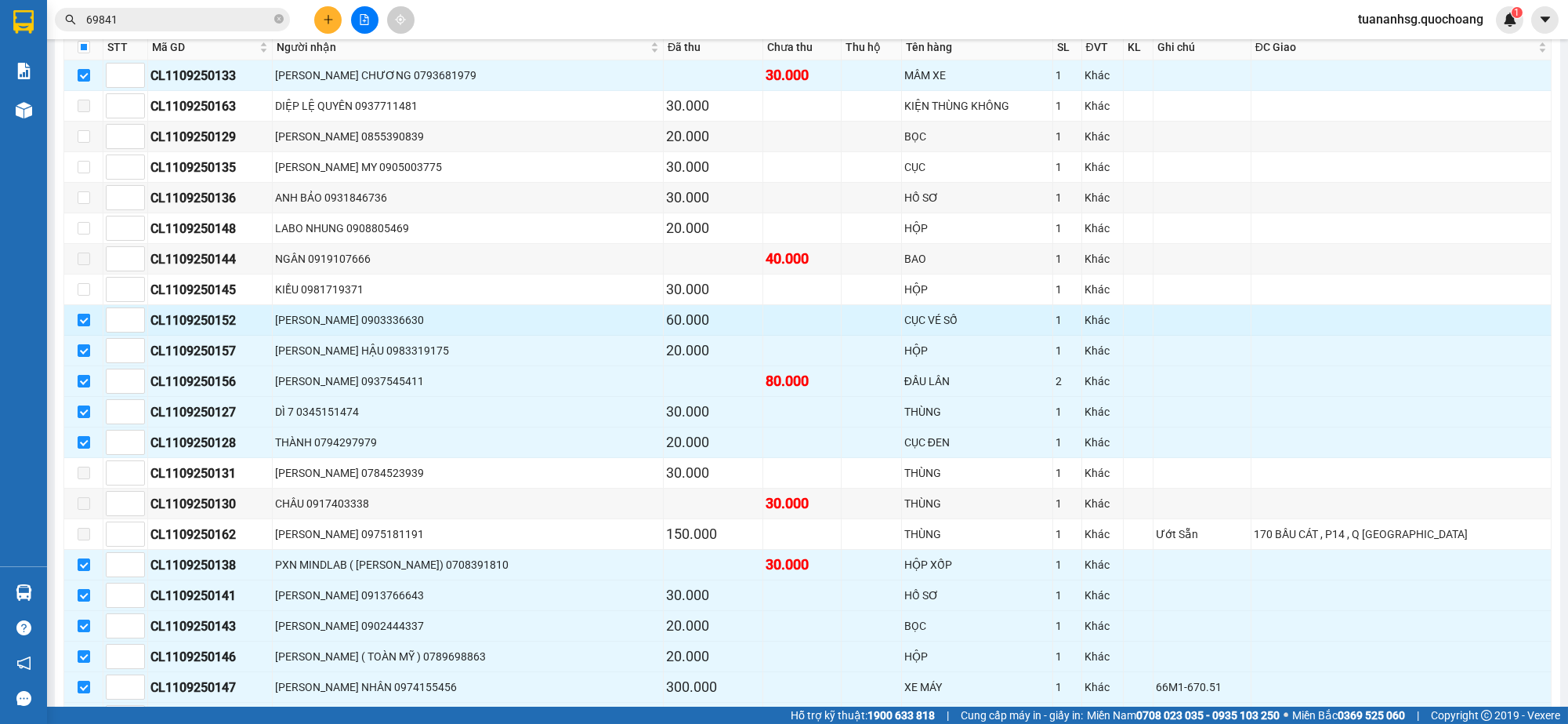
click at [81, 313] on input "checkbox" at bounding box center [84, 320] width 13 height 13
checkbox input "false"
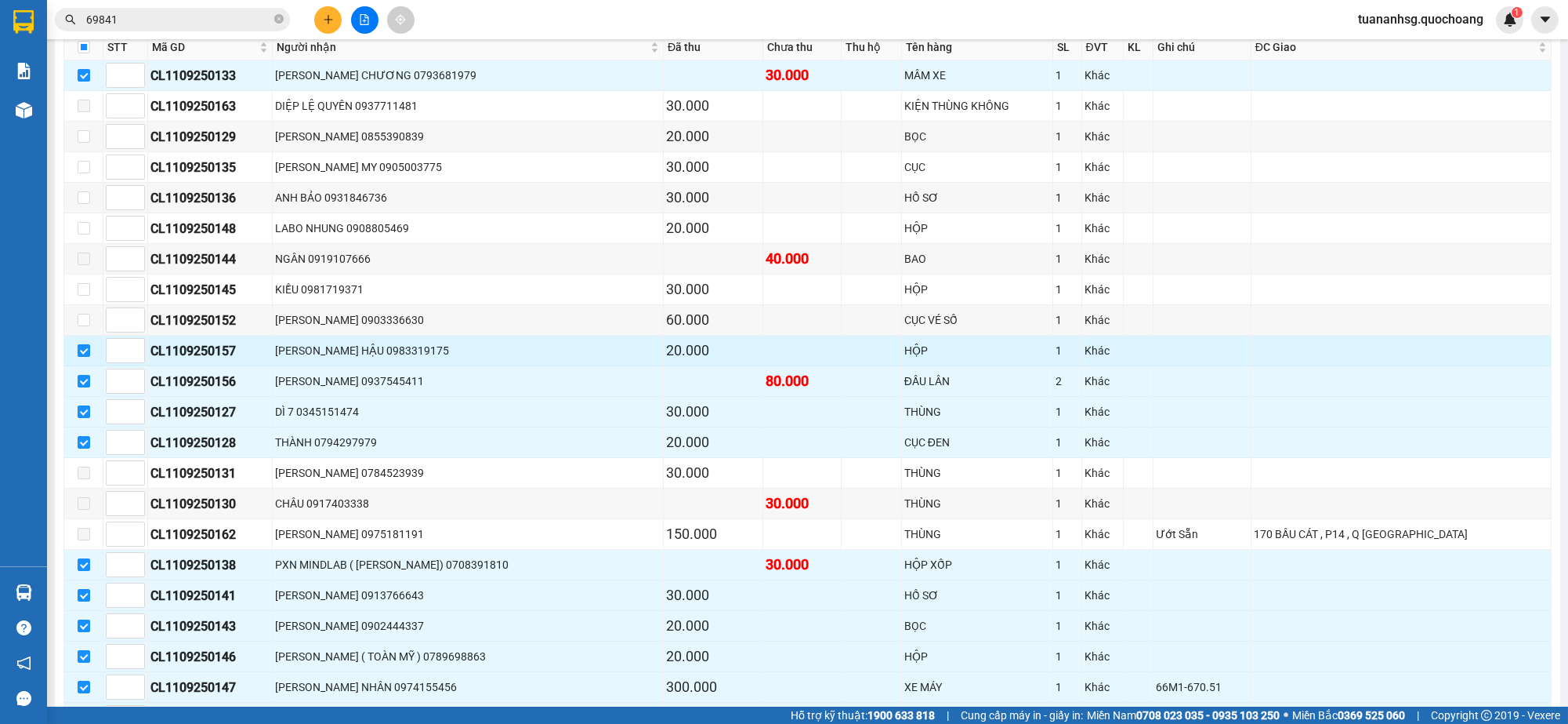
click at [85, 346] on input "checkbox" at bounding box center [84, 351] width 13 height 13
checkbox input "false"
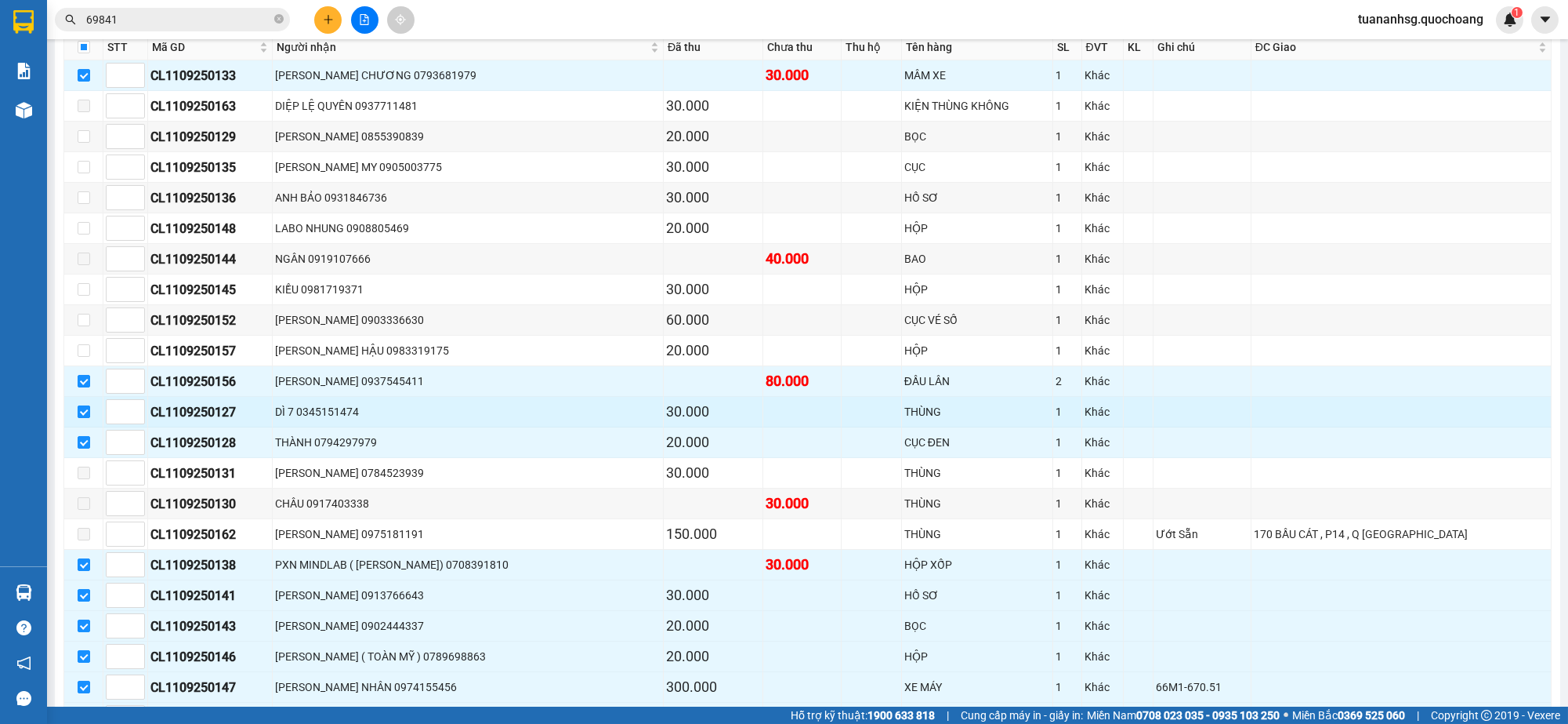
click at [88, 407] on input "checkbox" at bounding box center [84, 411] width 13 height 13
checkbox input "false"
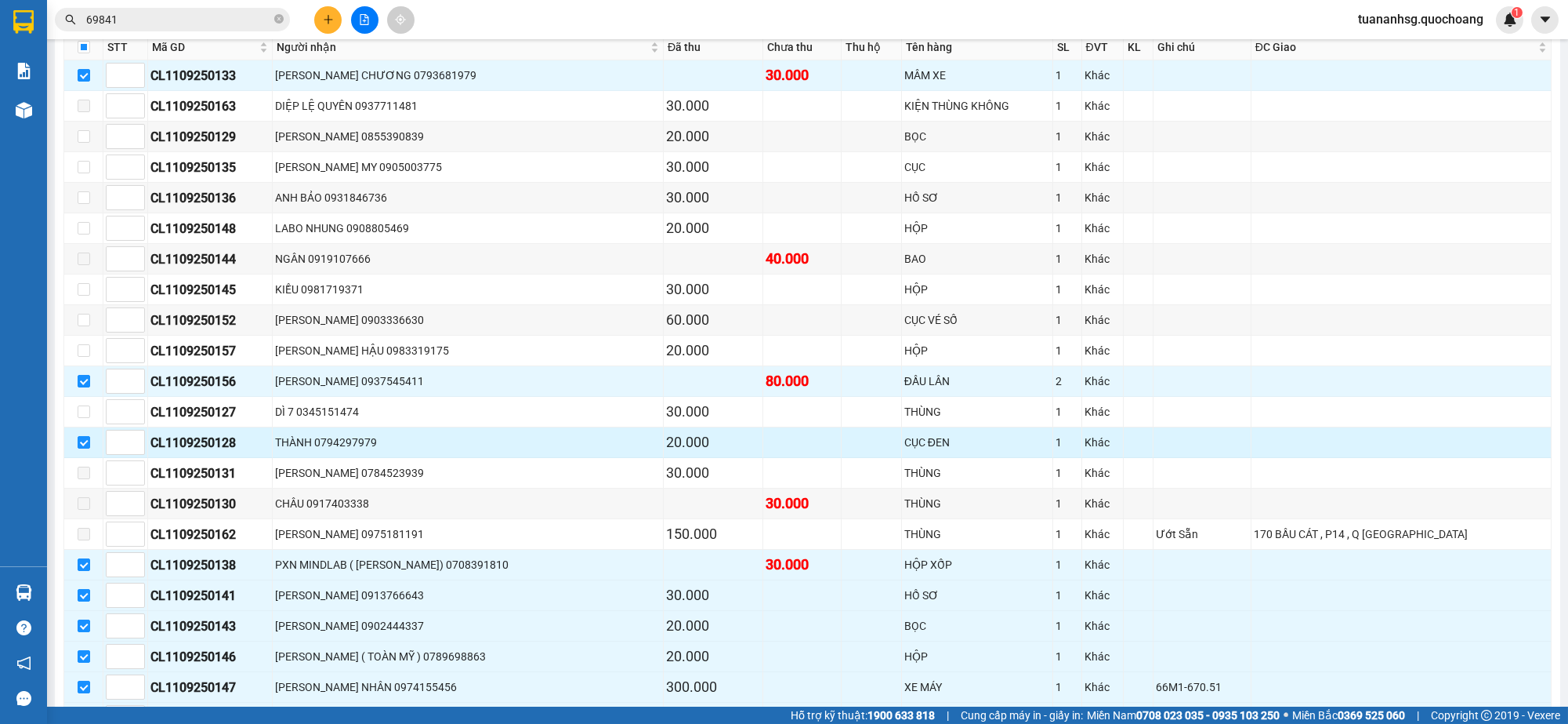
click at [85, 431] on td at bounding box center [83, 442] width 39 height 30
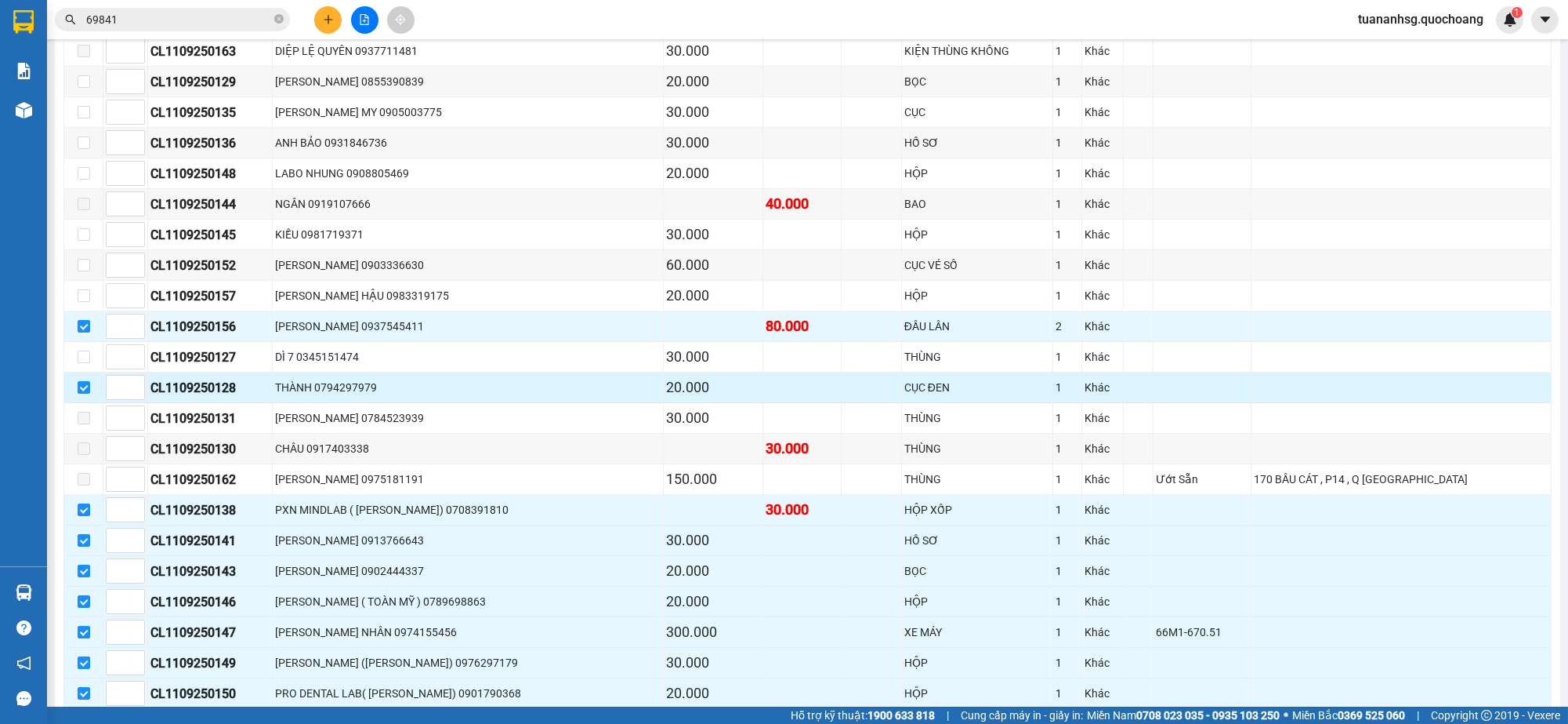
scroll to position [391, 0]
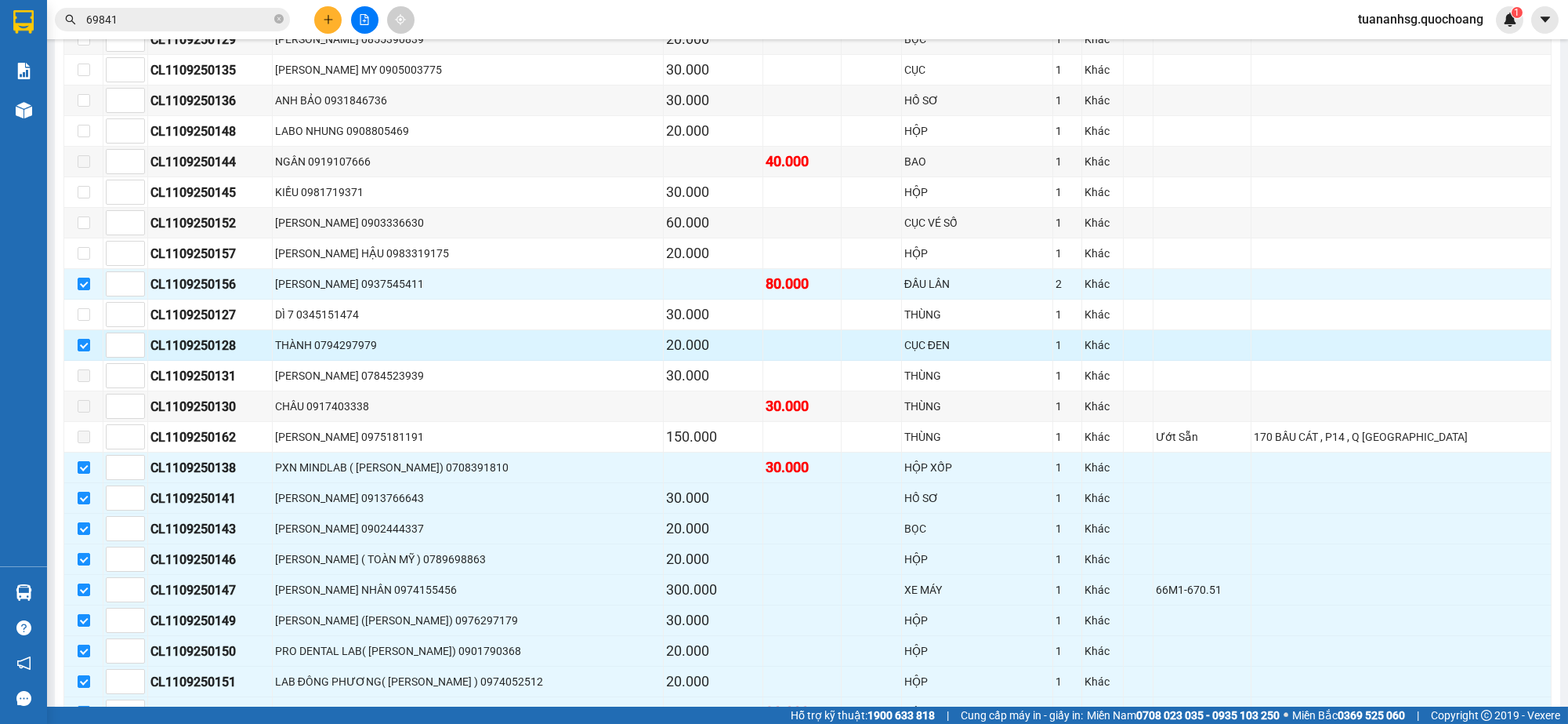
click at [90, 338] on td at bounding box center [83, 345] width 39 height 30
click at [82, 350] on input "checkbox" at bounding box center [84, 346] width 13 height 13
checkbox input "false"
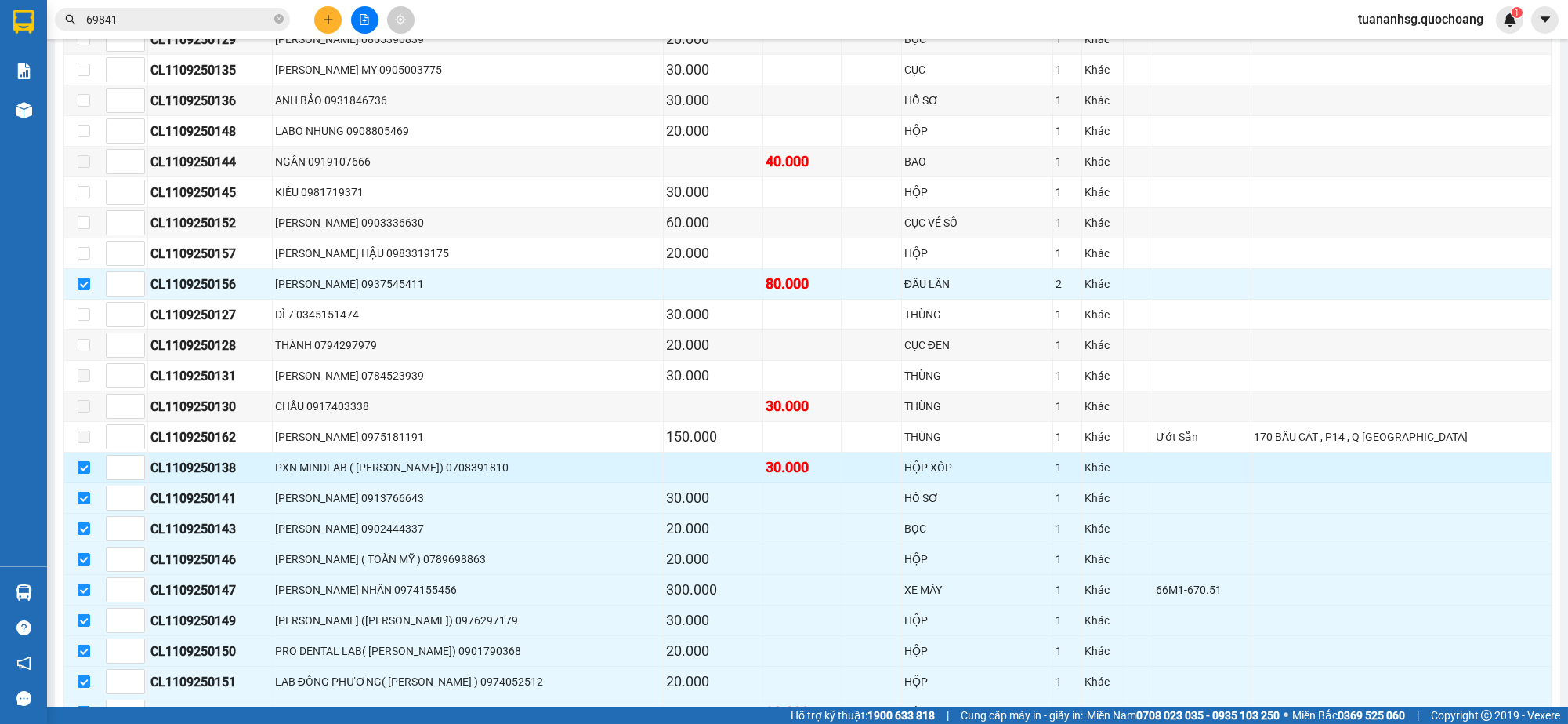
click at [81, 462] on input "checkbox" at bounding box center [84, 467] width 13 height 13
checkbox input "false"
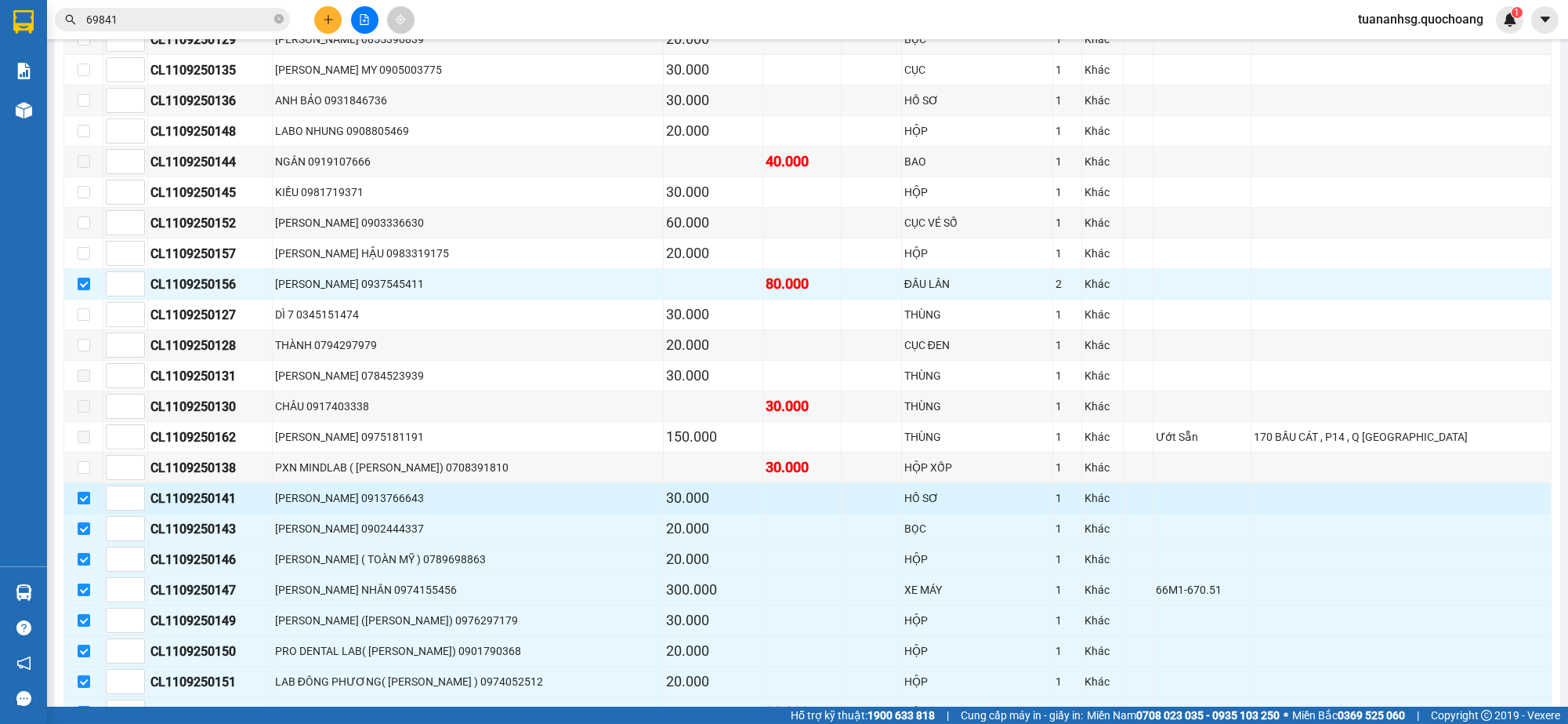
click at [84, 496] on input "checkbox" at bounding box center [84, 499] width 13 height 13
checkbox input "false"
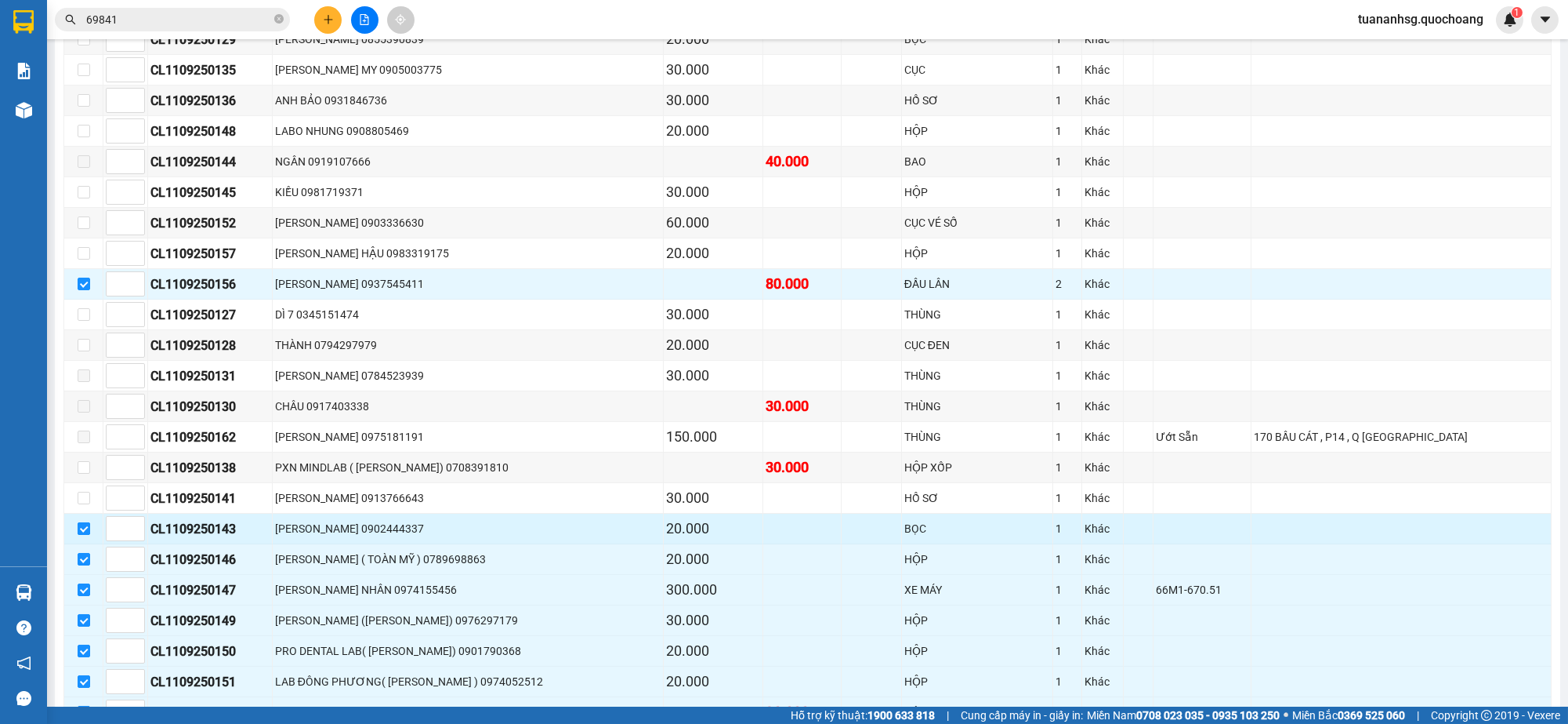
click at [80, 525] on input "checkbox" at bounding box center [84, 529] width 13 height 13
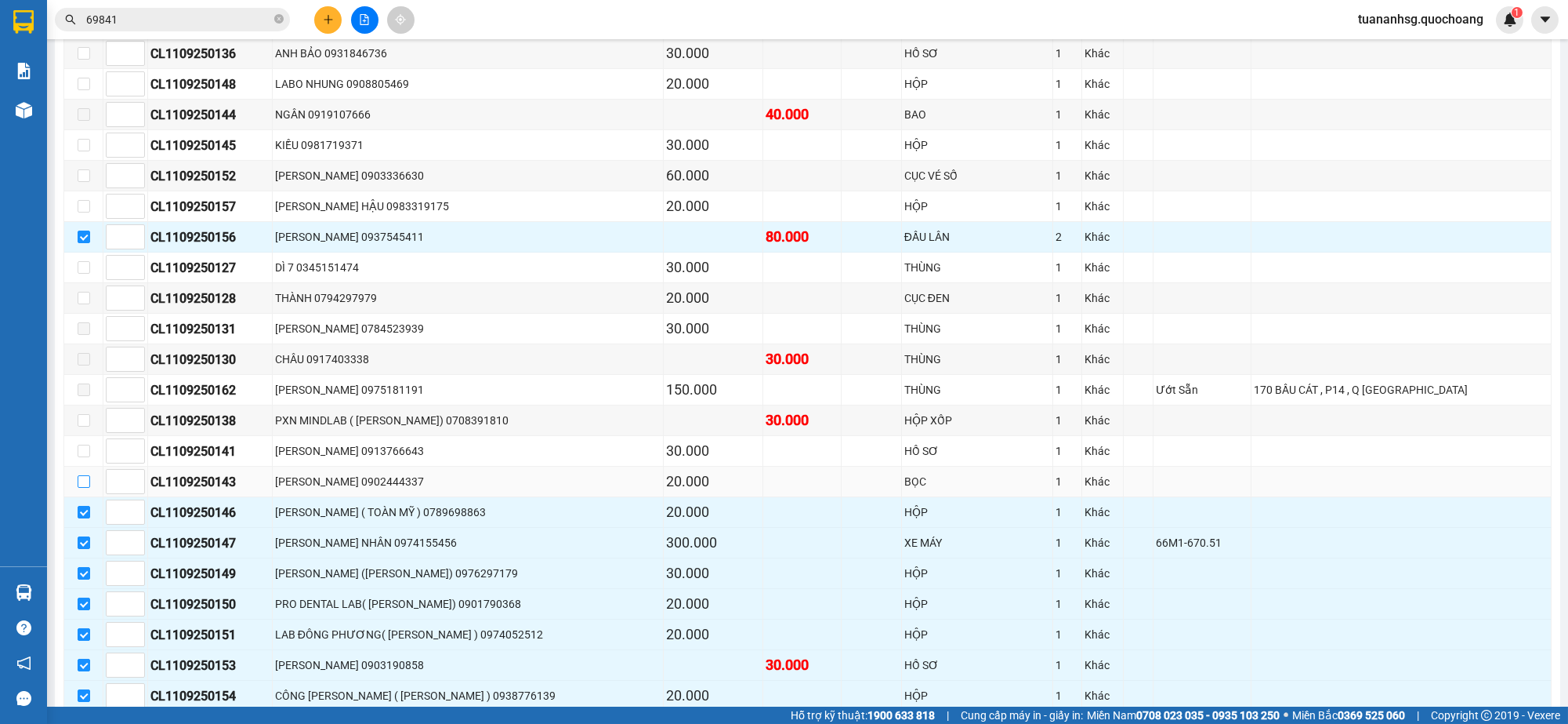
scroll to position [490, 0]
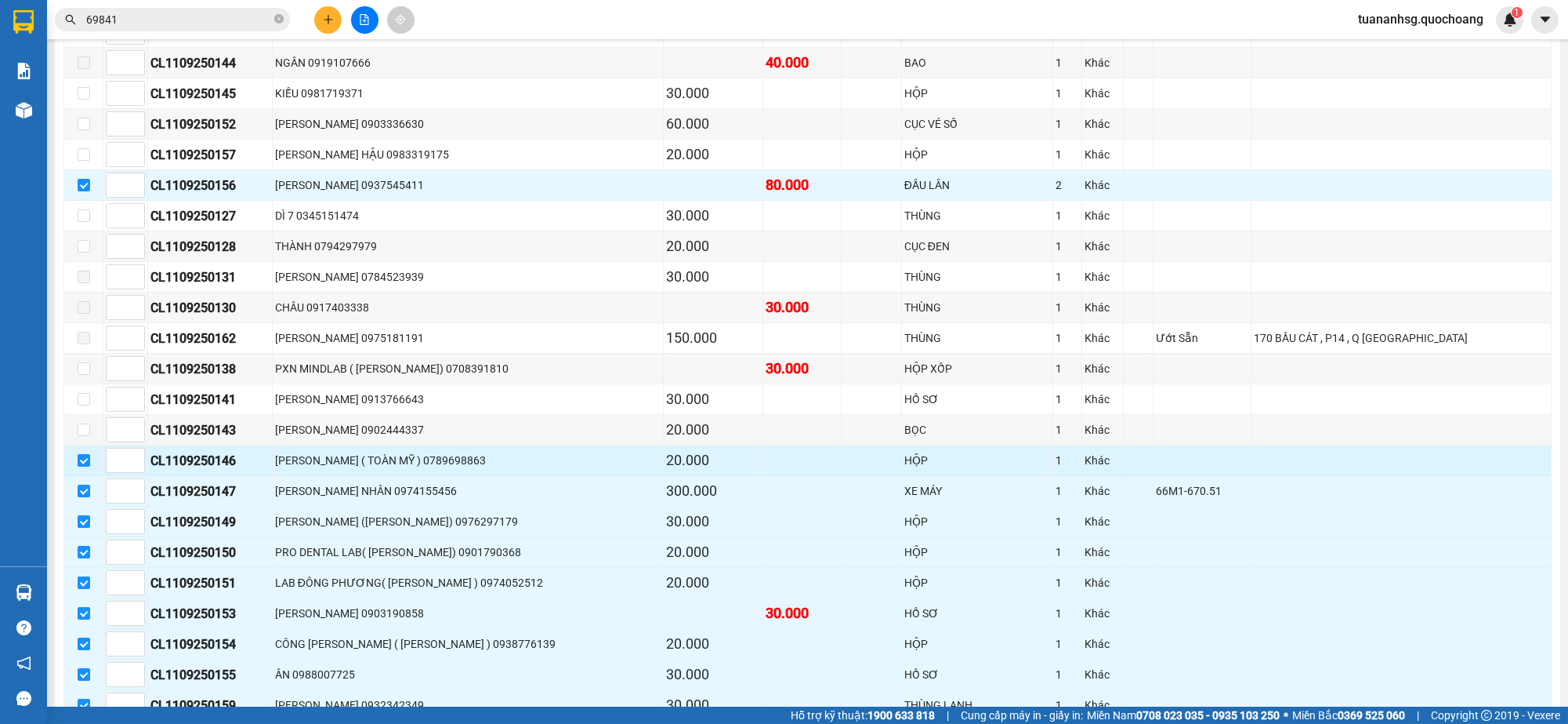
click at [80, 476] on td at bounding box center [83, 460] width 39 height 30
click at [87, 455] on input "checkbox" at bounding box center [84, 460] width 13 height 13
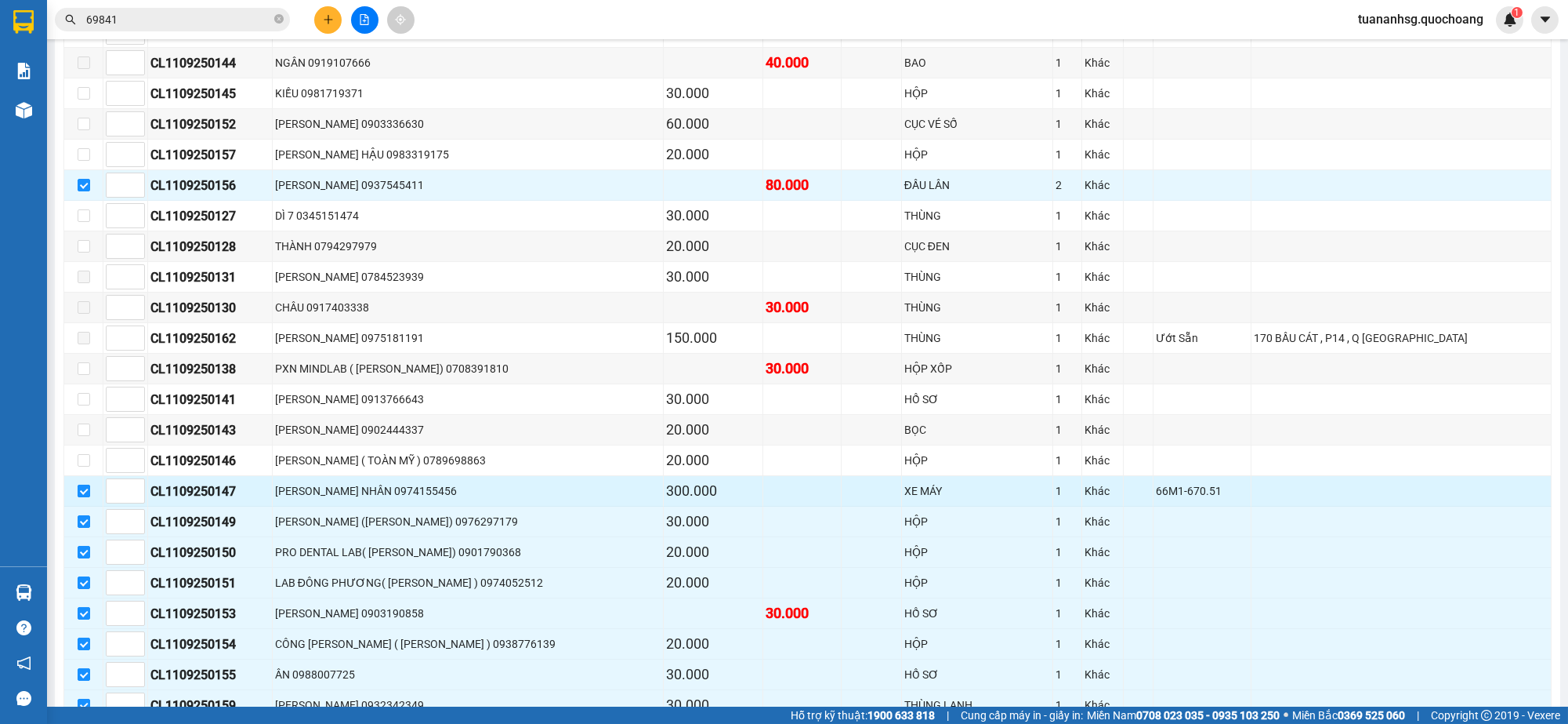
click at [83, 488] on td at bounding box center [83, 490] width 39 height 30
click at [83, 488] on input "checkbox" at bounding box center [84, 491] width 13 height 13
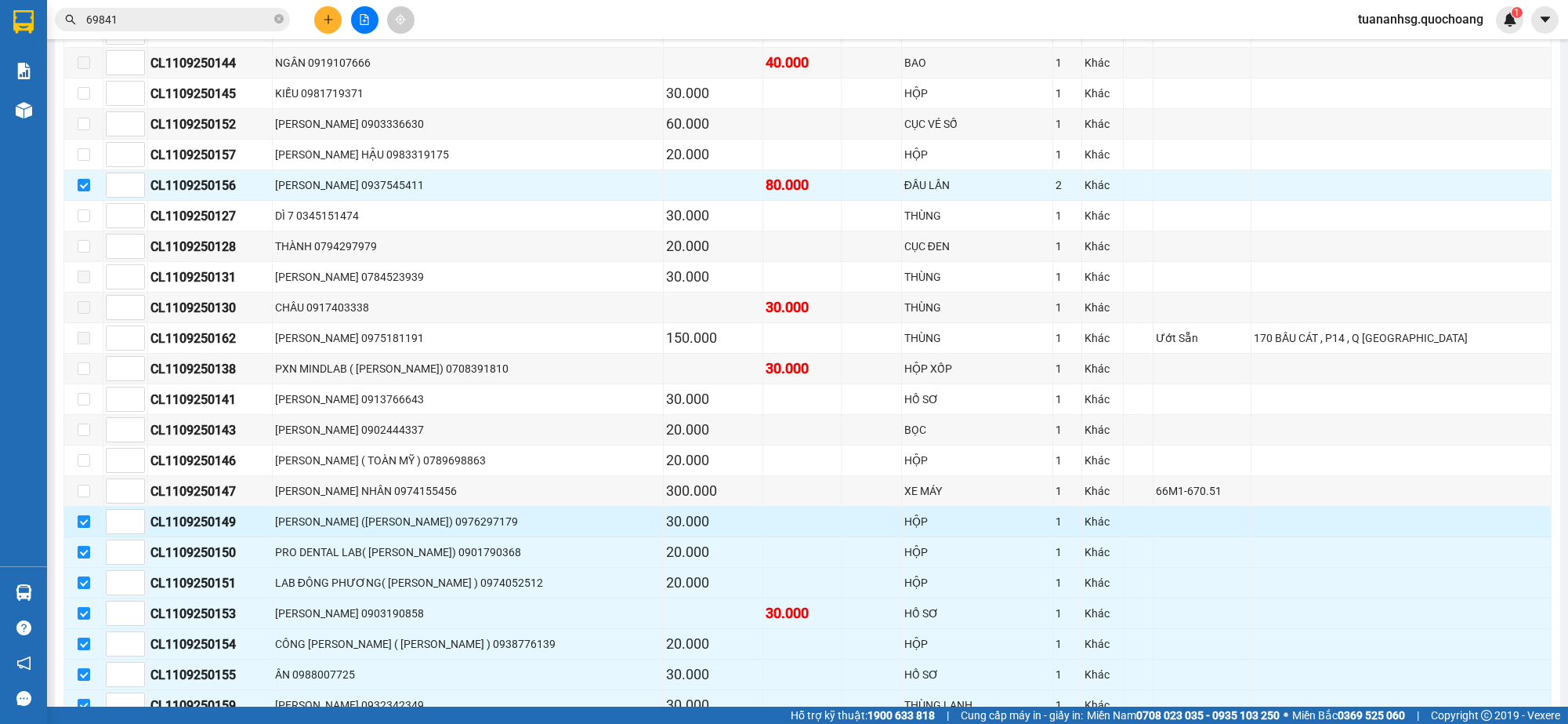
click at [84, 522] on input "checkbox" at bounding box center [84, 521] width 13 height 13
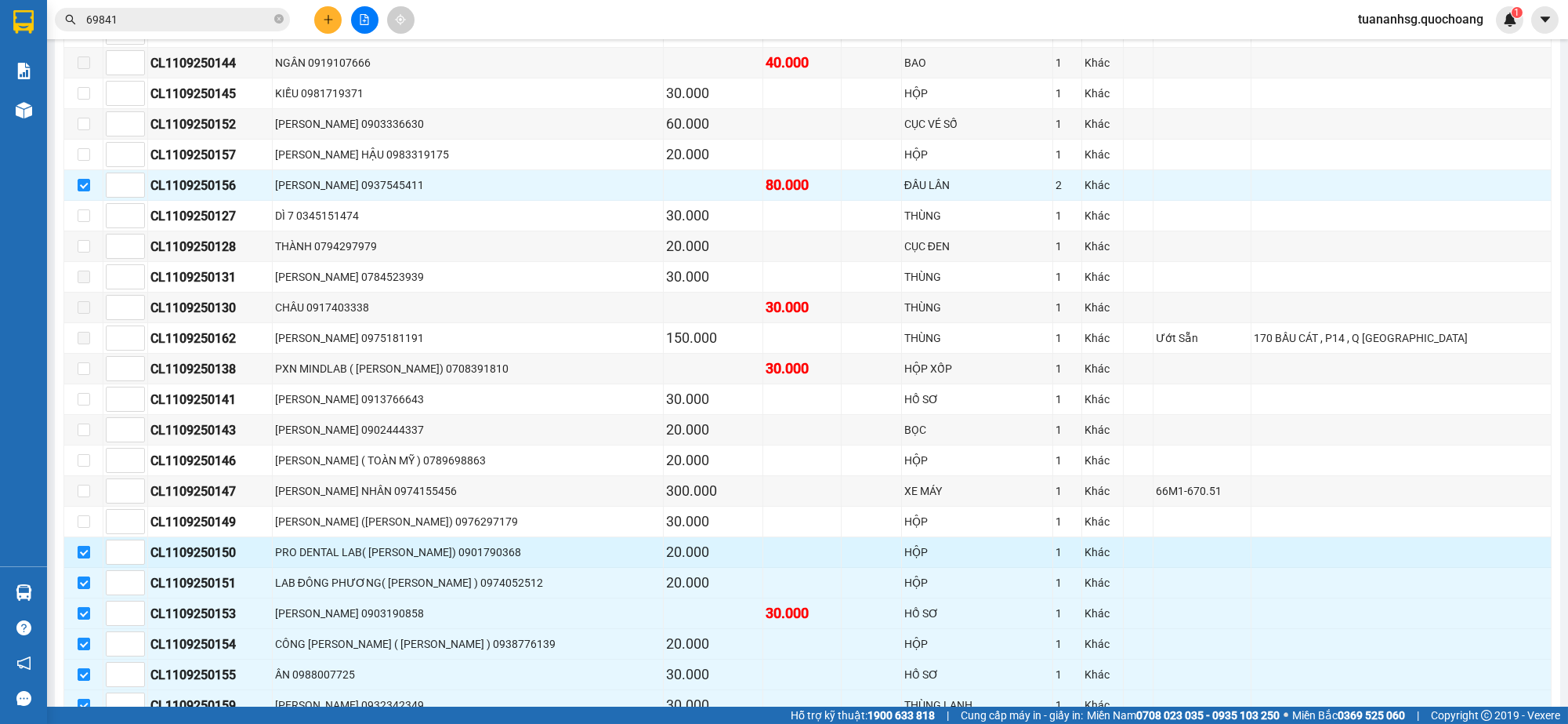
click at [82, 554] on input "checkbox" at bounding box center [84, 553] width 13 height 13
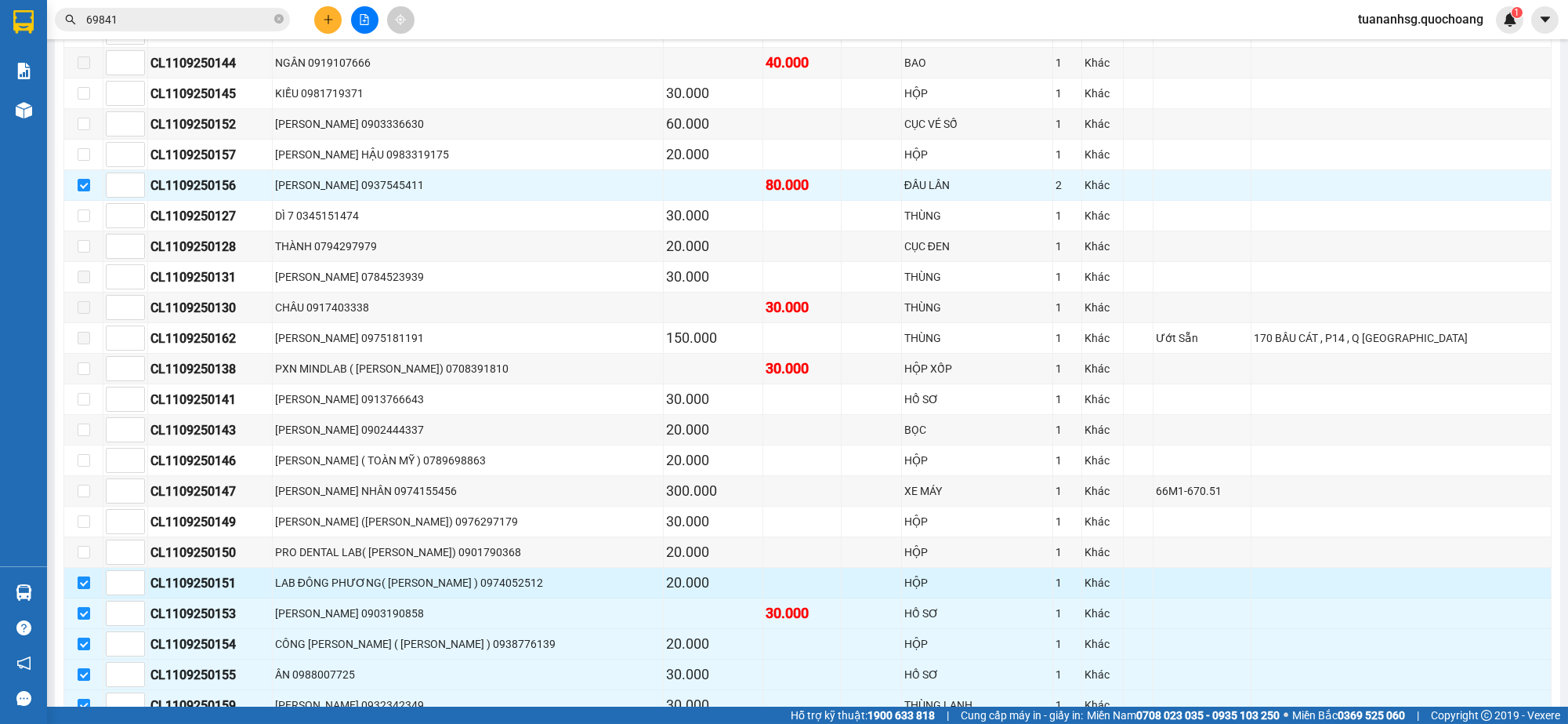
click at [79, 580] on input "checkbox" at bounding box center [84, 583] width 13 height 13
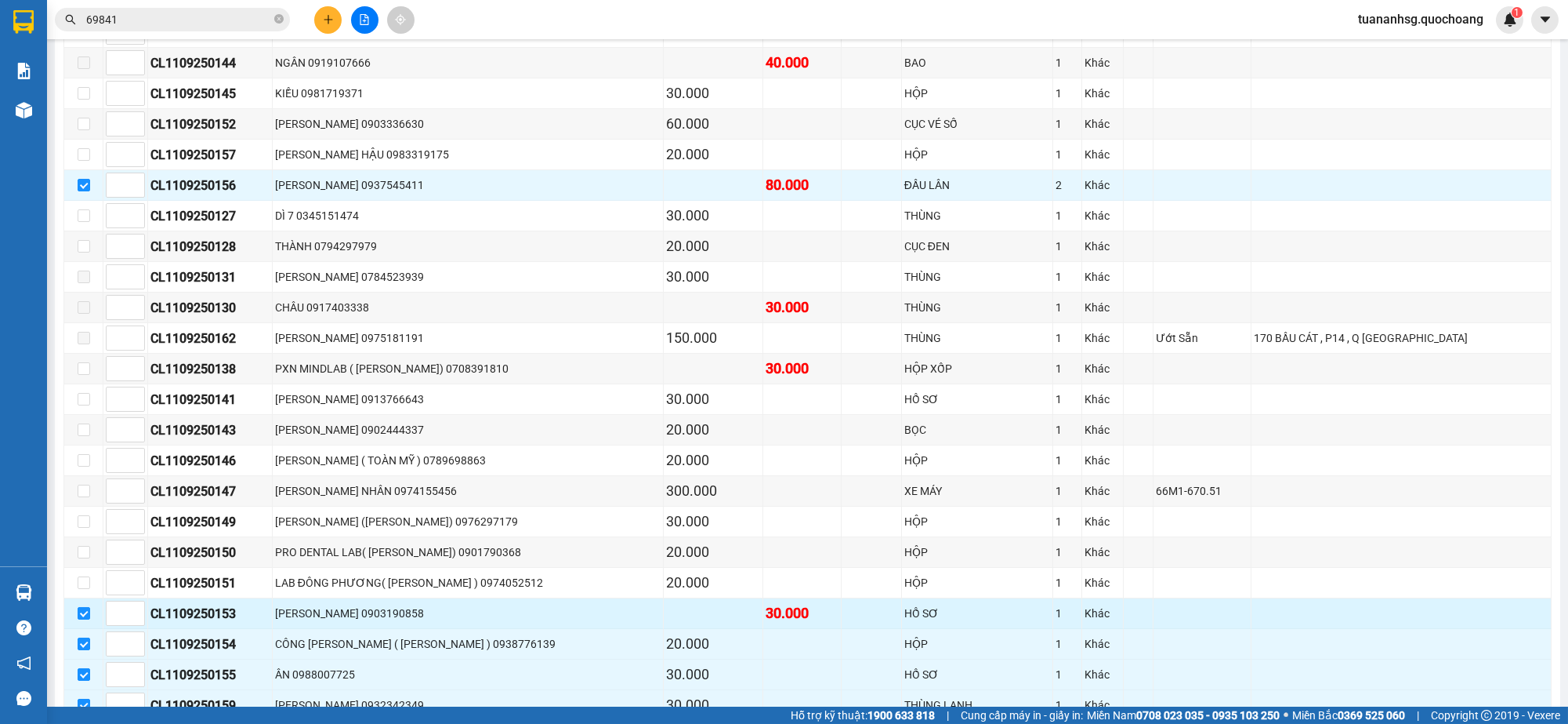
click at [85, 609] on input "checkbox" at bounding box center [84, 613] width 13 height 13
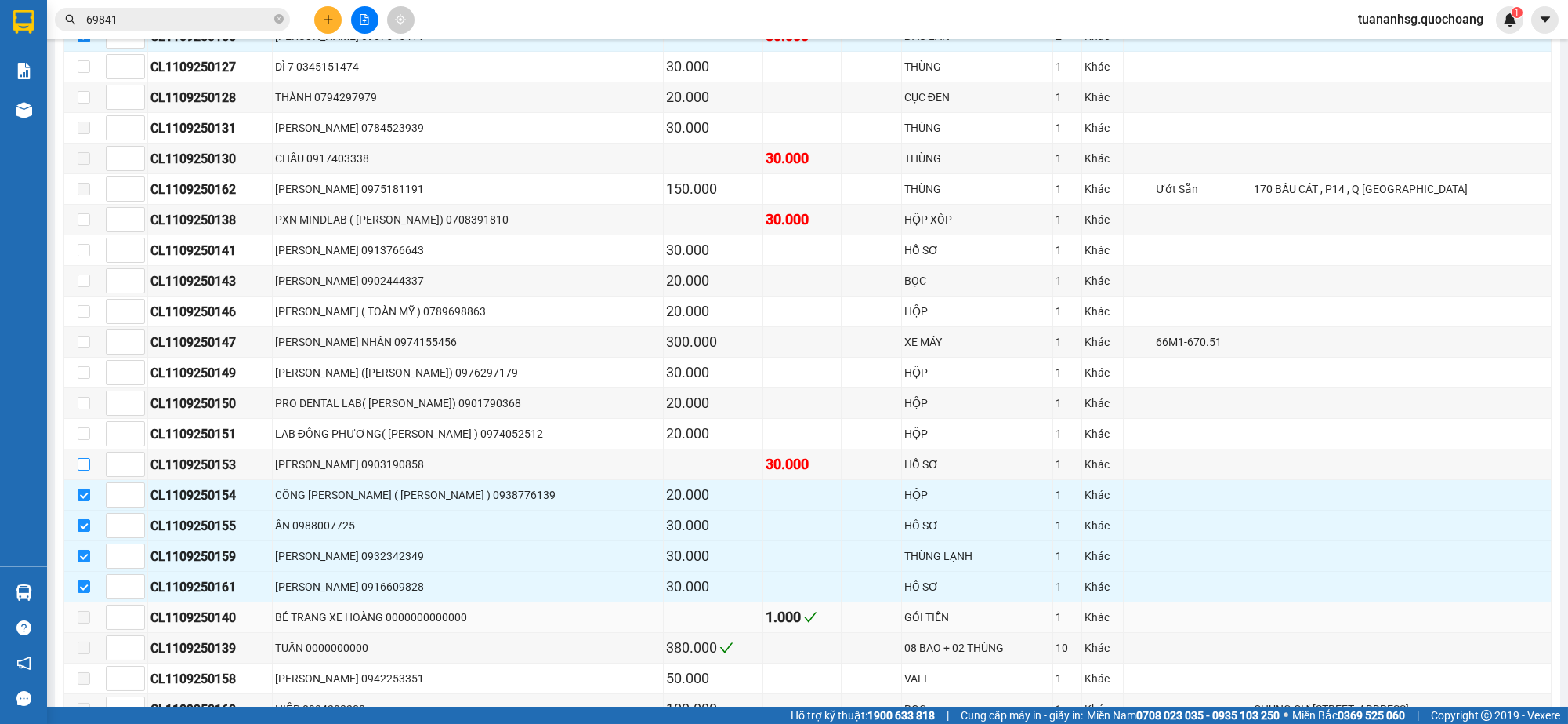
scroll to position [686, 0]
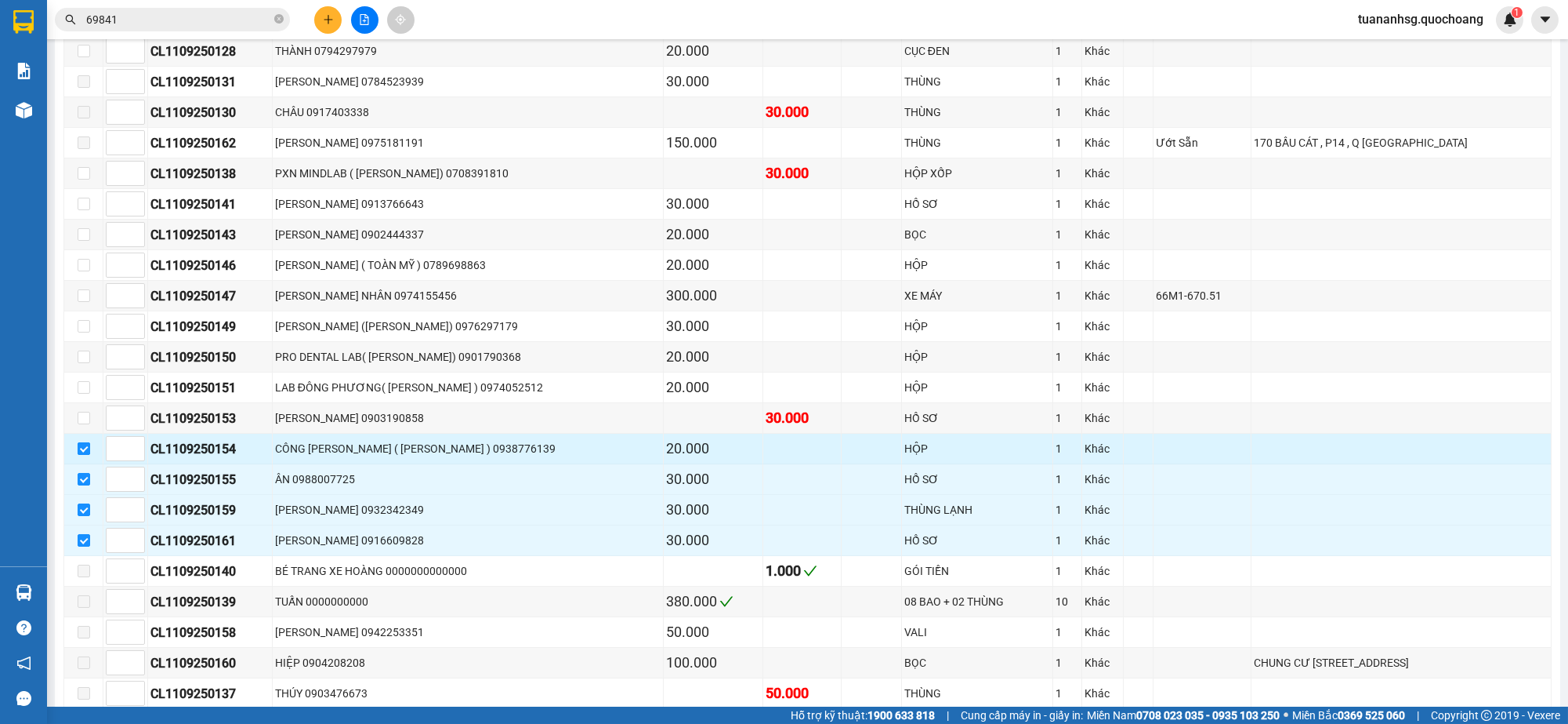
click at [82, 455] on input "checkbox" at bounding box center [84, 449] width 13 height 13
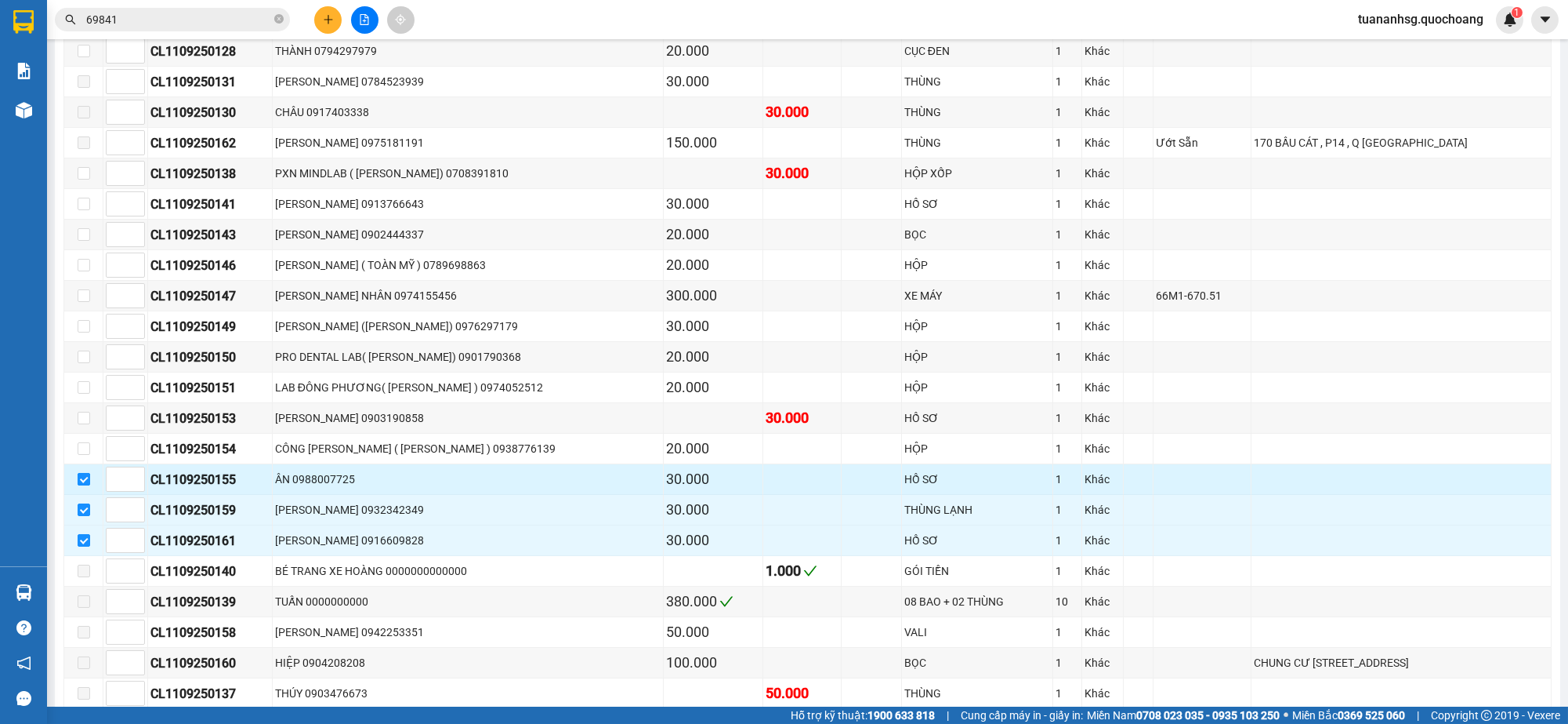
click at [89, 486] on input "checkbox" at bounding box center [84, 479] width 13 height 13
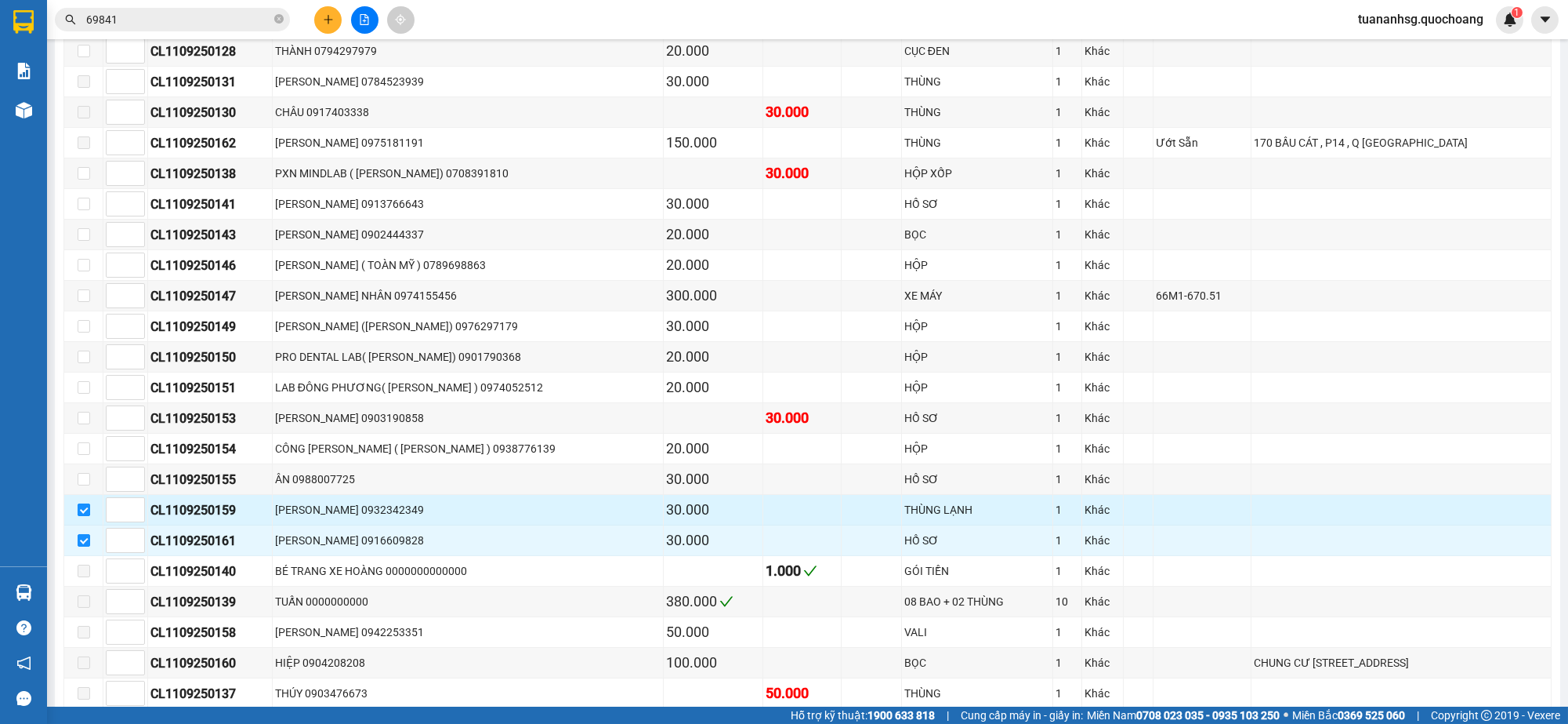
click at [78, 514] on input "checkbox" at bounding box center [84, 510] width 13 height 13
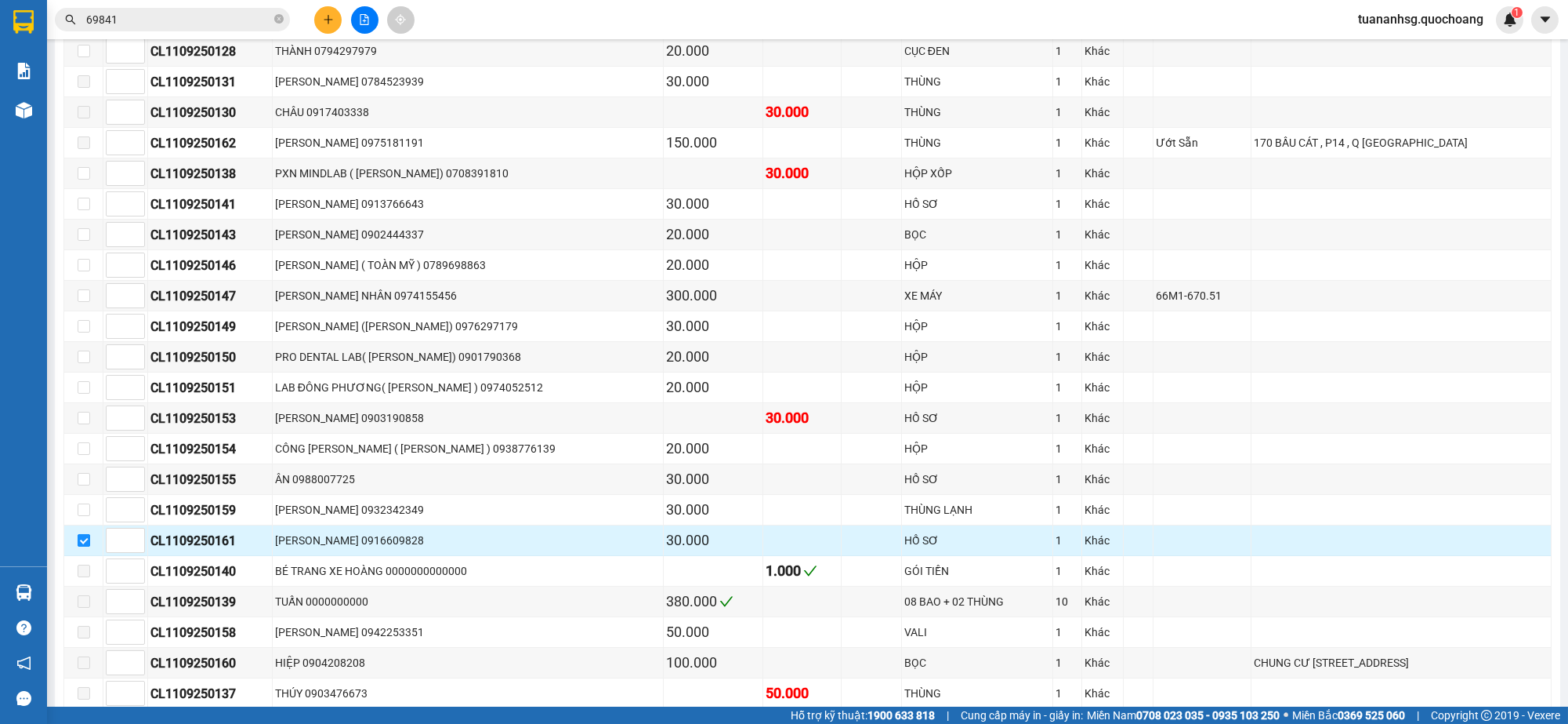
click at [80, 538] on input "checkbox" at bounding box center [84, 541] width 13 height 13
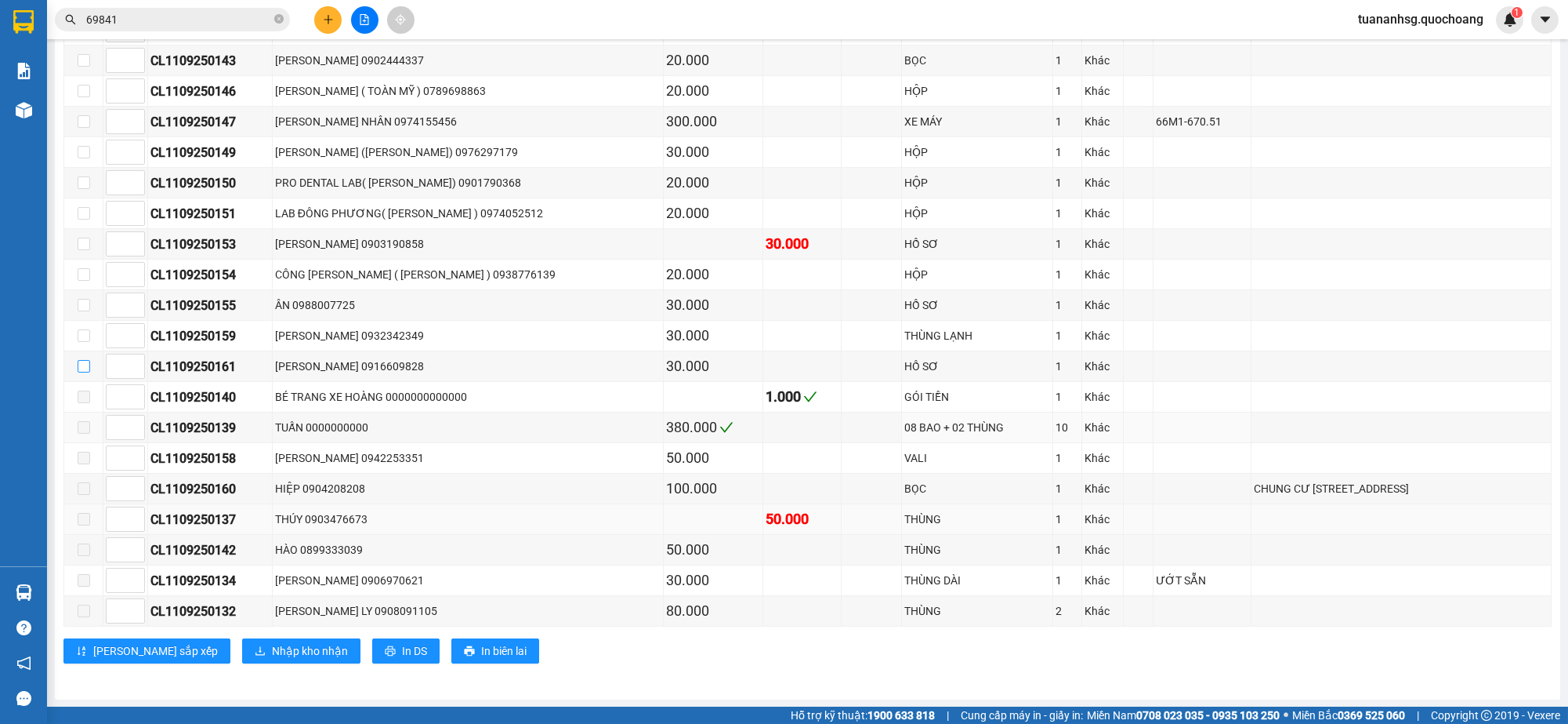
scroll to position [862, 0]
click at [275, 649] on span "Nhập kho nhận" at bounding box center [310, 650] width 76 height 17
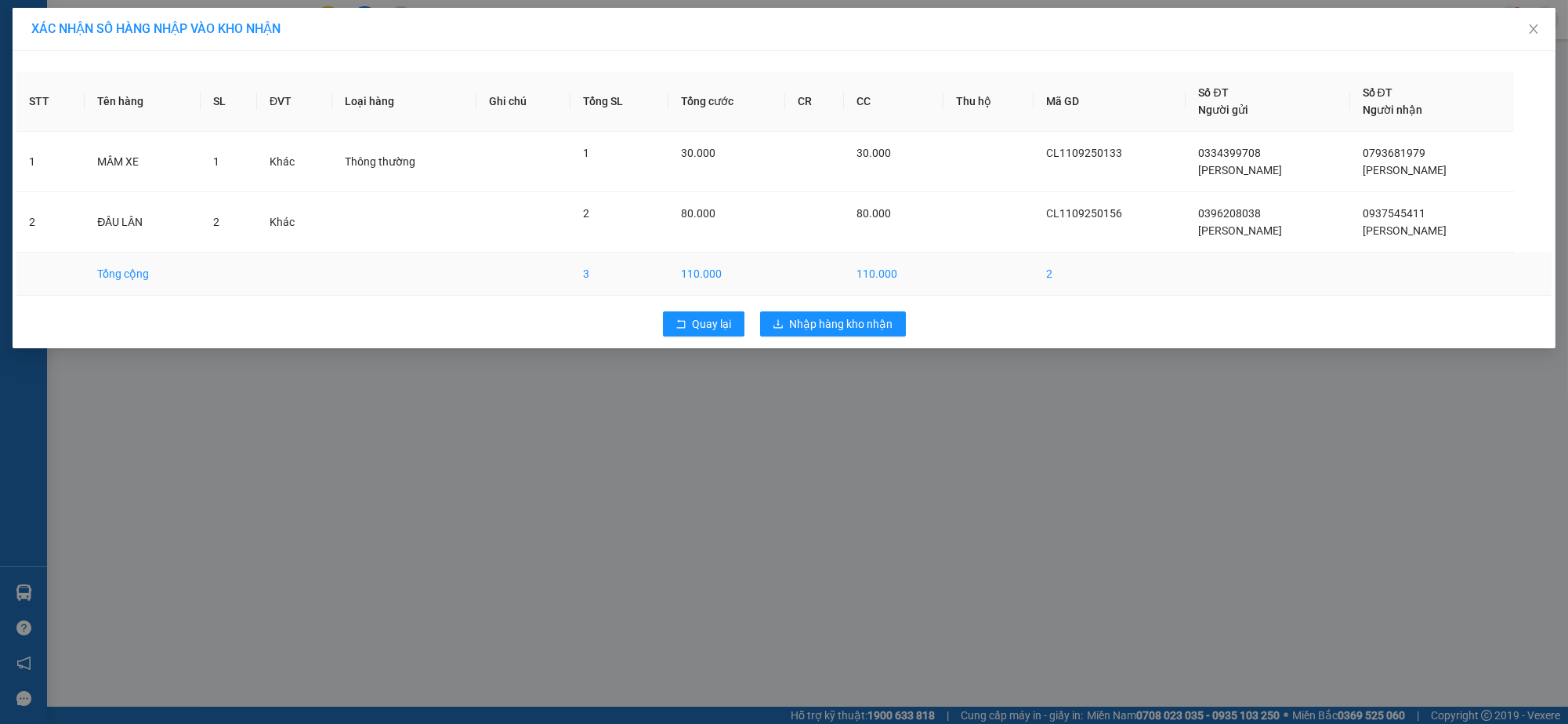
click at [846, 291] on td "110.000" at bounding box center [894, 274] width 99 height 43
click at [829, 324] on span "Nhập hàng kho nhận" at bounding box center [842, 324] width 103 height 17
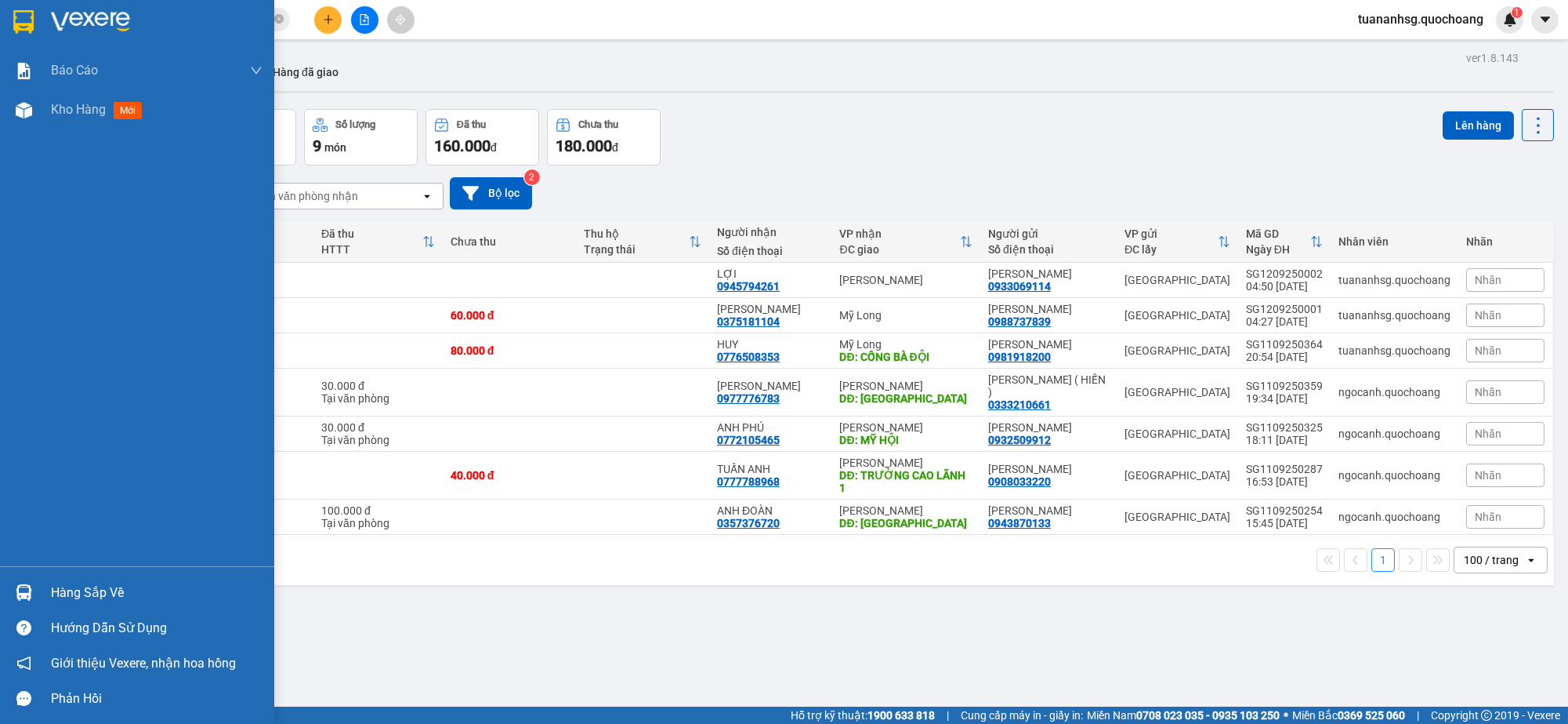
drag, startPoint x: 70, startPoint y: 588, endPoint x: 92, endPoint y: 587, distance: 22.0
click at [71, 588] on div "Hàng sắp về" at bounding box center [157, 593] width 212 height 24
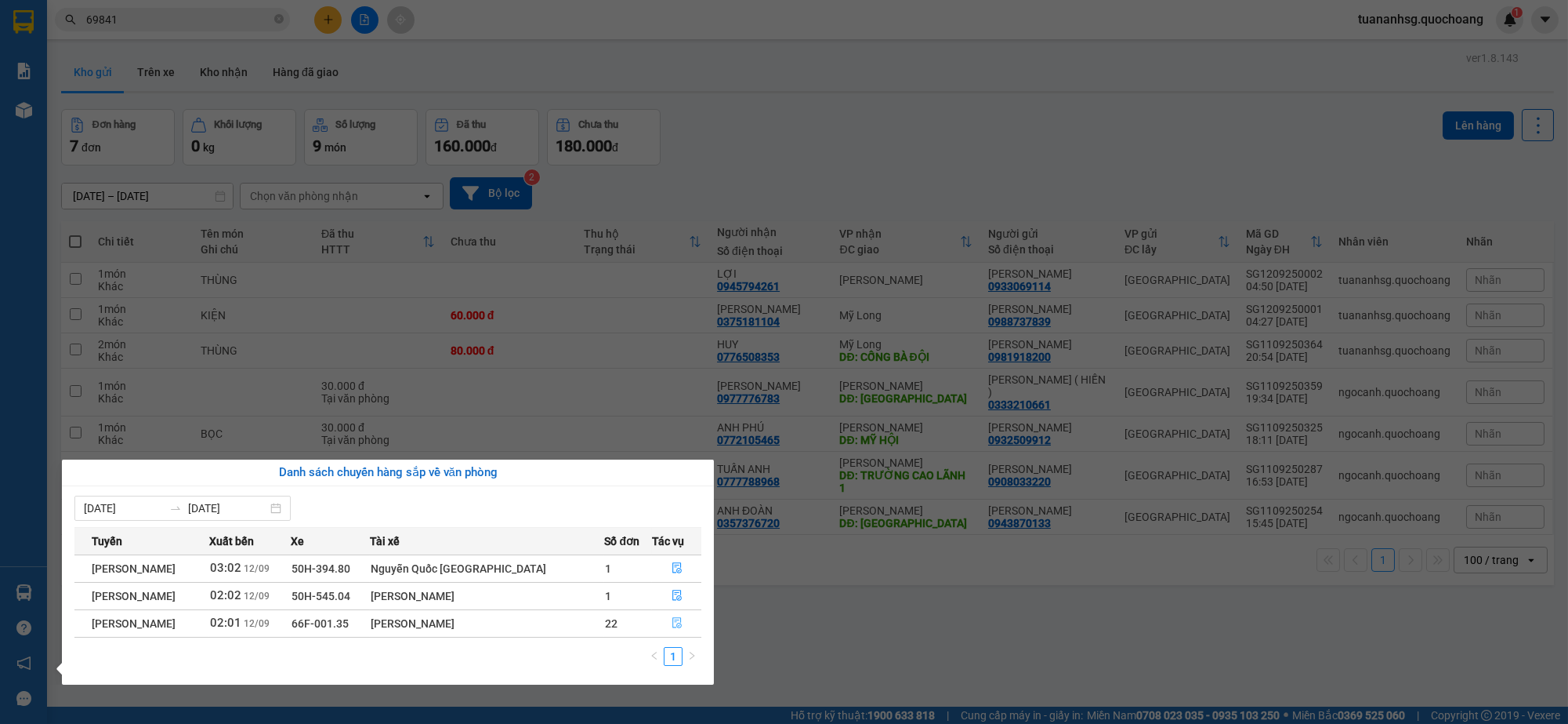
click at [653, 618] on button "button" at bounding box center [677, 623] width 49 height 25
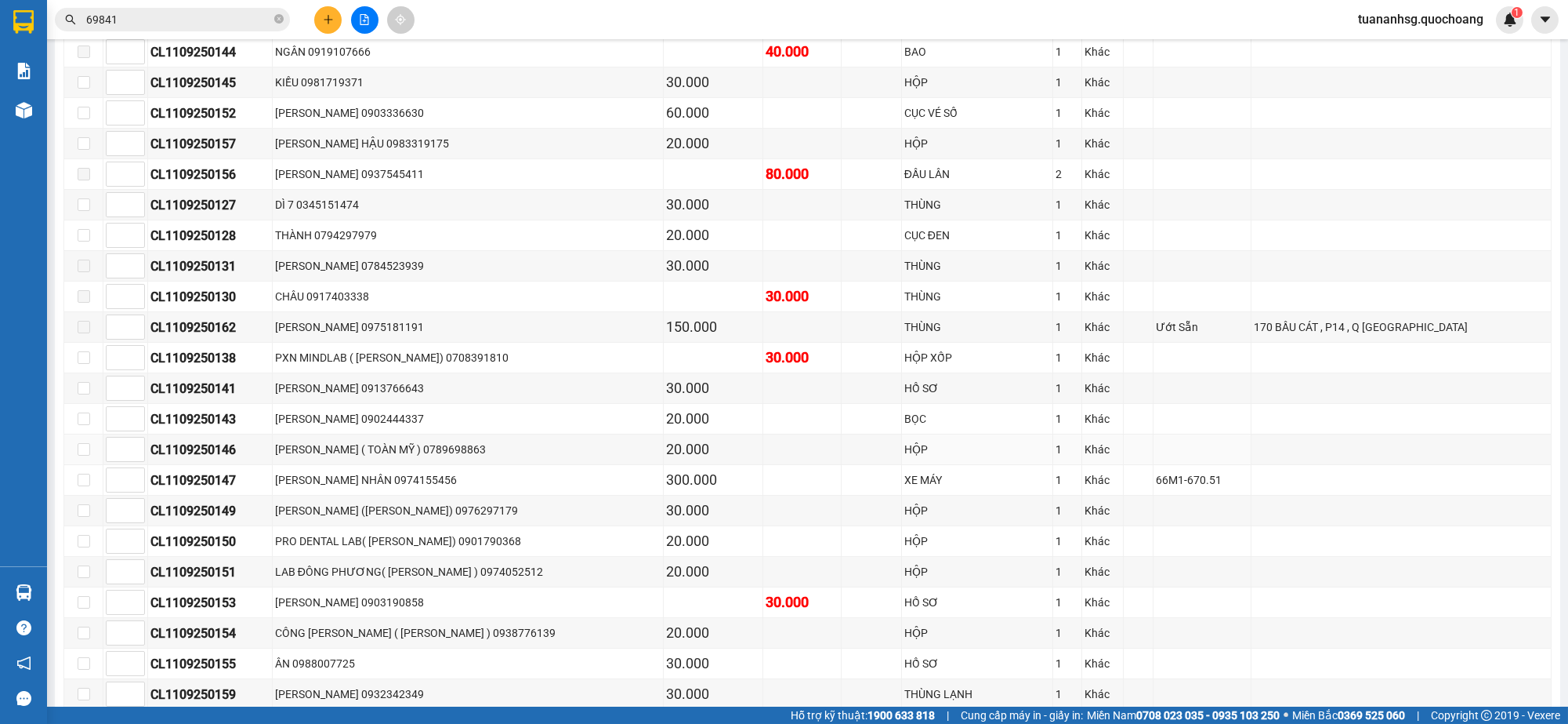
scroll to position [862, 0]
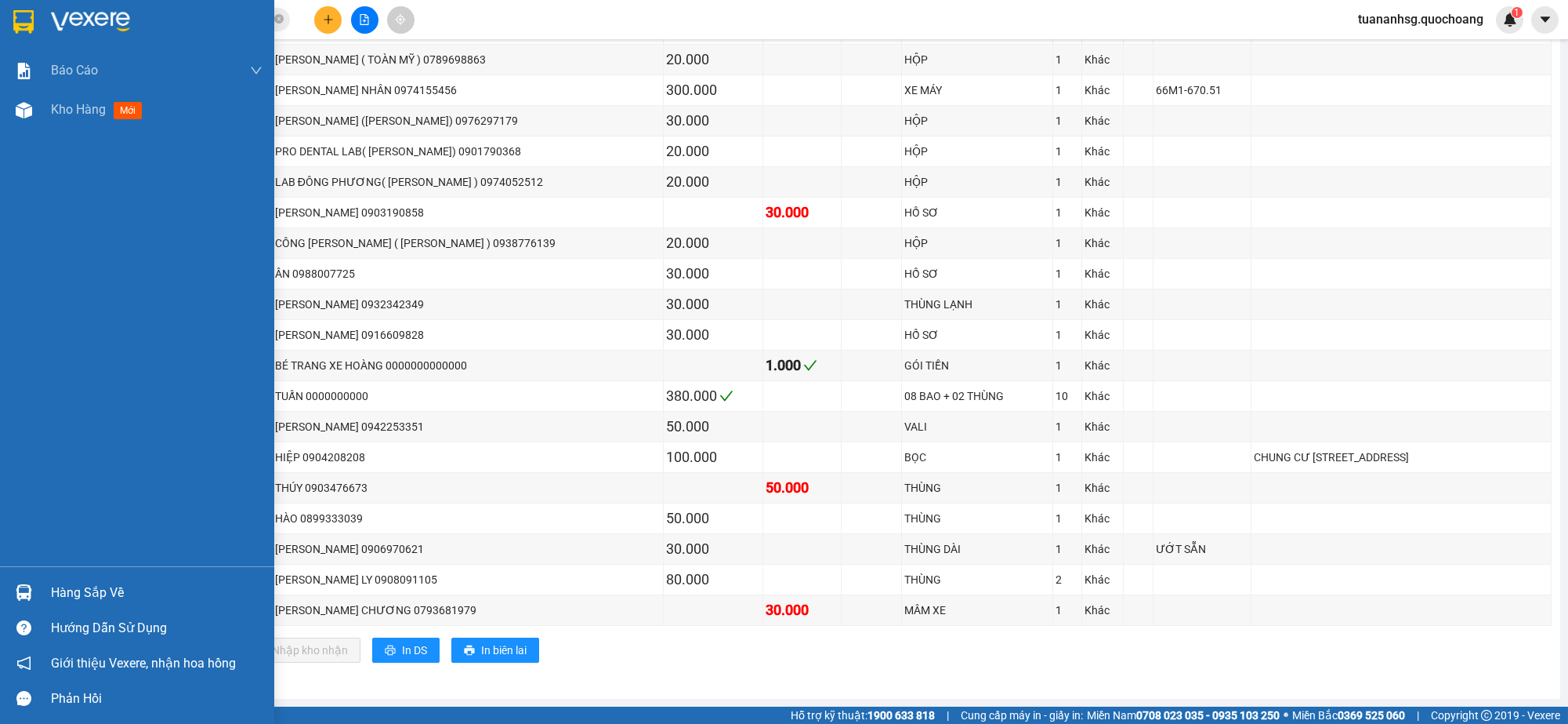
click at [55, 590] on div "Hàng sắp về" at bounding box center [157, 593] width 212 height 24
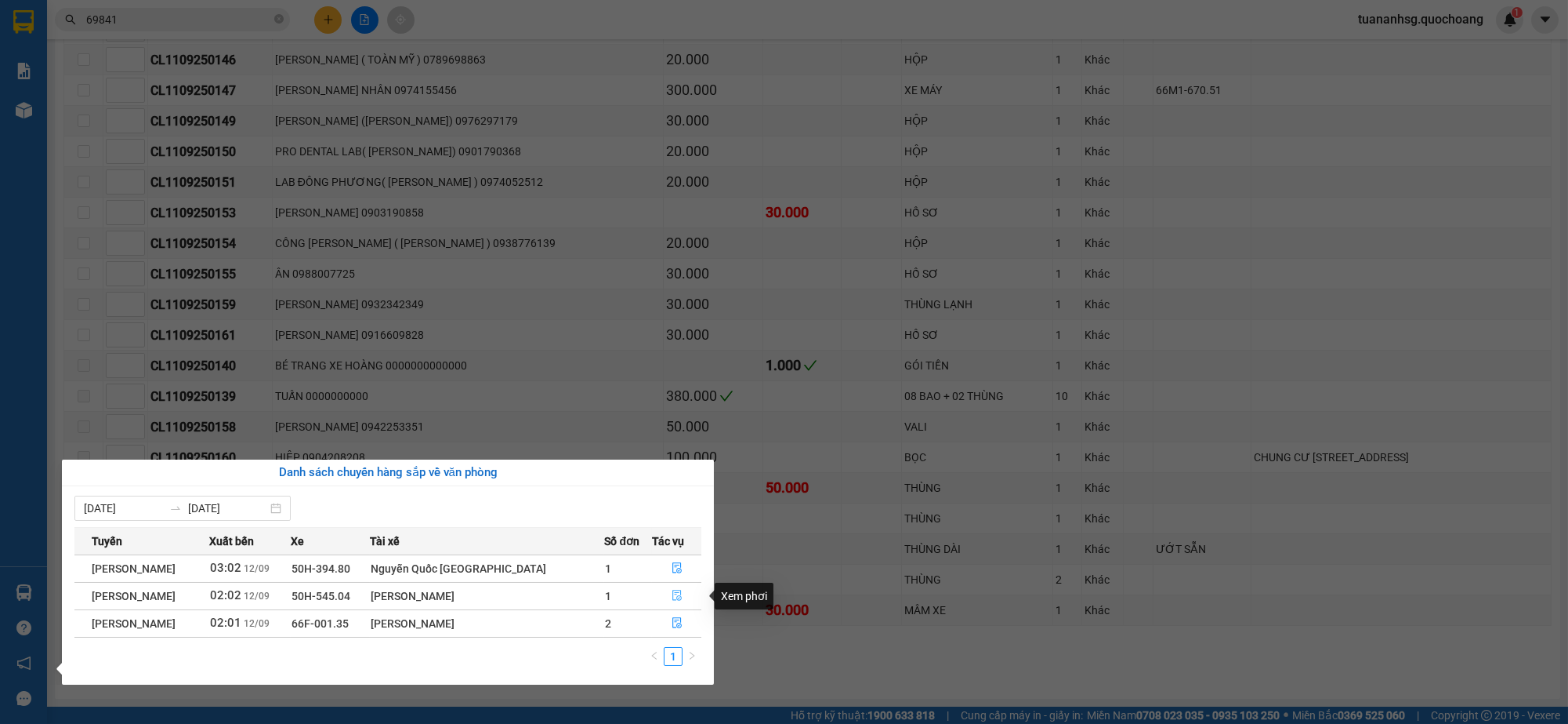
click at [672, 594] on icon "file-done" at bounding box center [677, 596] width 9 height 11
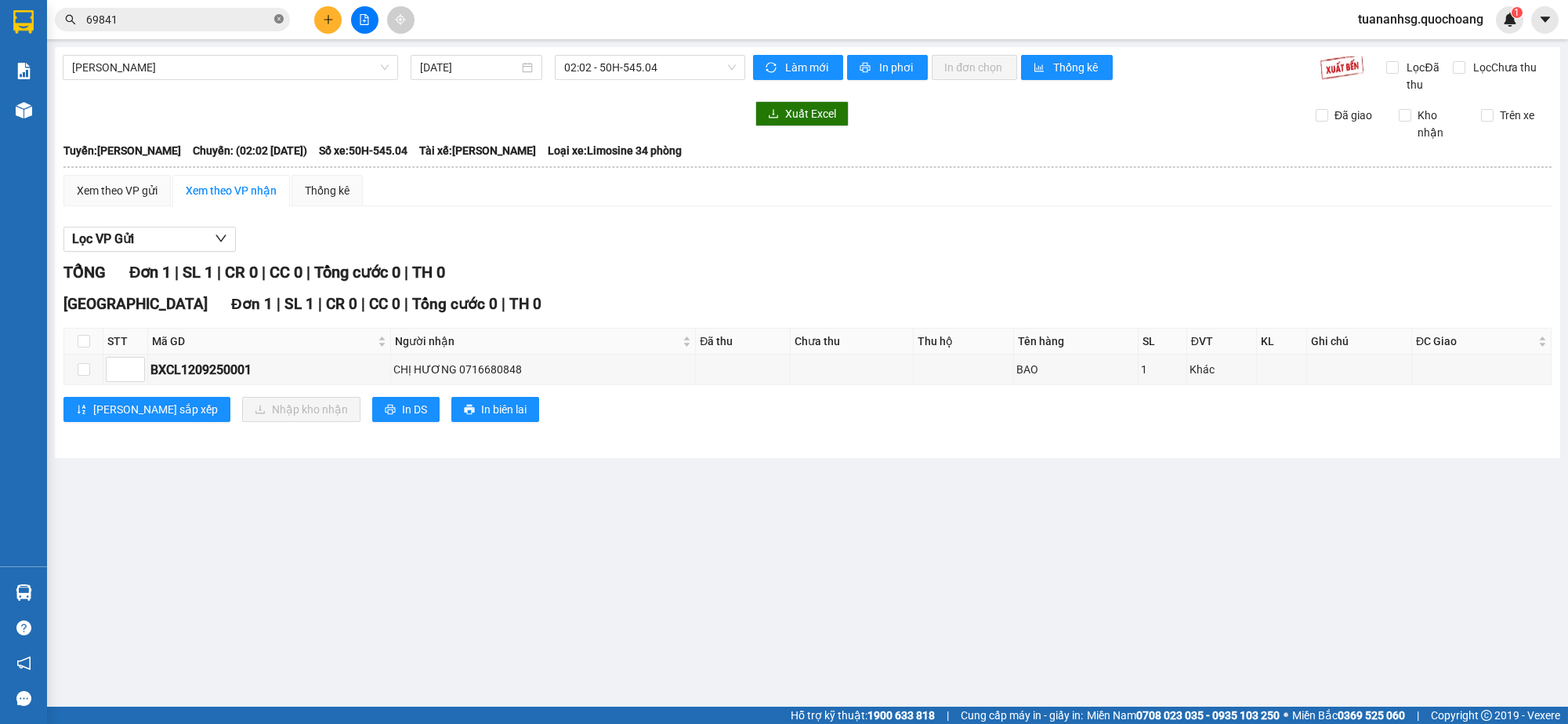
click at [275, 22] on icon "close-circle" at bounding box center [279, 18] width 9 height 9
click at [188, 26] on input "text" at bounding box center [179, 19] width 185 height 17
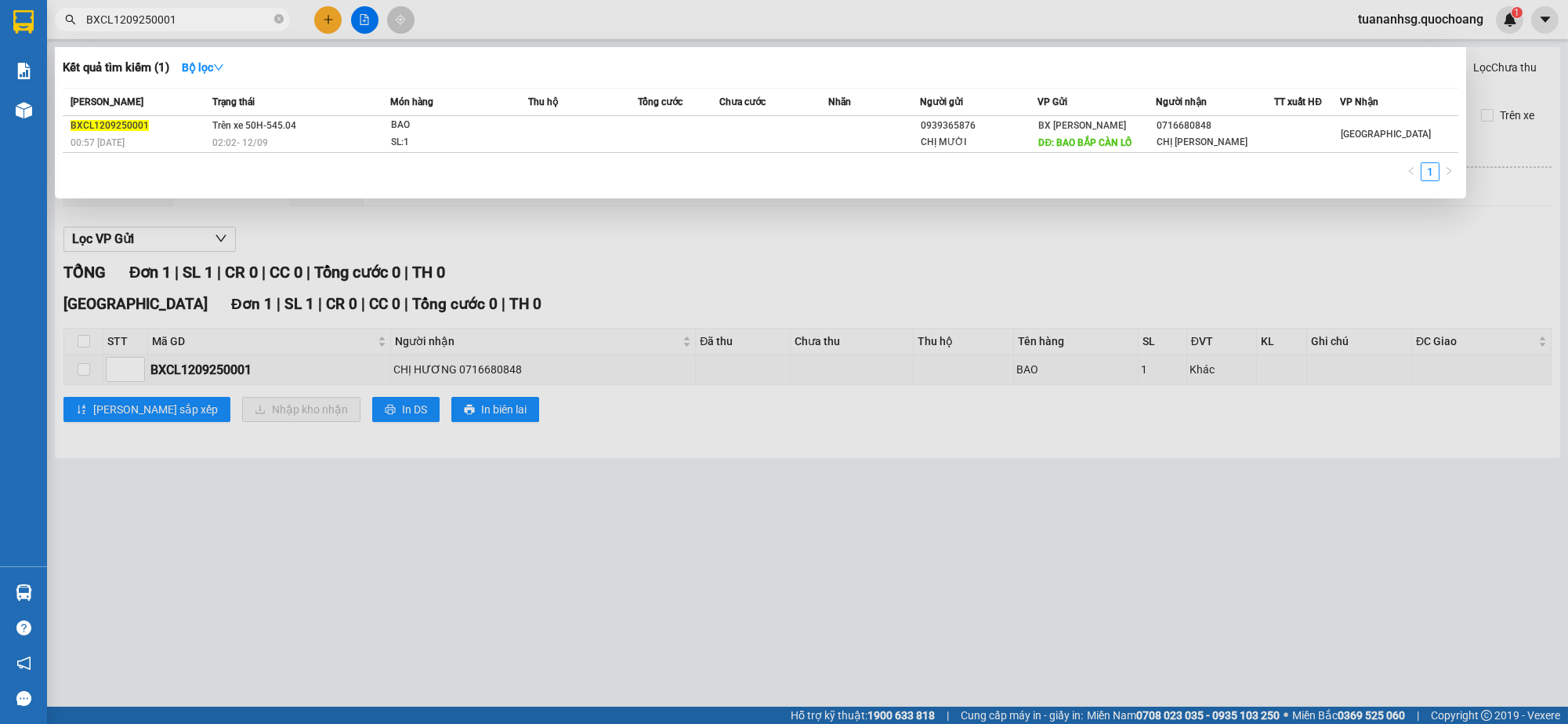
click at [699, 274] on div at bounding box center [784, 362] width 1568 height 724
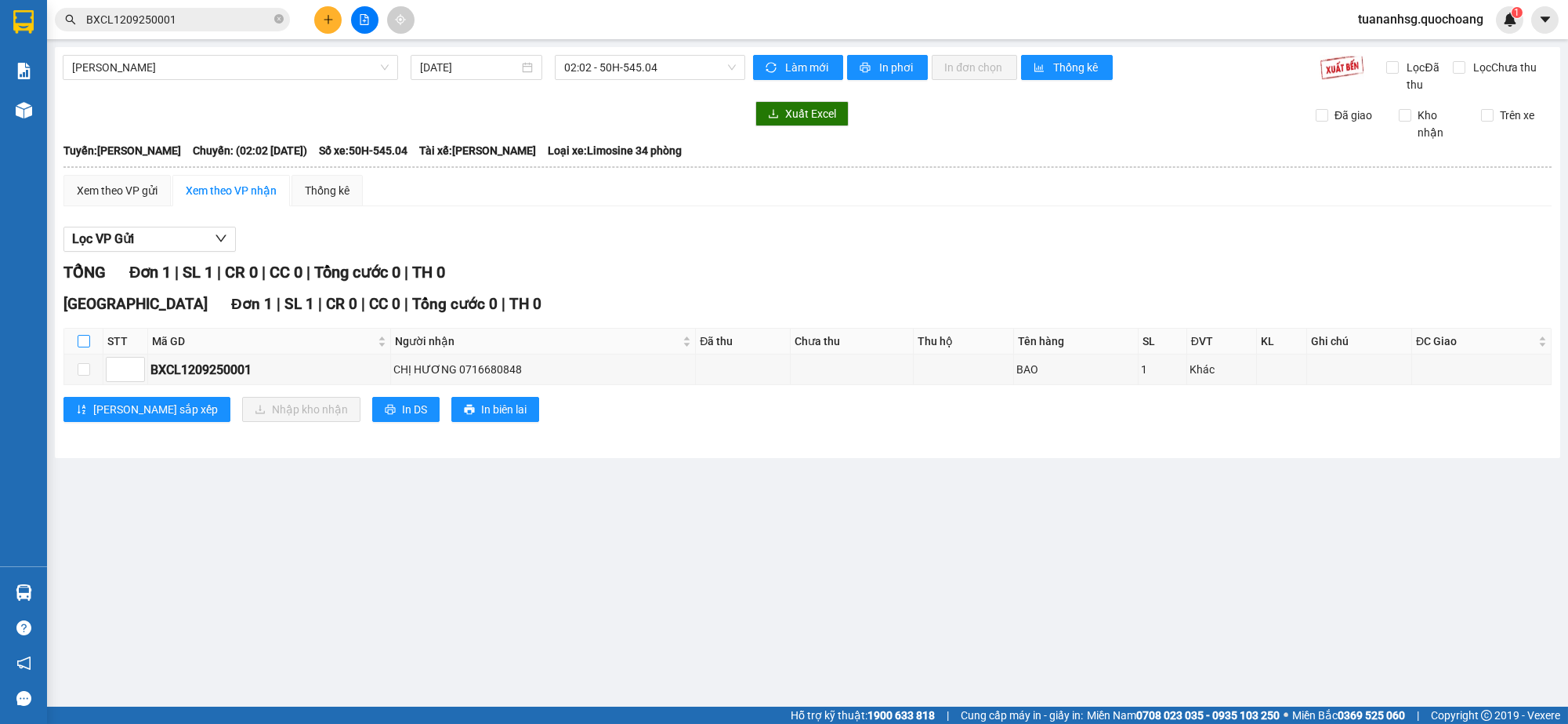
click at [87, 341] on input "checkbox" at bounding box center [84, 341] width 13 height 13
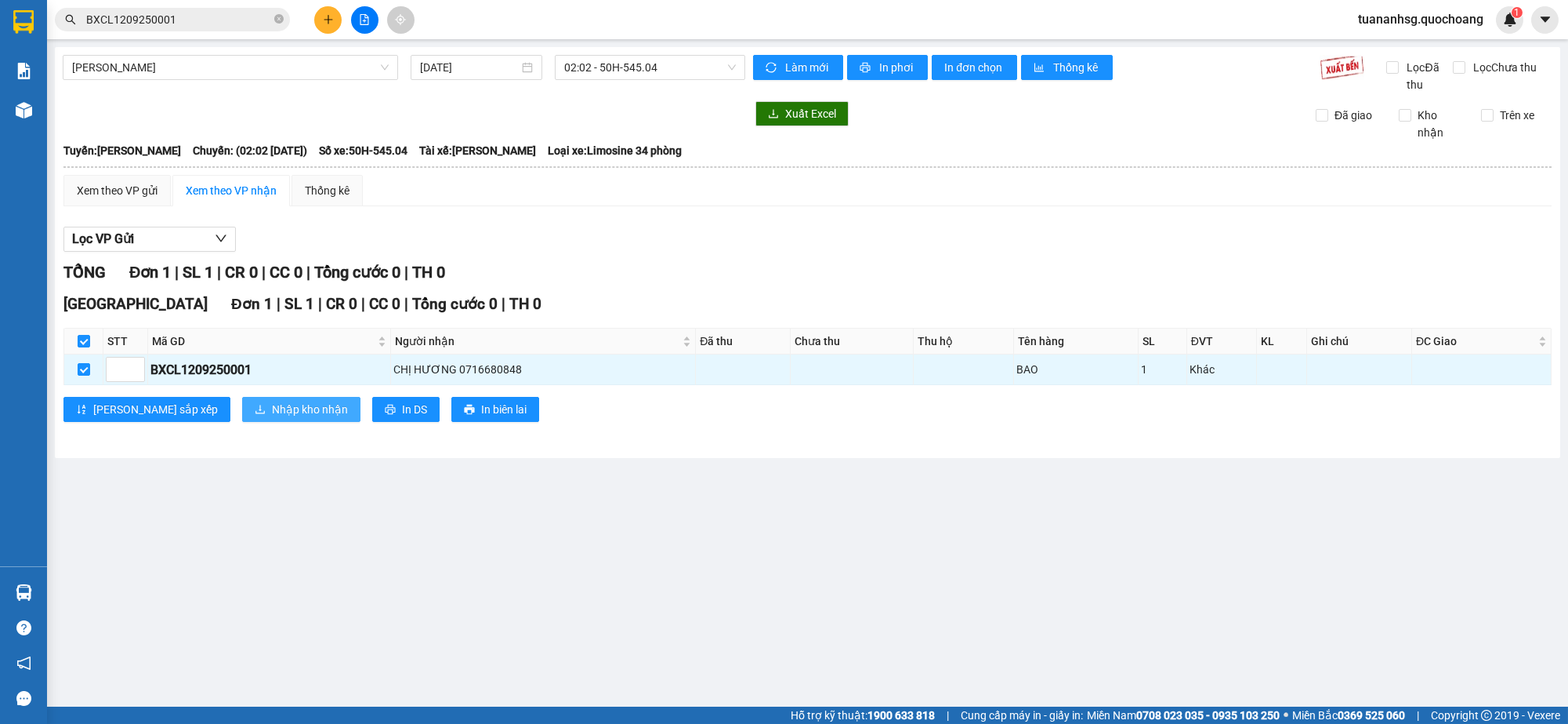
click at [255, 405] on icon "download" at bounding box center [260, 410] width 11 height 11
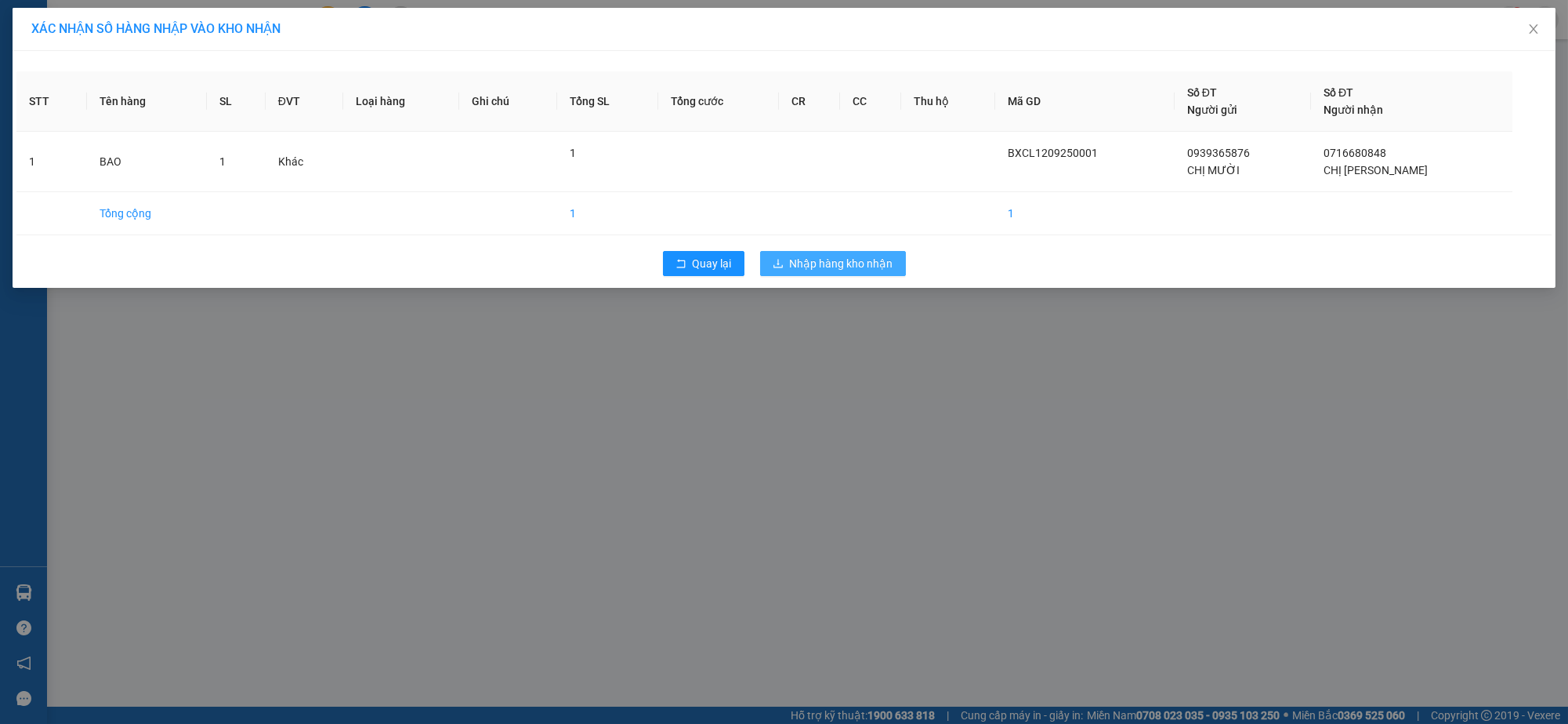
click at [789, 258] on button "Nhập hàng kho nhận" at bounding box center [833, 263] width 146 height 25
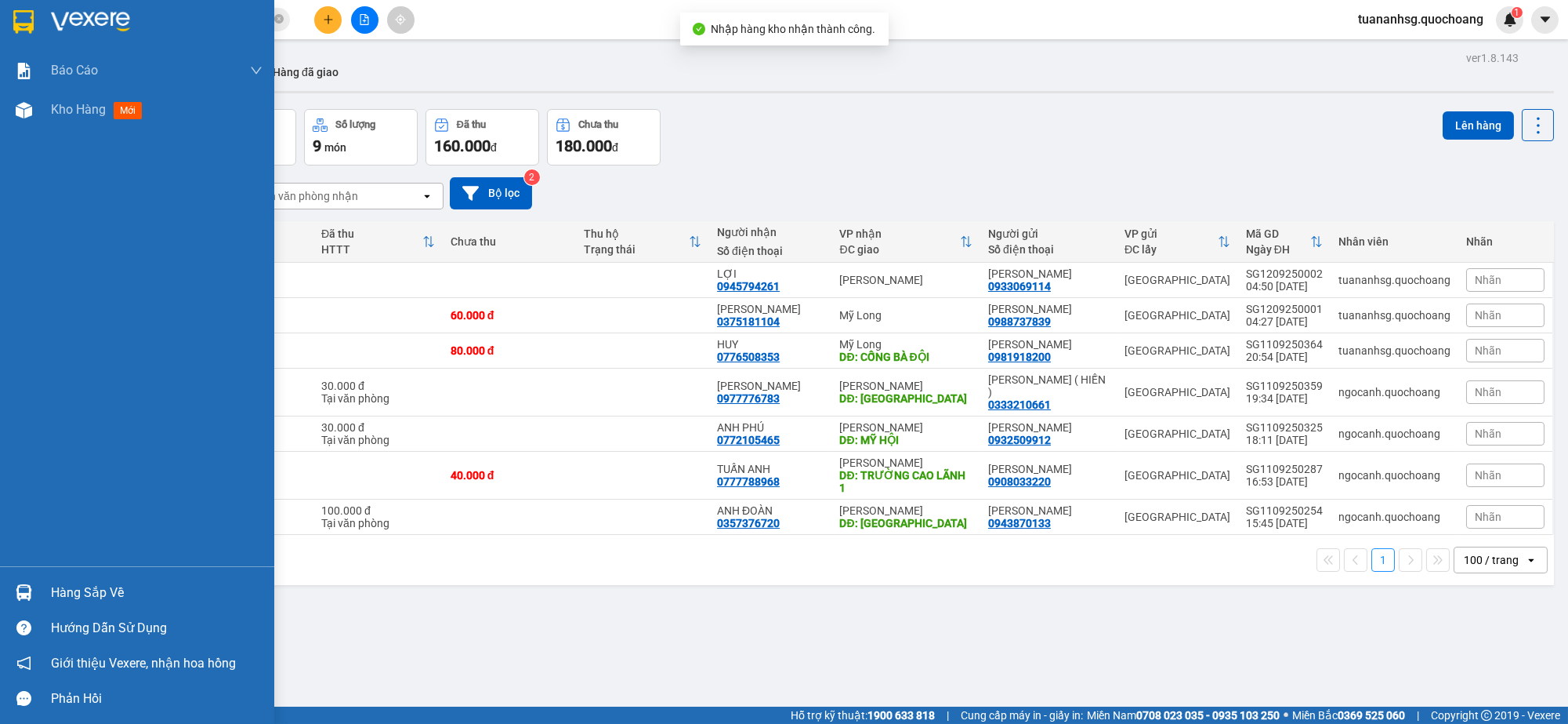
click at [57, 589] on div "Hàng sắp về" at bounding box center [157, 593] width 212 height 24
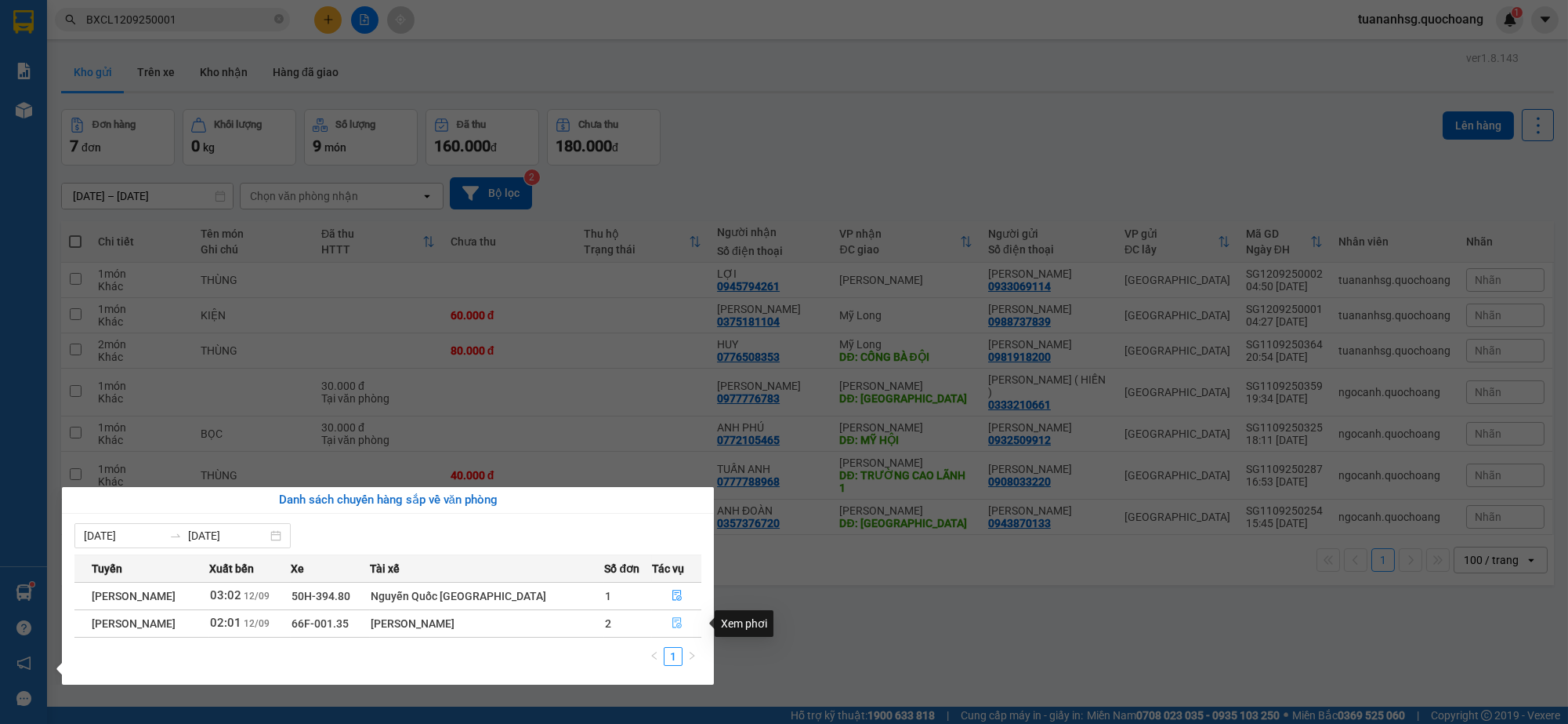
click at [676, 621] on icon "file-done" at bounding box center [677, 622] width 11 height 11
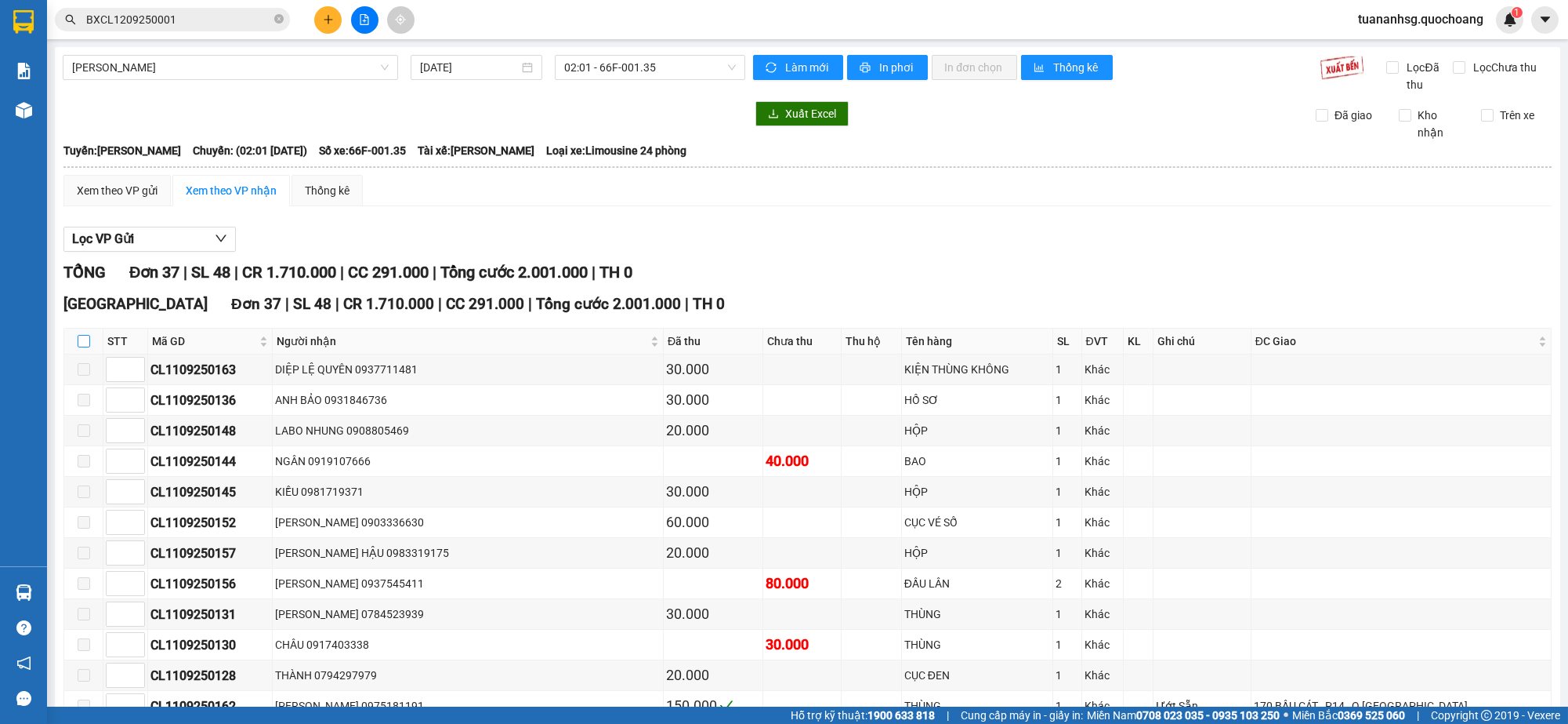
click at [84, 335] on input "checkbox" at bounding box center [84, 341] width 13 height 13
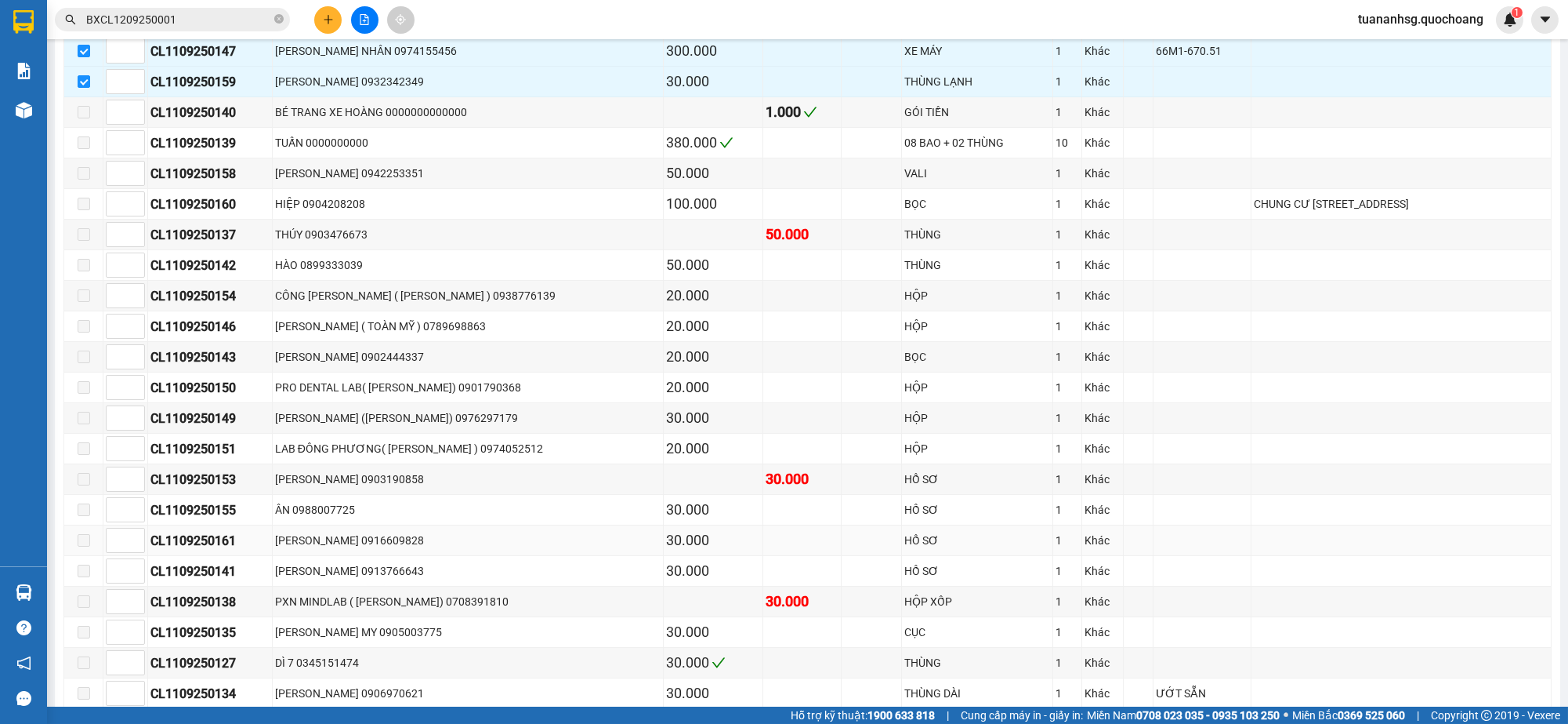
scroll to position [862, 0]
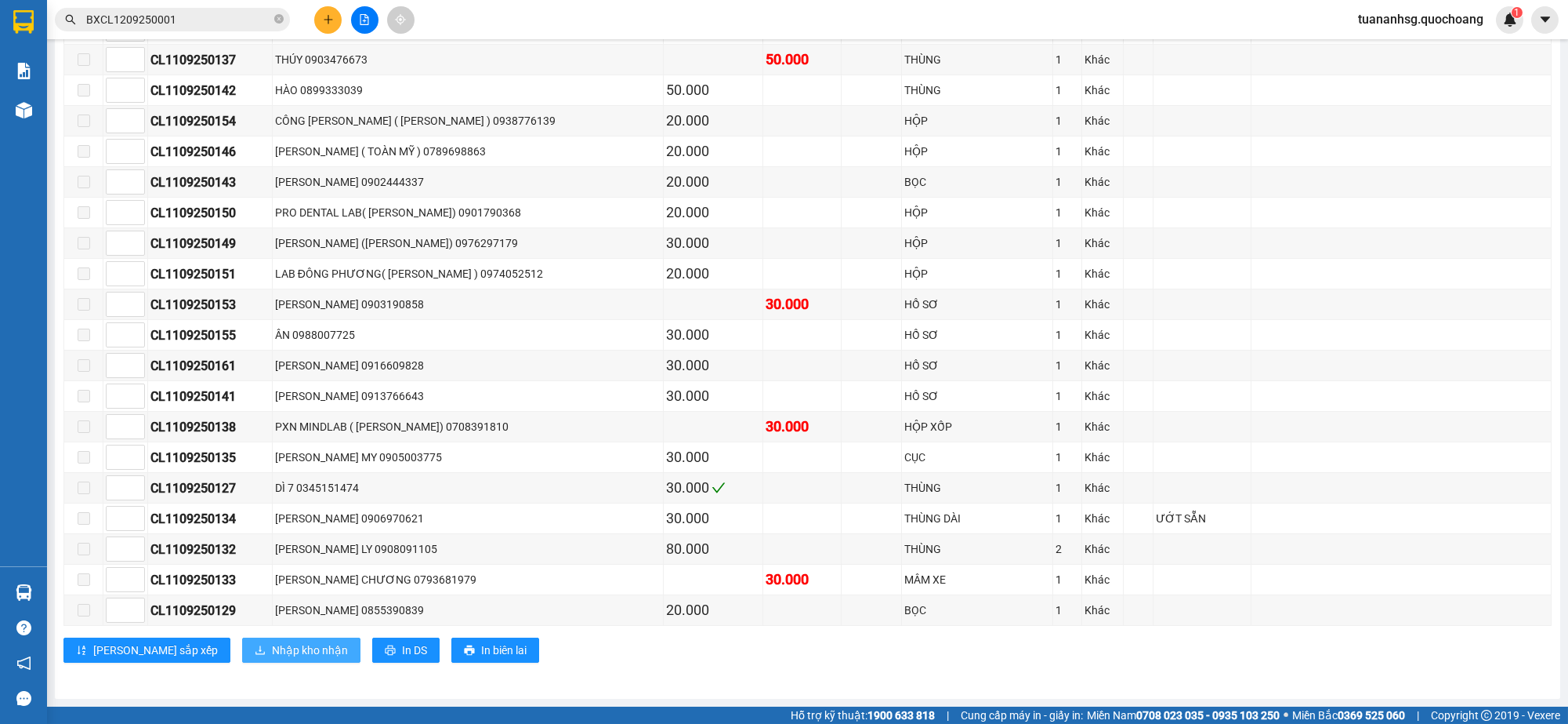
click at [272, 645] on span "Nhập kho nhận" at bounding box center [310, 650] width 76 height 17
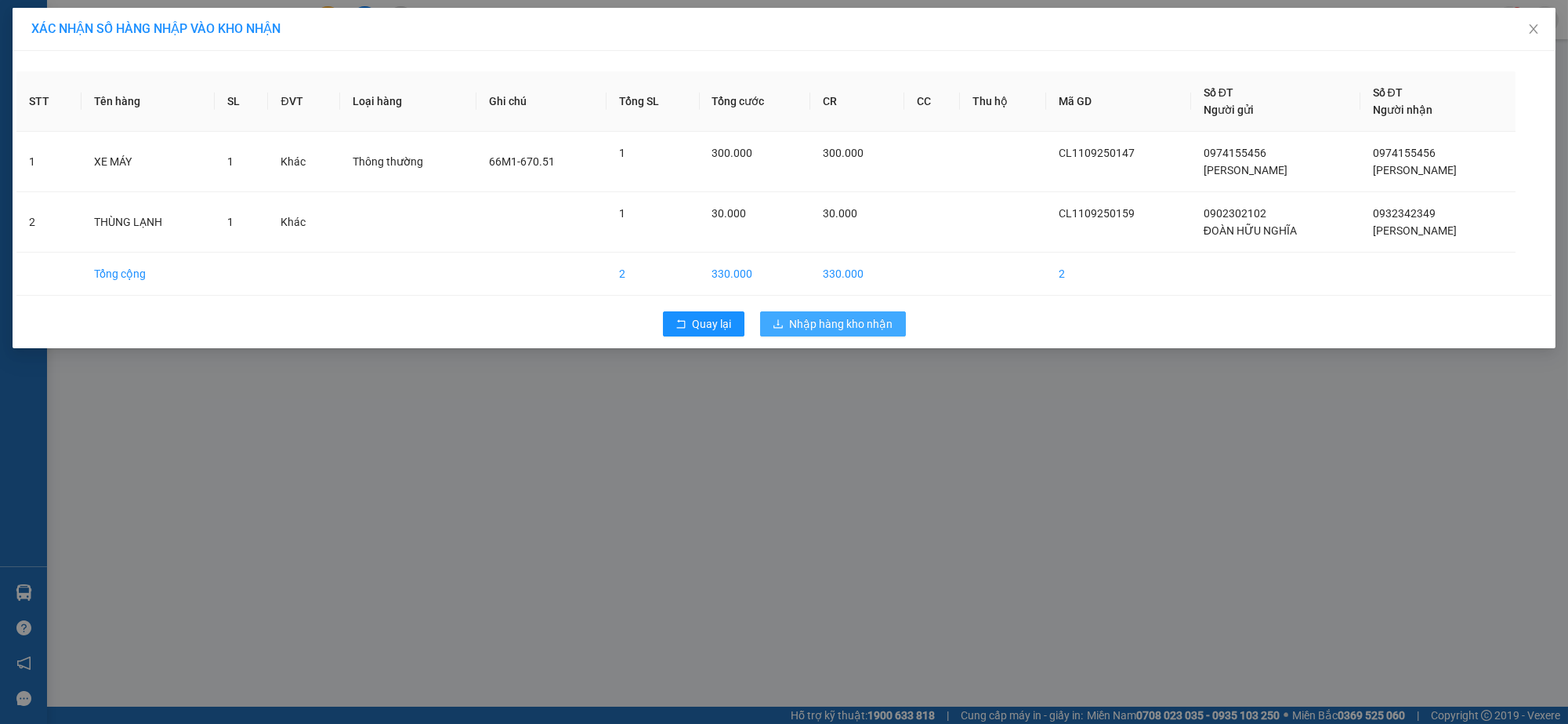
click at [857, 324] on span "Nhập hàng kho nhận" at bounding box center [842, 324] width 103 height 17
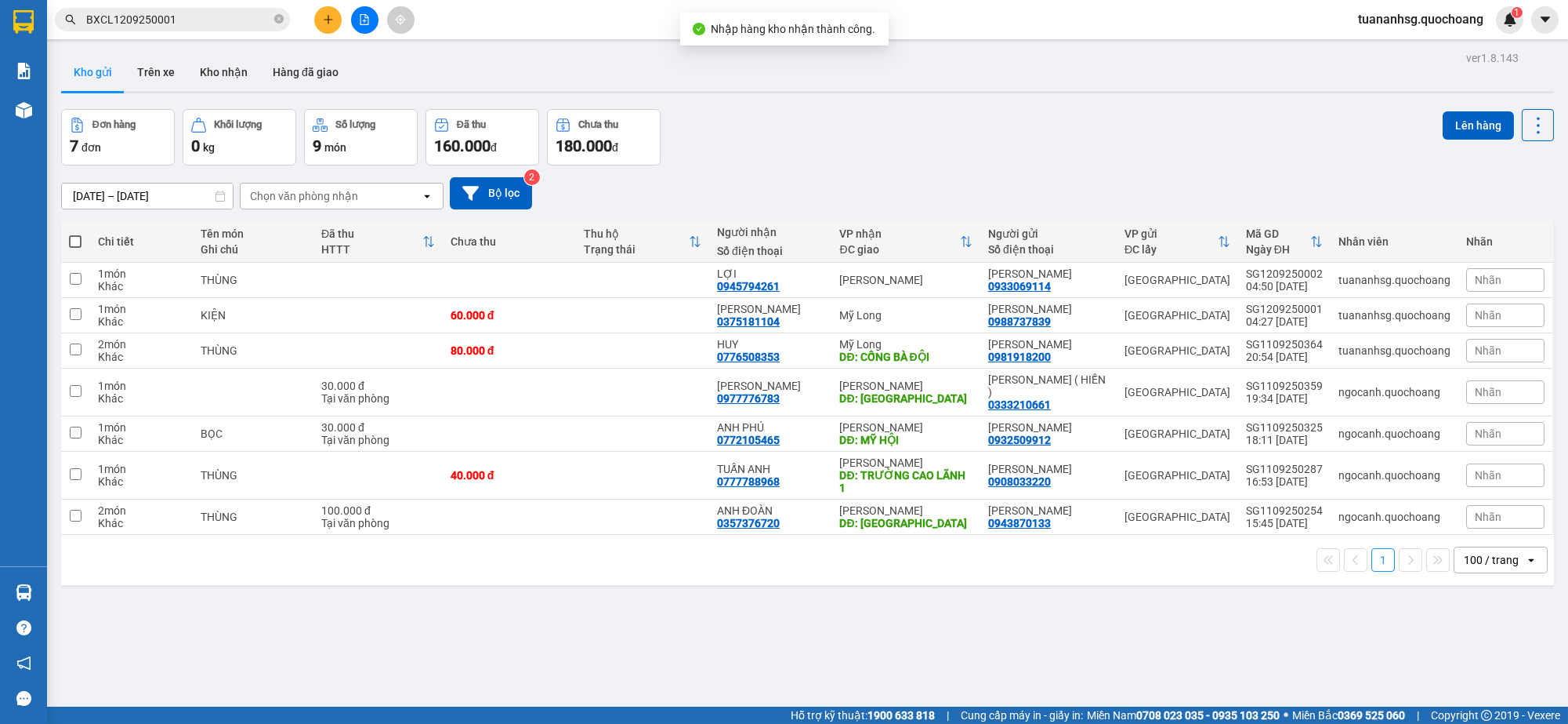
click at [76, 237] on span at bounding box center [75, 242] width 13 height 13
click at [75, 234] on input "checkbox" at bounding box center [75, 234] width 0 height 0
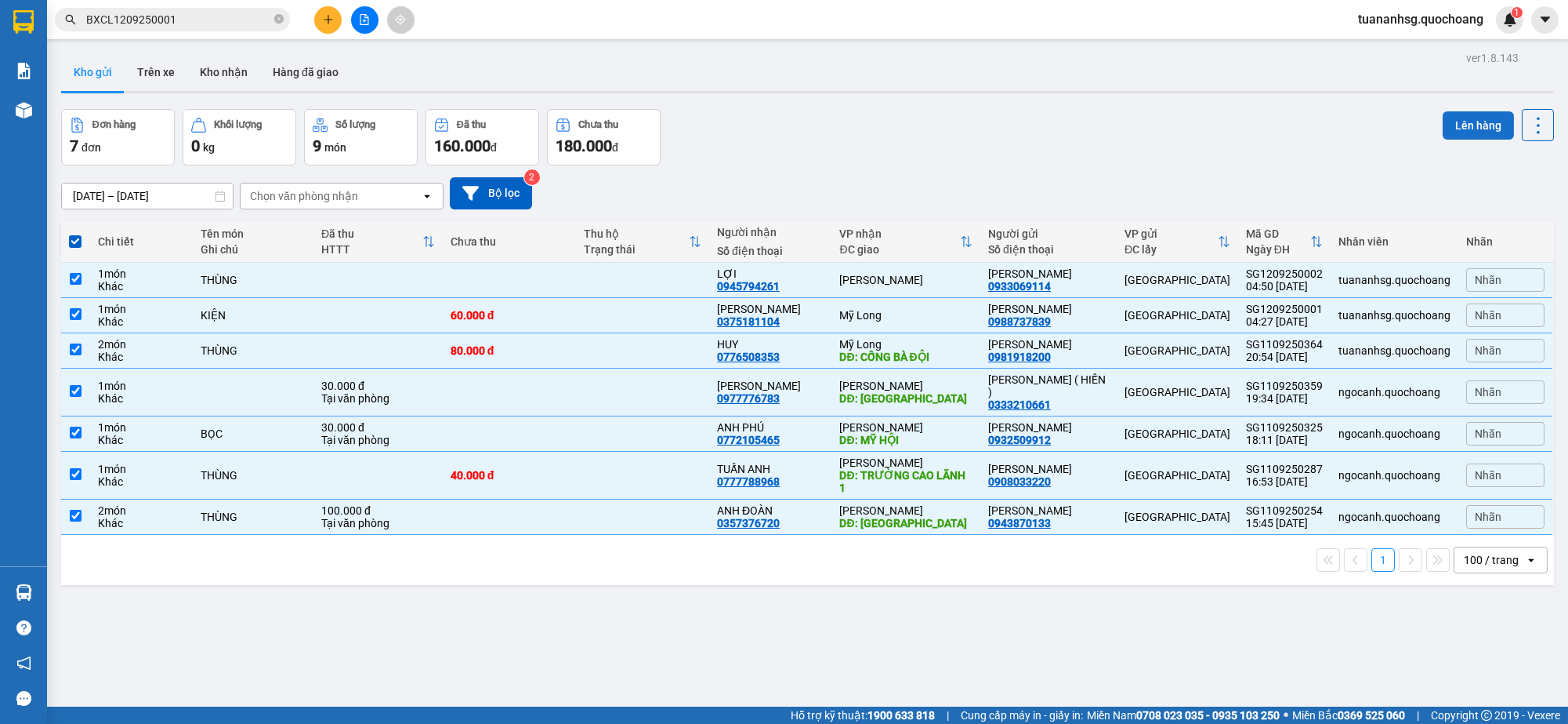
click at [1443, 126] on button "Lên hàng" at bounding box center [1478, 126] width 71 height 28
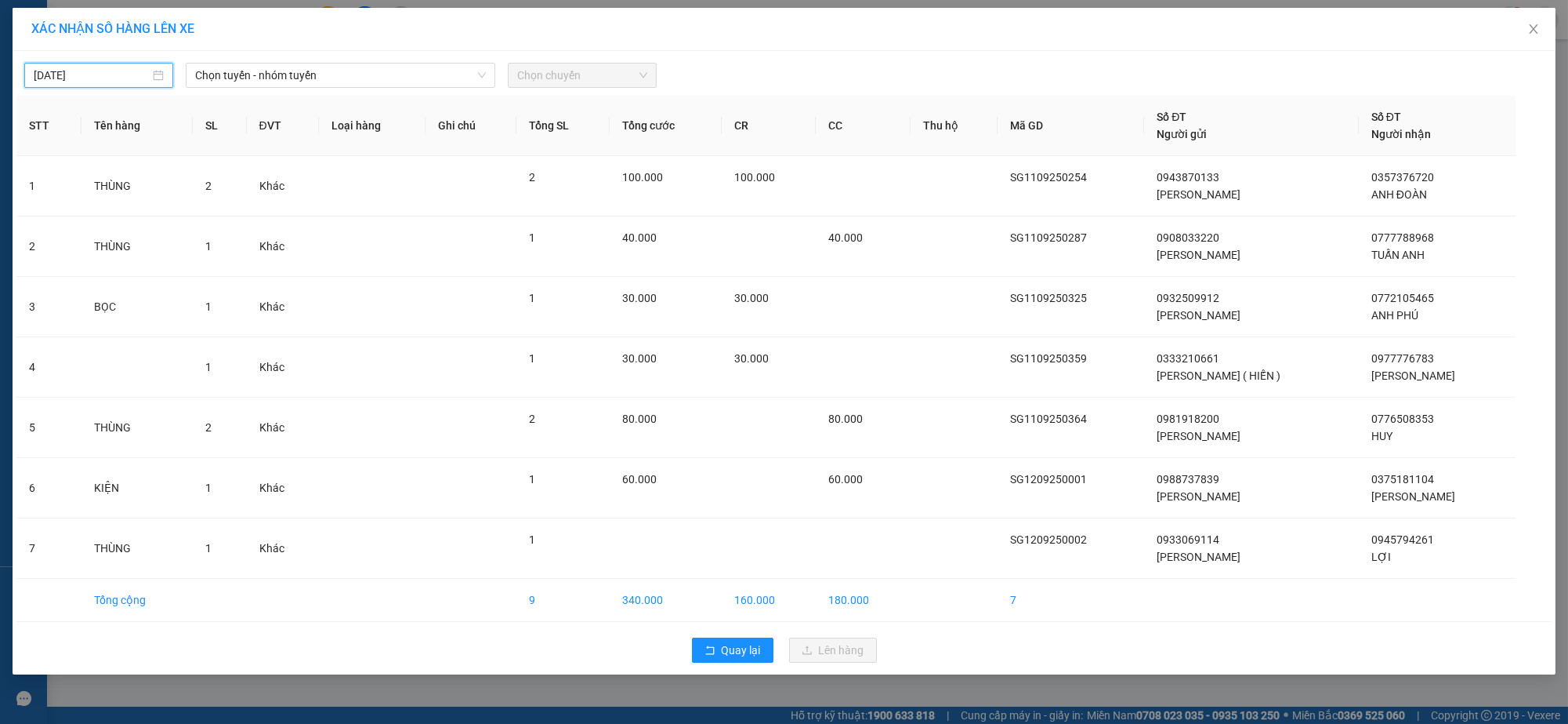
click at [138, 80] on input "[DATE]" at bounding box center [92, 75] width 116 height 17
click at [193, 187] on div "12" at bounding box center [189, 190] width 19 height 19
click at [304, 80] on span "Chọn tuyến - nhóm tuyến" at bounding box center [341, 75] width 291 height 24
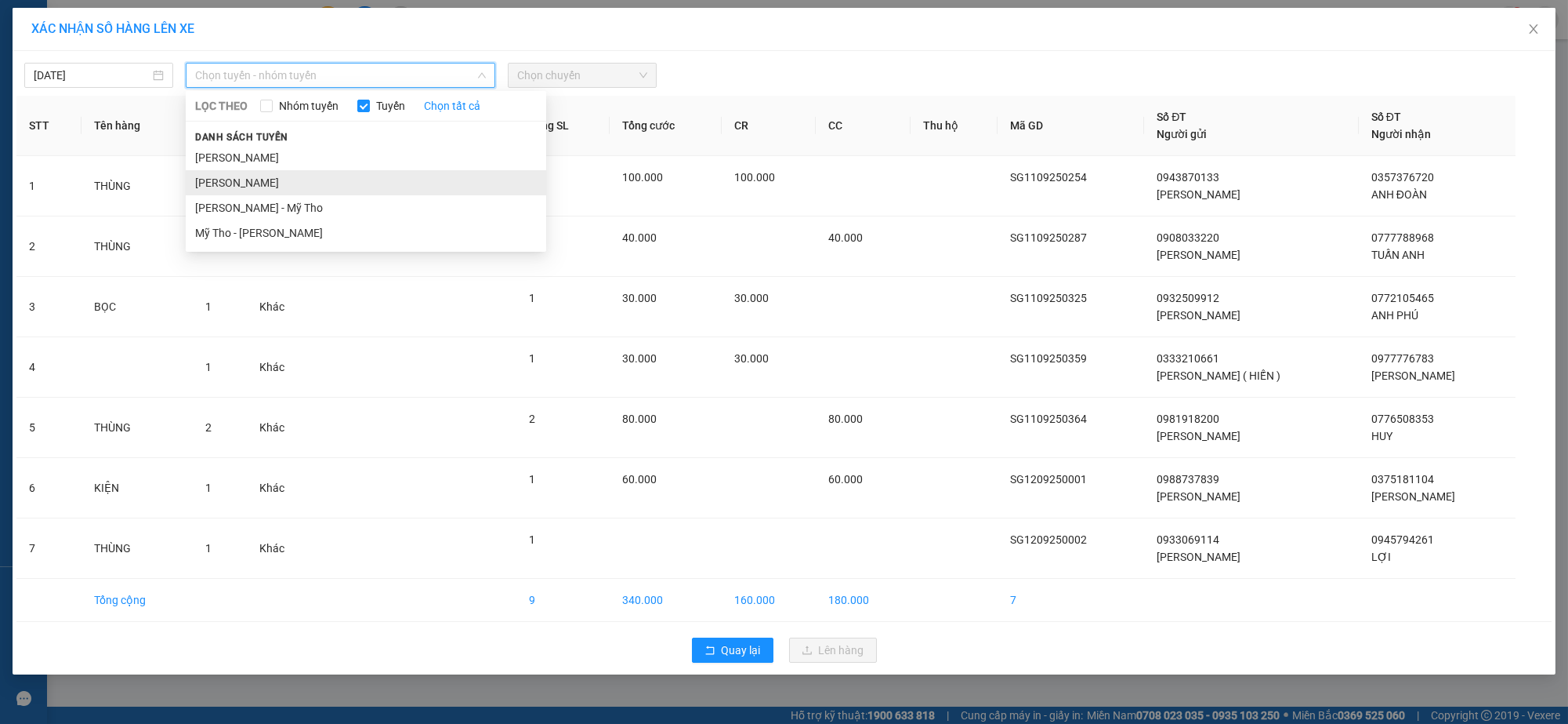
click at [317, 174] on li "Hồ Chí Minh - Cao Lãnh" at bounding box center [366, 182] width 361 height 25
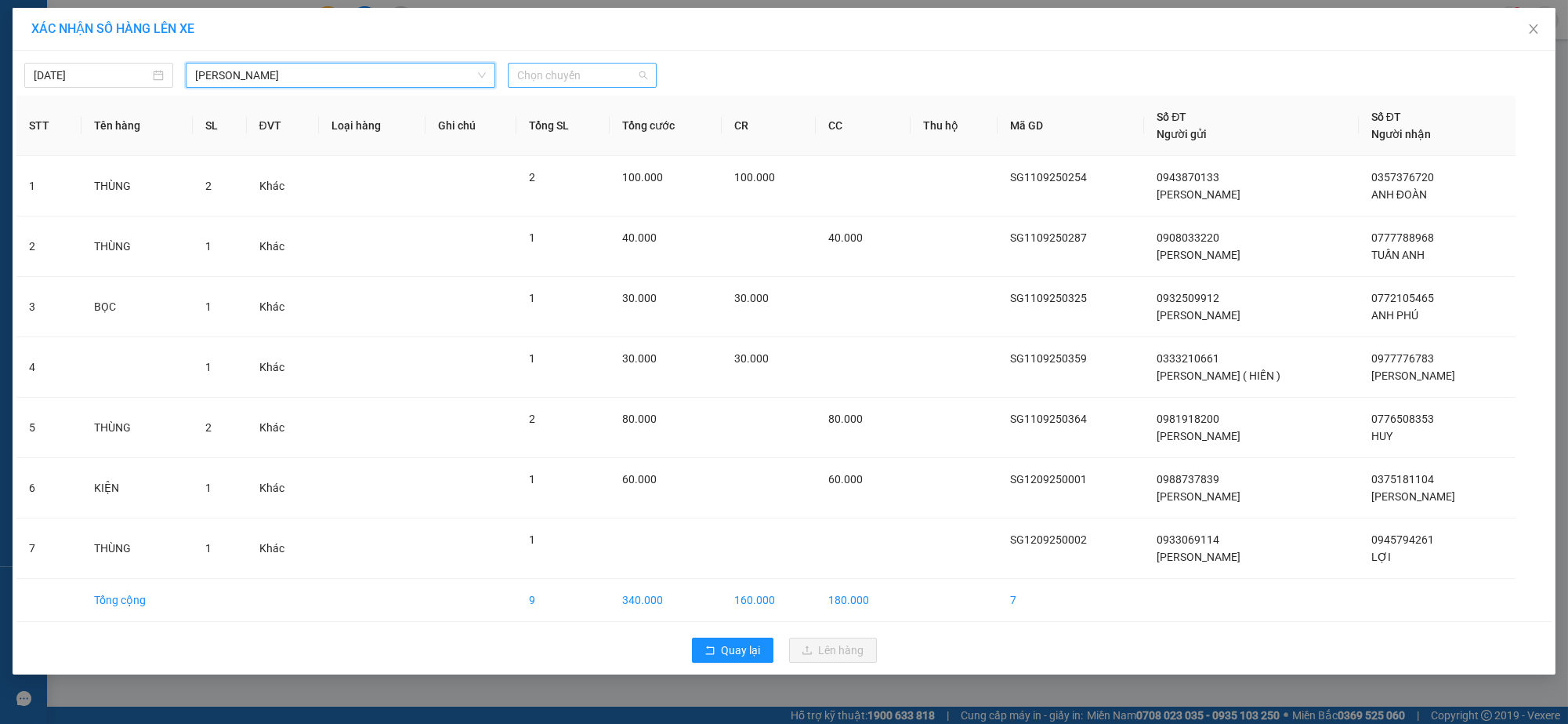
click at [536, 76] on span "Chọn chuyến" at bounding box center [583, 75] width 130 height 24
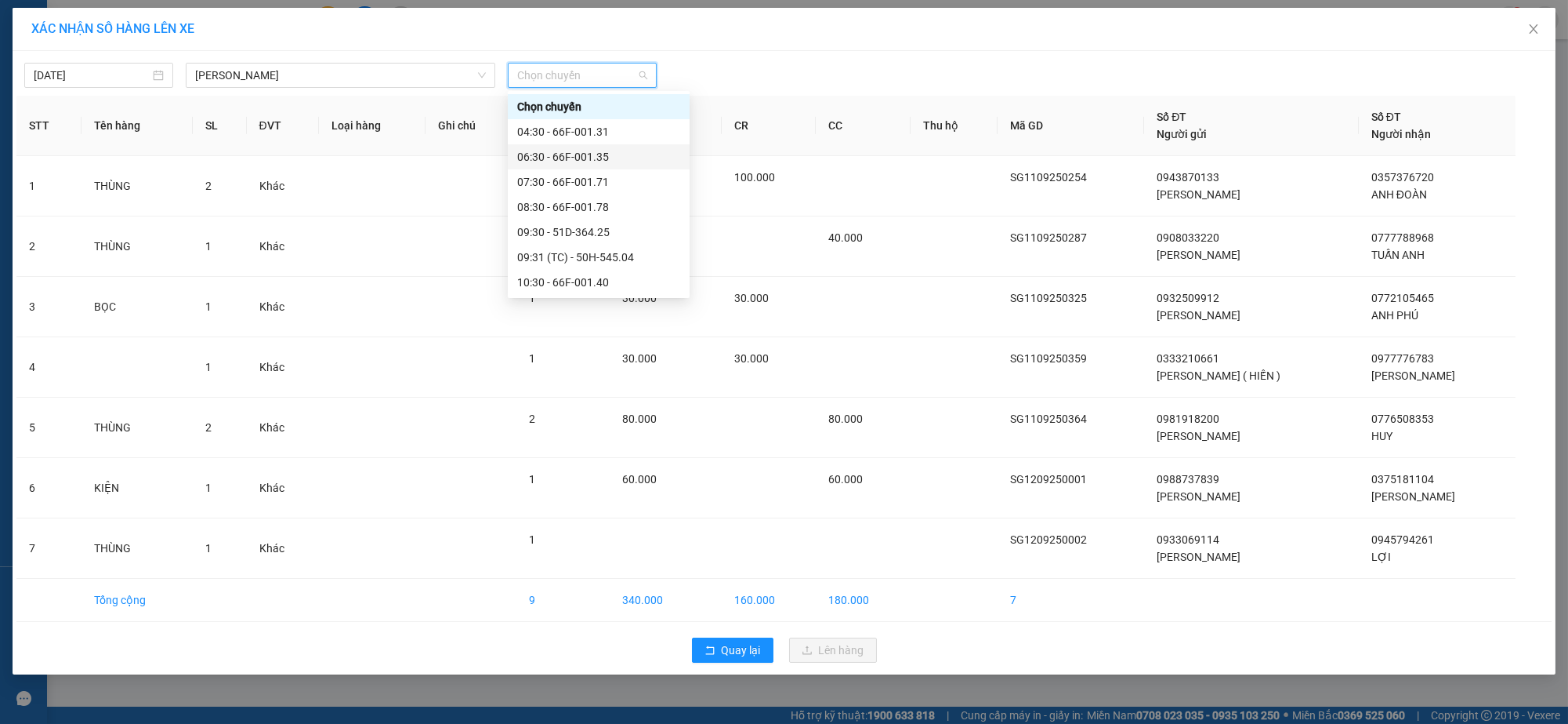
click at [590, 158] on div "06:30 - 66F-001.35" at bounding box center [599, 157] width 163 height 17
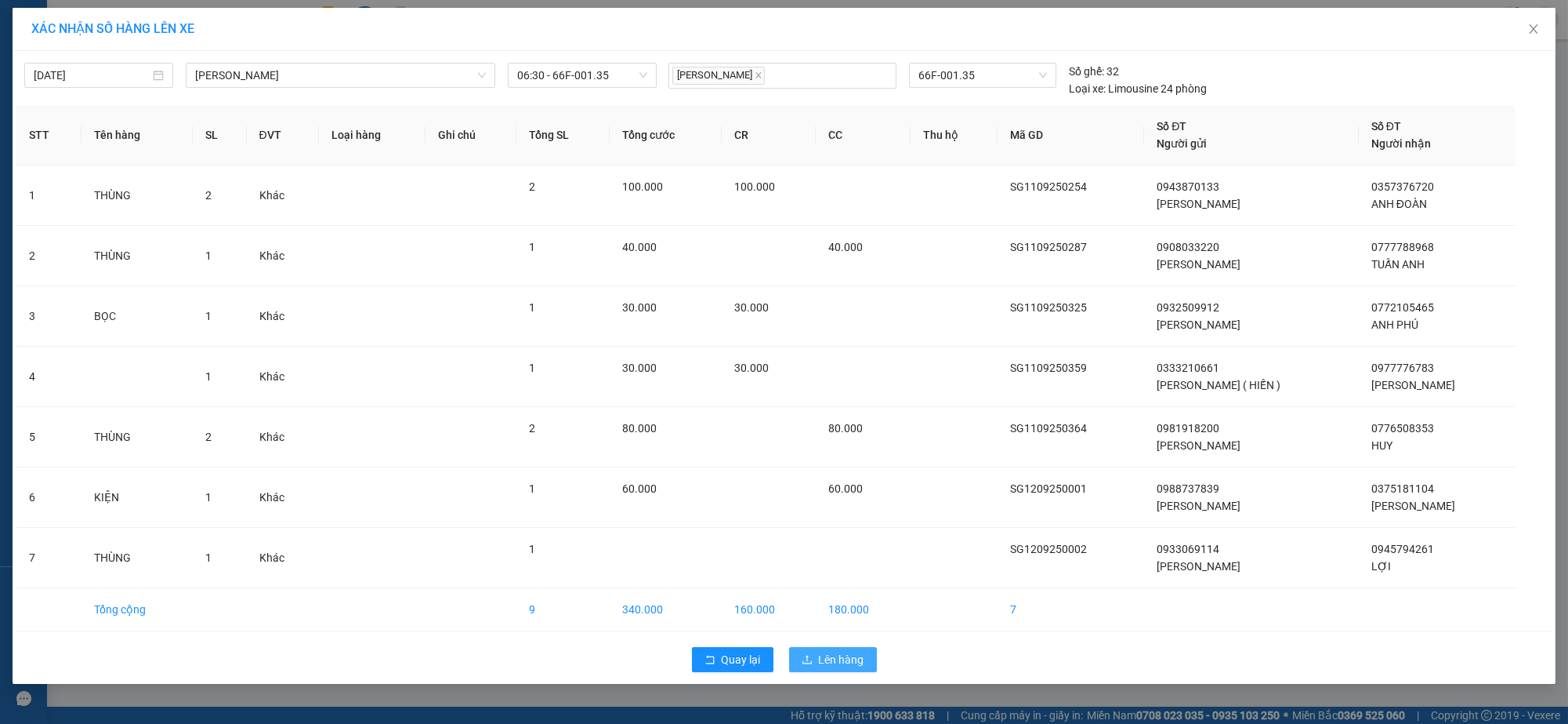
click at [835, 664] on span "Lên hàng" at bounding box center [842, 659] width 46 height 17
